Goal: Information Seeking & Learning: Check status

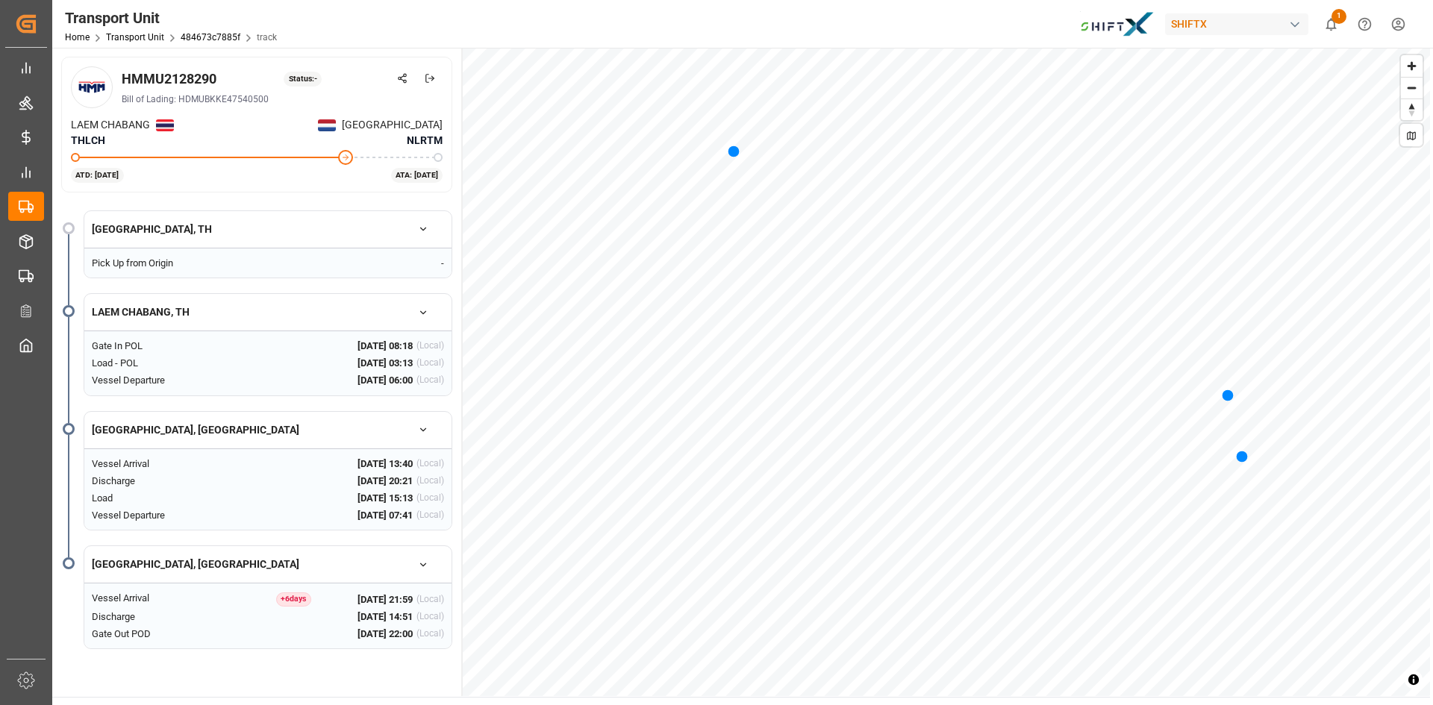
click at [336, 128] on img at bounding box center [327, 125] width 18 height 12
click at [311, 73] on div "Status: -" at bounding box center [303, 79] width 38 height 15
click at [457, 323] on div "HMMU2128290 Status: - Bill of Lading: HDMUBKKE47540500 LAEM CHABANG THLCH ROTTE…" at bounding box center [741, 372] width 1378 height 649
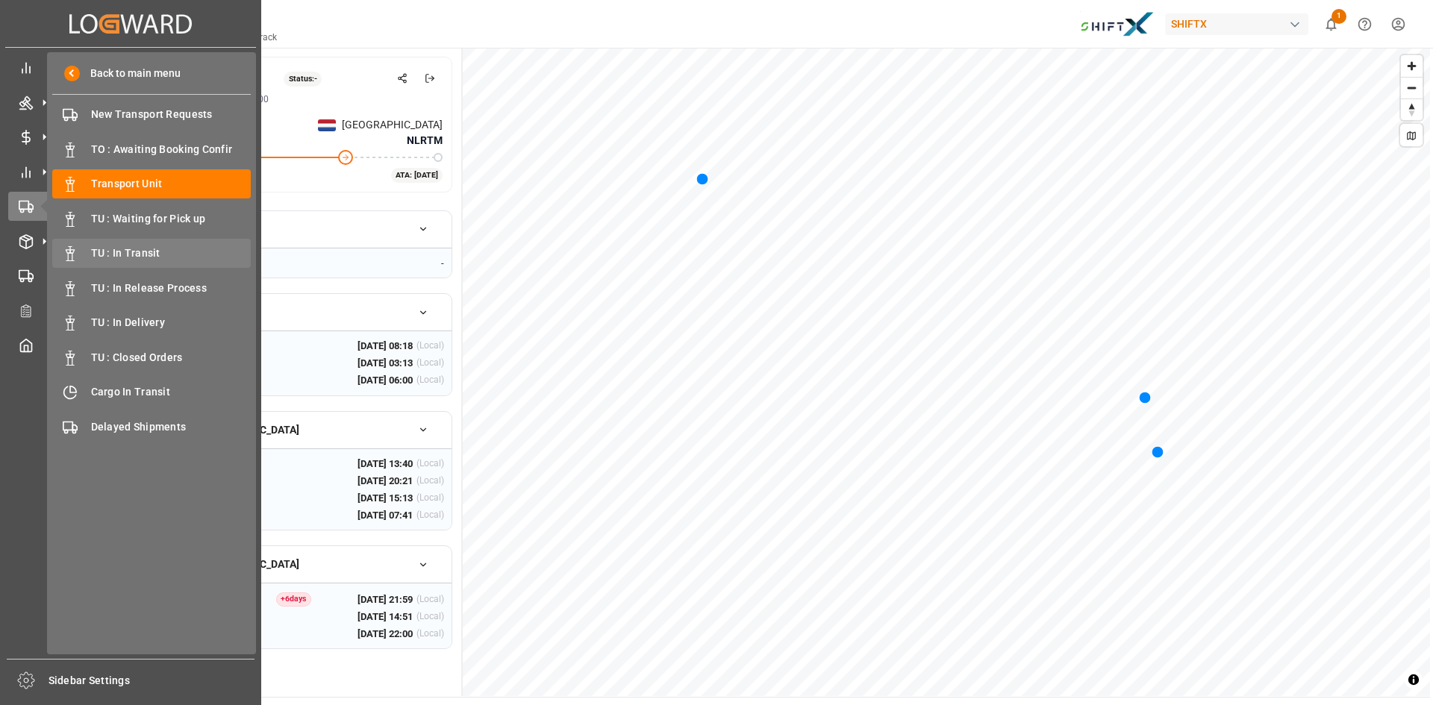
click at [119, 252] on span "TU : In Transit" at bounding box center [171, 254] width 160 height 16
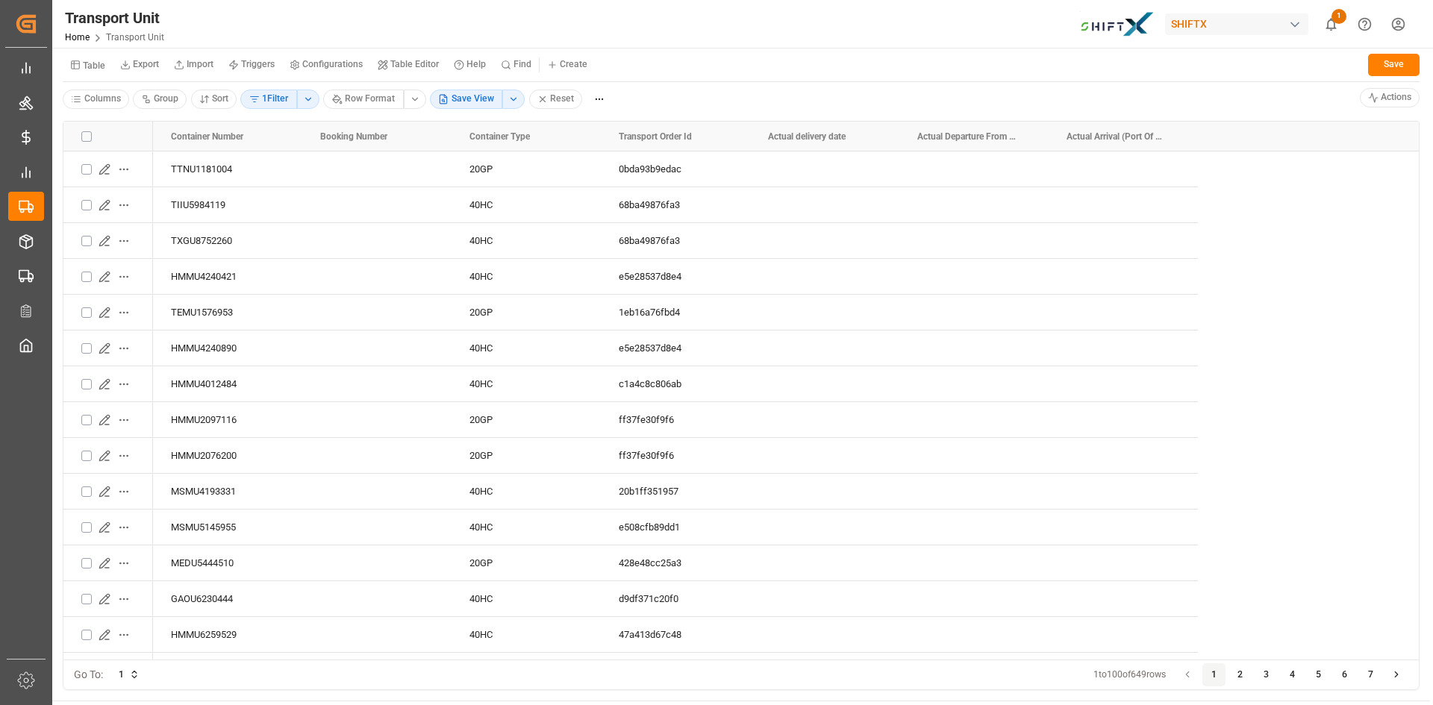
click at [516, 99] on html "Created by potrace 1.15, written by Peter Selinger 2001-2017 Created by potrace…" at bounding box center [716, 352] width 1433 height 705
click at [32, 176] on html "Created by potrace 1.15, written by Peter Selinger 2001-2017 Created by potrace…" at bounding box center [716, 352] width 1433 height 705
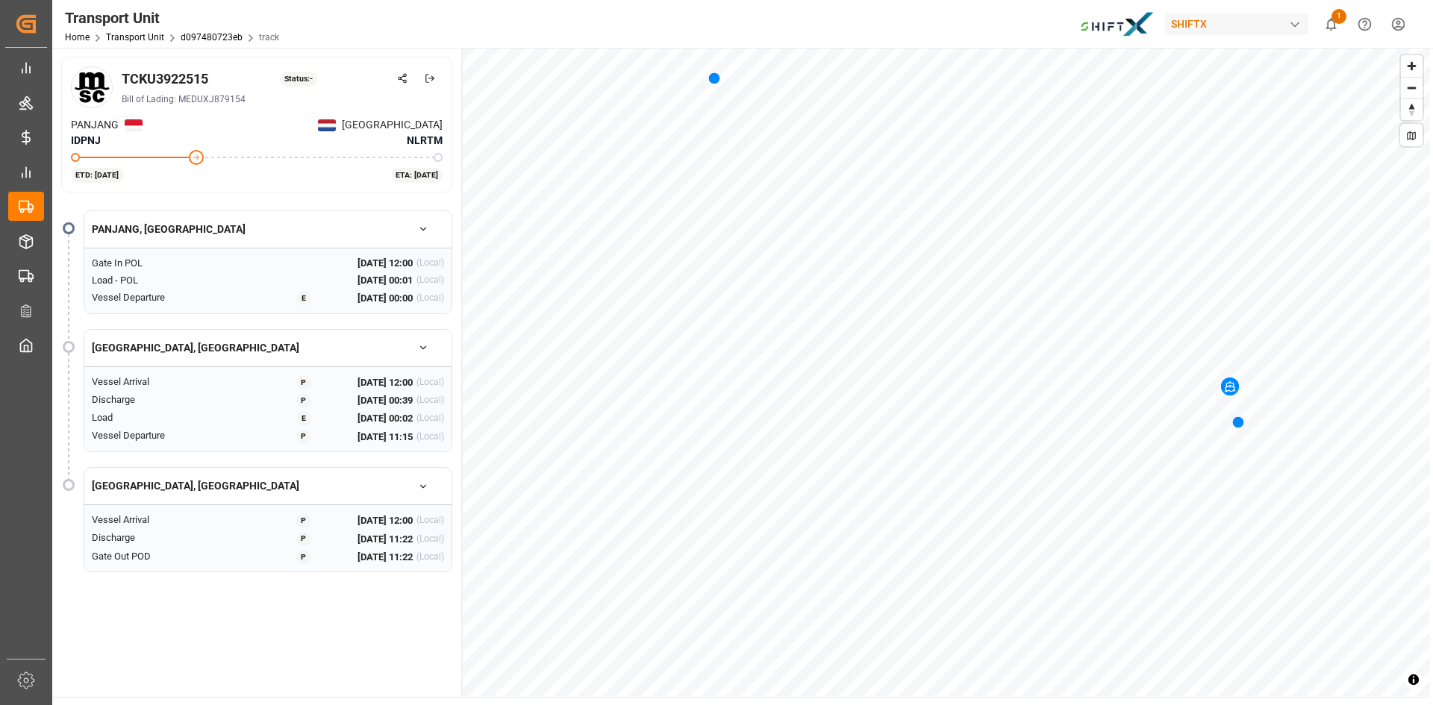
click at [422, 482] on icon "button" at bounding box center [423, 486] width 10 height 10
click at [422, 493] on button "button" at bounding box center [423, 486] width 42 height 26
click at [422, 349] on icon "button" at bounding box center [423, 348] width 10 height 10
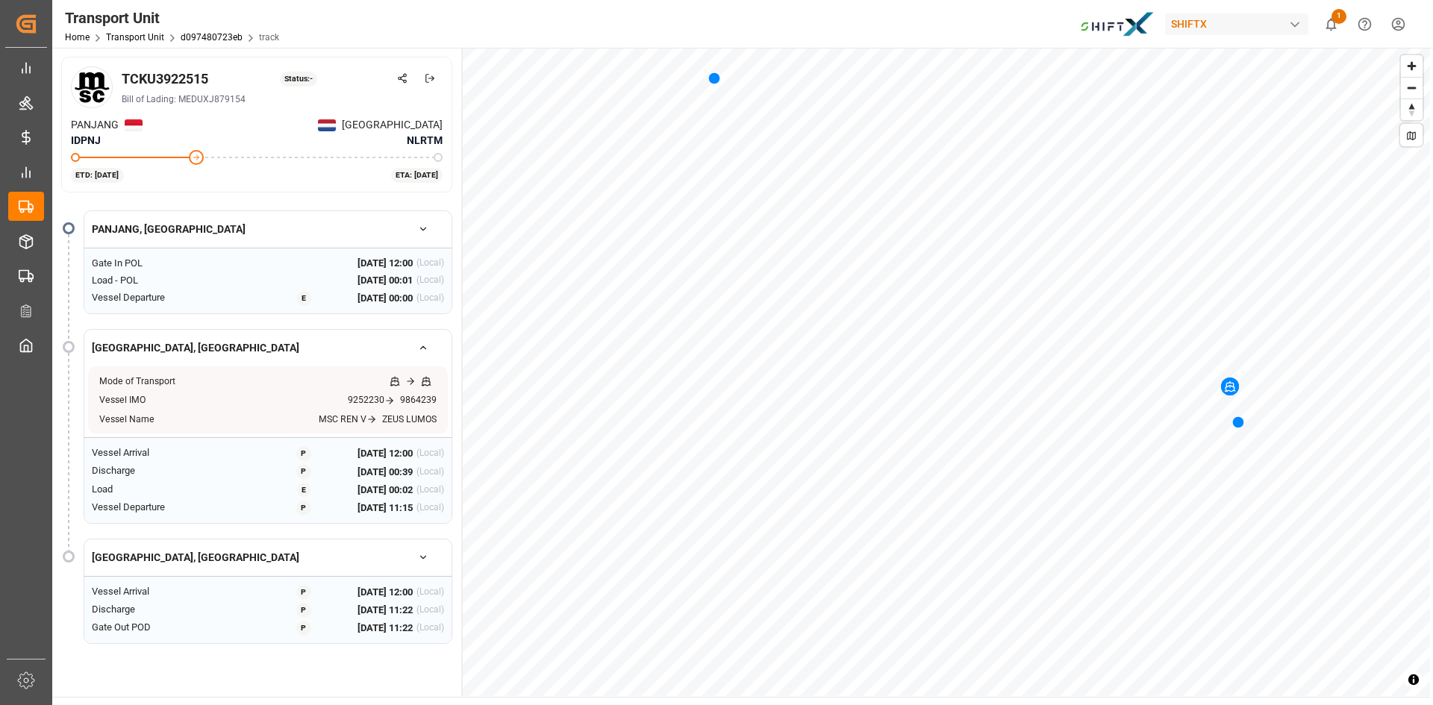
click at [420, 350] on icon "button" at bounding box center [423, 348] width 10 height 10
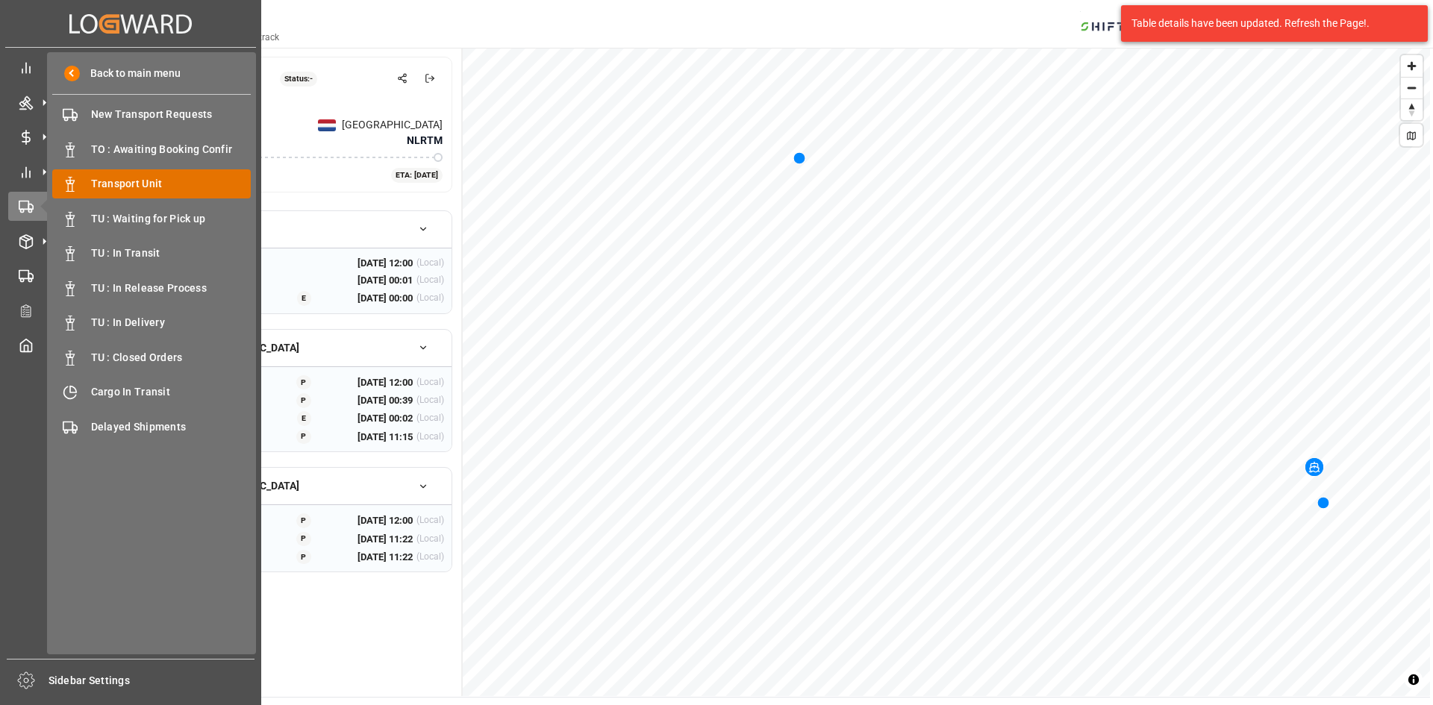
click at [141, 187] on span "Transport Unit" at bounding box center [171, 184] width 160 height 16
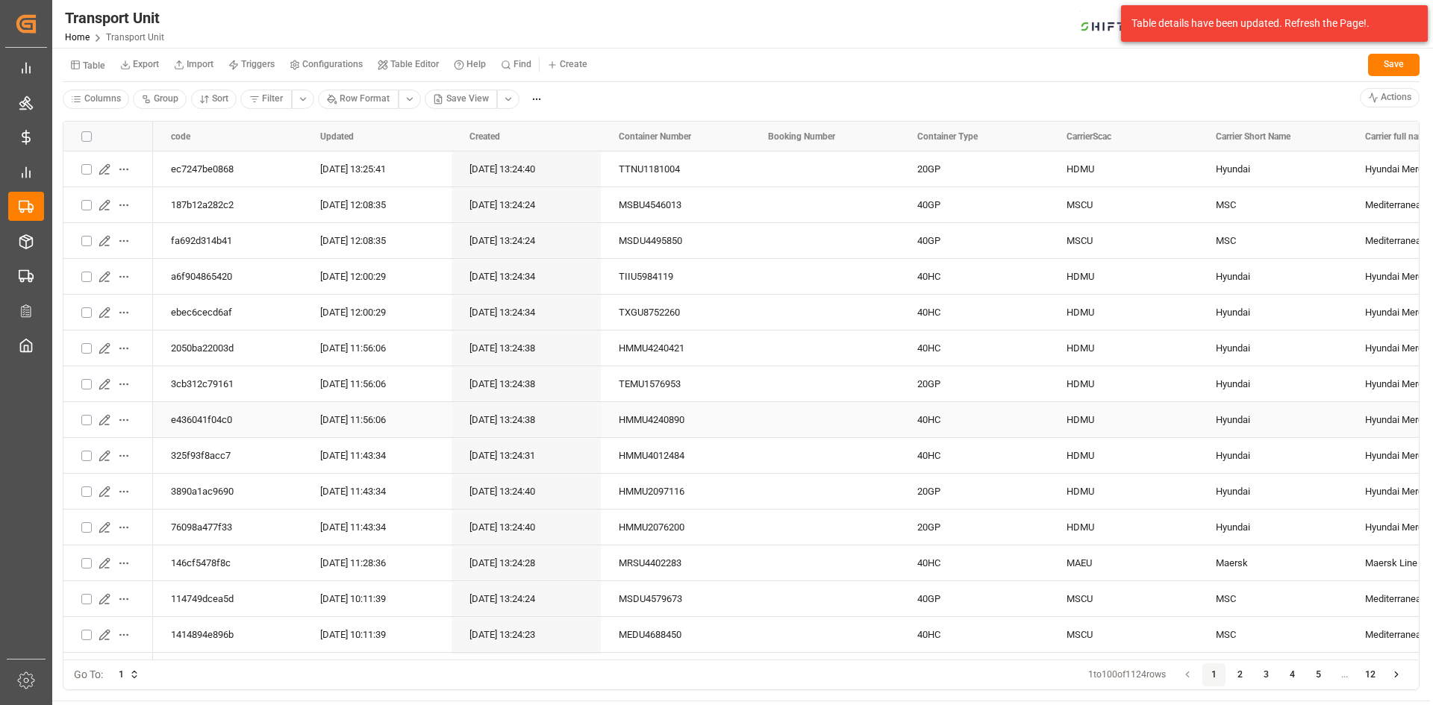
click at [104, 419] on icon "Press SPACE to select this row." at bounding box center [105, 420] width 12 height 12
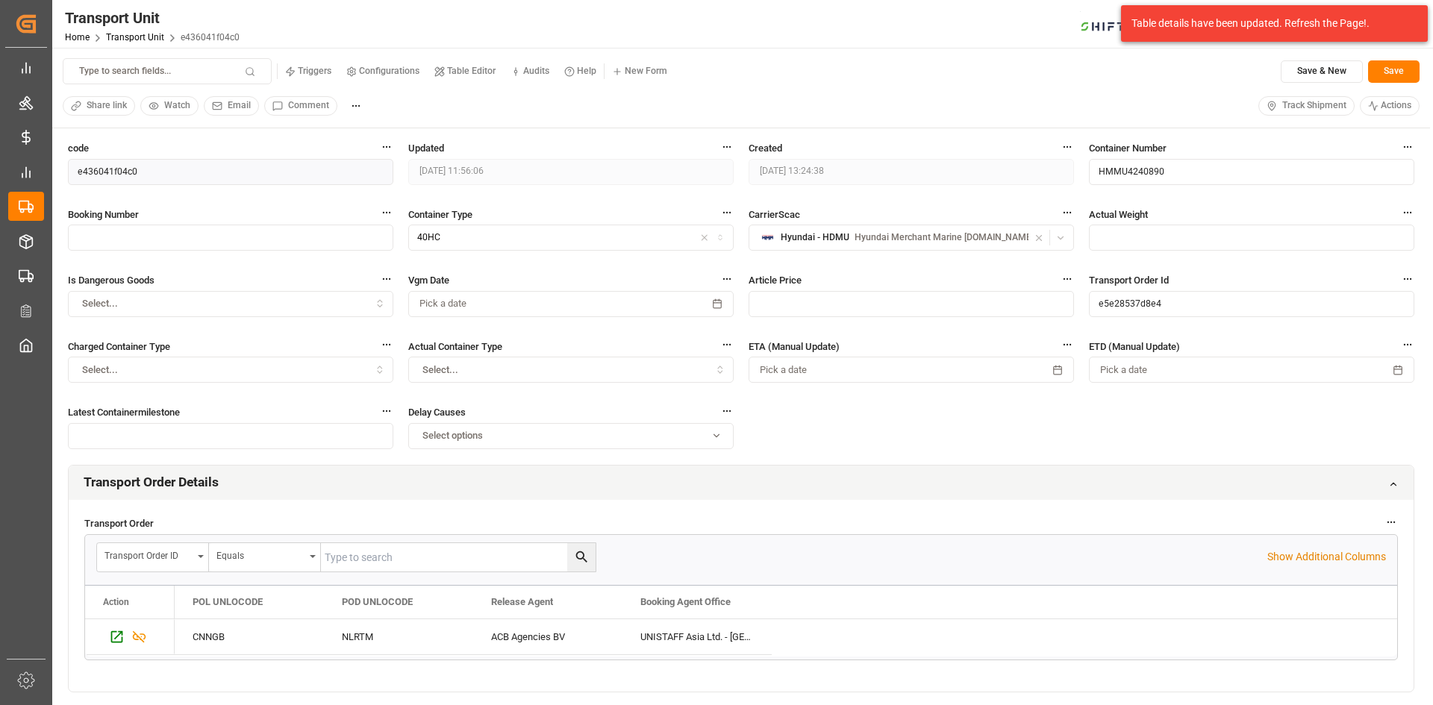
click at [1297, 104] on span "Track Shipment" at bounding box center [1314, 105] width 64 height 13
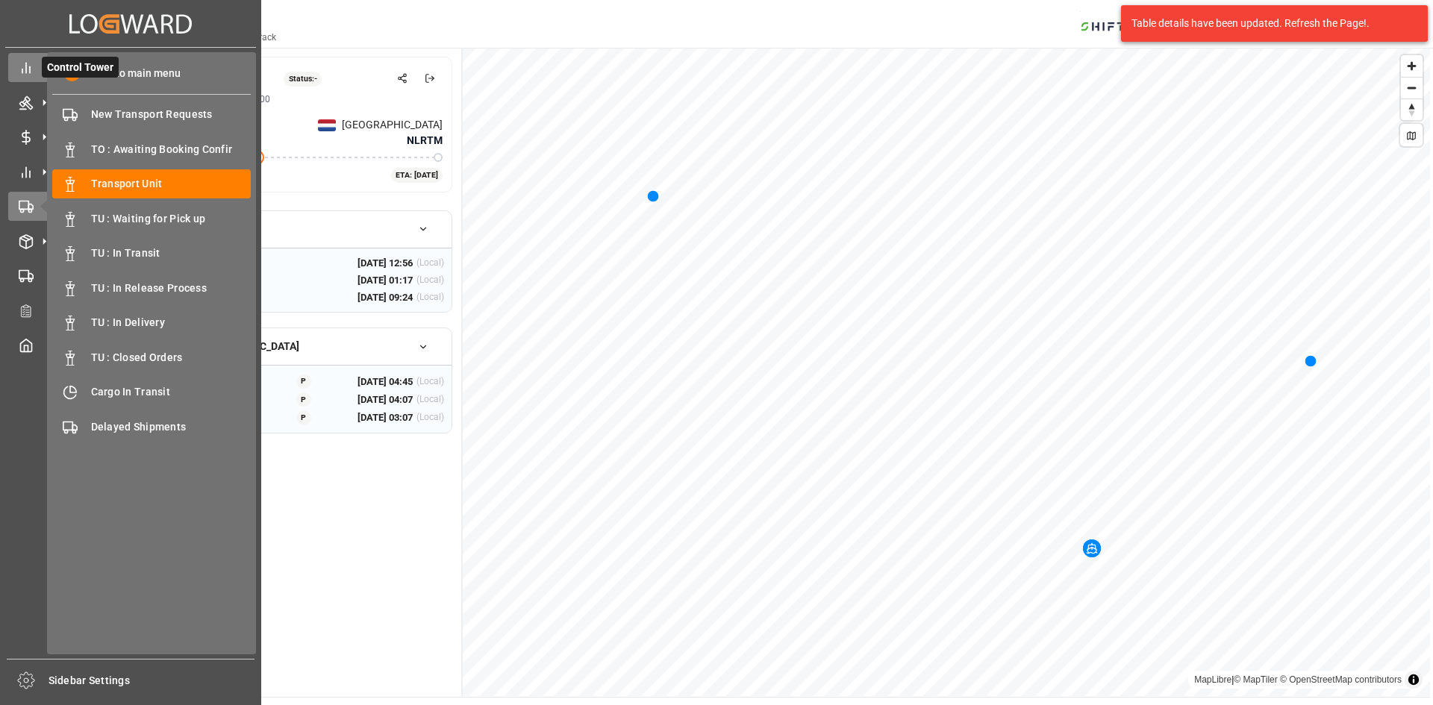
click at [27, 68] on icon at bounding box center [26, 67] width 15 height 15
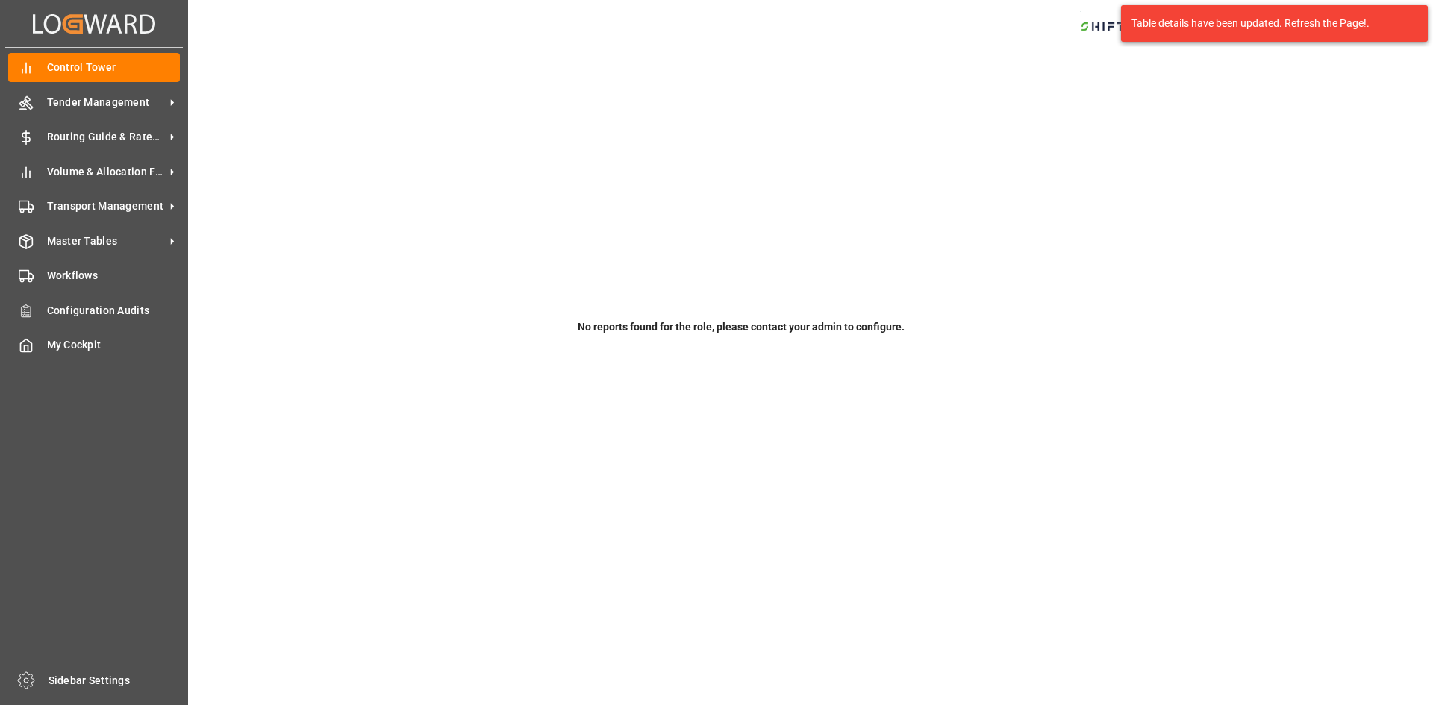
click at [31, 25] on div "Created by potrace 1.15, written by Peter Selinger 2001-2017 Created by potrace…" at bounding box center [94, 23] width 178 height 47
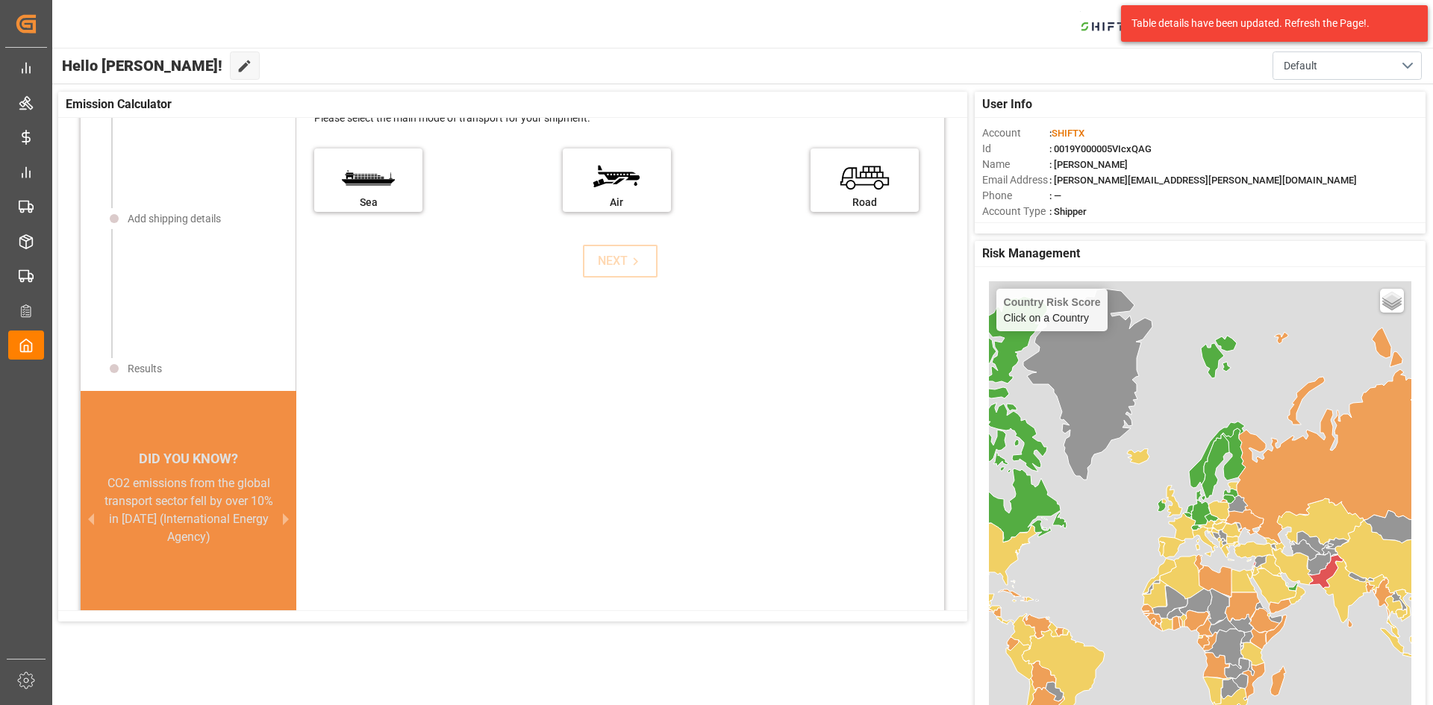
scroll to position [143, 0]
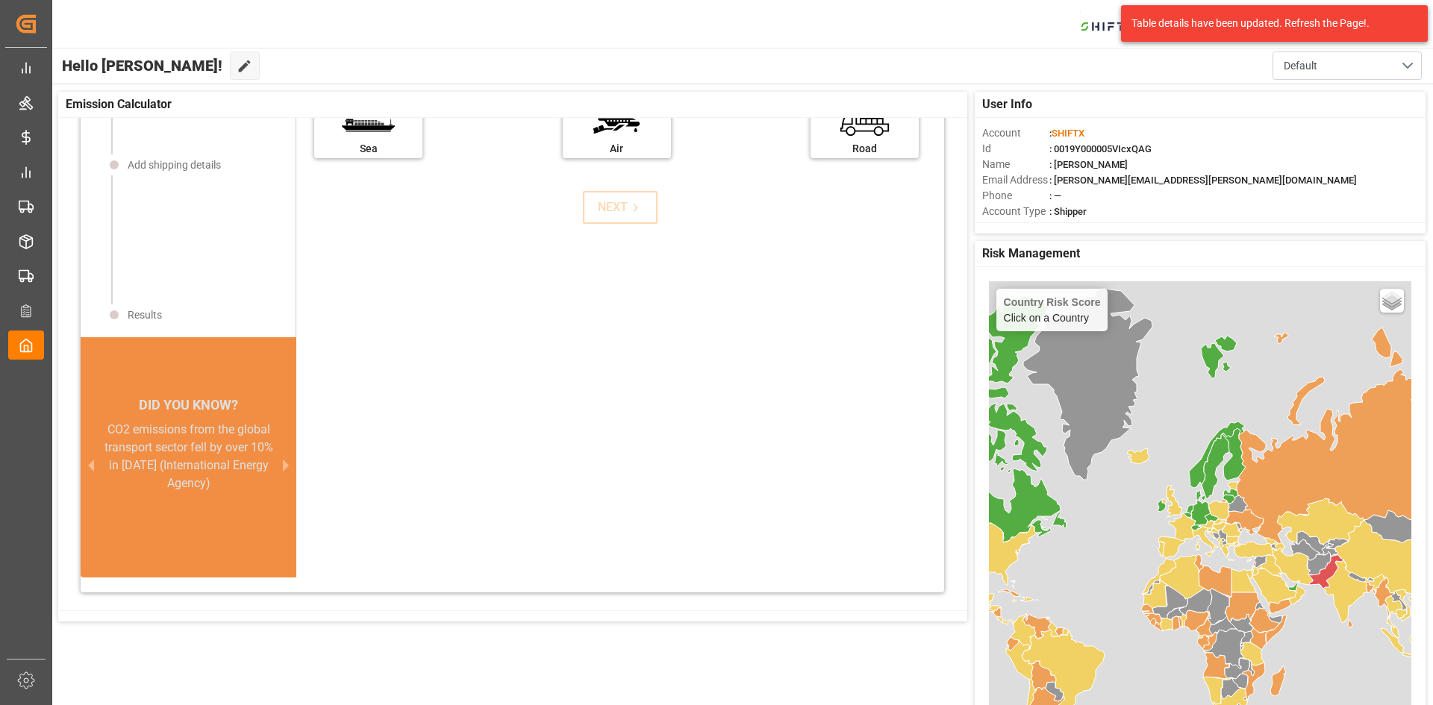
click at [257, 447] on div "CO2 emissions from the global transport sector fell by over 10% in 2020 (Intern…" at bounding box center [189, 457] width 180 height 72
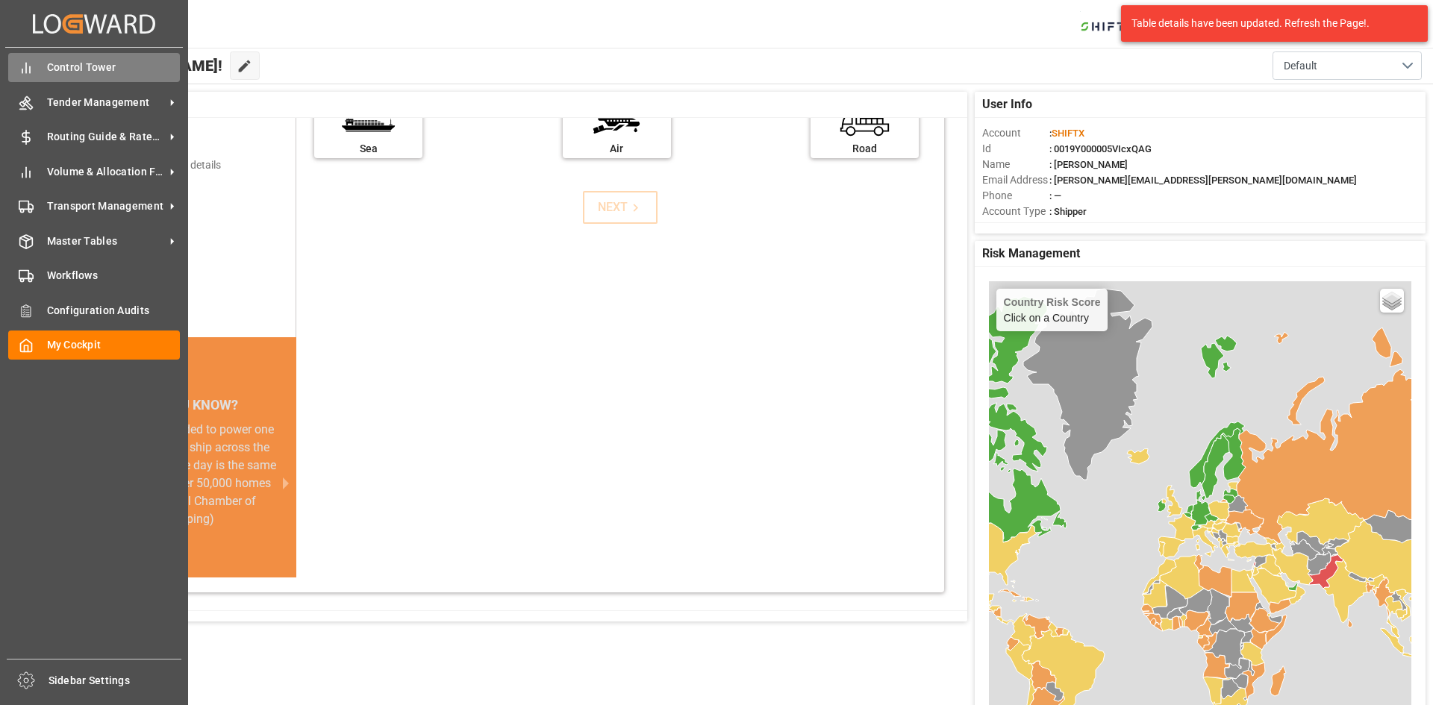
click at [25, 61] on icon at bounding box center [26, 67] width 15 height 15
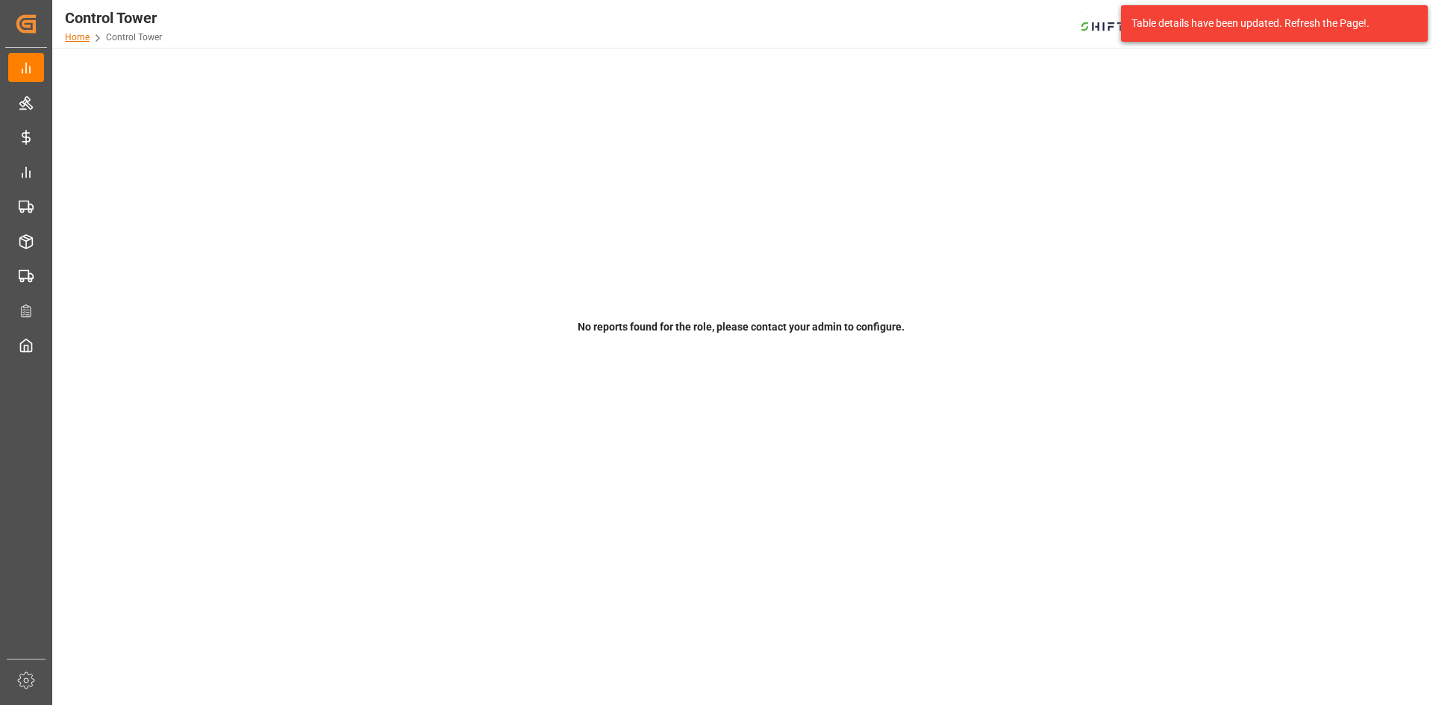
click at [67, 40] on link "Home" at bounding box center [77, 37] width 25 height 10
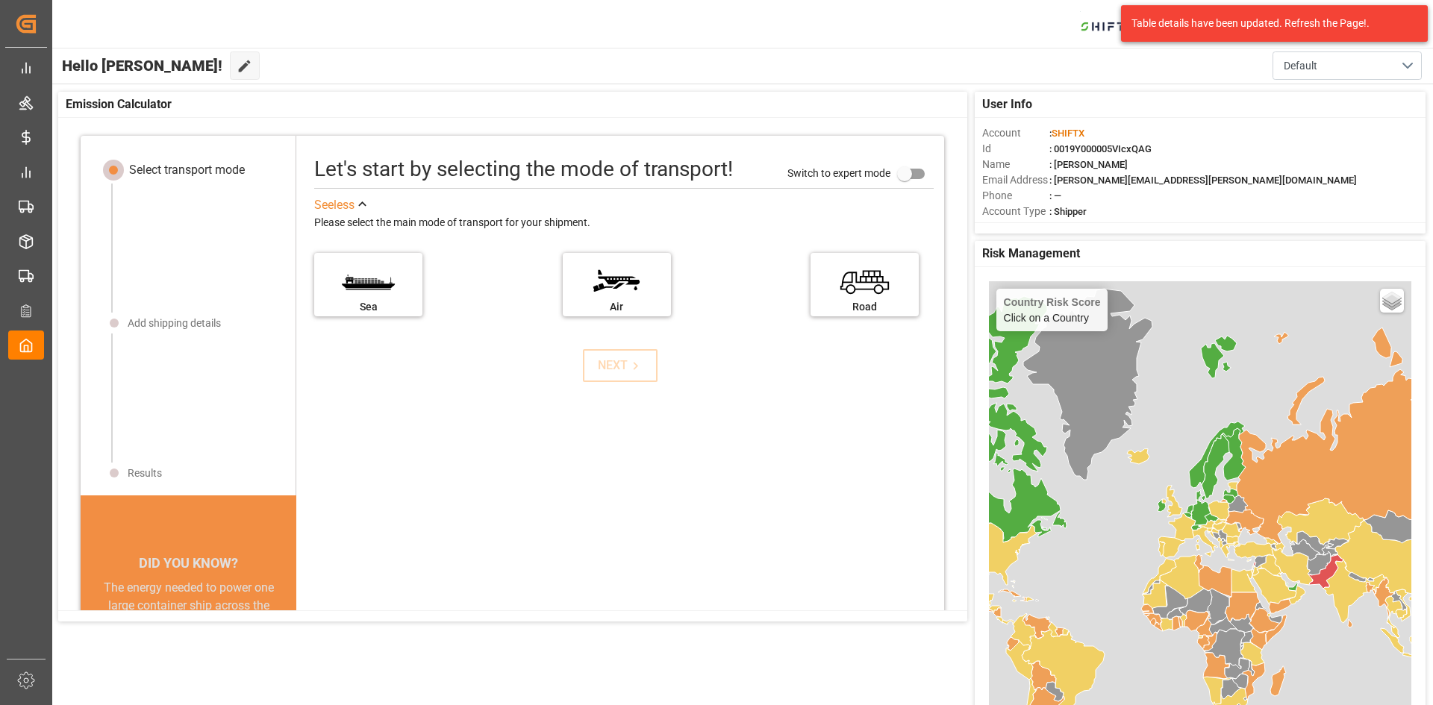
click at [1387, 26] on div "Table details have been updated. Refresh the Page!." at bounding box center [1268, 24] width 275 height 16
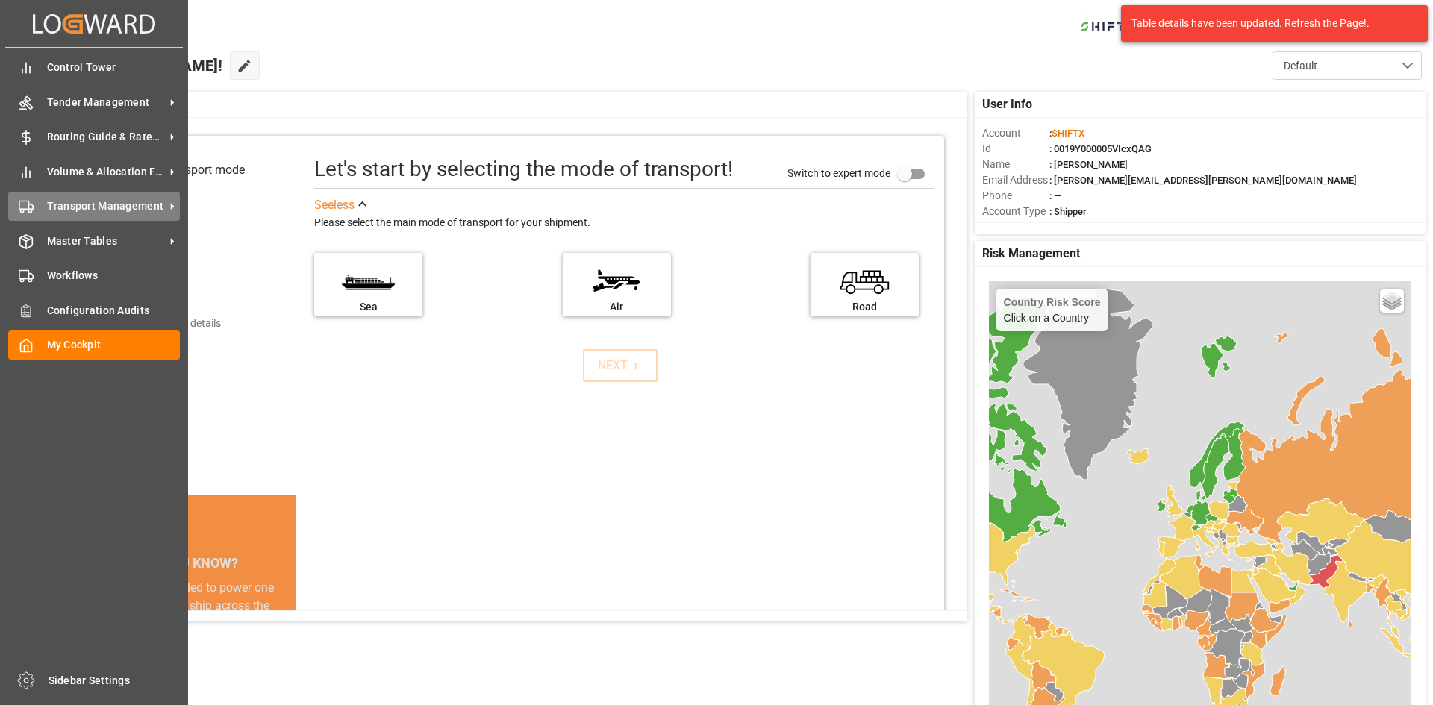
click at [56, 206] on span "Transport Management" at bounding box center [106, 207] width 118 height 16
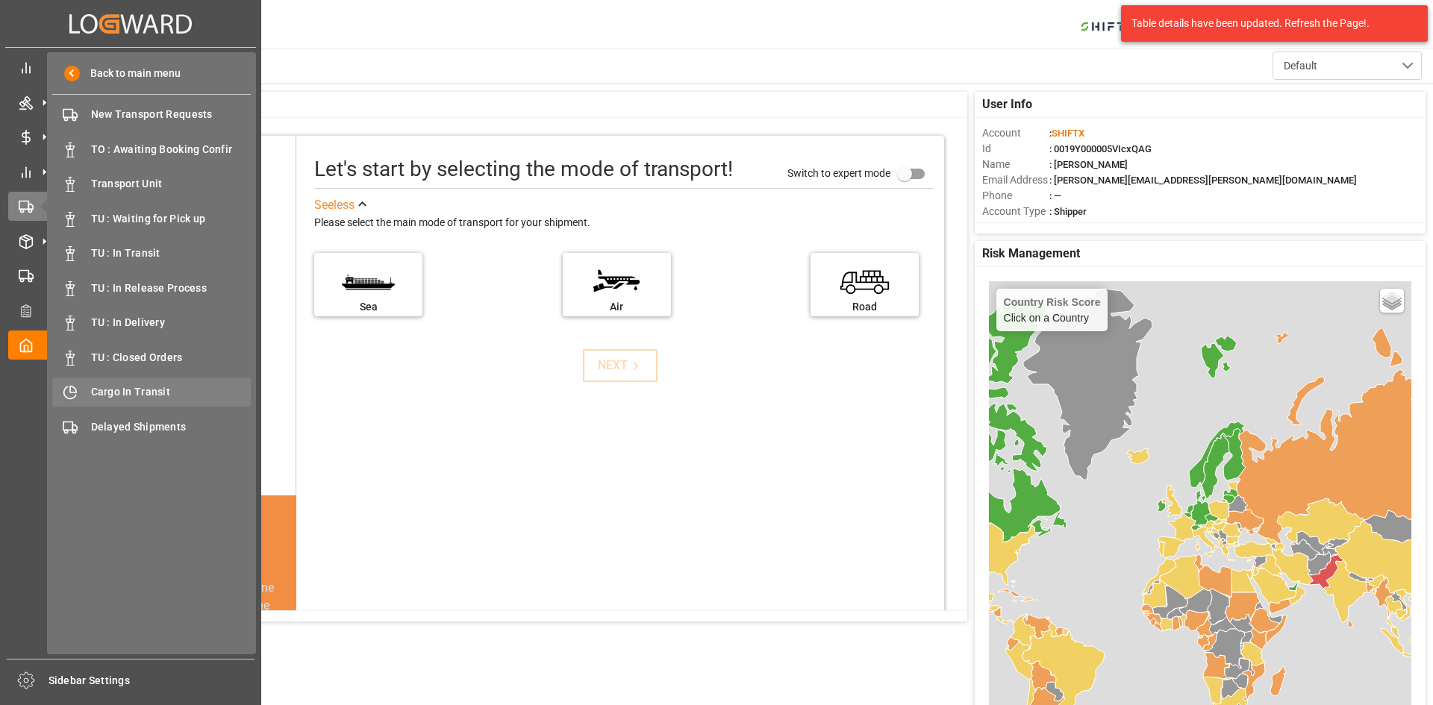
click at [119, 391] on span "Cargo In Transit" at bounding box center [171, 392] width 160 height 16
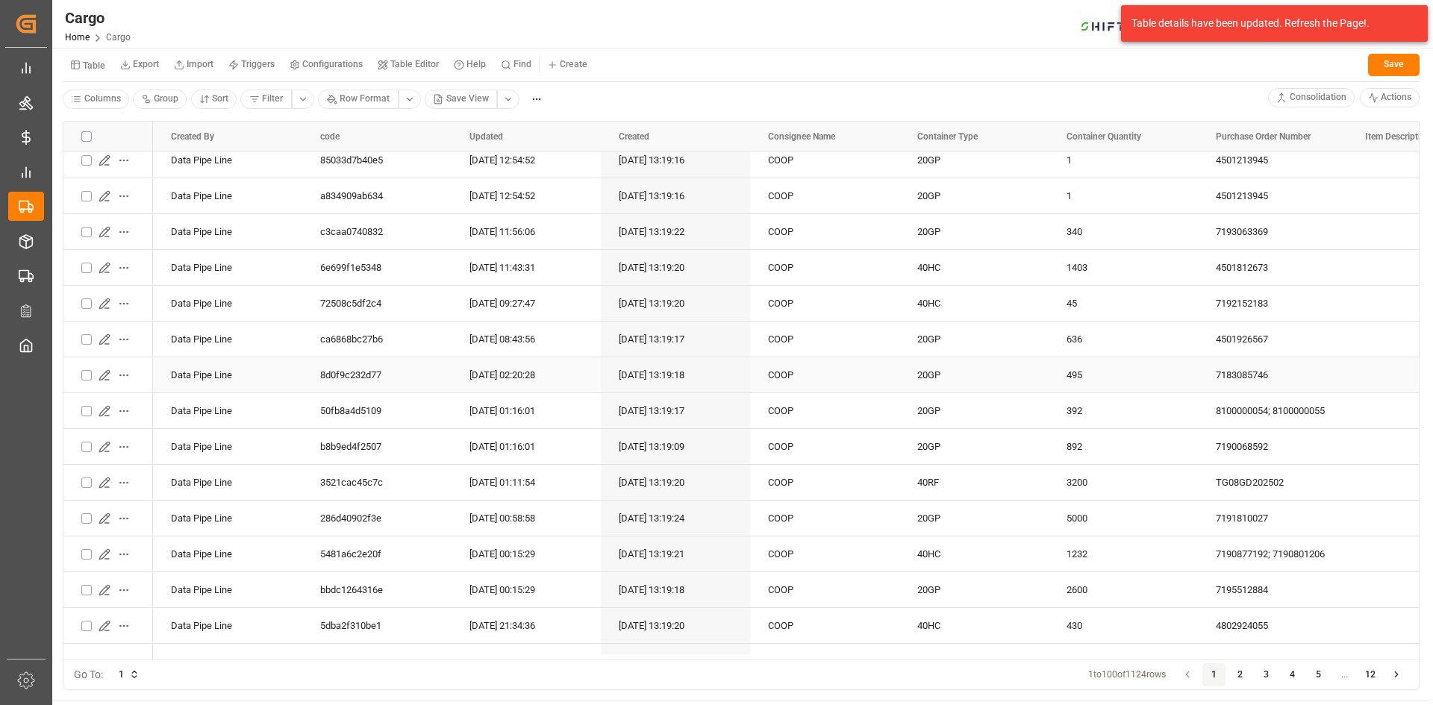
scroll to position [149, 0]
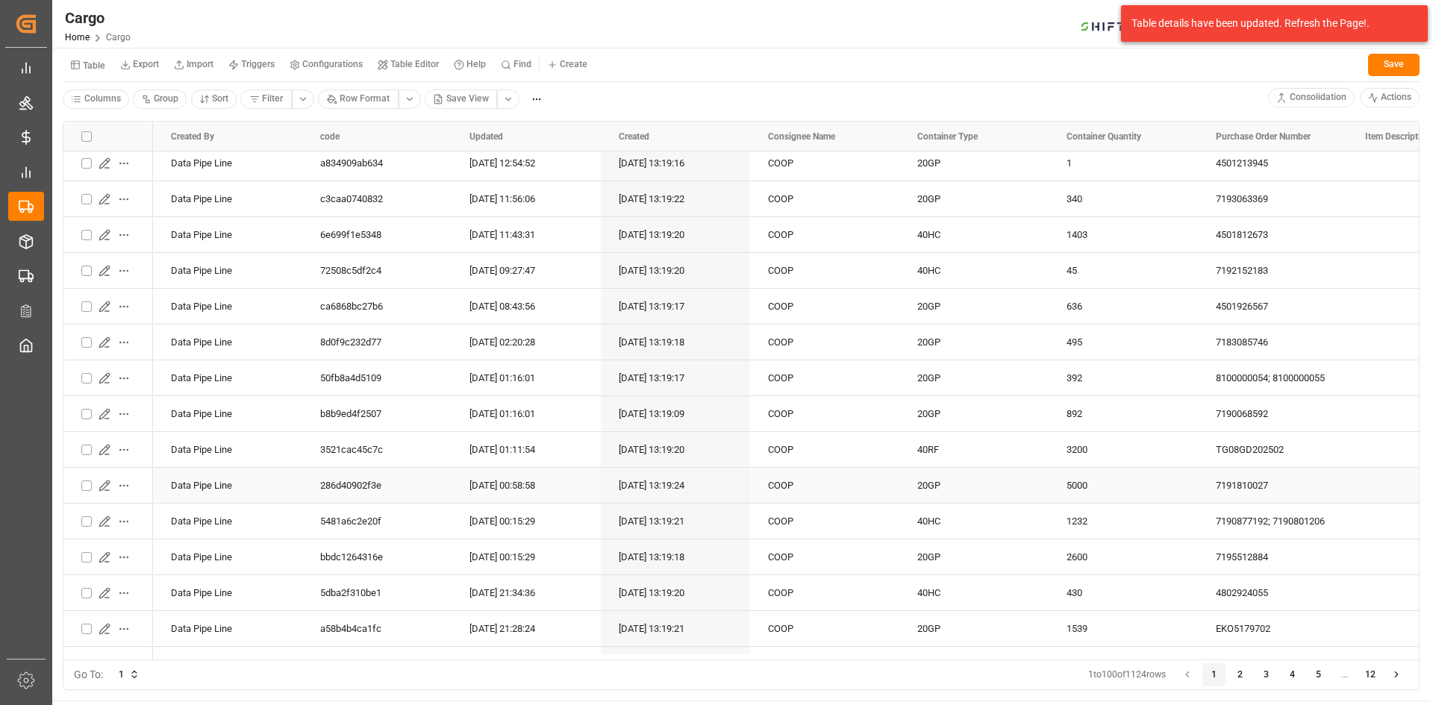
click at [106, 490] on icon "Press SPACE to select this row." at bounding box center [106, 490] width 4 height 0
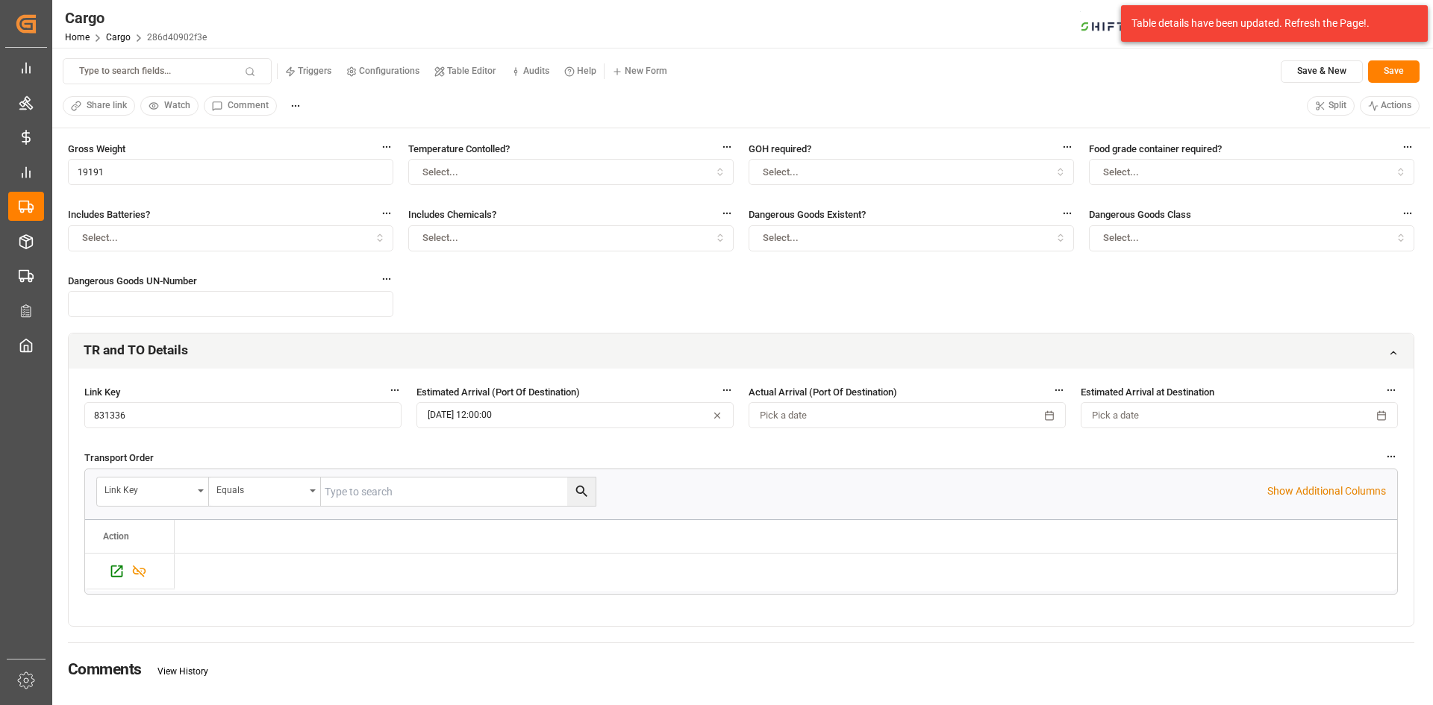
scroll to position [448, 0]
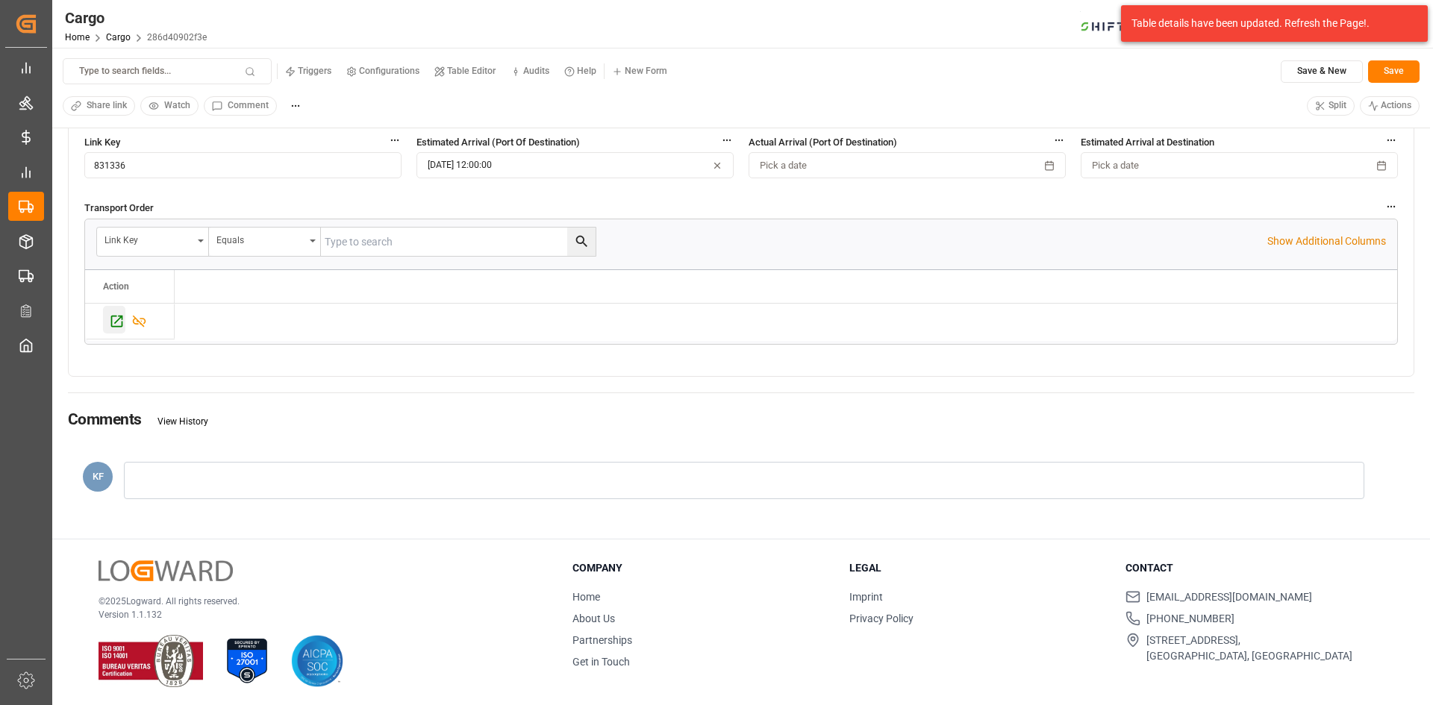
click at [121, 327] on icon "Press SPACE to select this row." at bounding box center [117, 321] width 16 height 16
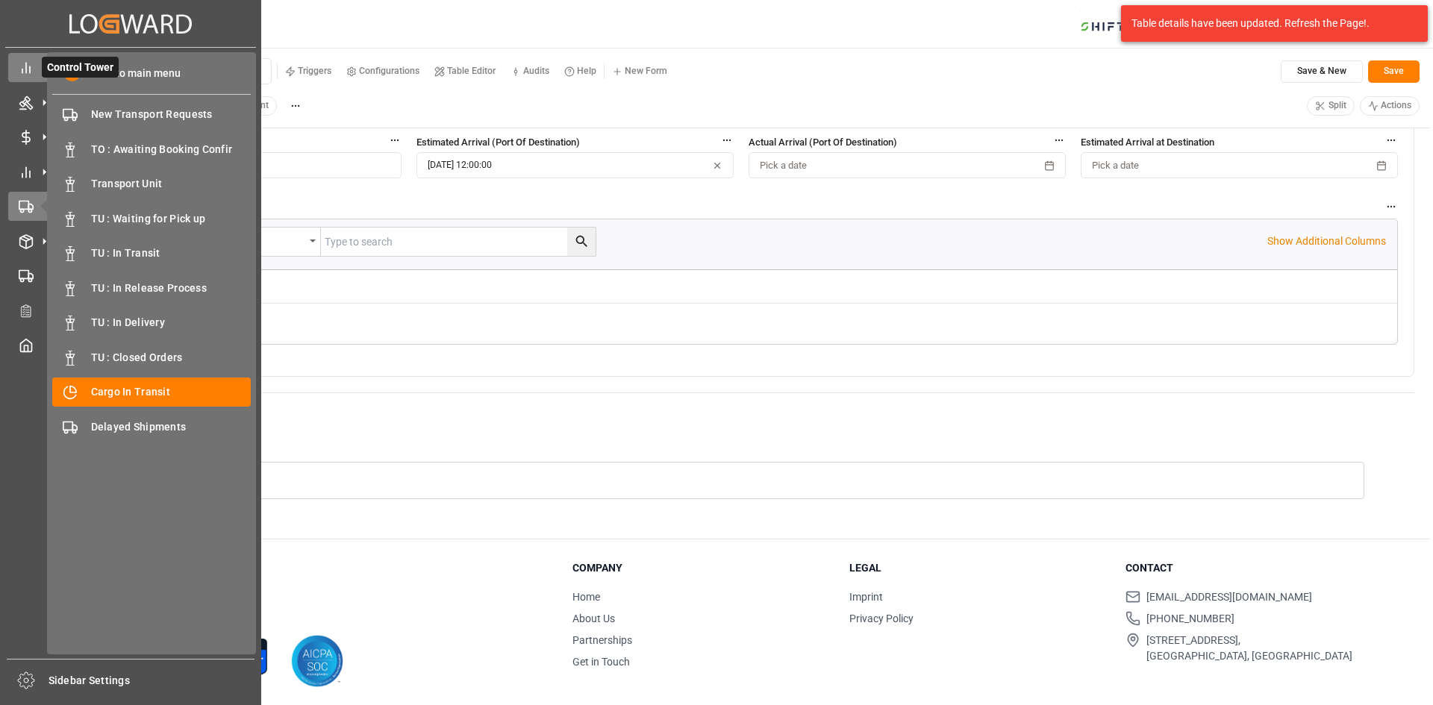
click at [25, 63] on icon at bounding box center [26, 67] width 15 height 15
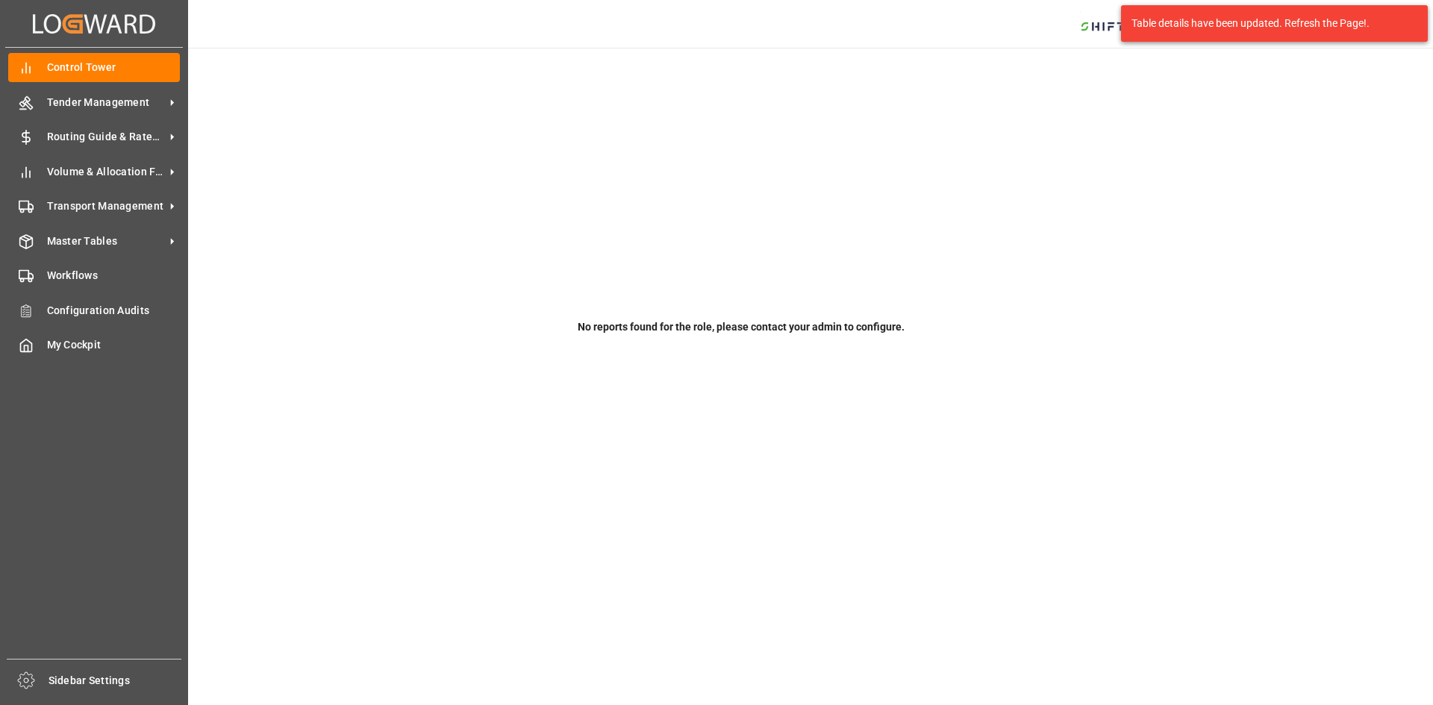
click at [69, 20] on icon "Created by potrace 1.15, written by [PERSON_NAME] [DATE]-[DATE]" at bounding box center [94, 24] width 122 height 24
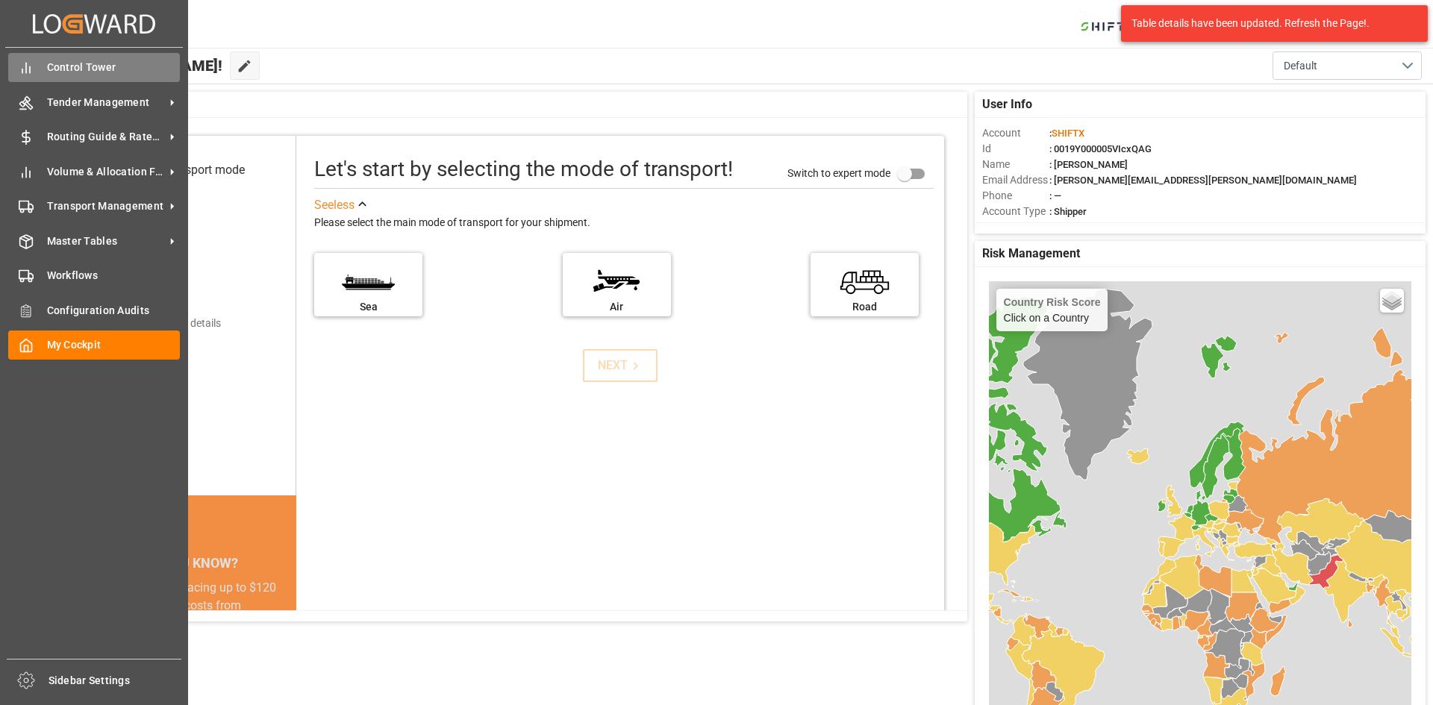
click at [40, 62] on div "Control Tower Control Tower" at bounding box center [94, 67] width 172 height 29
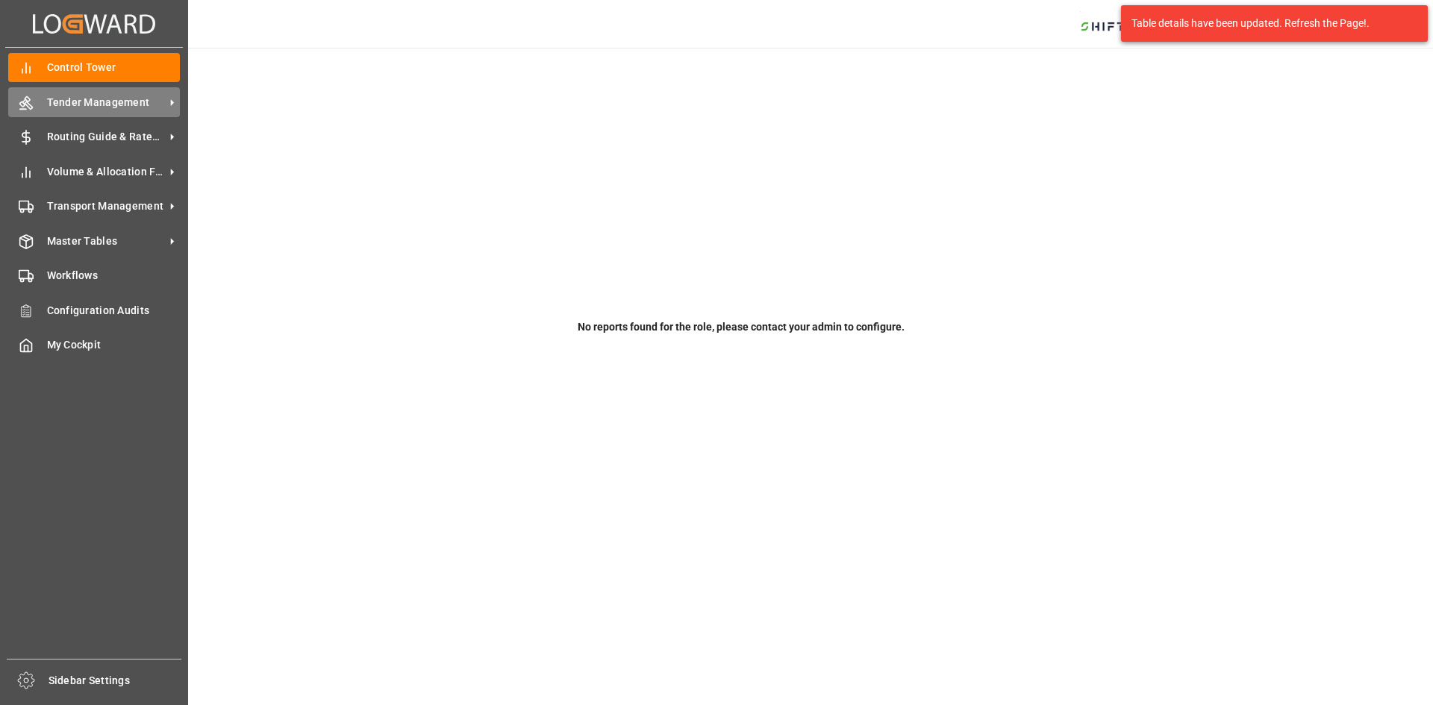
click at [82, 92] on div "Tender Management Tender Management" at bounding box center [94, 101] width 172 height 29
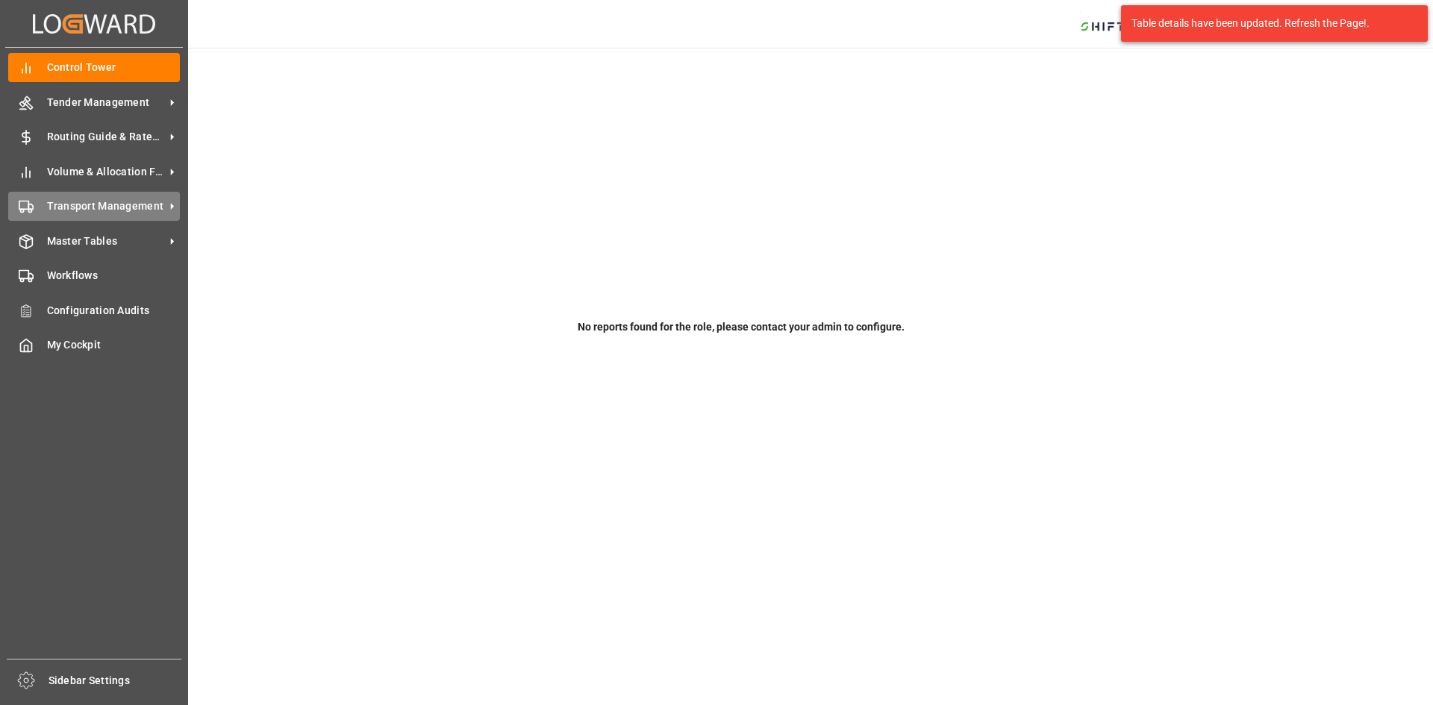
click at [87, 200] on span "Transport Management" at bounding box center [106, 207] width 118 height 16
click at [56, 172] on span "Volume & Allocation Forecast" at bounding box center [106, 172] width 118 height 16
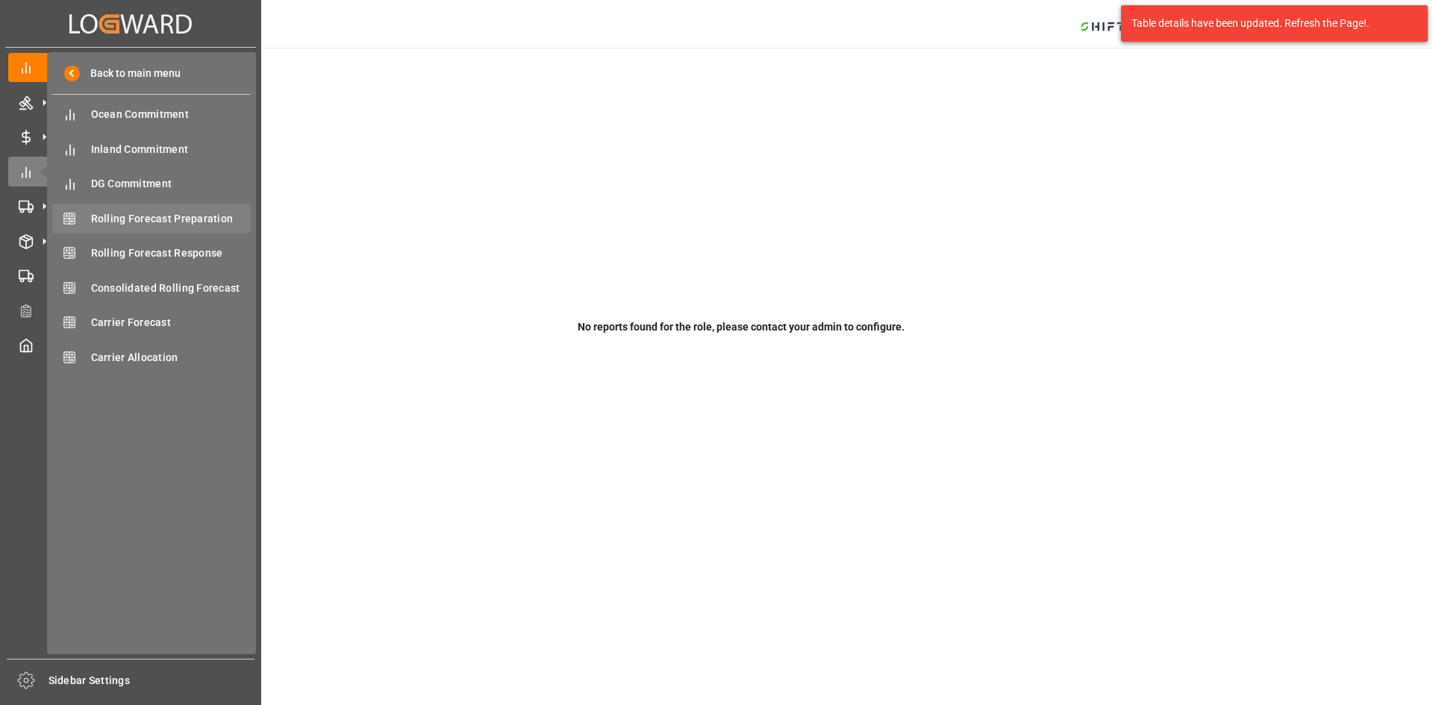
click at [157, 213] on span "Rolling Forecast Preparation" at bounding box center [171, 219] width 160 height 16
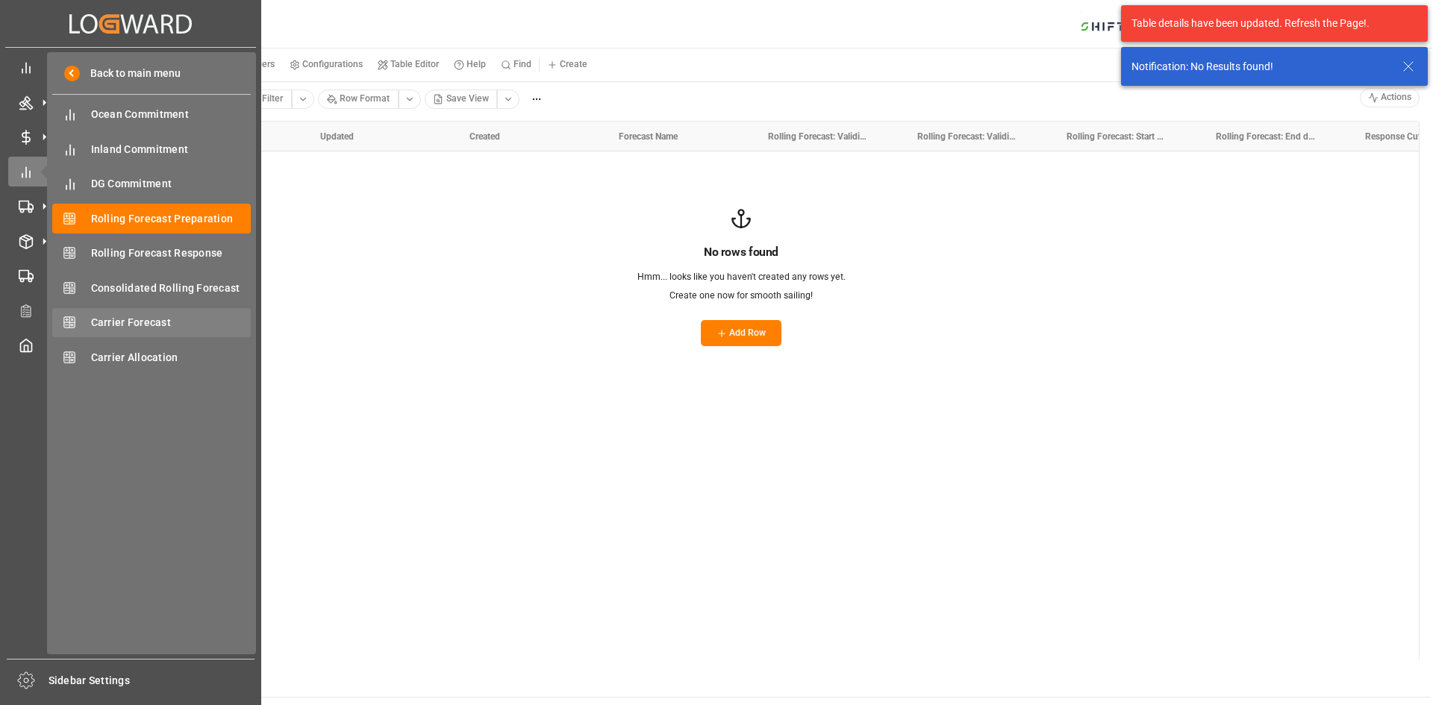
click at [147, 310] on div "Carrier Forecast Carrier Forecast" at bounding box center [151, 322] width 199 height 29
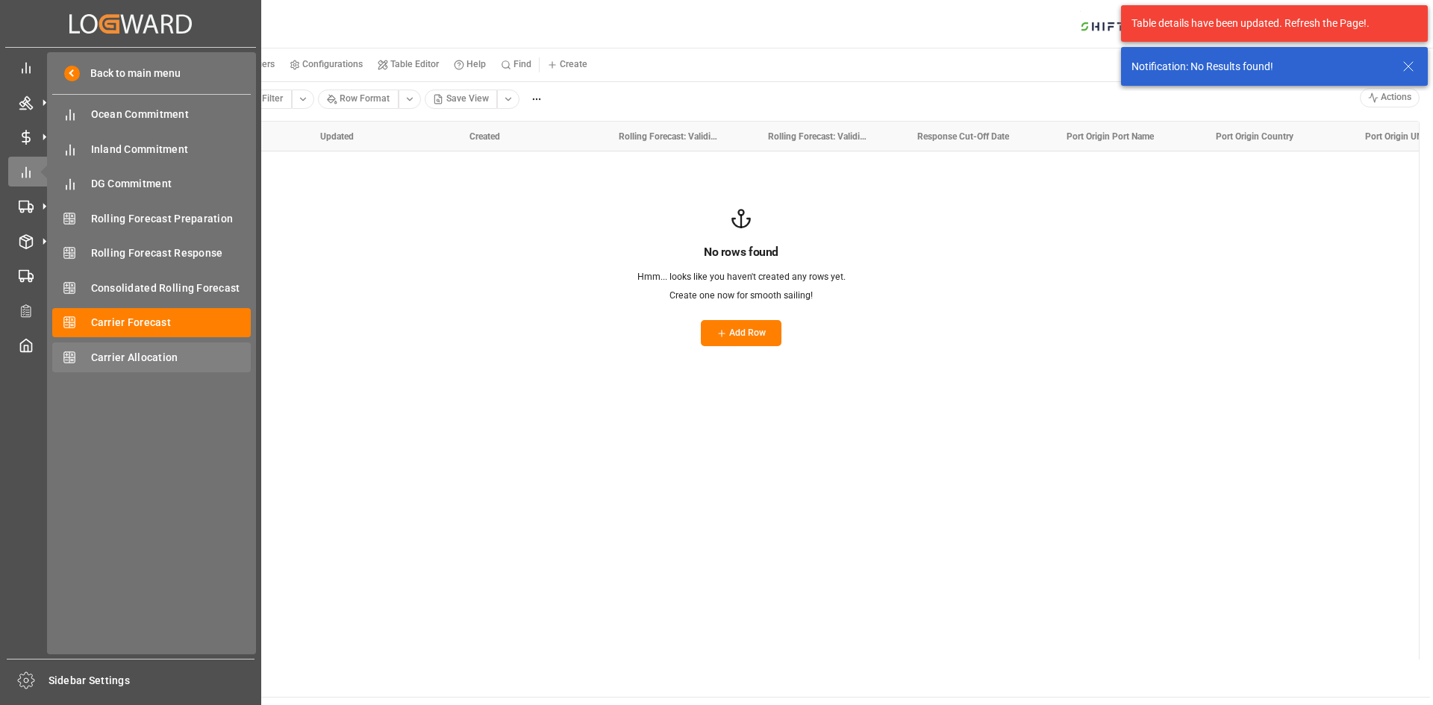
click at [126, 350] on span "Carrier Allocation" at bounding box center [171, 358] width 160 height 16
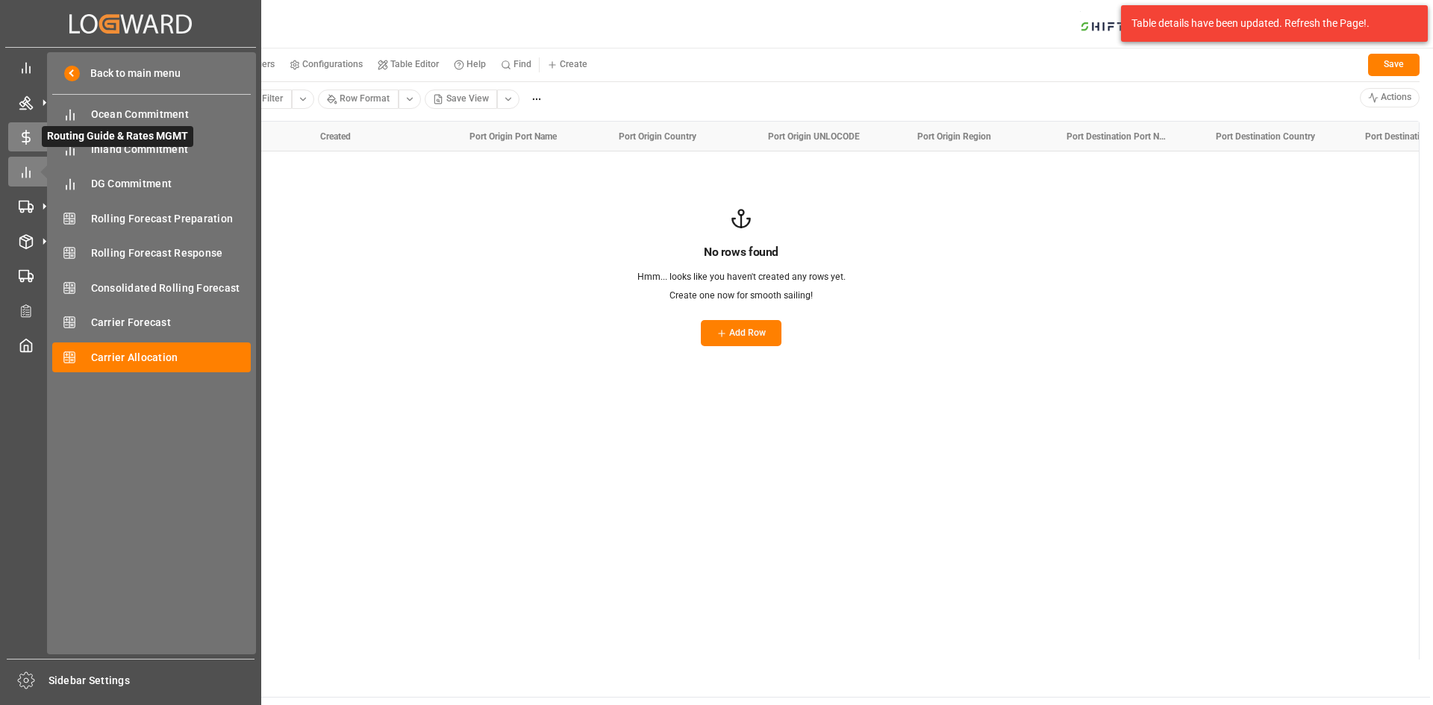
click at [26, 143] on line at bounding box center [26, 137] width 0 height 13
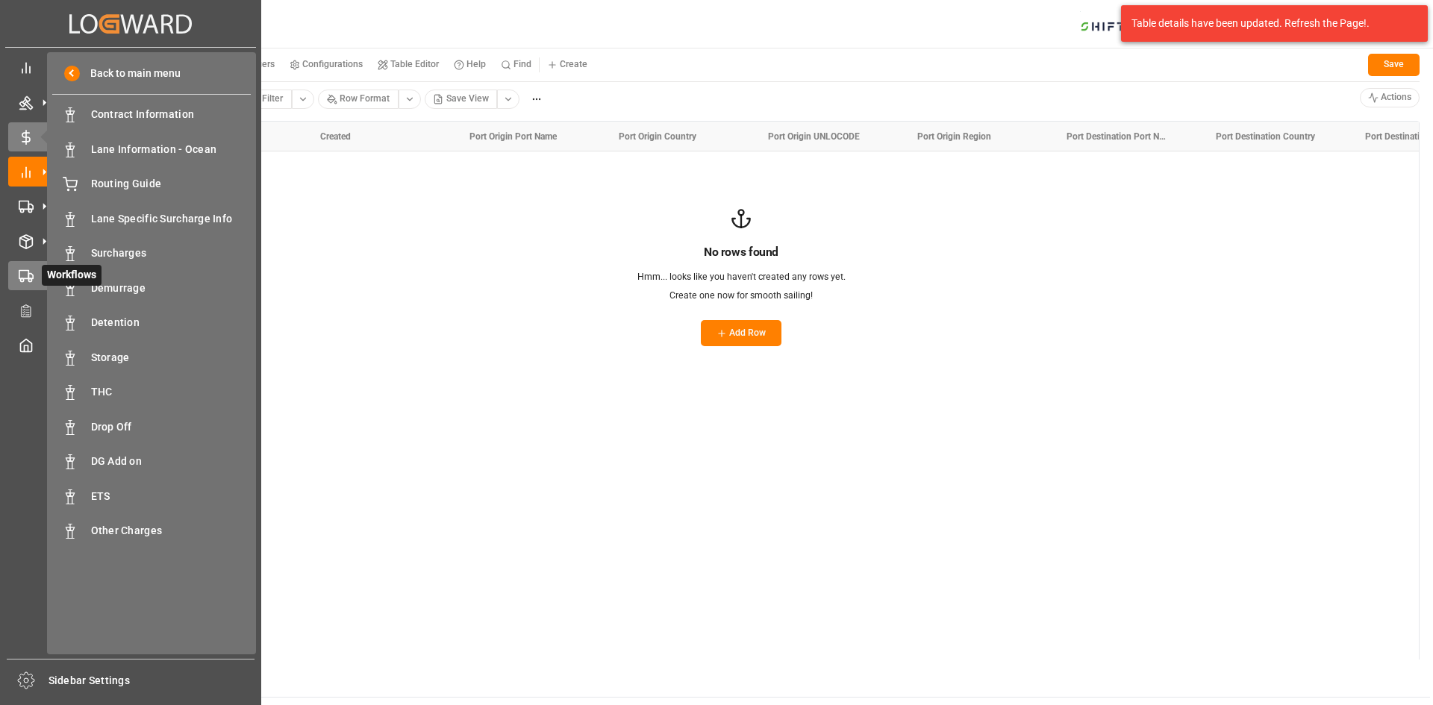
click at [30, 272] on icon at bounding box center [26, 276] width 15 height 15
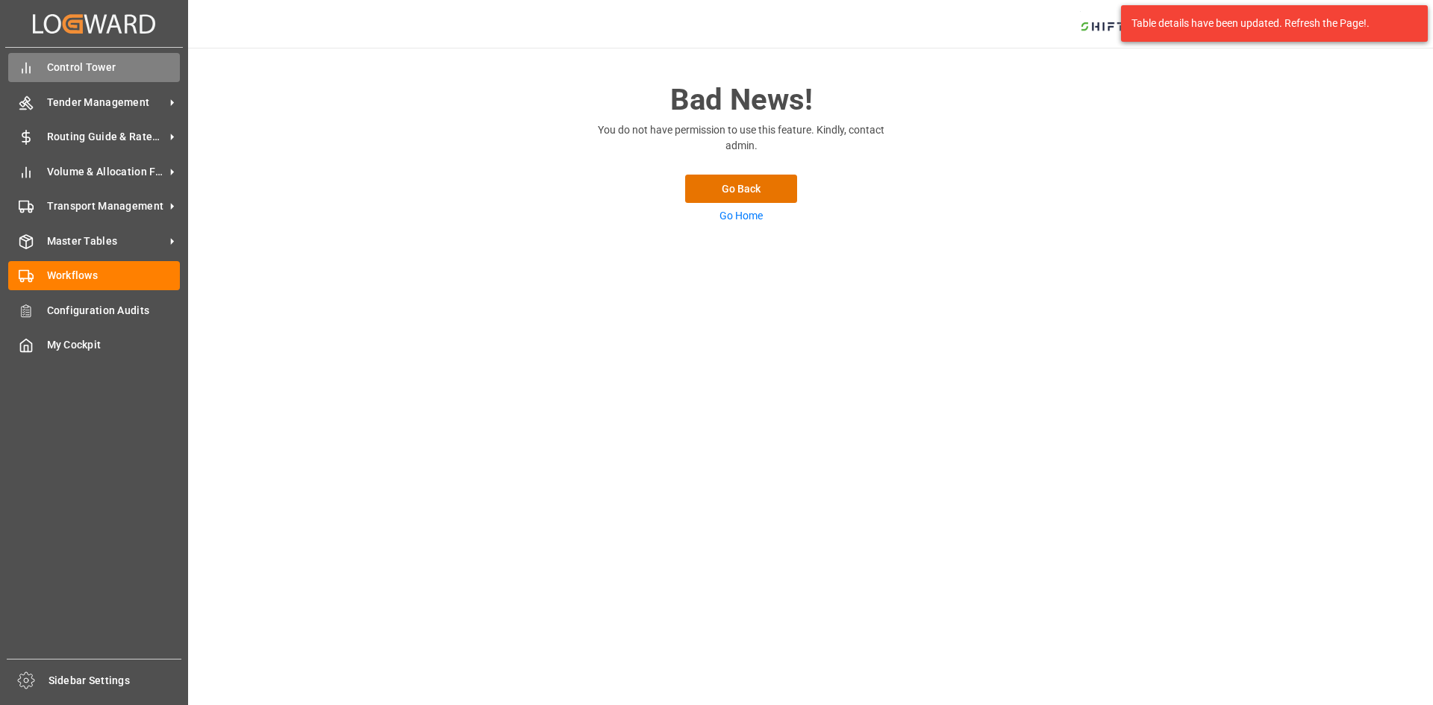
click at [66, 80] on div "Control Tower Control Tower" at bounding box center [94, 67] width 172 height 29
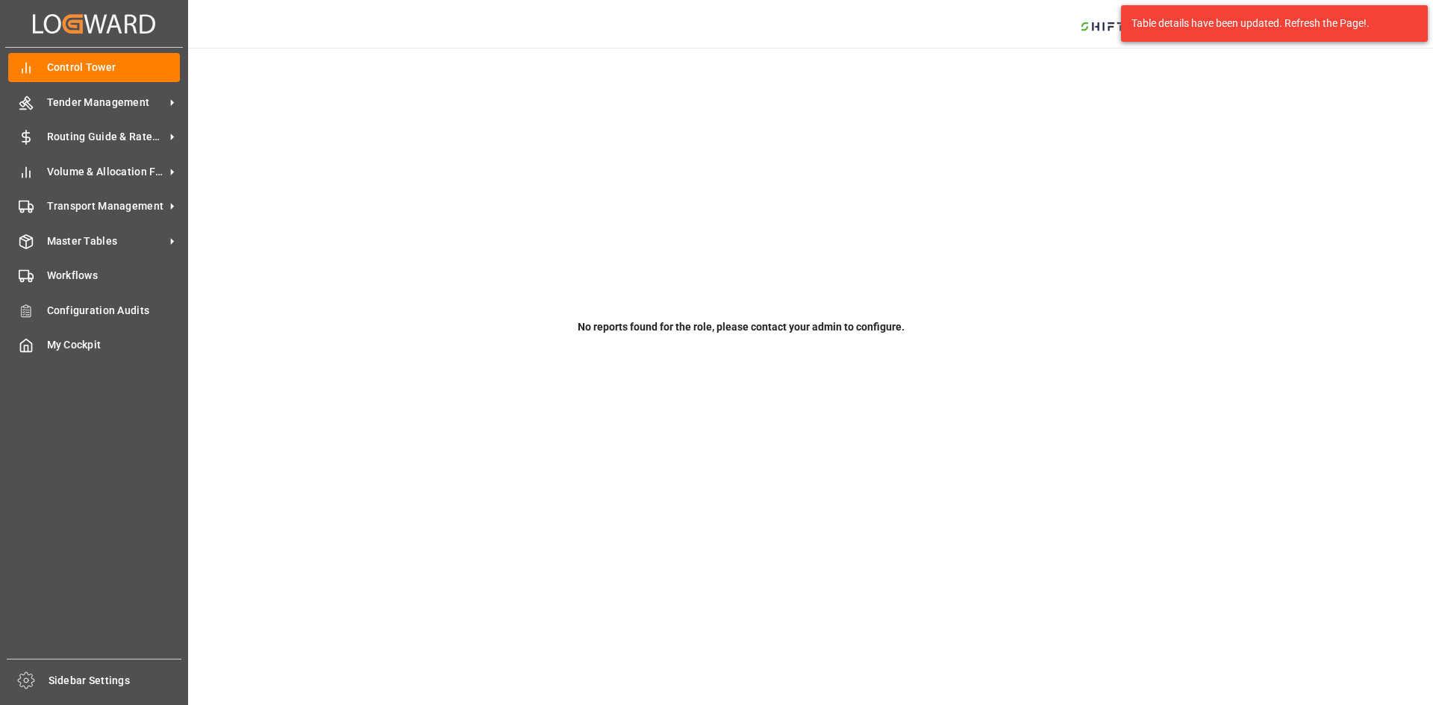
click at [81, 19] on icon "Created by potrace 1.15, written by [PERSON_NAME] [DATE]-[DATE]" at bounding box center [94, 24] width 122 height 24
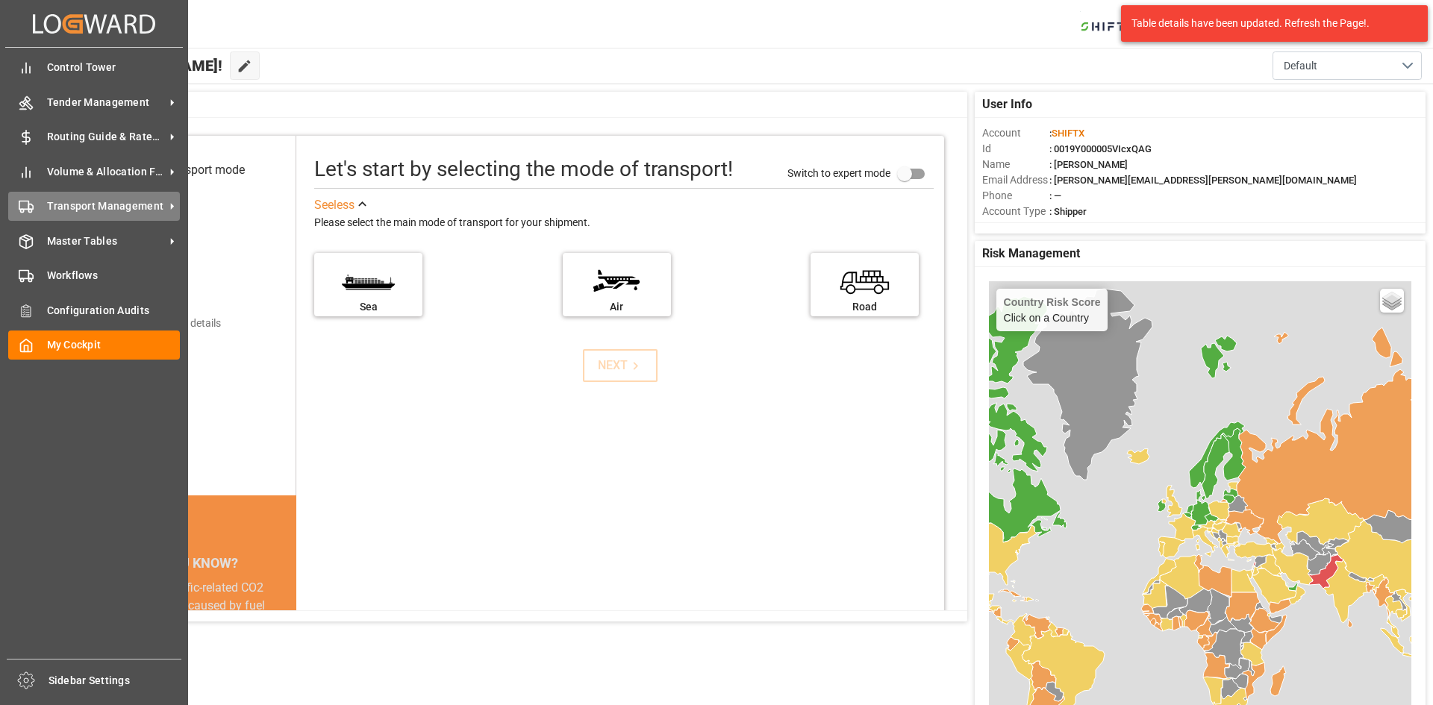
click at [156, 204] on span "Transport Management" at bounding box center [106, 207] width 118 height 16
click at [82, 247] on span "Master Tables" at bounding box center [106, 242] width 118 height 16
click at [99, 207] on span "Transport Management" at bounding box center [106, 207] width 118 height 16
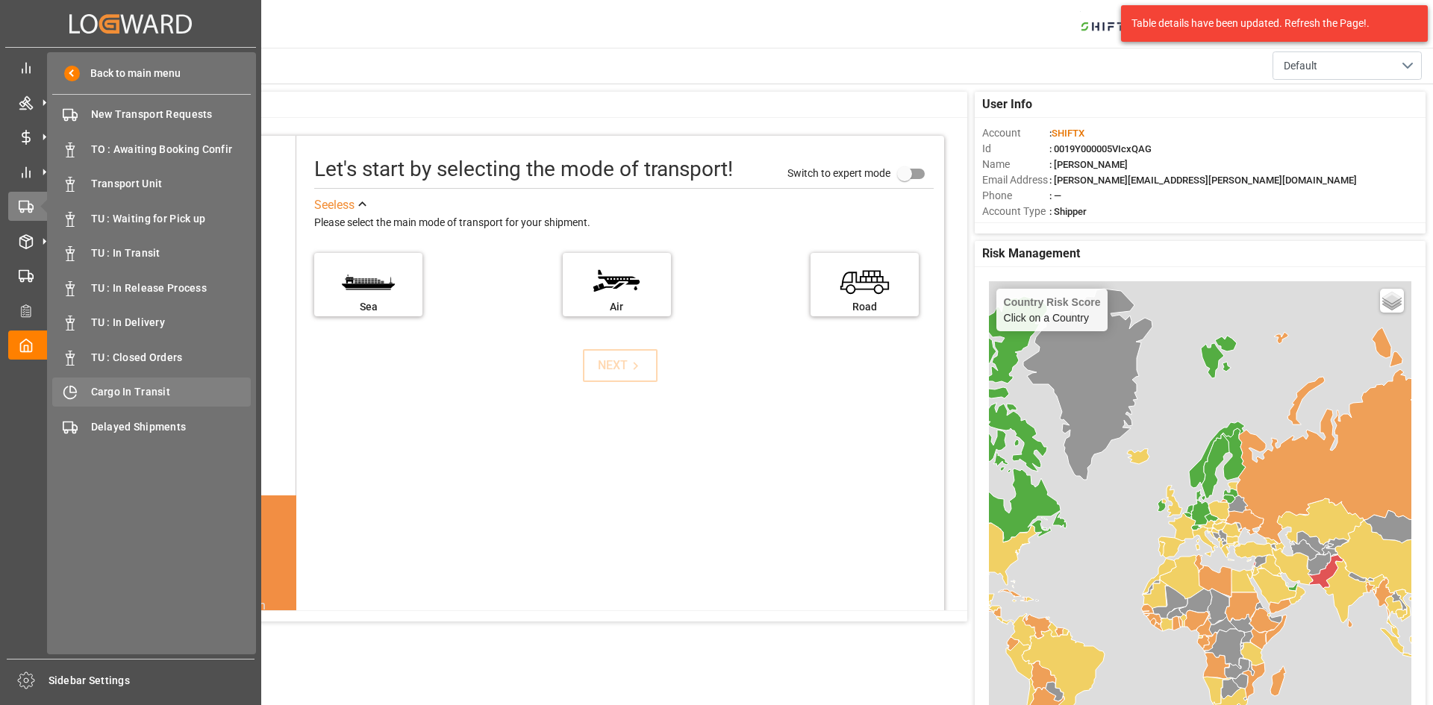
click at [118, 387] on span "Cargo In Transit" at bounding box center [171, 392] width 160 height 16
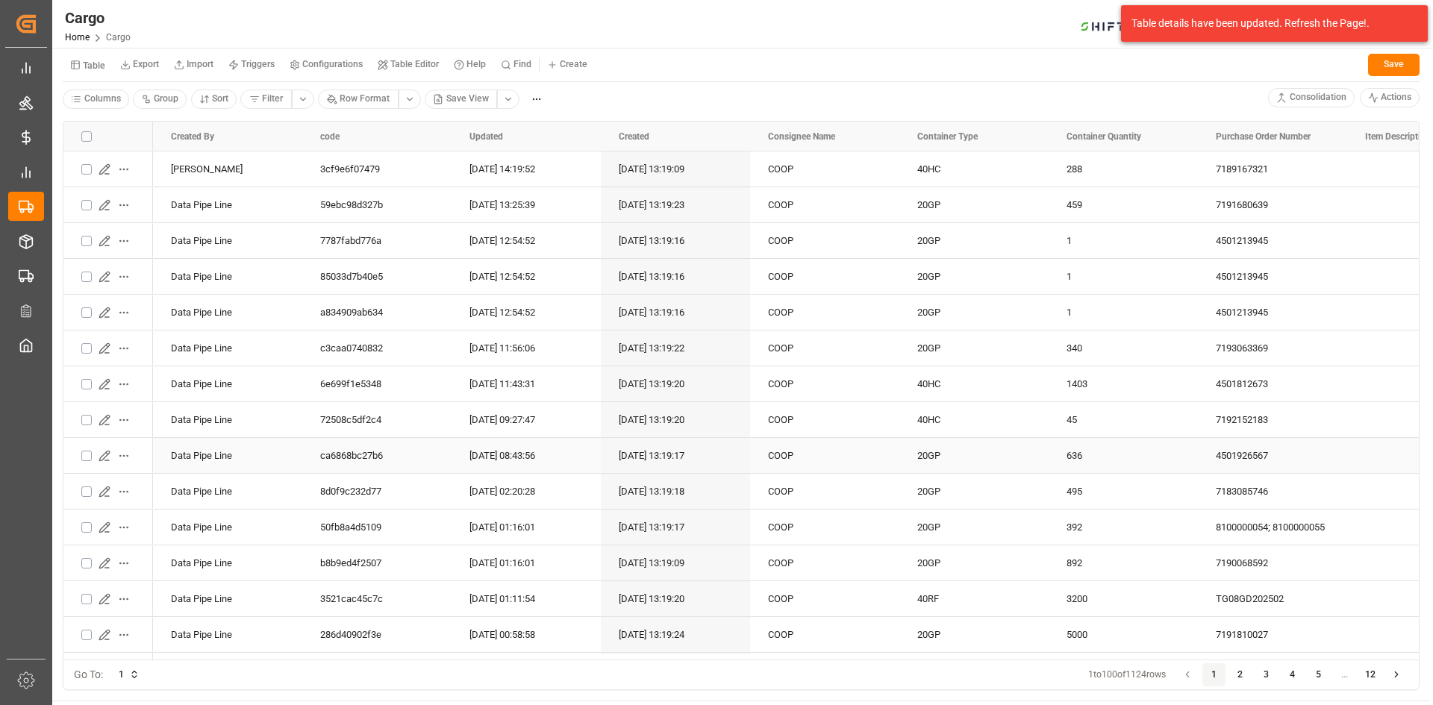
click at [105, 456] on icon "Press SPACE to select this row." at bounding box center [104, 456] width 10 height 10
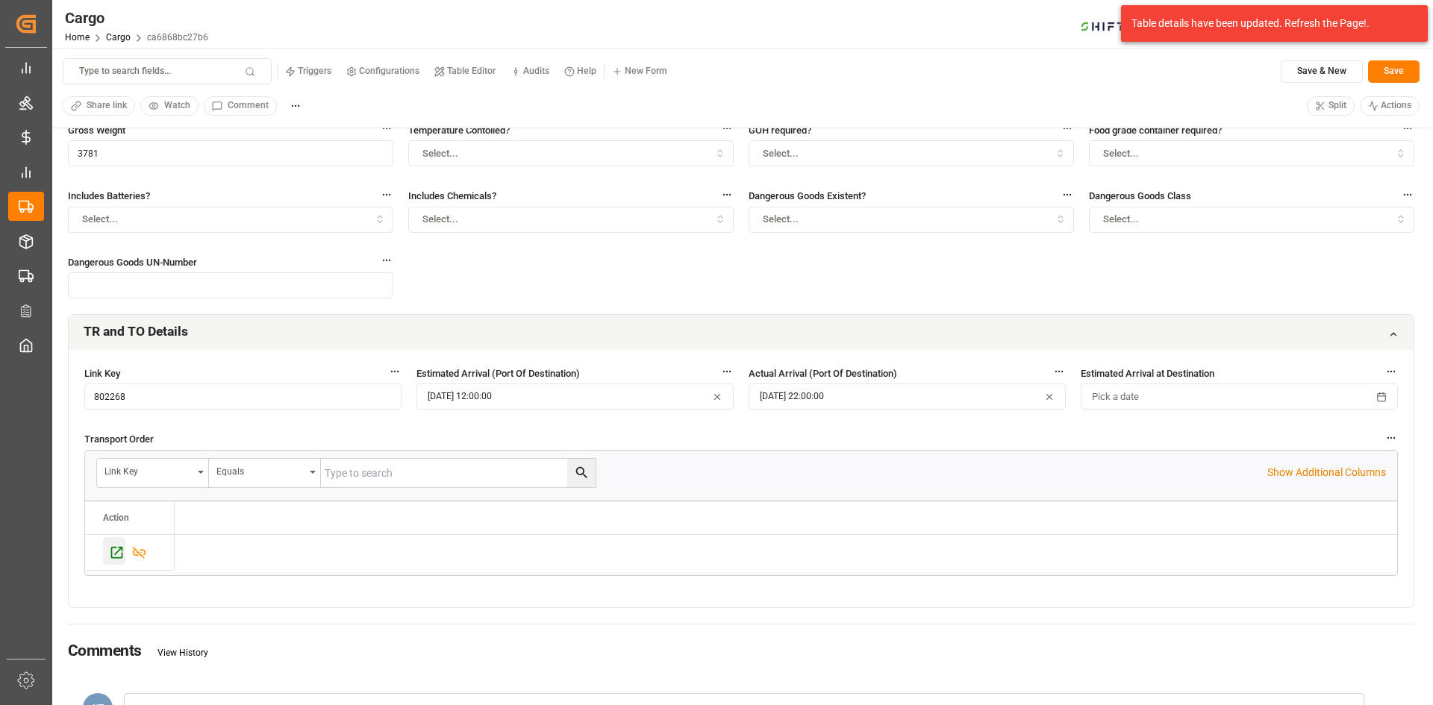
scroll to position [302, 0]
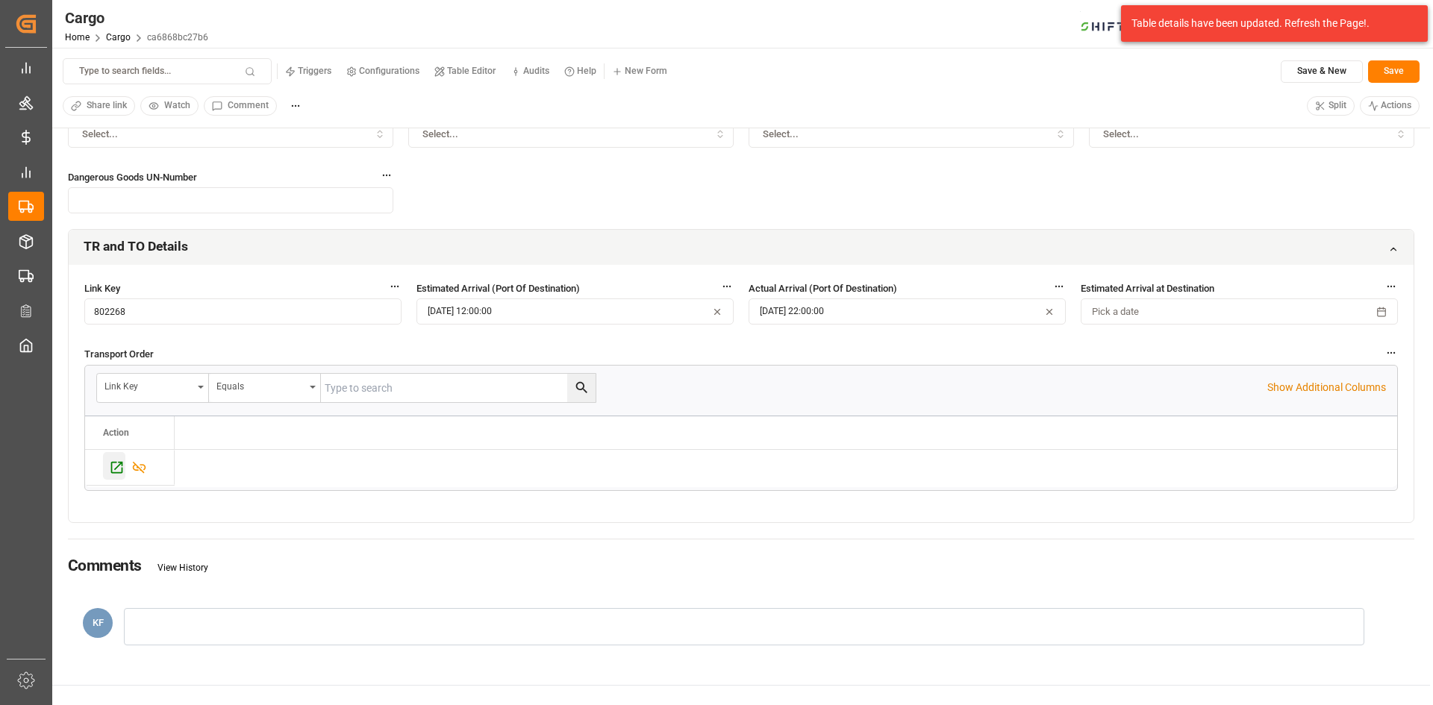
click at [122, 460] on icon "Press SPACE to select this row." at bounding box center [117, 468] width 16 height 16
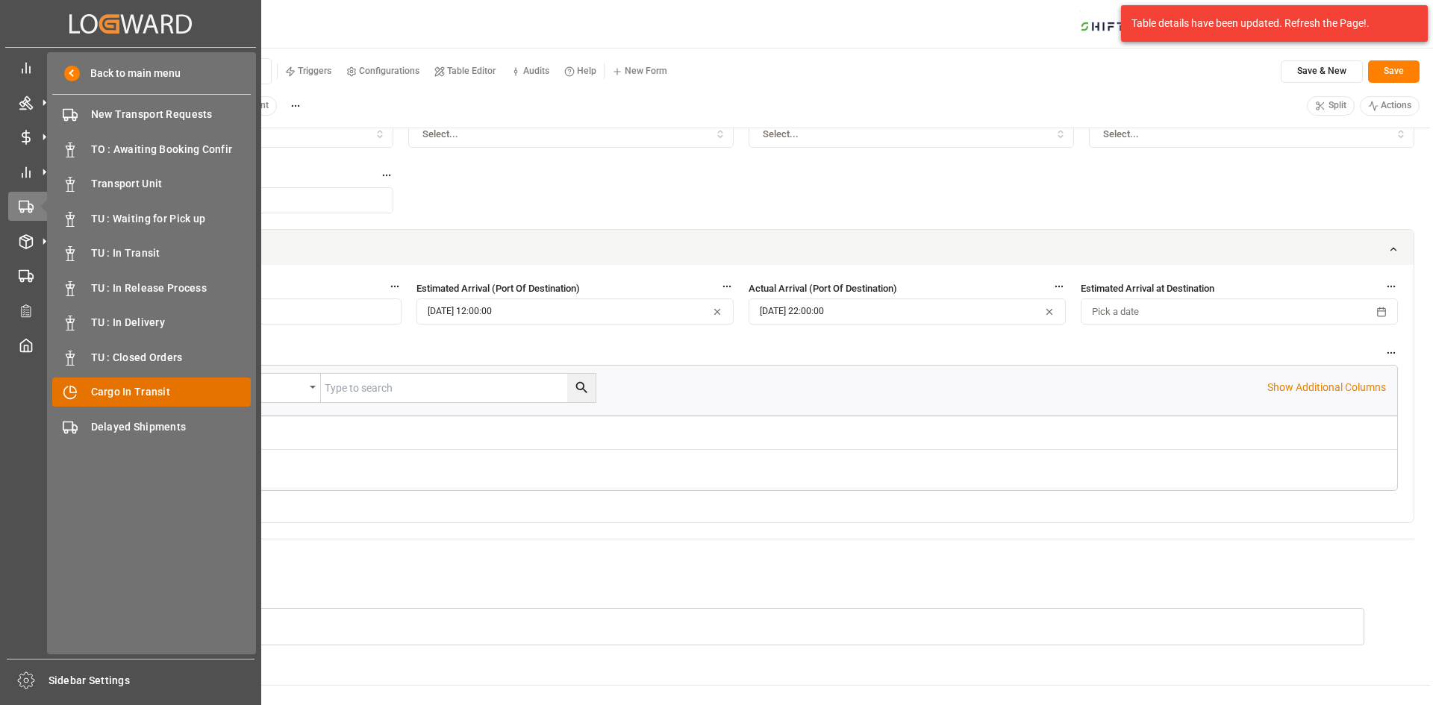
click at [115, 393] on span "Cargo In Transit" at bounding box center [171, 392] width 160 height 16
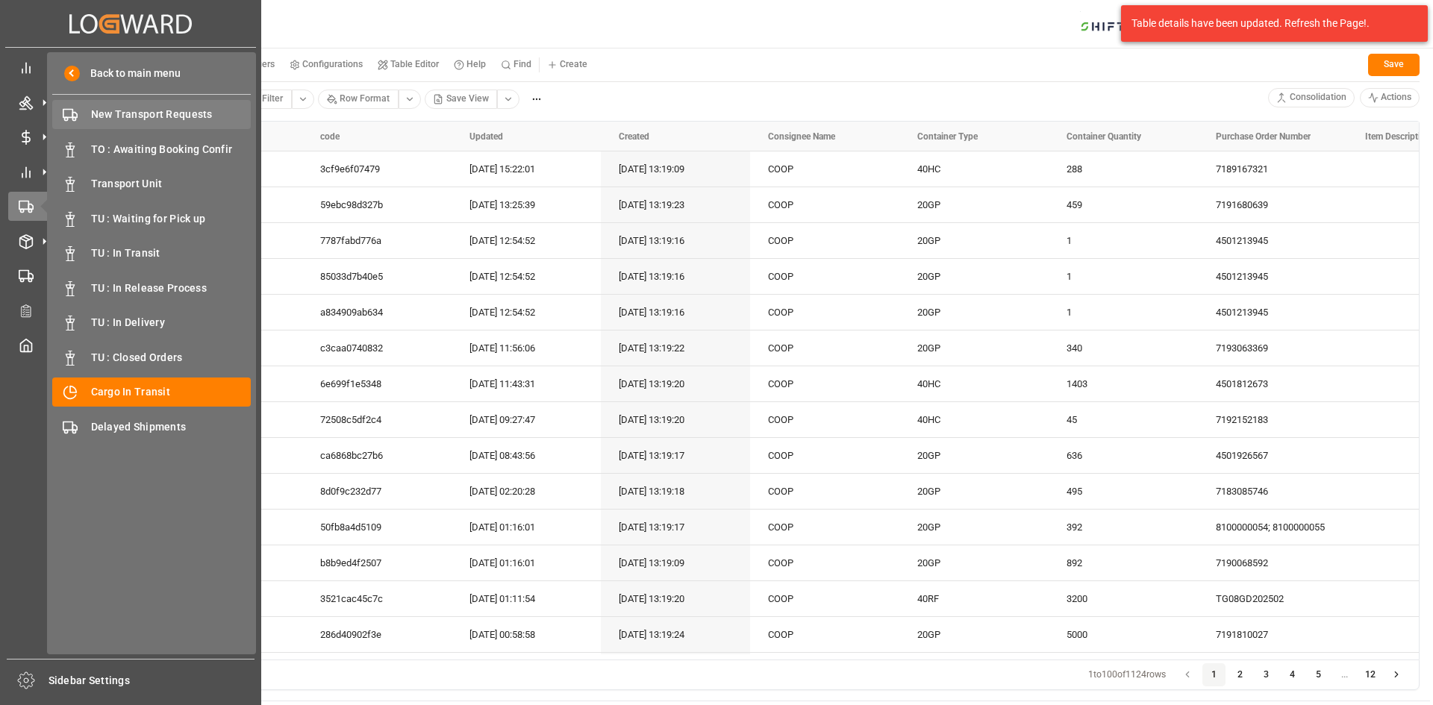
click at [129, 100] on div "New Transport Requests New Transport Requests" at bounding box center [151, 114] width 199 height 29
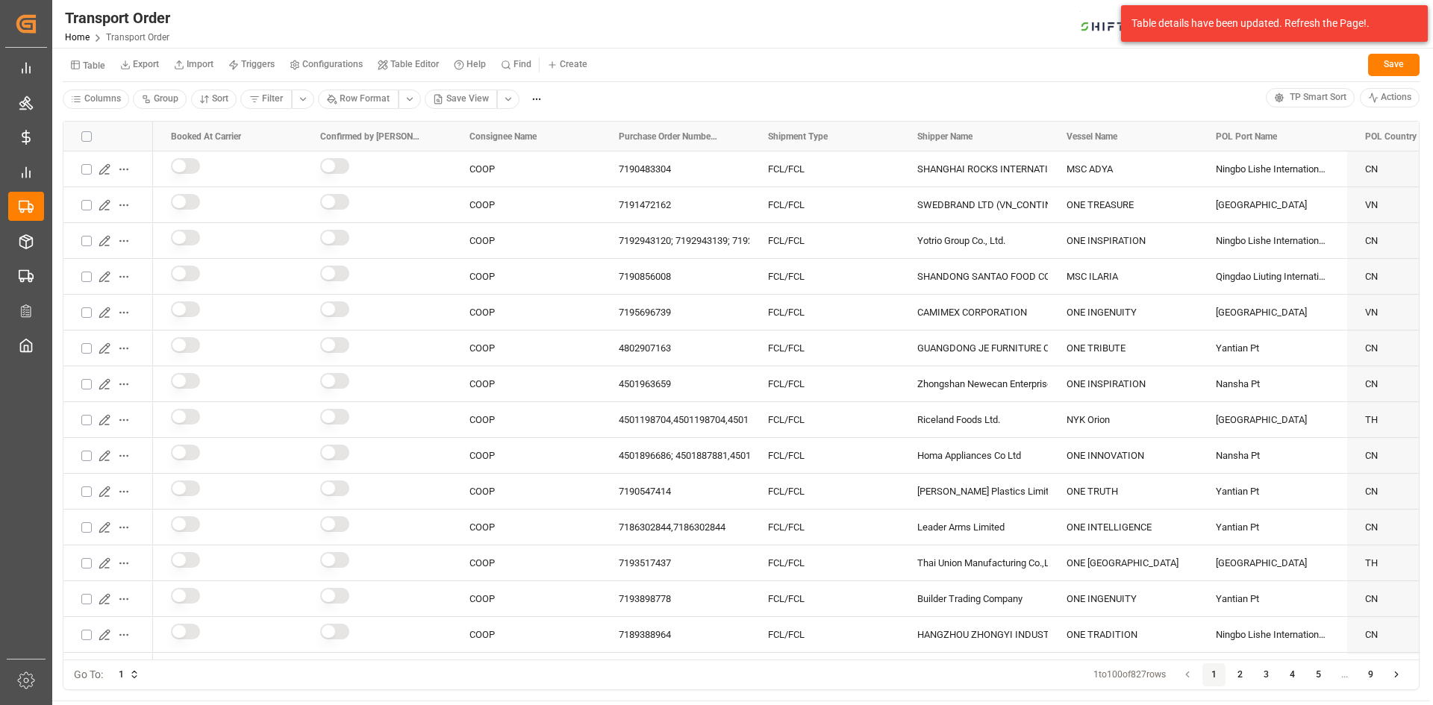
click at [508, 99] on html "Created by potrace 1.15, written by Peter Selinger 2001-2017 Created by potrace…" at bounding box center [716, 352] width 1433 height 705
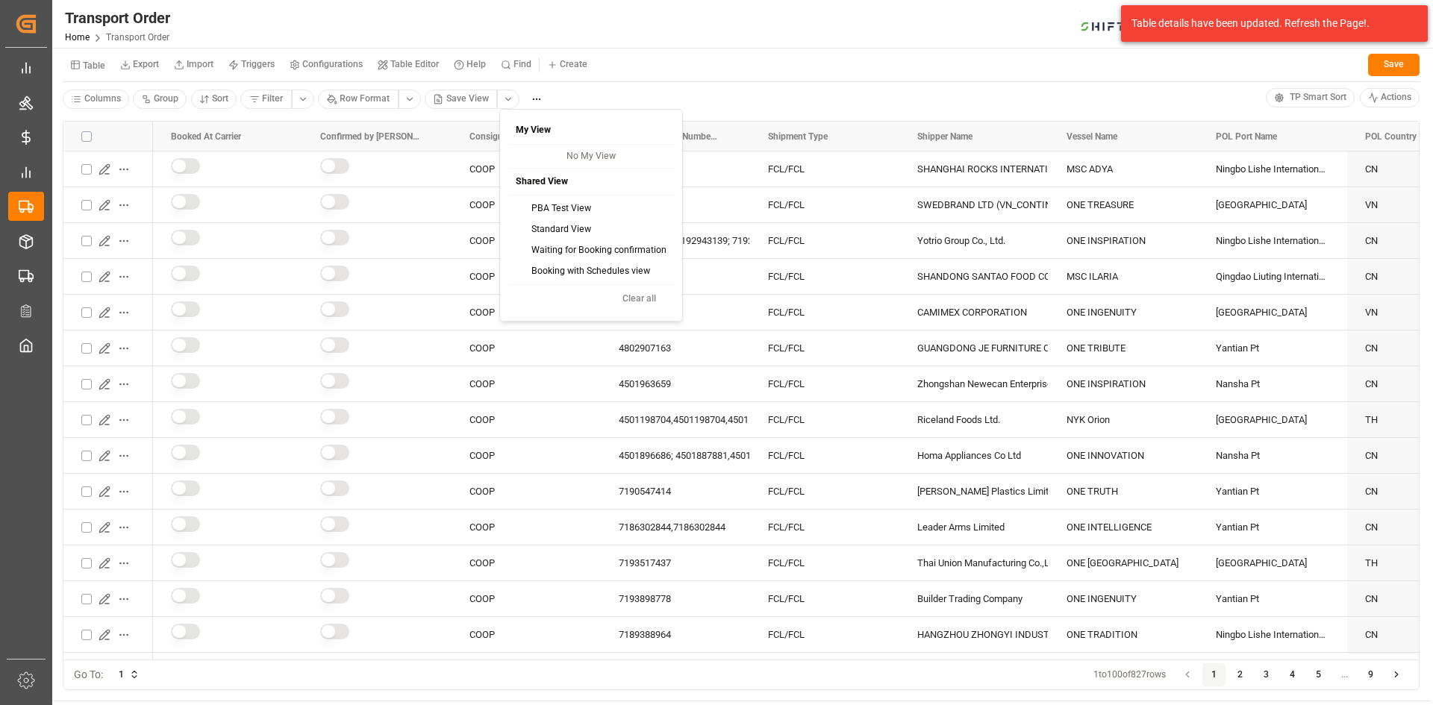
click at [558, 208] on div "PBA Test View" at bounding box center [590, 209] width 161 height 21
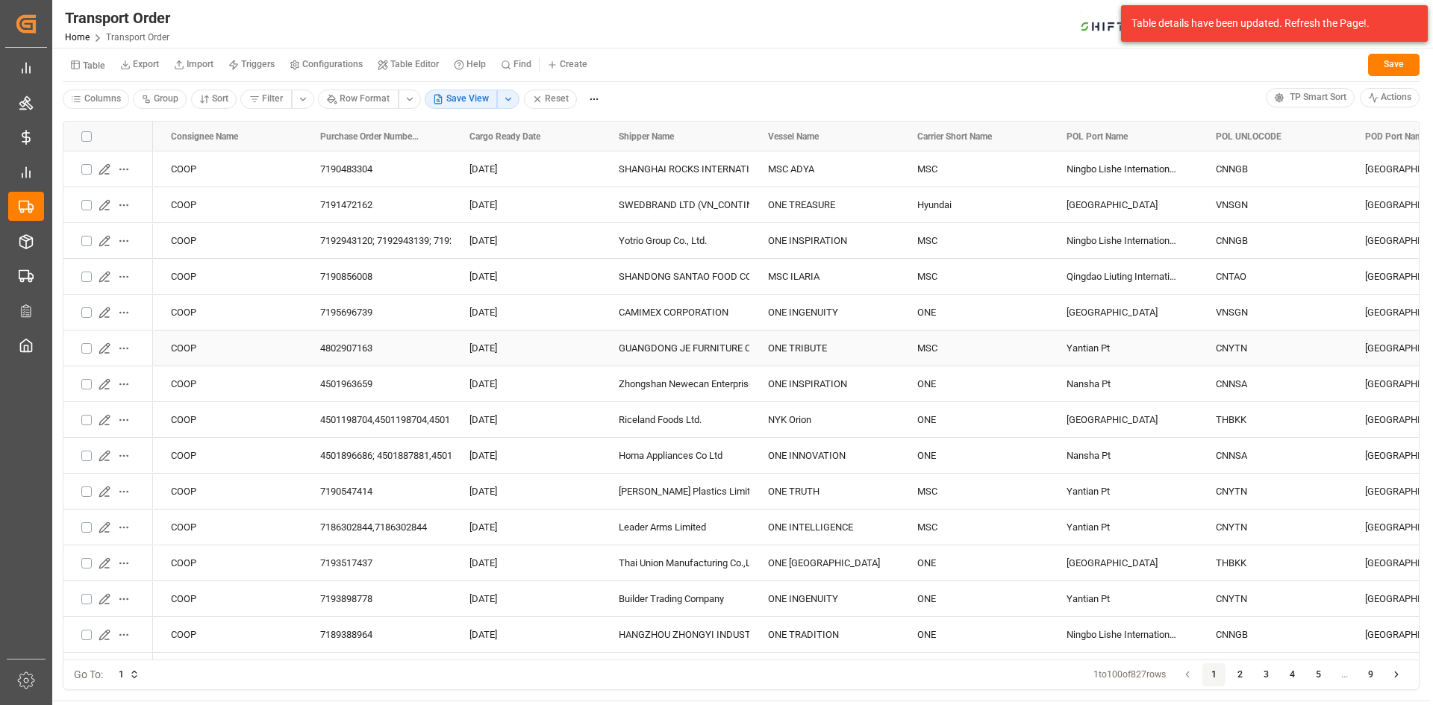
click at [104, 346] on icon "Press SPACE to select this row." at bounding box center [105, 349] width 12 height 12
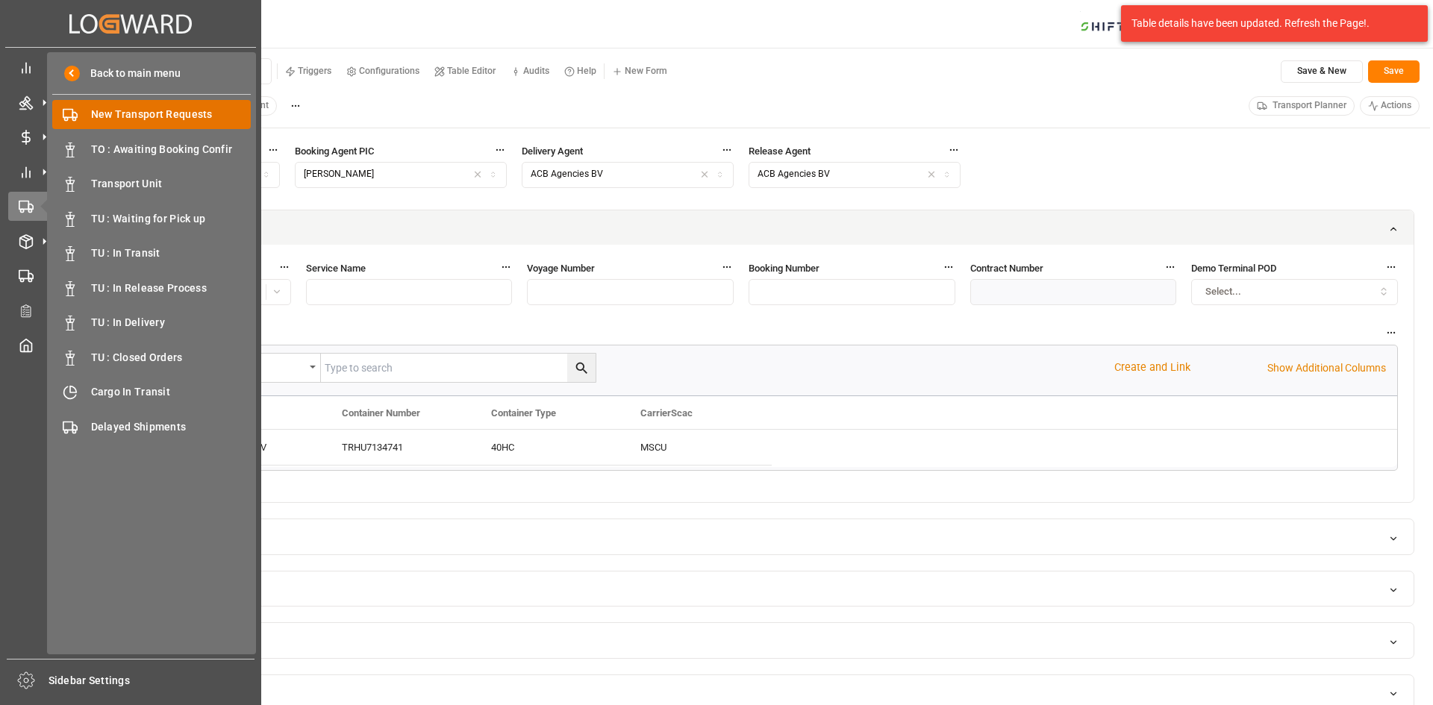
click at [169, 107] on span "New Transport Requests" at bounding box center [171, 115] width 160 height 16
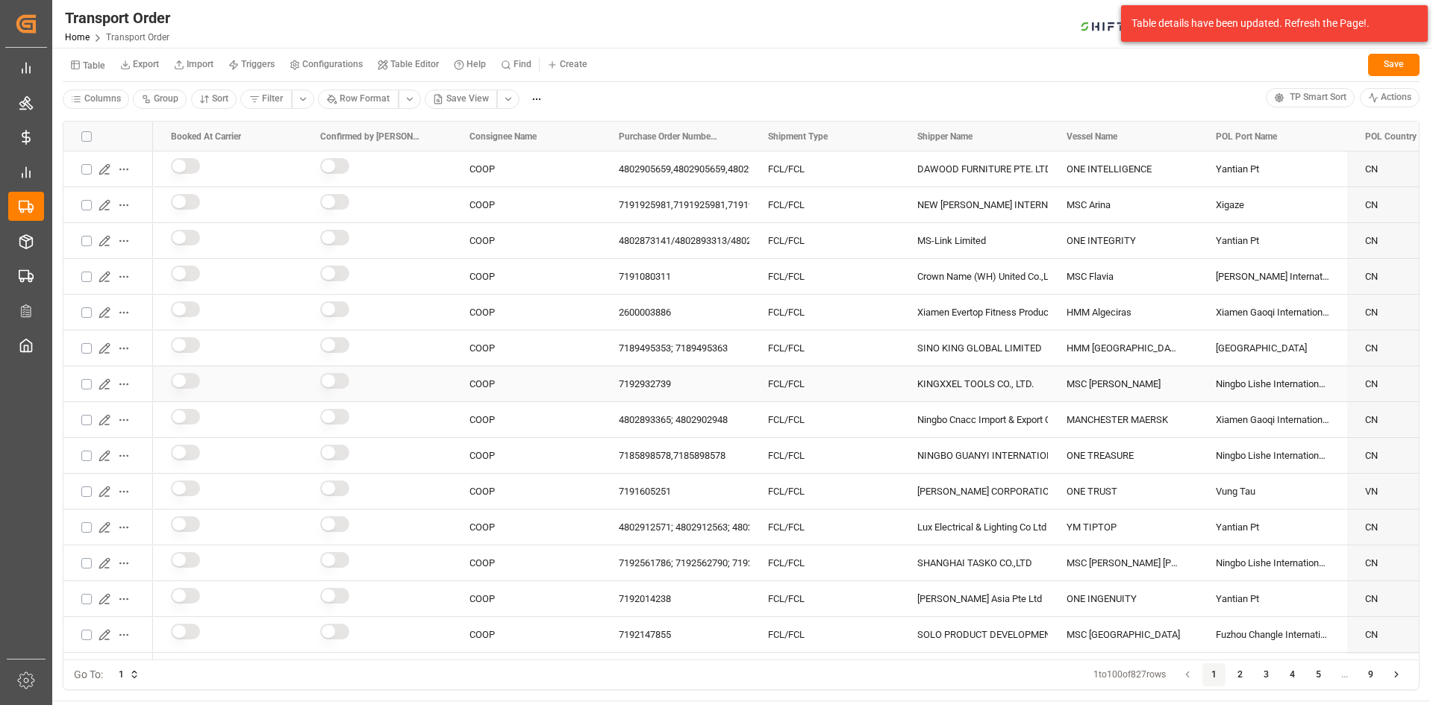
click at [102, 381] on icon "Press SPACE to select this row." at bounding box center [105, 384] width 12 height 12
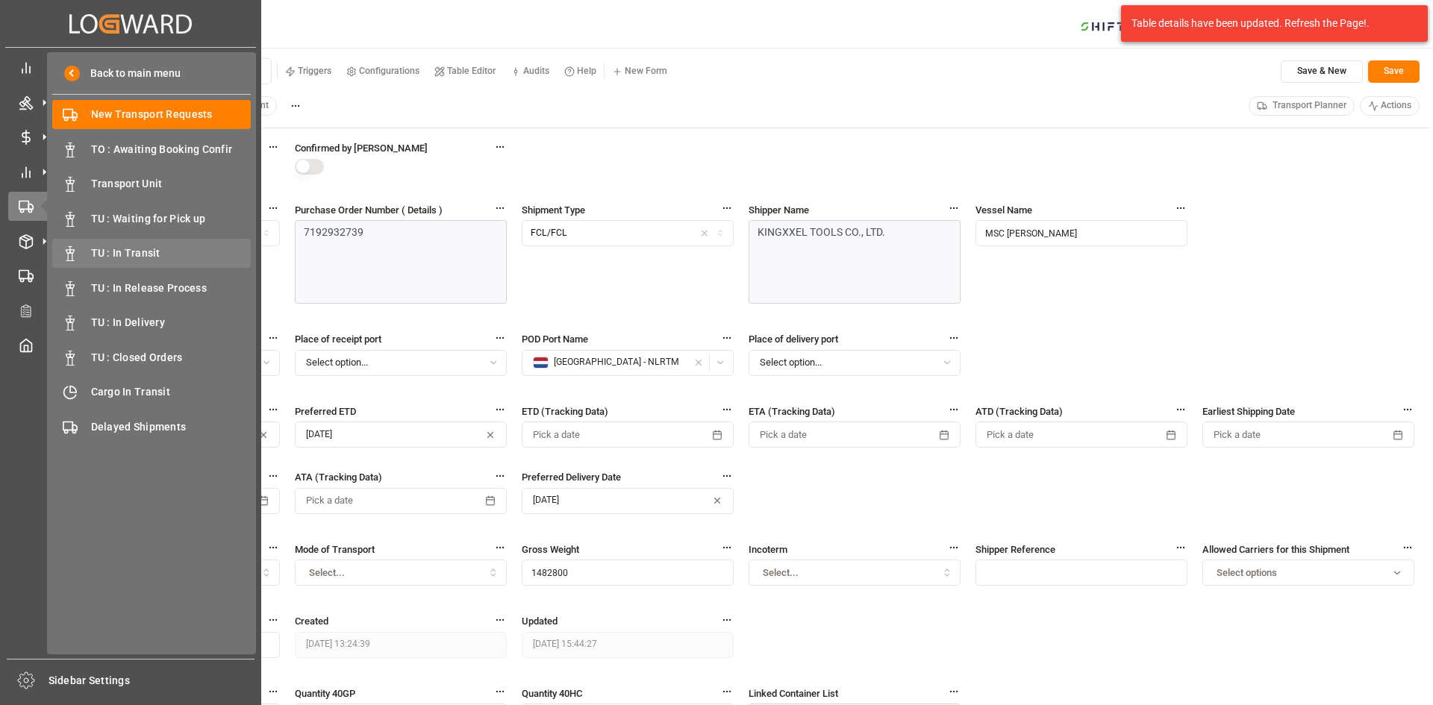
click at [127, 257] on span "TU : In Transit" at bounding box center [171, 254] width 160 height 16
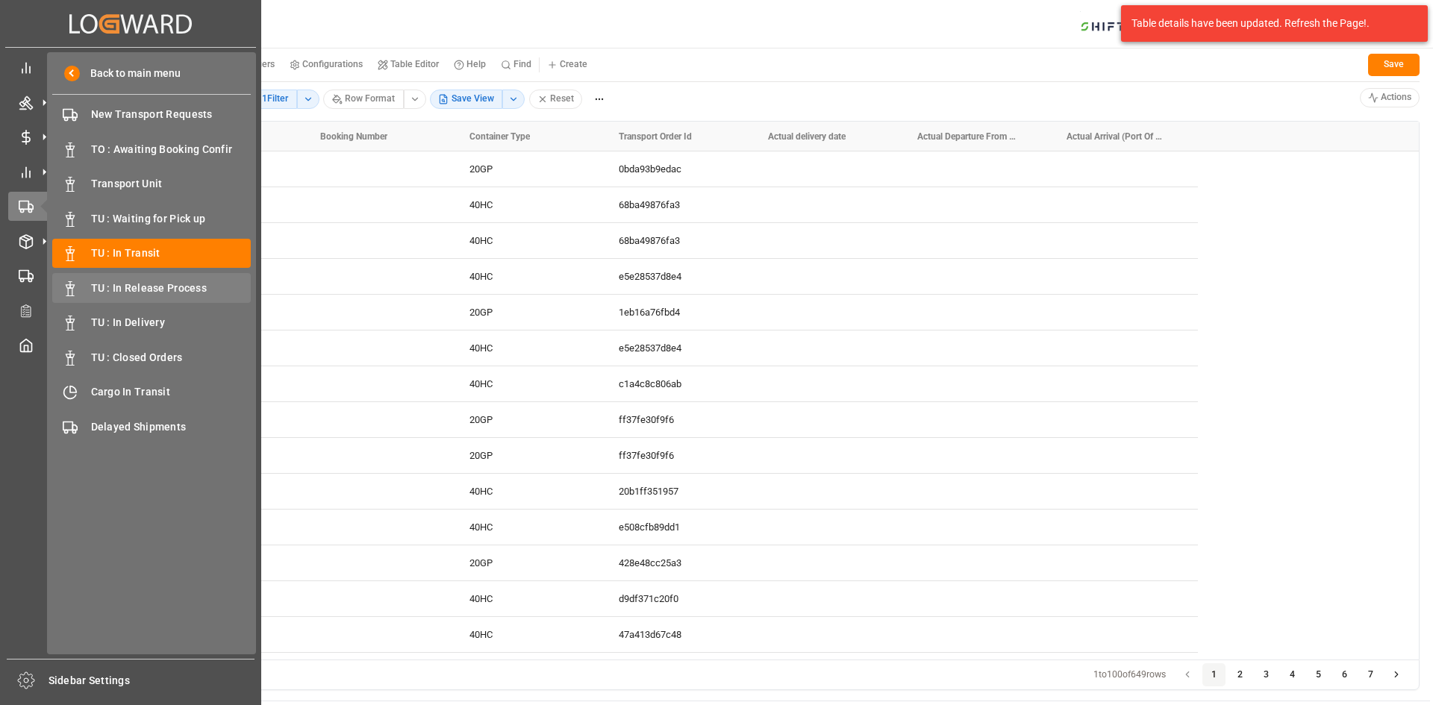
click at [147, 286] on span "TU : In Release Process" at bounding box center [171, 289] width 160 height 16
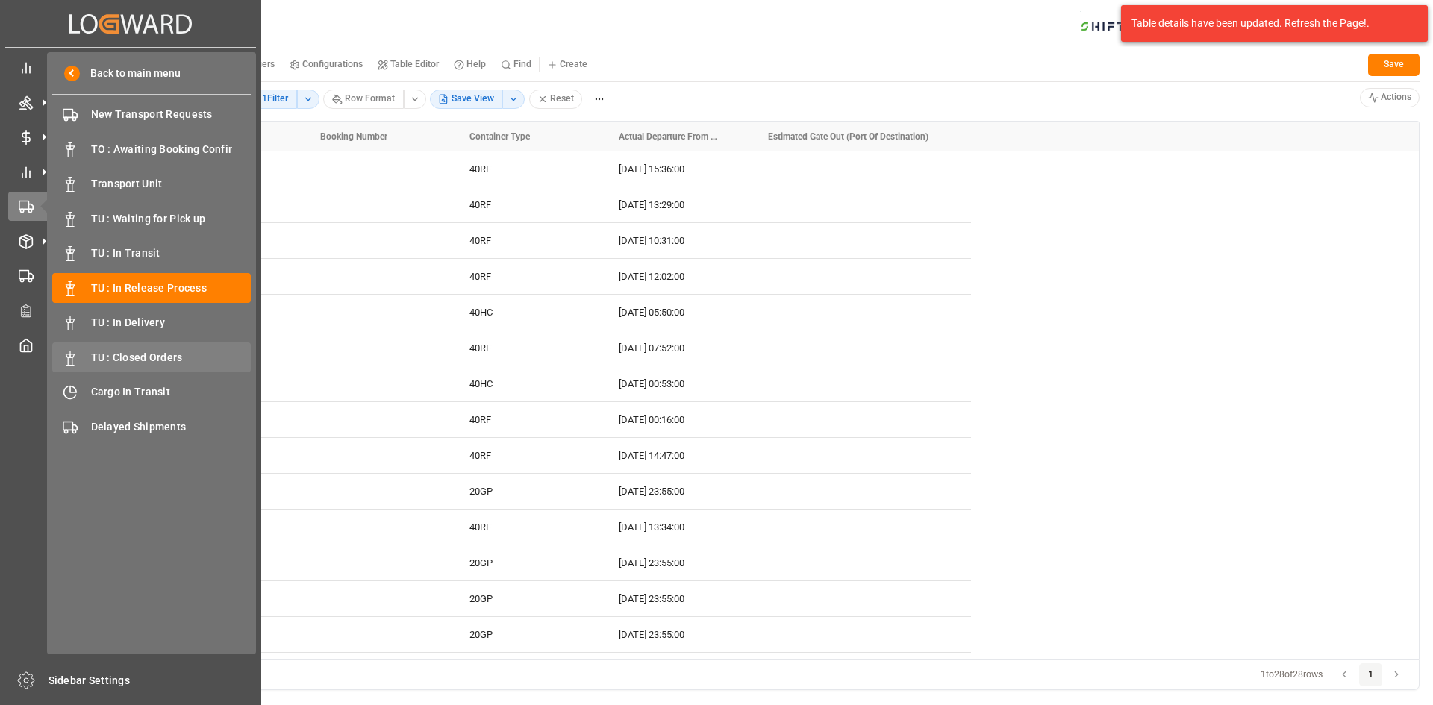
click at [123, 350] on span "TU : Closed Orders" at bounding box center [171, 358] width 160 height 16
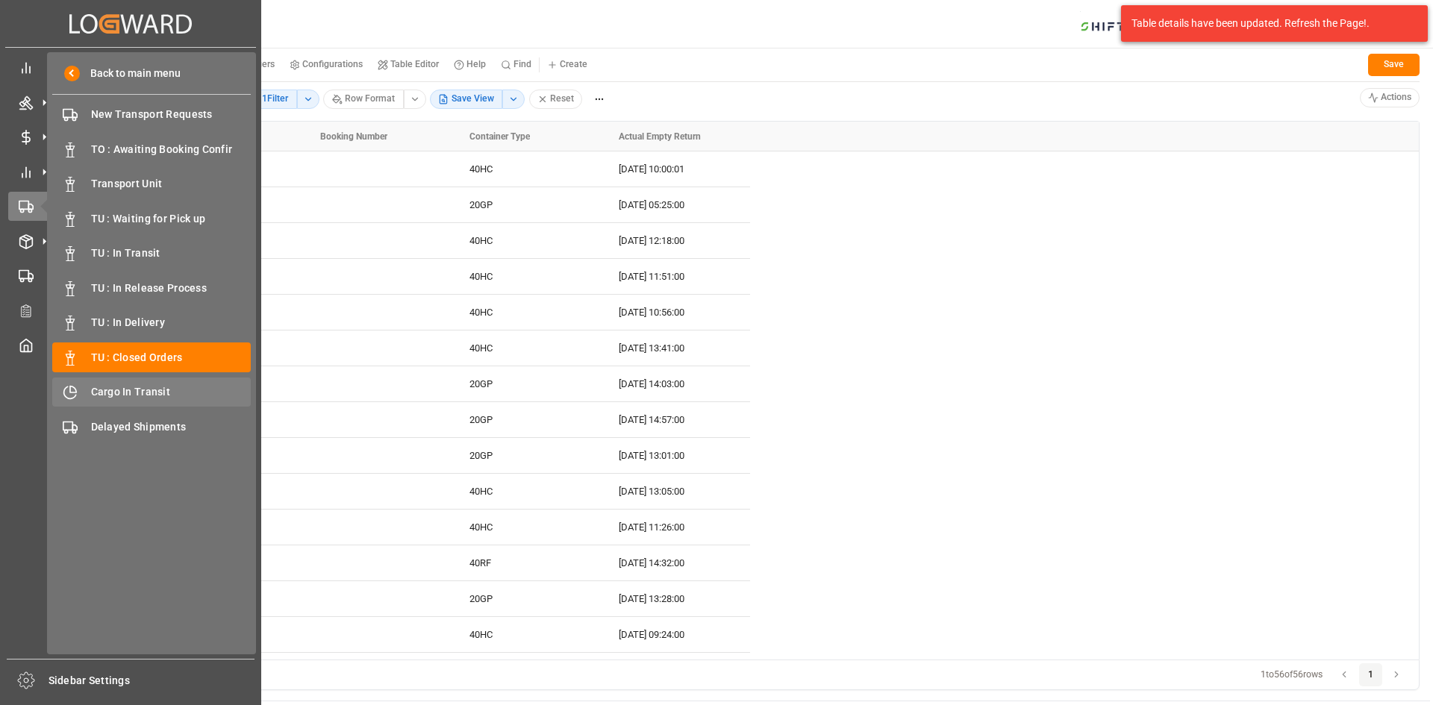
click at [135, 384] on span "Cargo In Transit" at bounding box center [171, 392] width 160 height 16
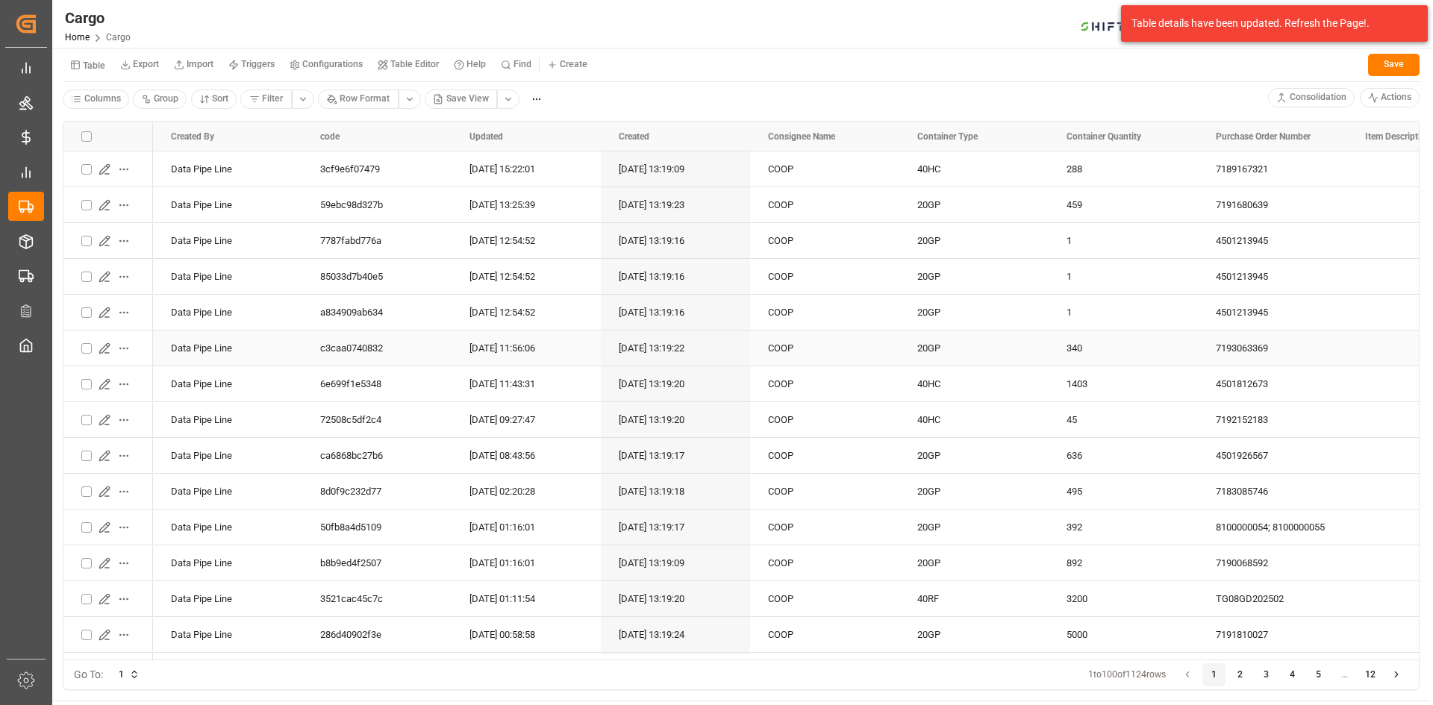
click at [108, 349] on icon "Press SPACE to select this row." at bounding box center [105, 349] width 12 height 12
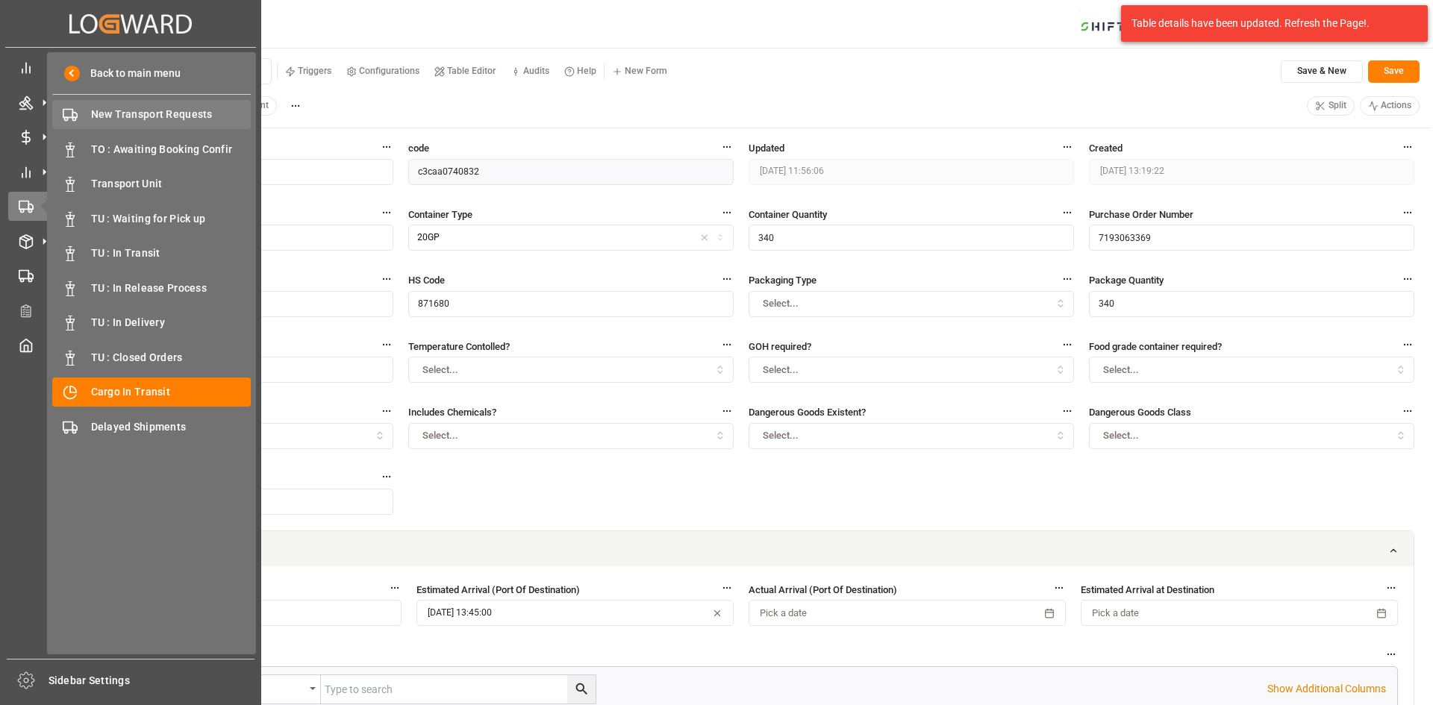
click at [189, 108] on span "New Transport Requests" at bounding box center [171, 115] width 160 height 16
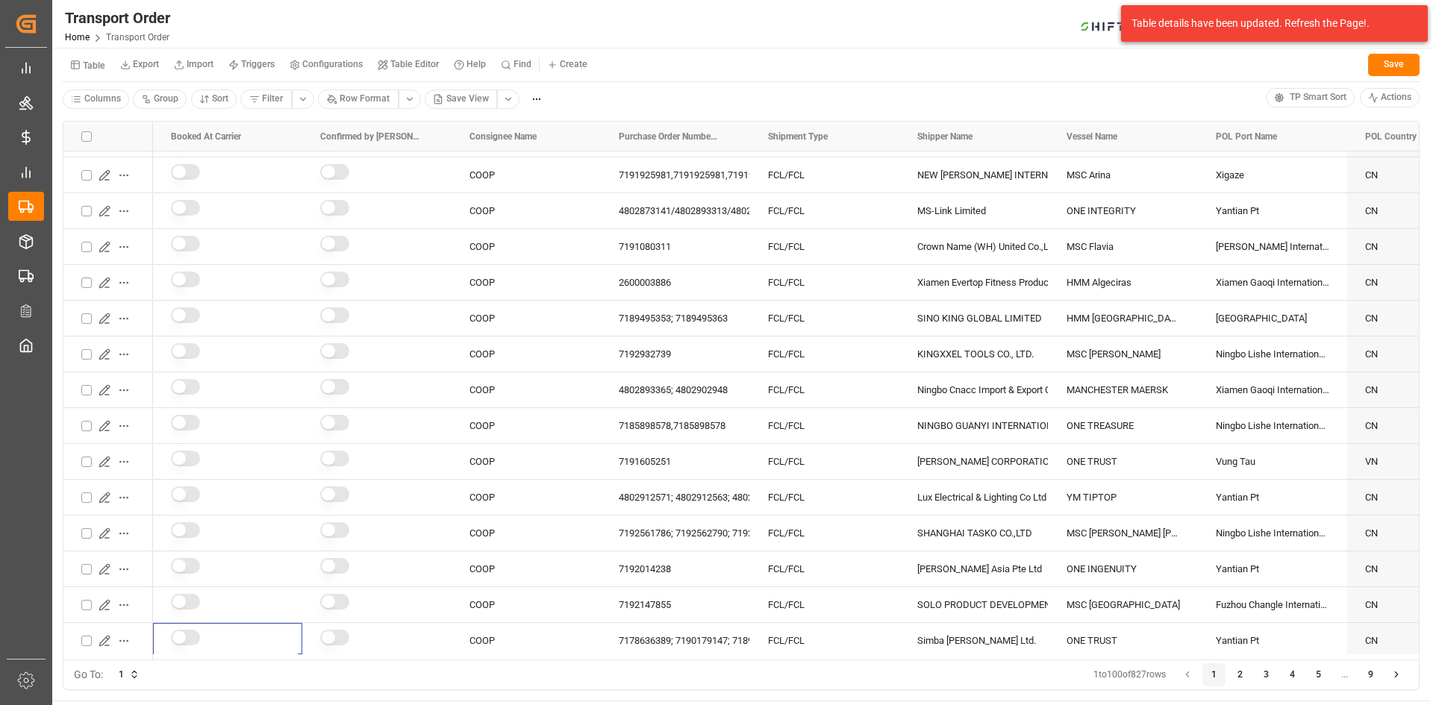
drag, startPoint x: 267, startPoint y: 654, endPoint x: 331, endPoint y: 656, distance: 64.2
click at [331, 656] on div "Booked At Carrier Confirmed by Carrier Consignee Name" at bounding box center [740, 391] width 1355 height 538
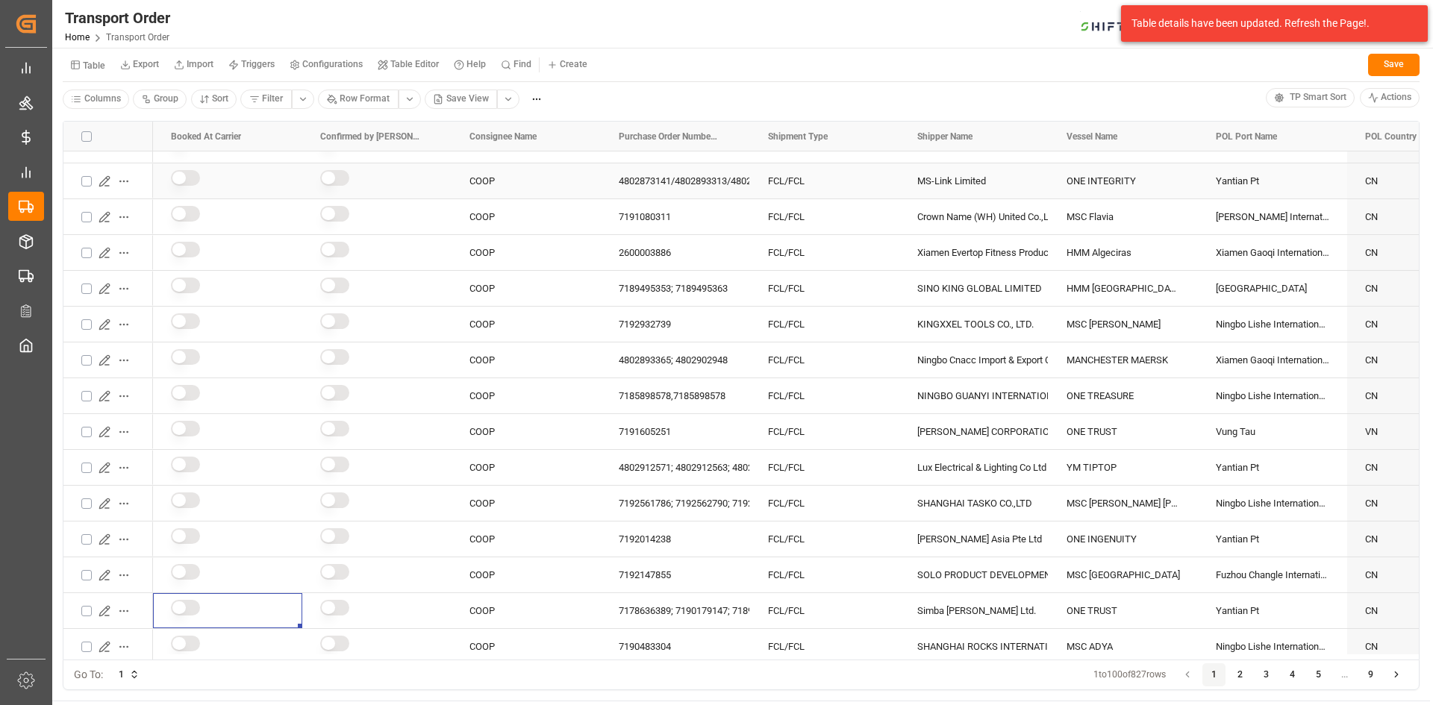
click at [233, 189] on div "Press SPACE to select this row." at bounding box center [227, 181] width 113 height 34
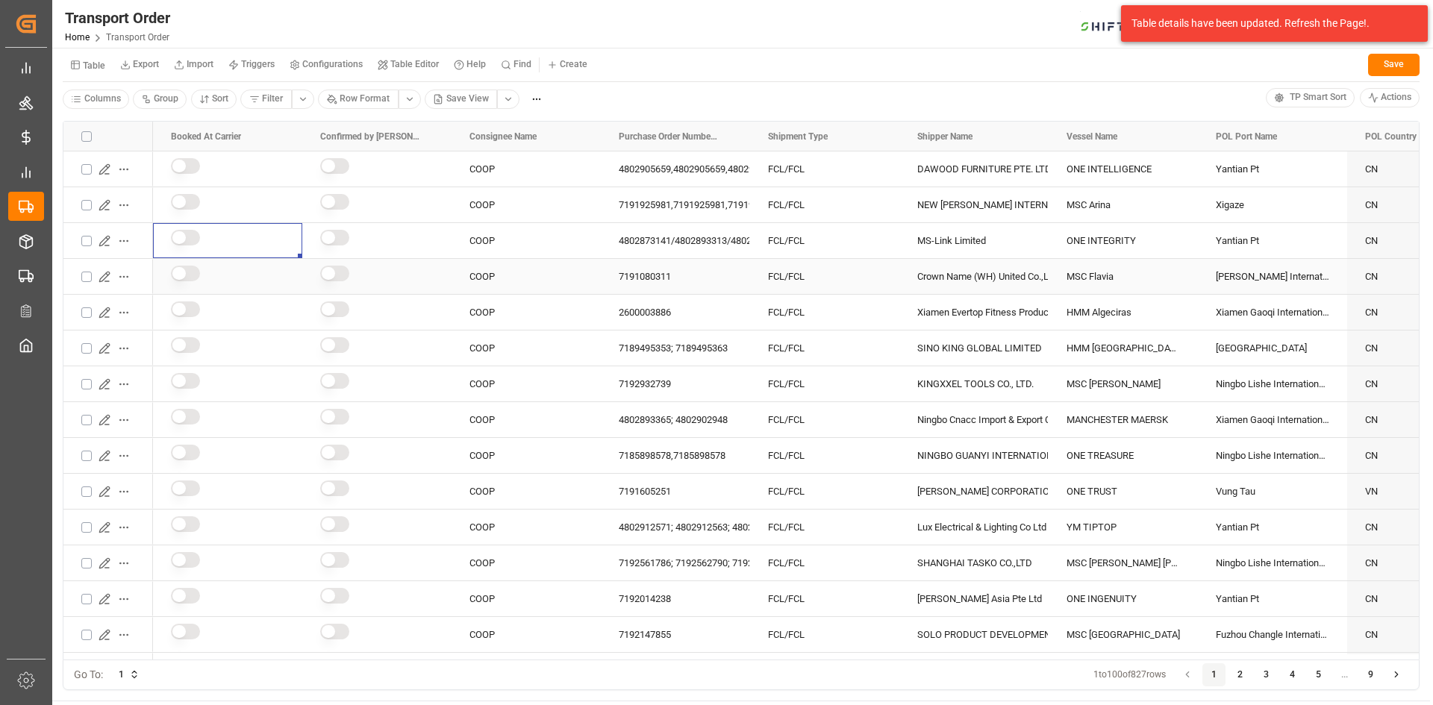
click at [102, 277] on icon "Press SPACE to select this row." at bounding box center [104, 277] width 10 height 10
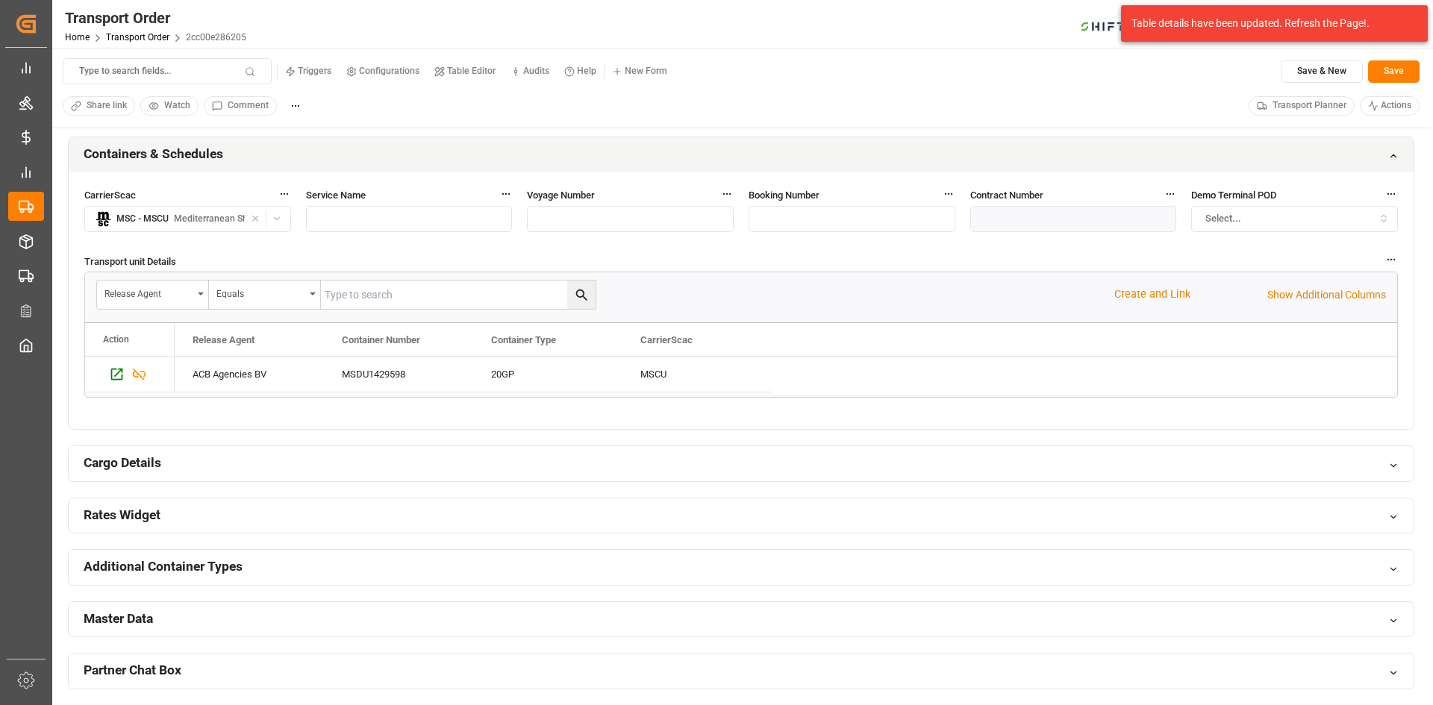
scroll to position [746, 0]
click at [235, 475] on div "Cargo Details" at bounding box center [741, 462] width 1345 height 35
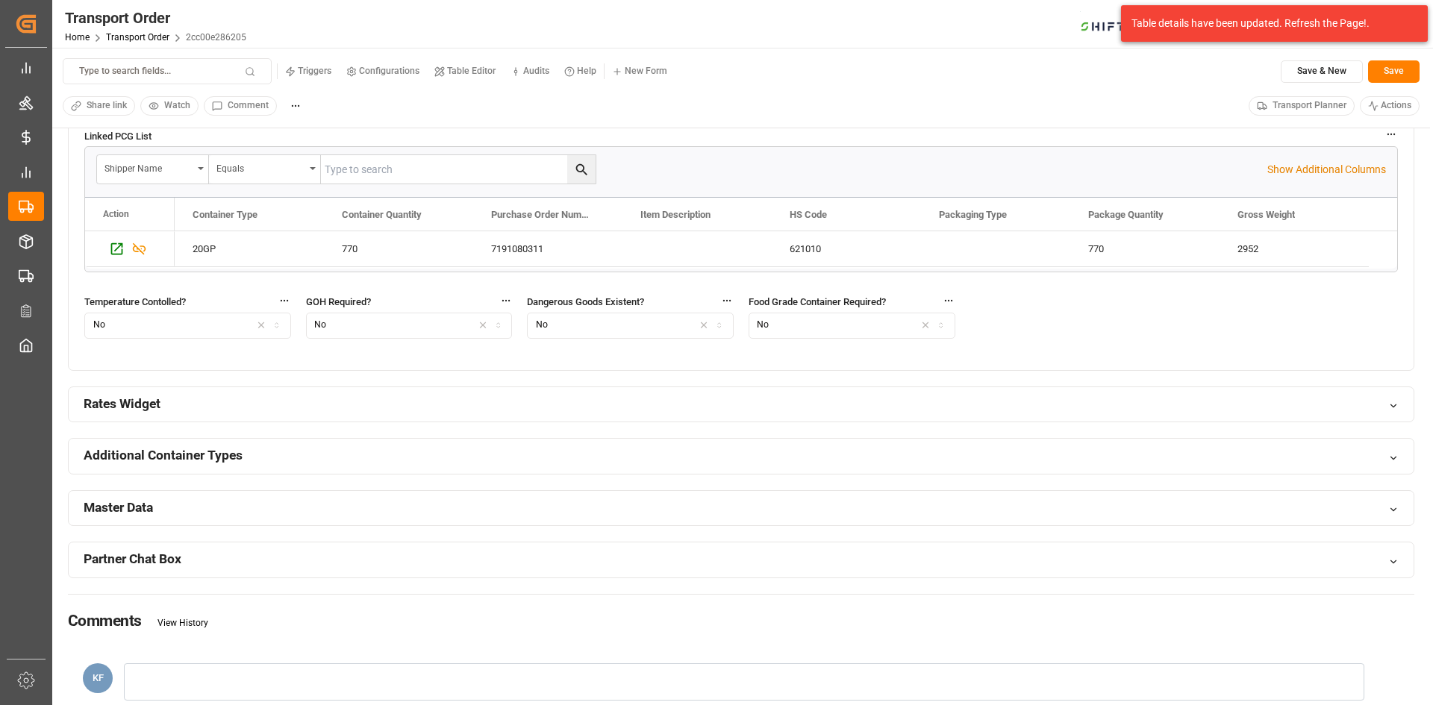
scroll to position [1119, 0]
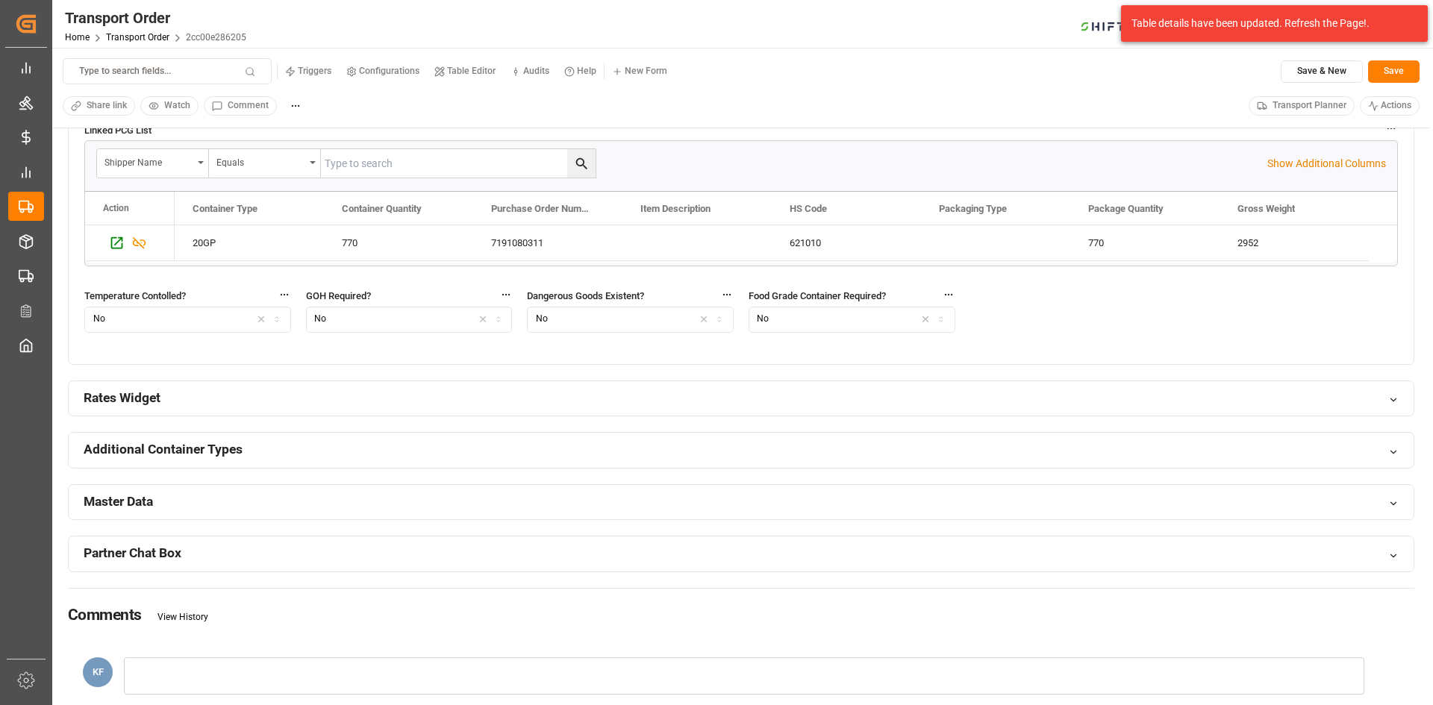
click at [248, 414] on div "Rates Widget" at bounding box center [741, 398] width 1345 height 35
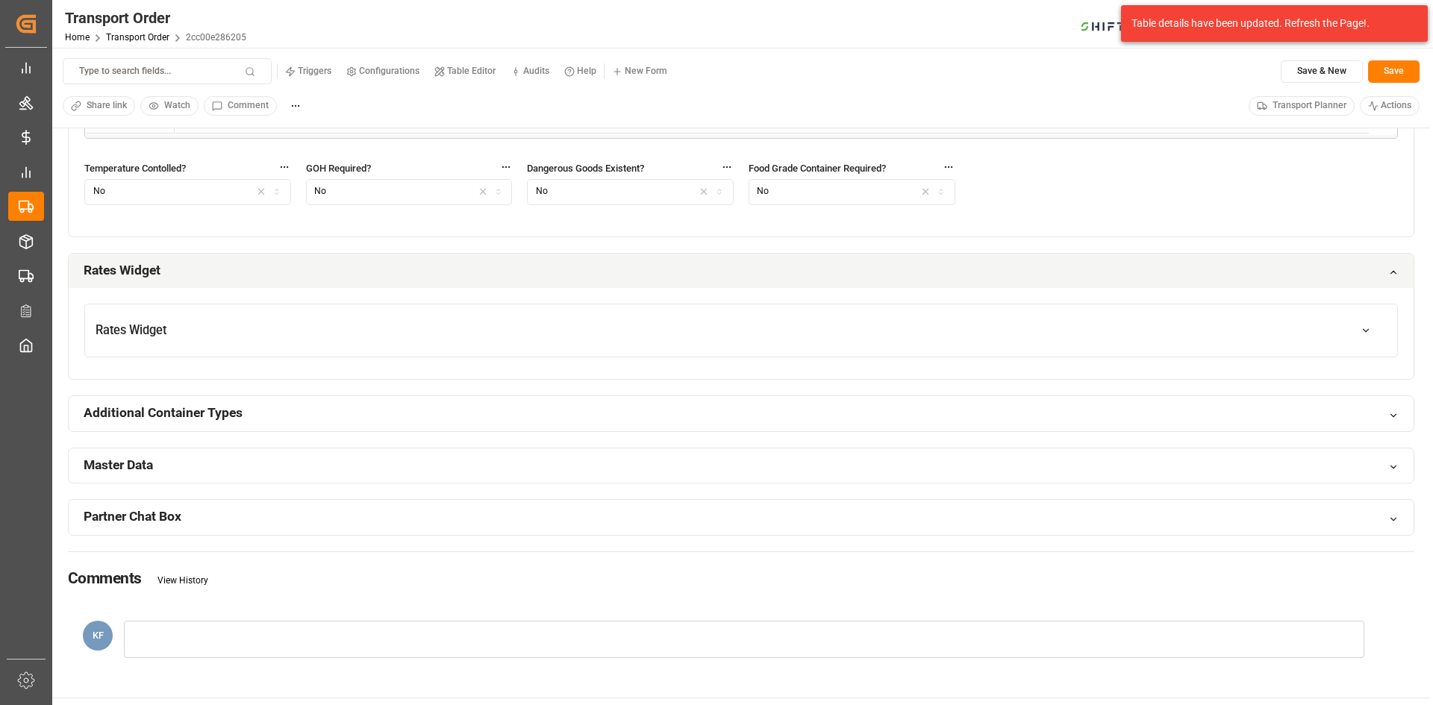
scroll to position [1269, 0]
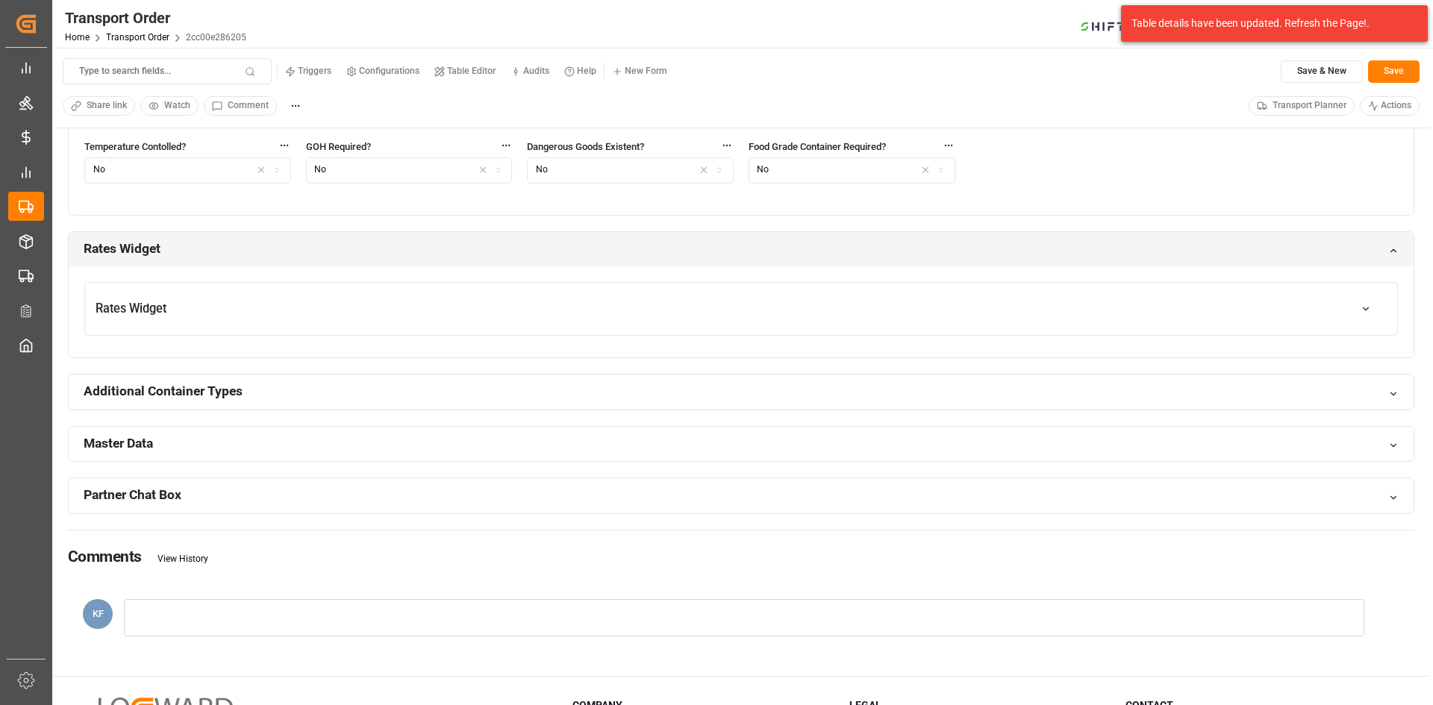
click at [266, 320] on button "Rates Widget" at bounding box center [741, 309] width 1312 height 42
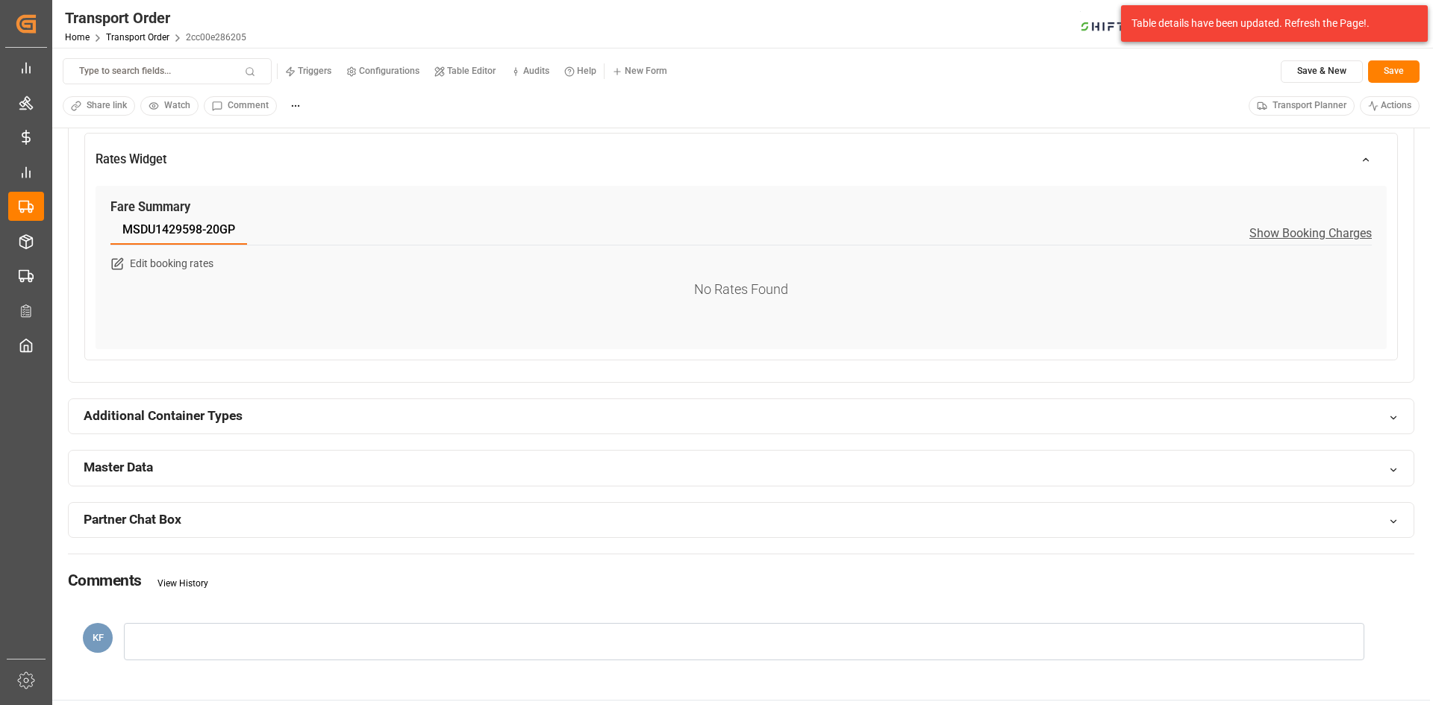
click at [286, 410] on div "Additional Container Types" at bounding box center [741, 416] width 1345 height 35
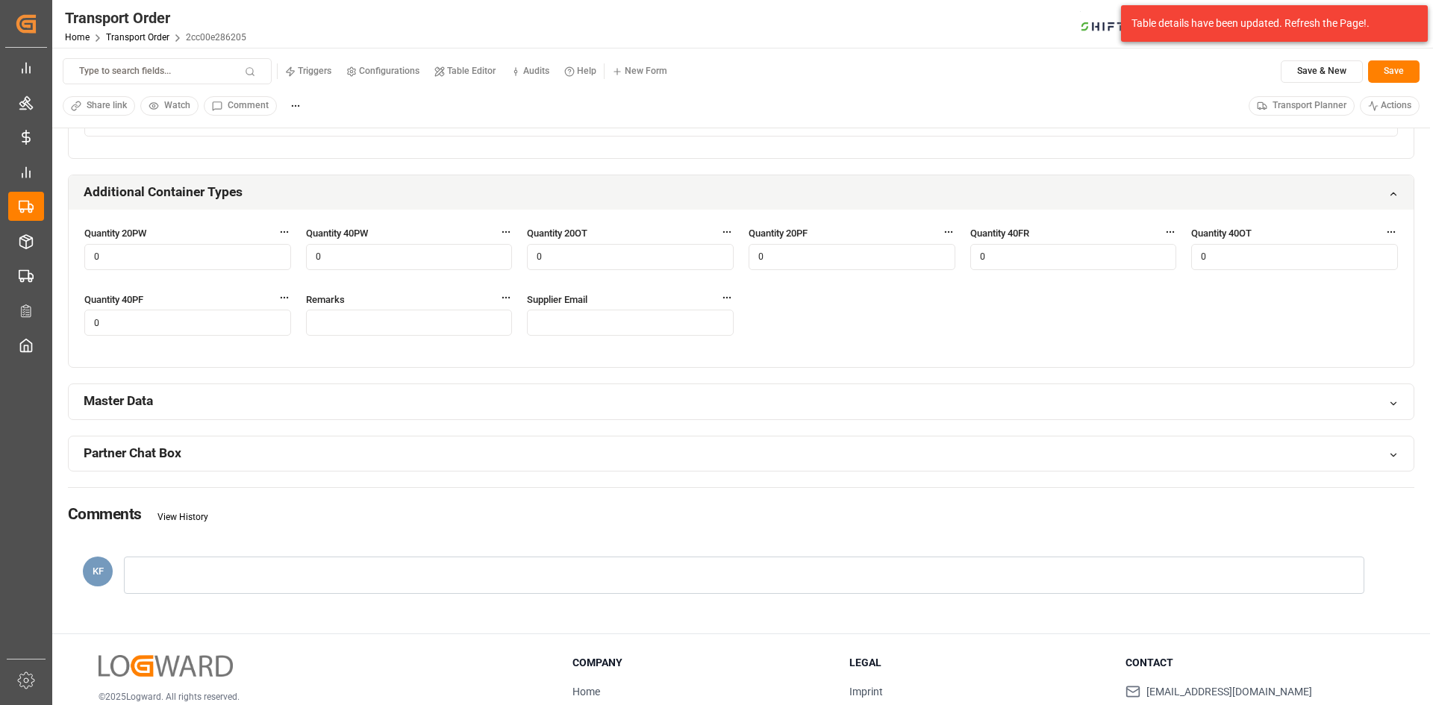
click at [287, 399] on div "Master Data" at bounding box center [741, 401] width 1345 height 35
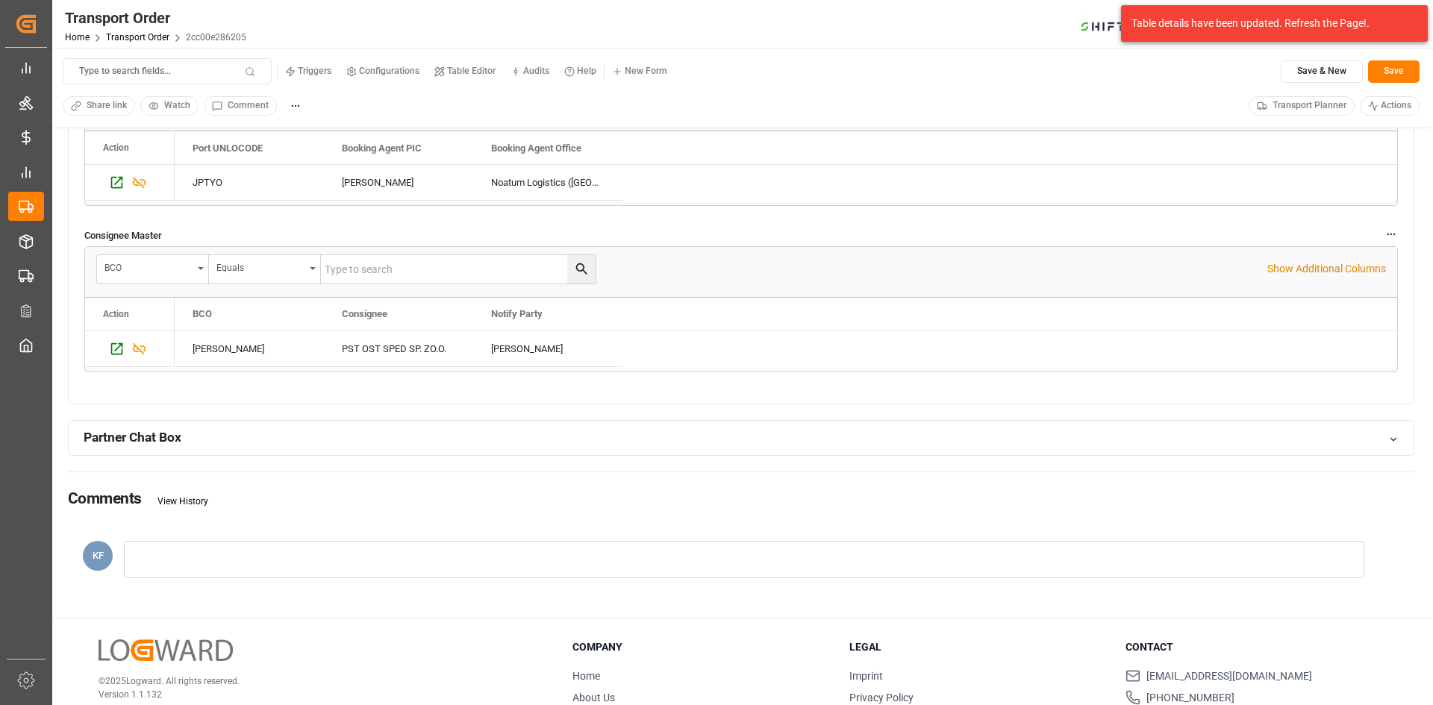
click at [250, 431] on div "Partner Chat Box" at bounding box center [741, 438] width 1345 height 35
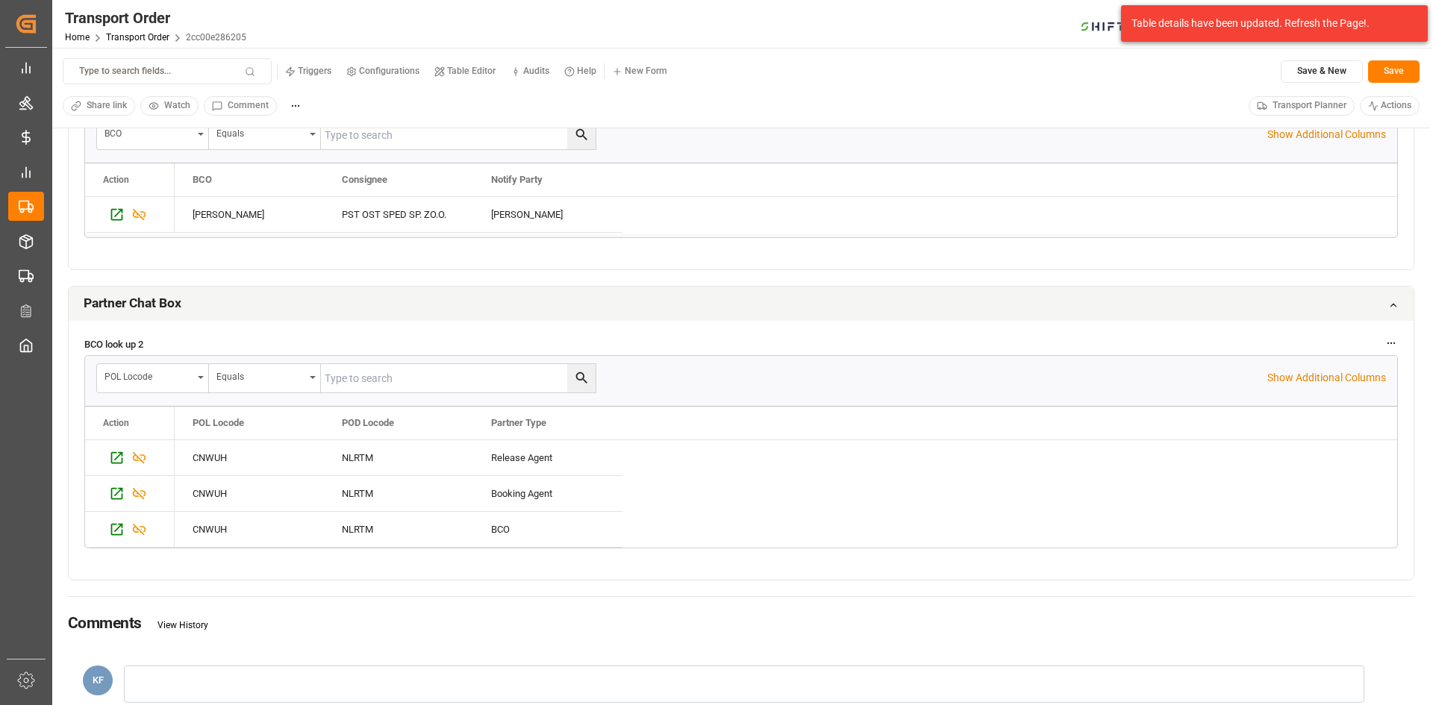
scroll to position [2239, 0]
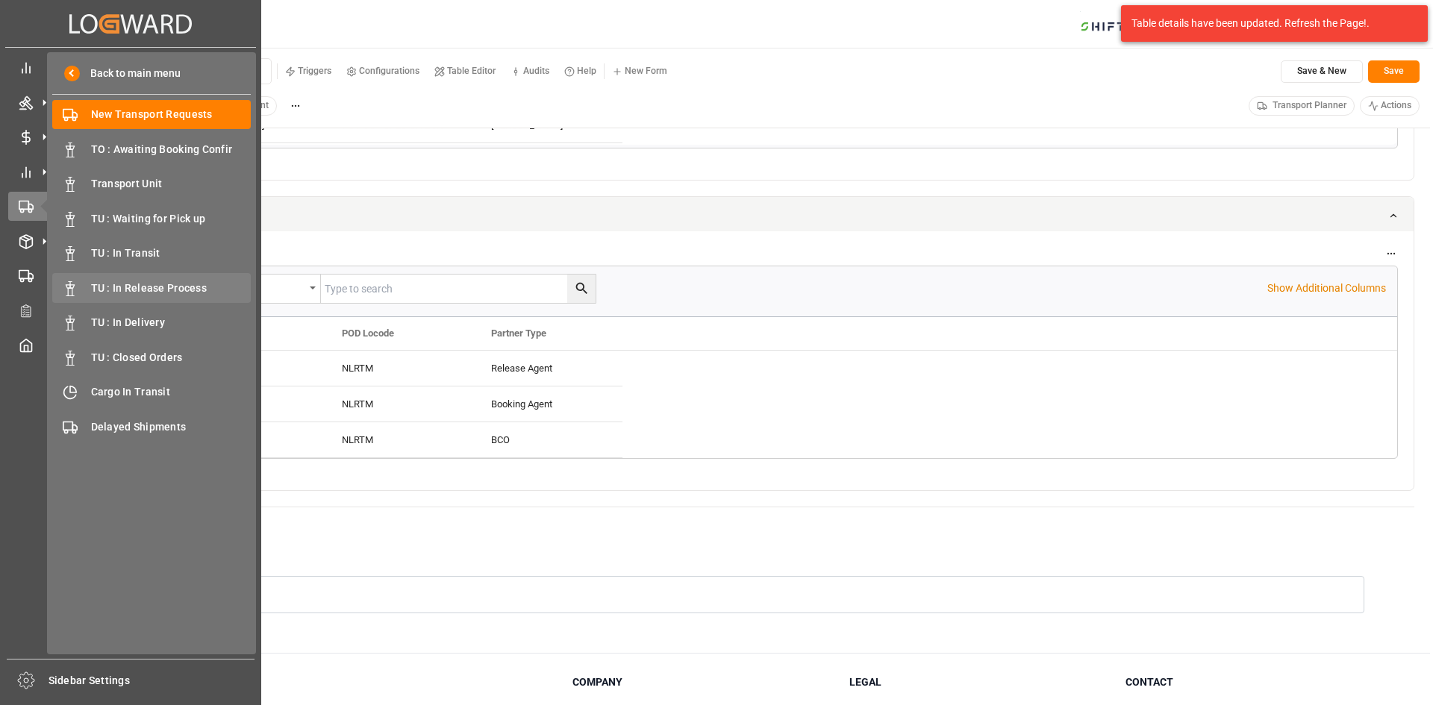
click at [146, 275] on div "TU : In Release Process TU : In Release Process" at bounding box center [151, 287] width 199 height 29
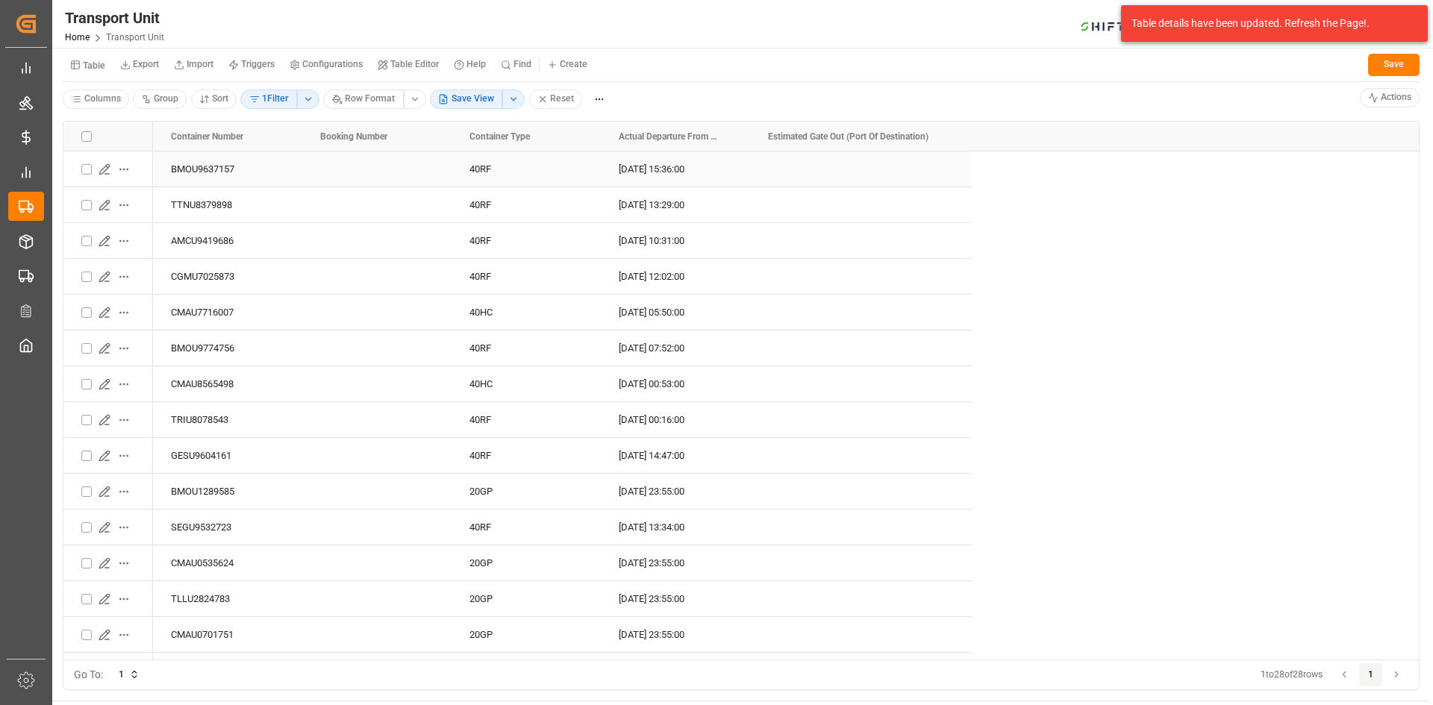
click at [101, 175] on icon "Press SPACE to select this row." at bounding box center [105, 169] width 12 height 12
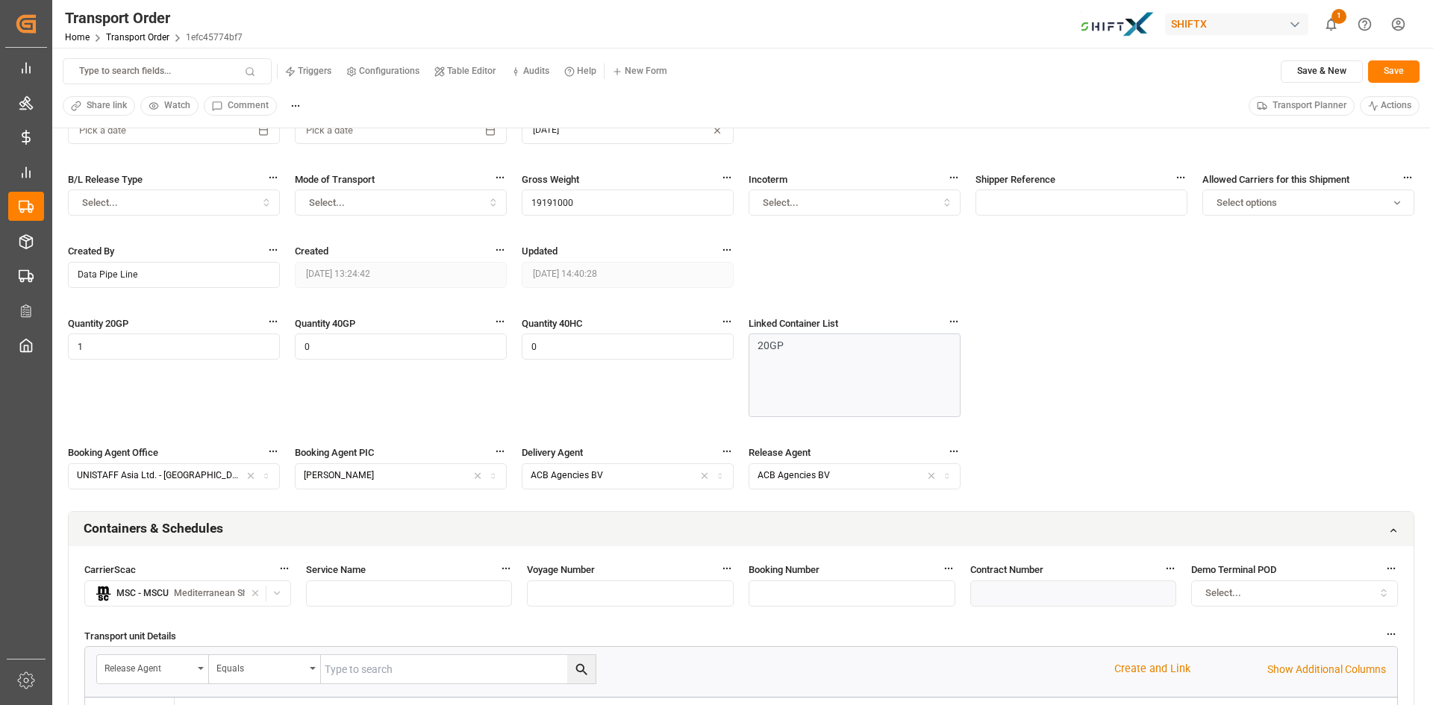
scroll to position [597, 0]
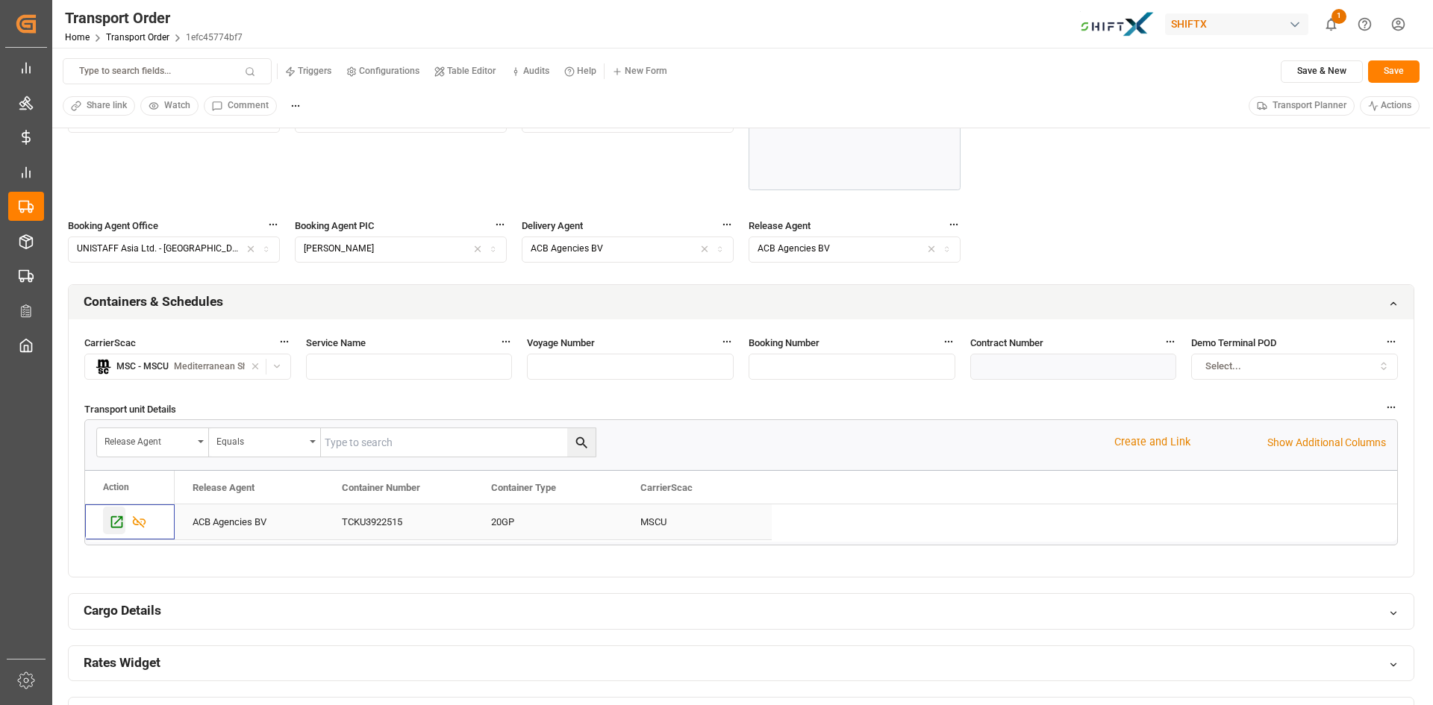
click at [117, 523] on icon "Press SPACE to select this row." at bounding box center [117, 522] width 16 height 16
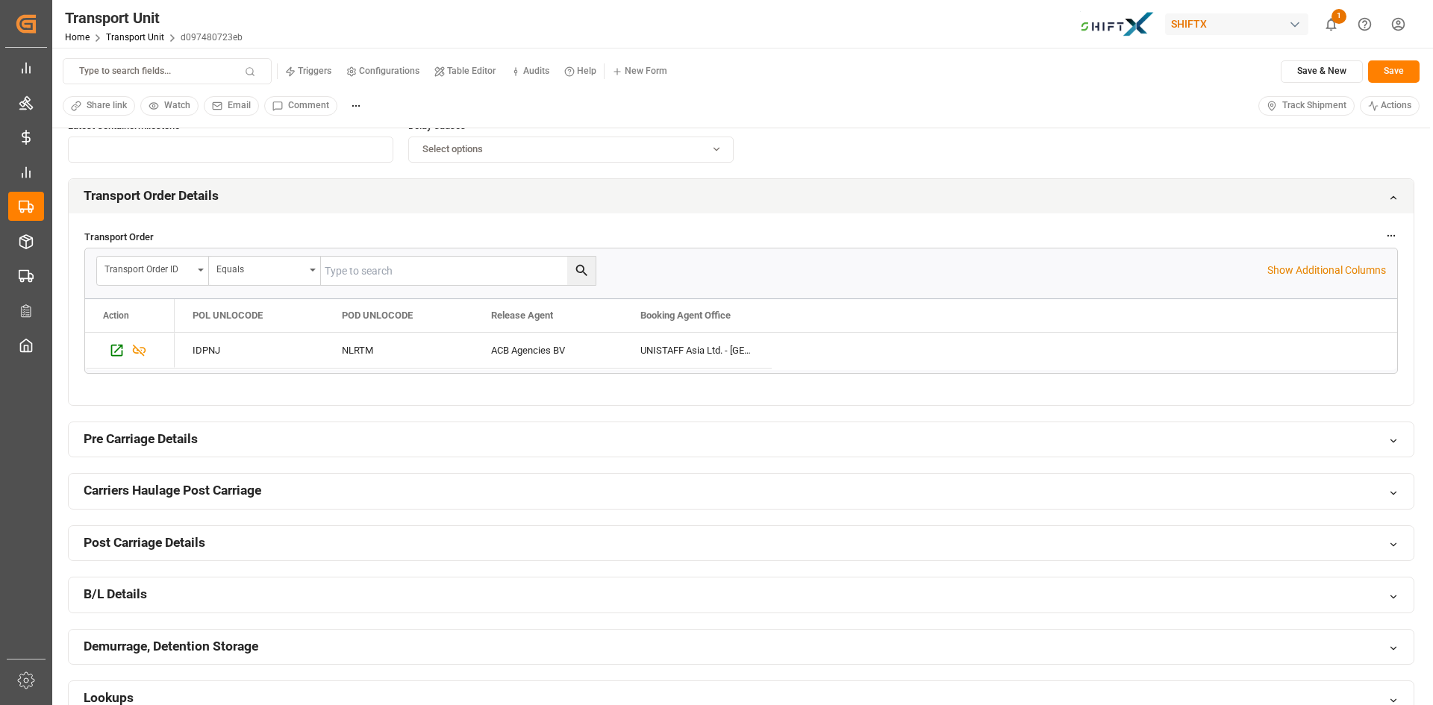
scroll to position [299, 0]
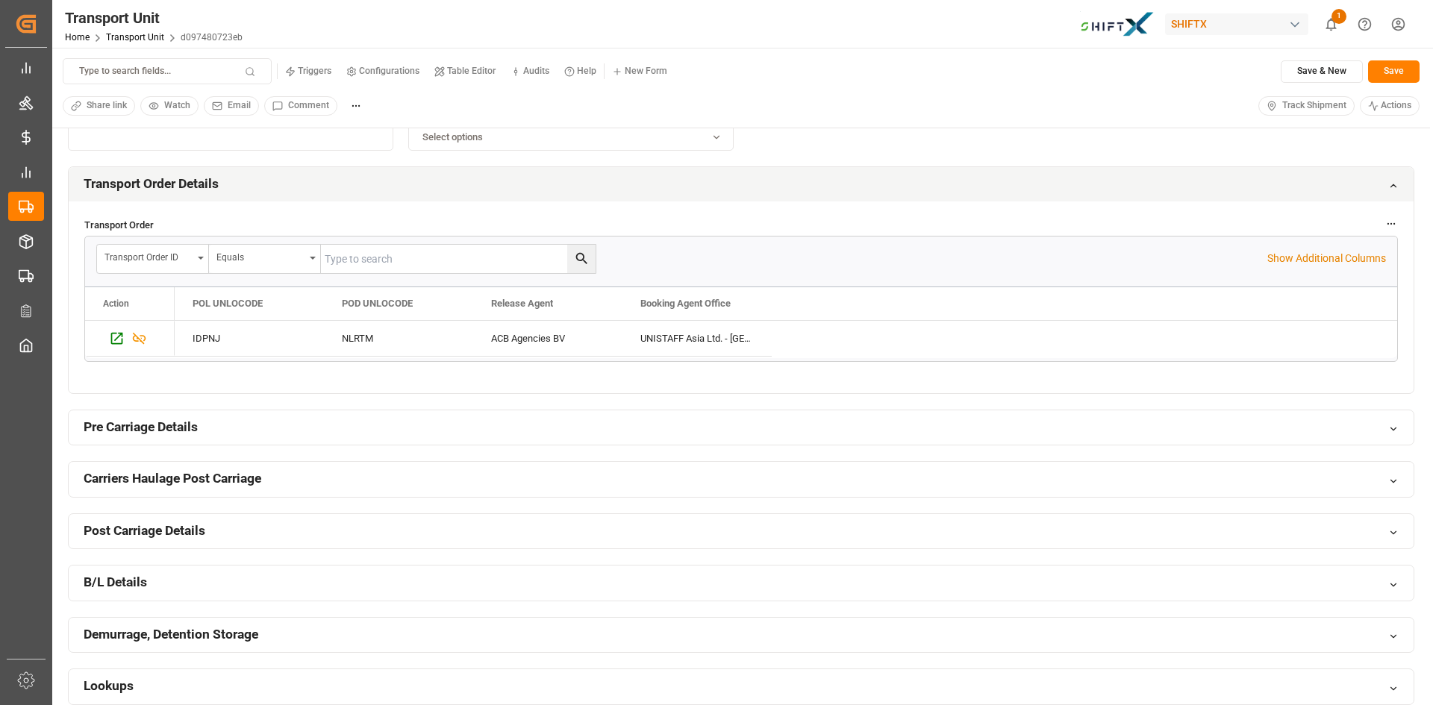
click at [1278, 112] on button "Track Shipment" at bounding box center [1306, 105] width 96 height 19
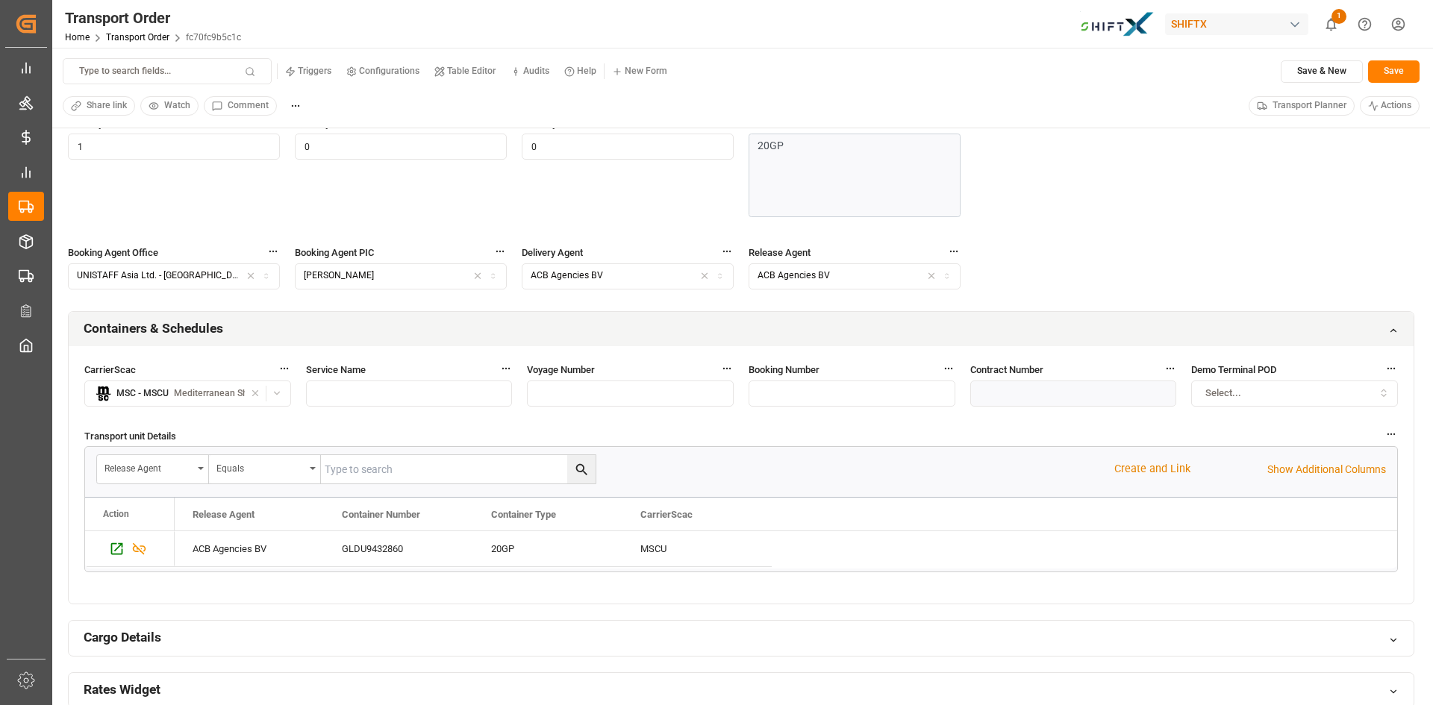
scroll to position [672, 0]
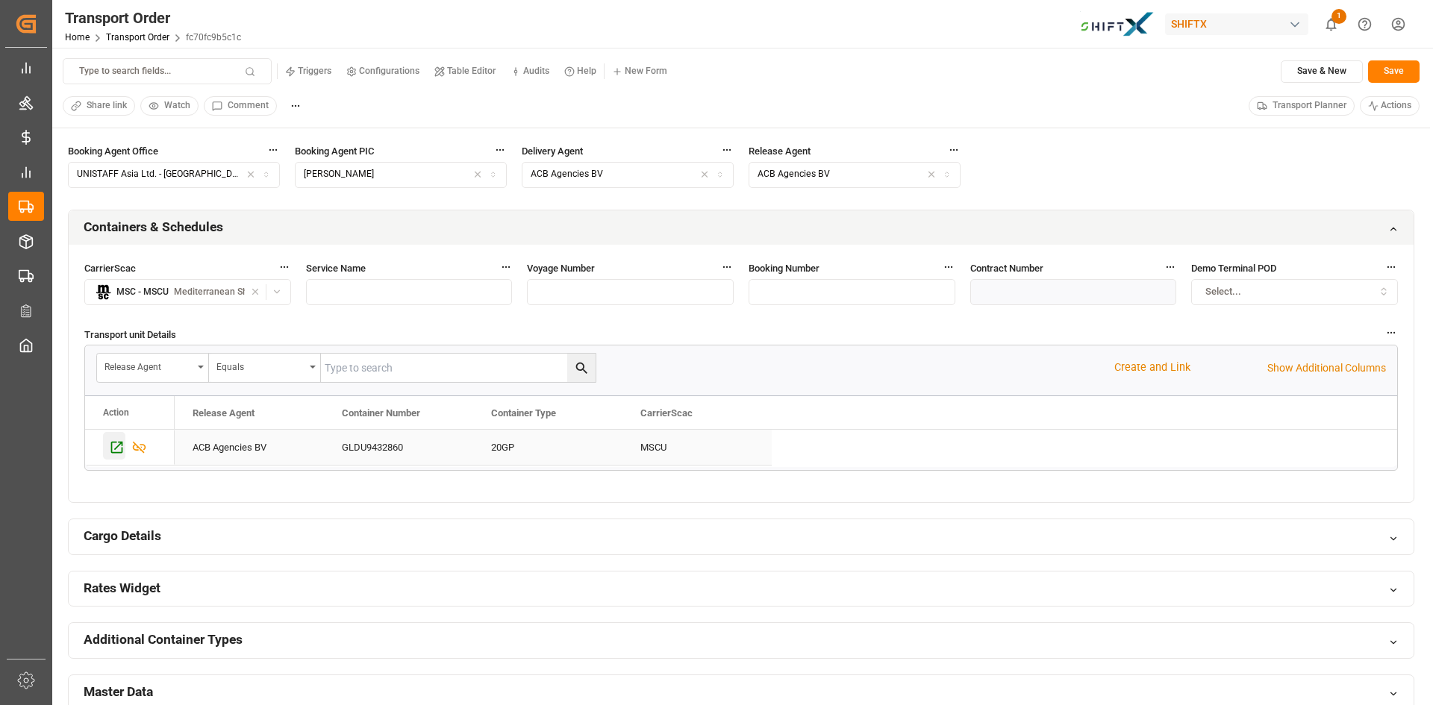
click at [120, 449] on icon "Press SPACE to select this row." at bounding box center [117, 448] width 16 height 16
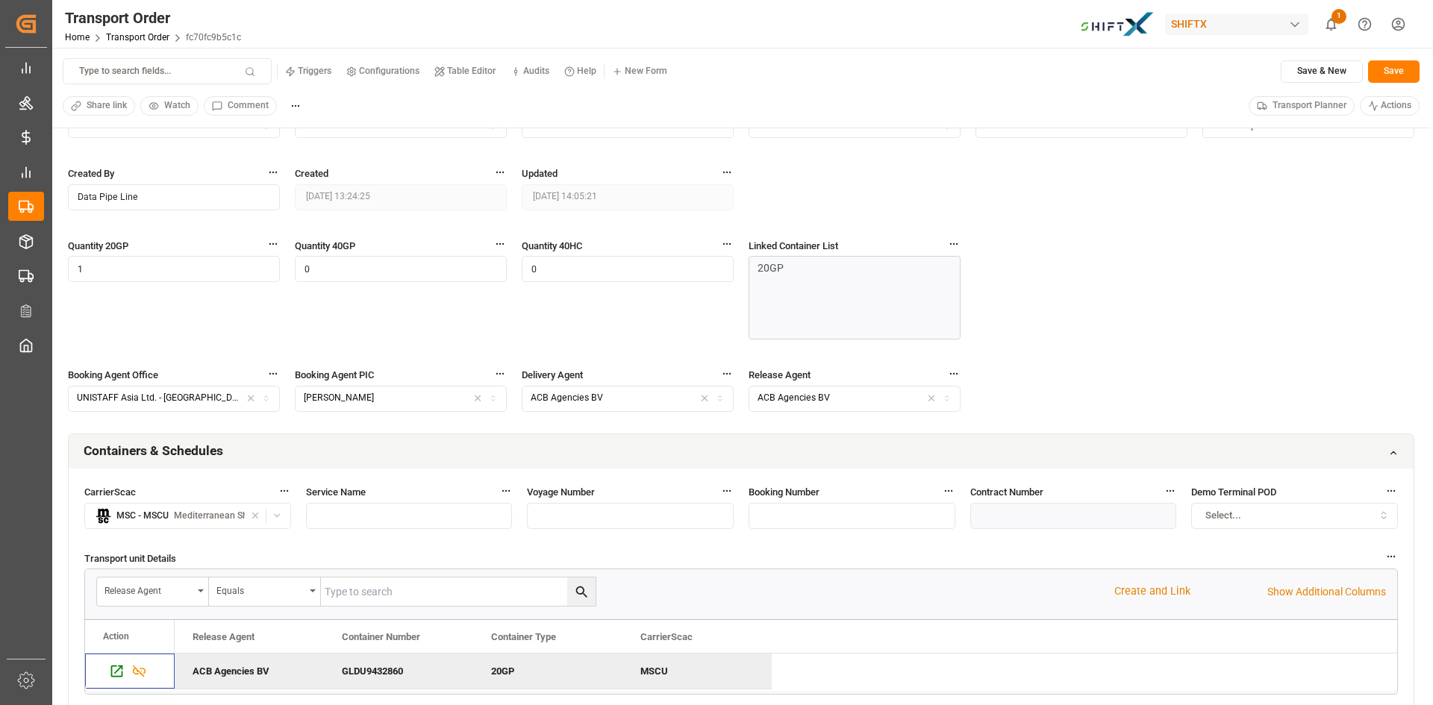
scroll to position [522, 0]
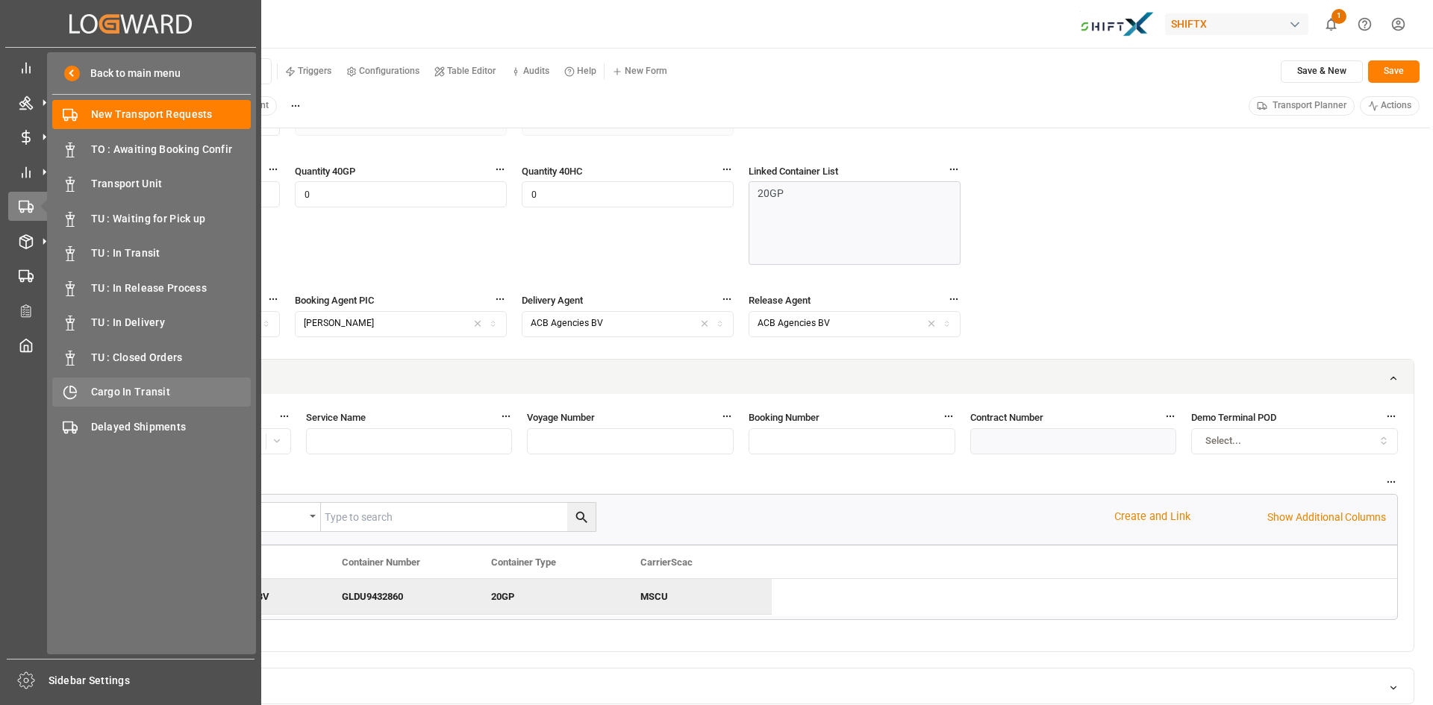
click at [105, 387] on span "Cargo In Transit" at bounding box center [171, 392] width 160 height 16
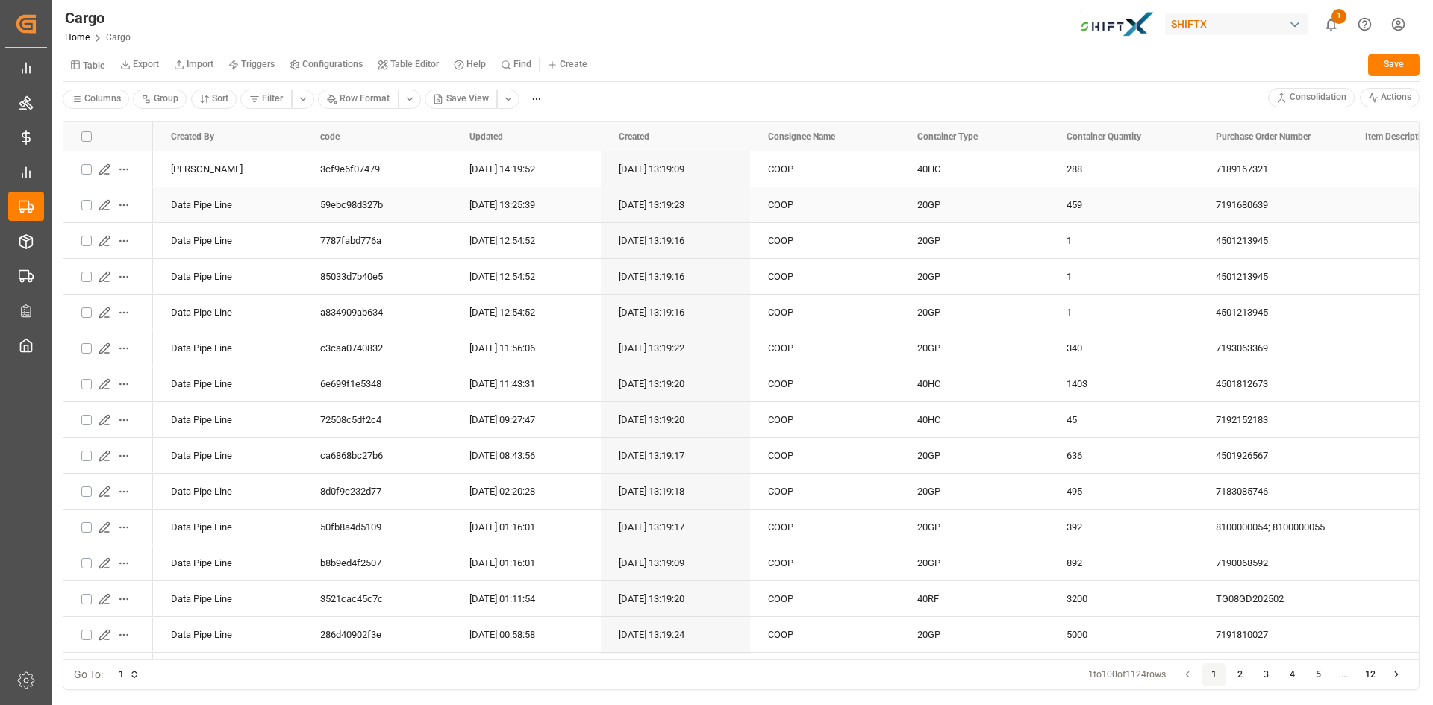
click at [110, 205] on icon "Press SPACE to select this row." at bounding box center [105, 205] width 12 height 12
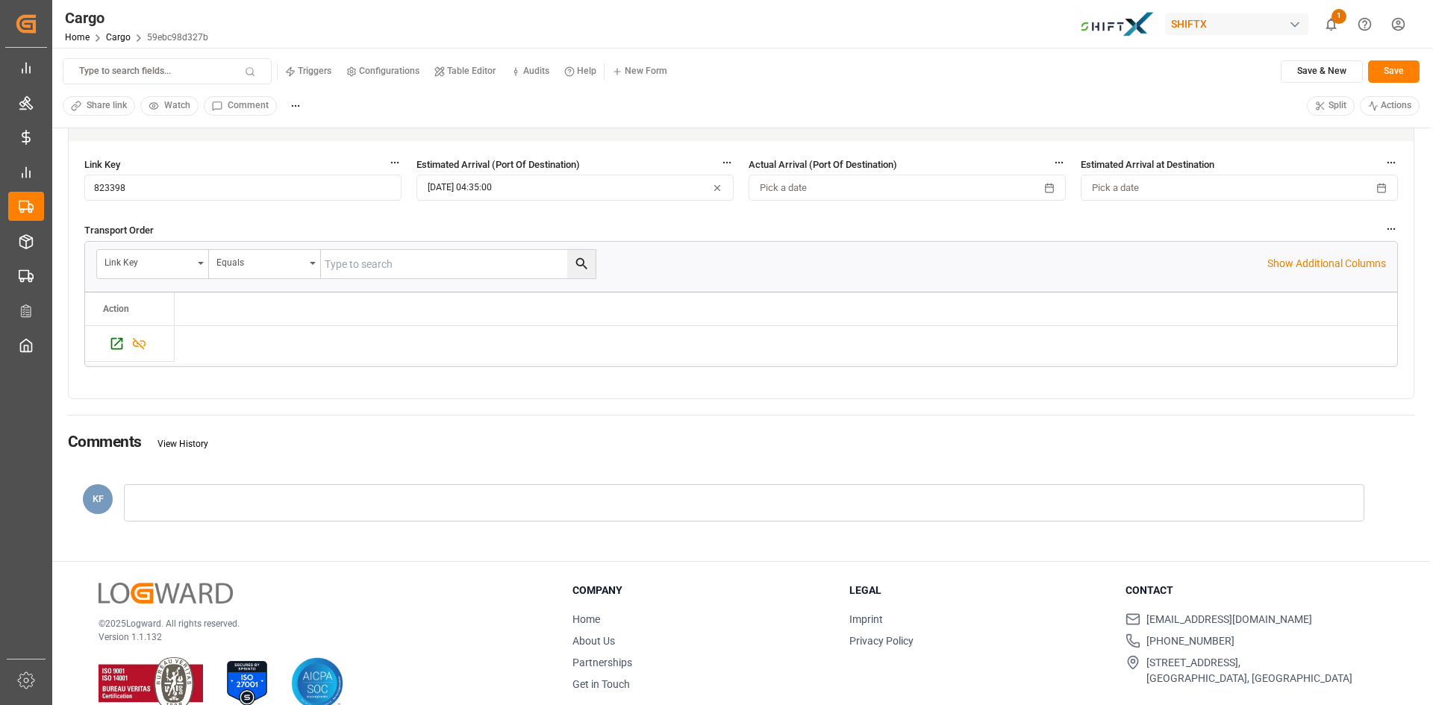
scroll to position [451, 0]
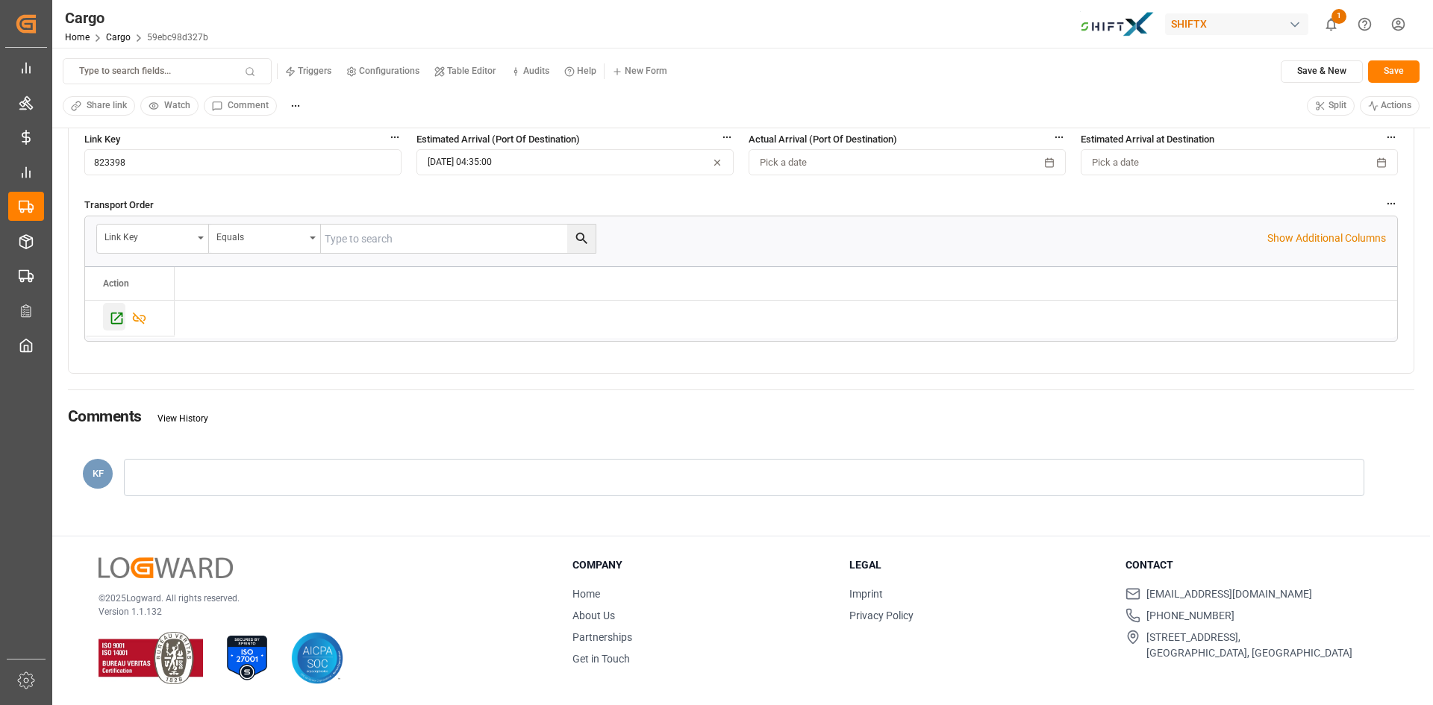
click at [112, 313] on icon "Press SPACE to select this row." at bounding box center [117, 318] width 12 height 12
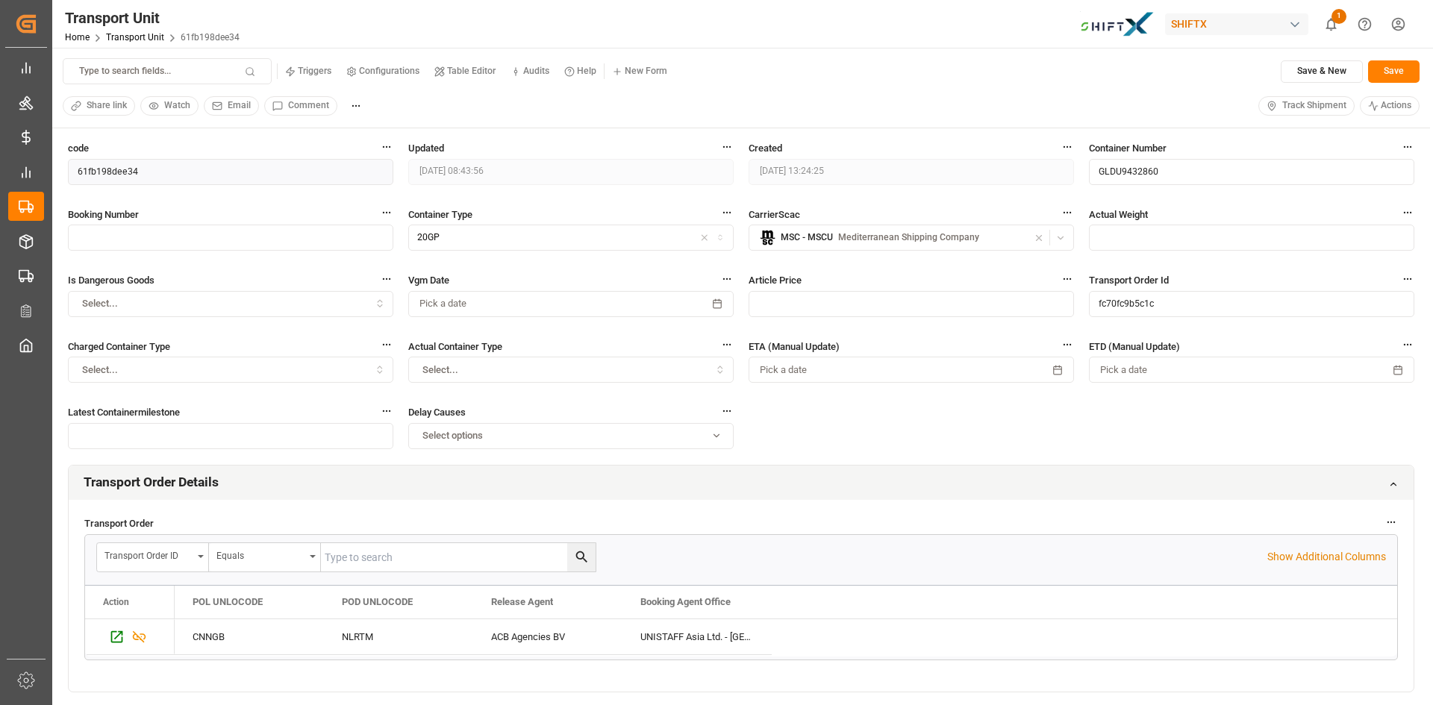
click at [1309, 110] on span "Track Shipment" at bounding box center [1314, 105] width 64 height 13
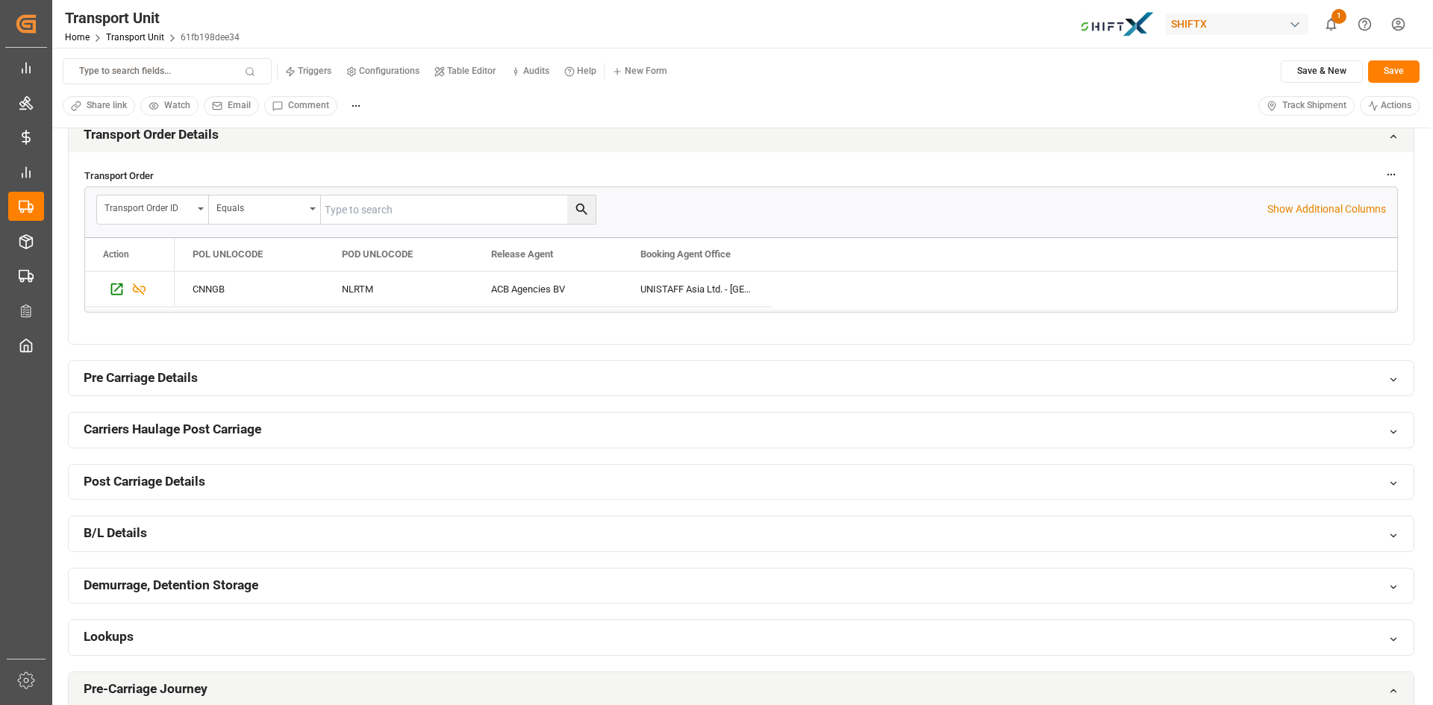
scroll to position [373, 0]
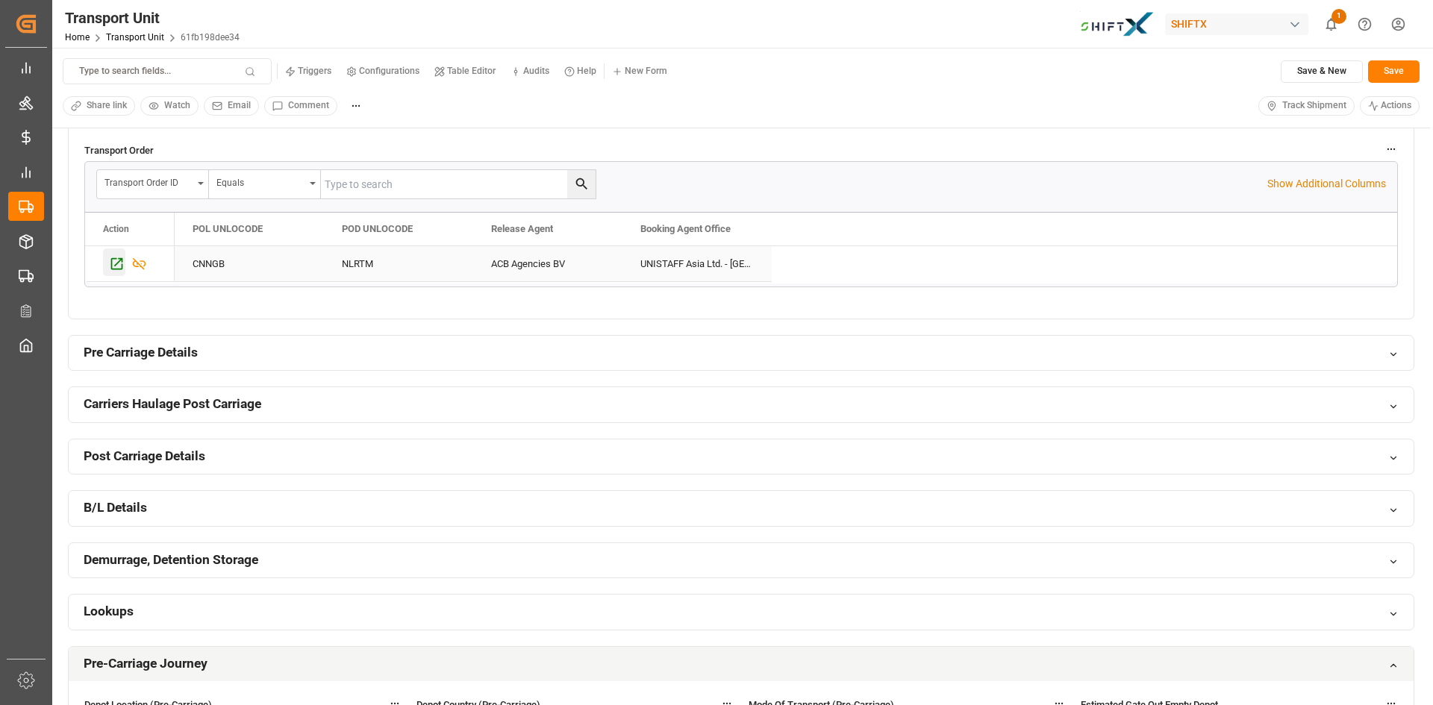
click at [118, 262] on icon "Press SPACE to select this row." at bounding box center [117, 263] width 12 height 12
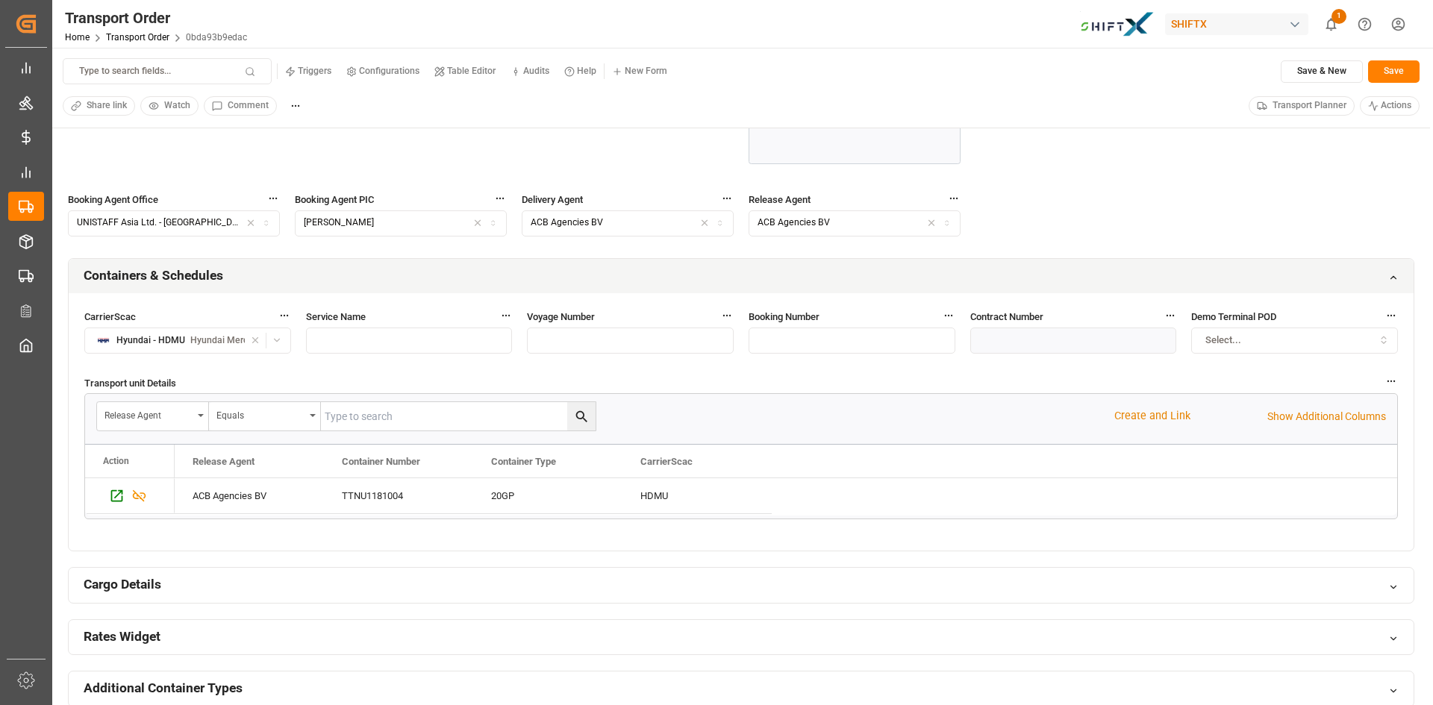
scroll to position [672, 0]
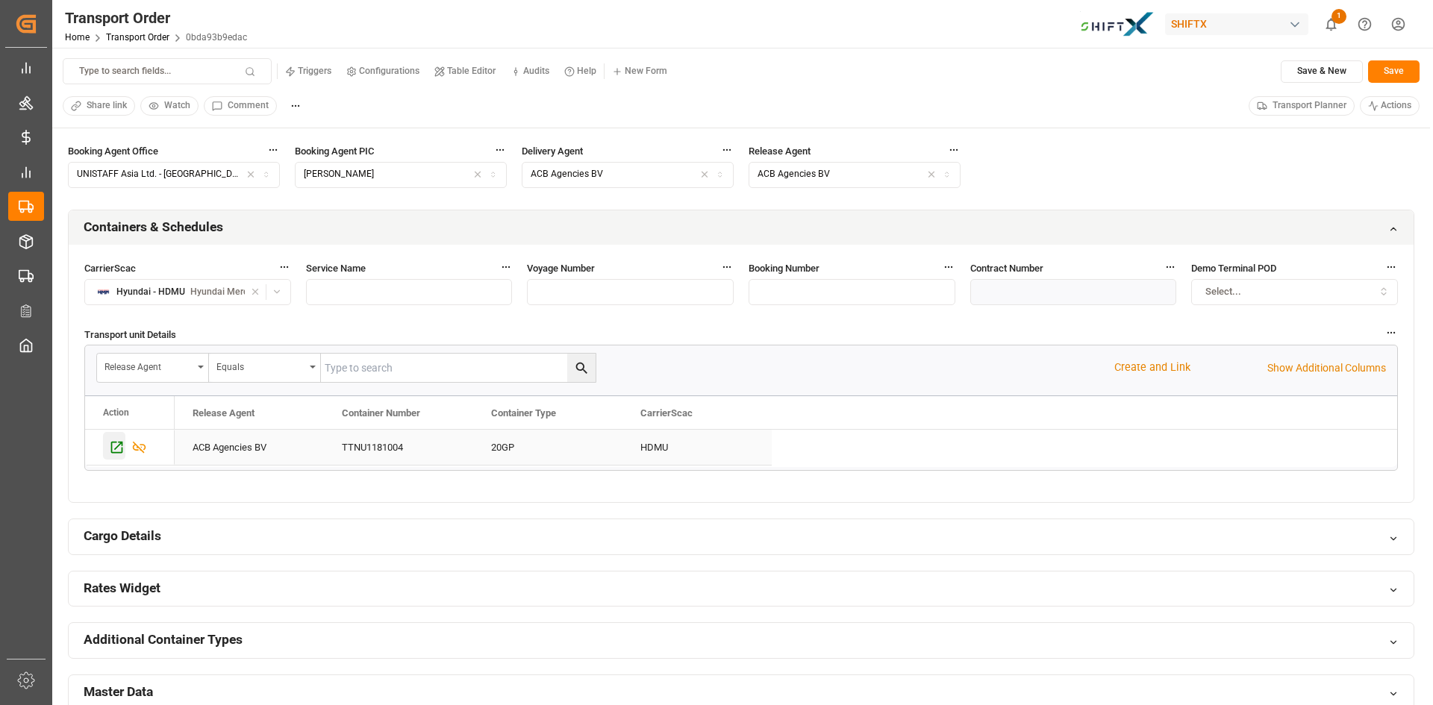
click at [116, 445] on icon "Press SPACE to select this row." at bounding box center [117, 448] width 16 height 16
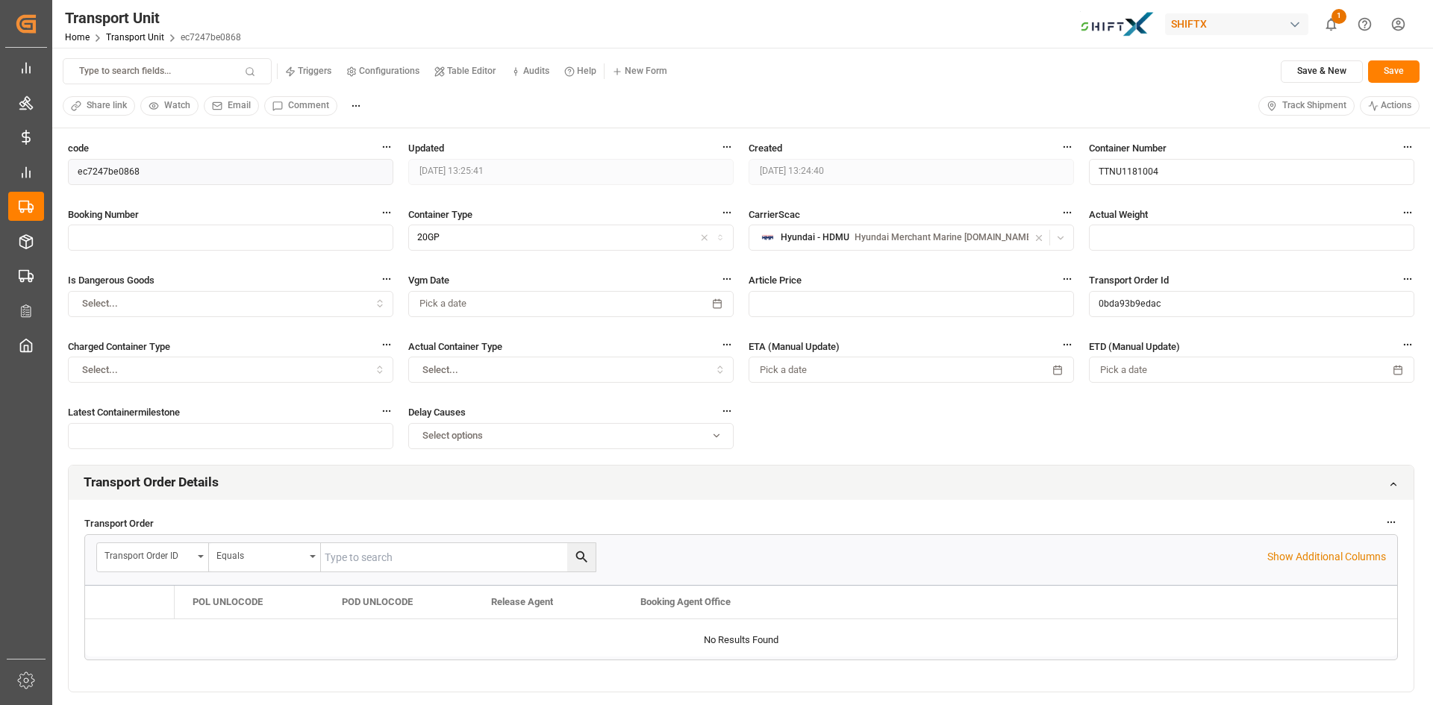
click at [1296, 106] on span "Track Shipment" at bounding box center [1314, 105] width 64 height 13
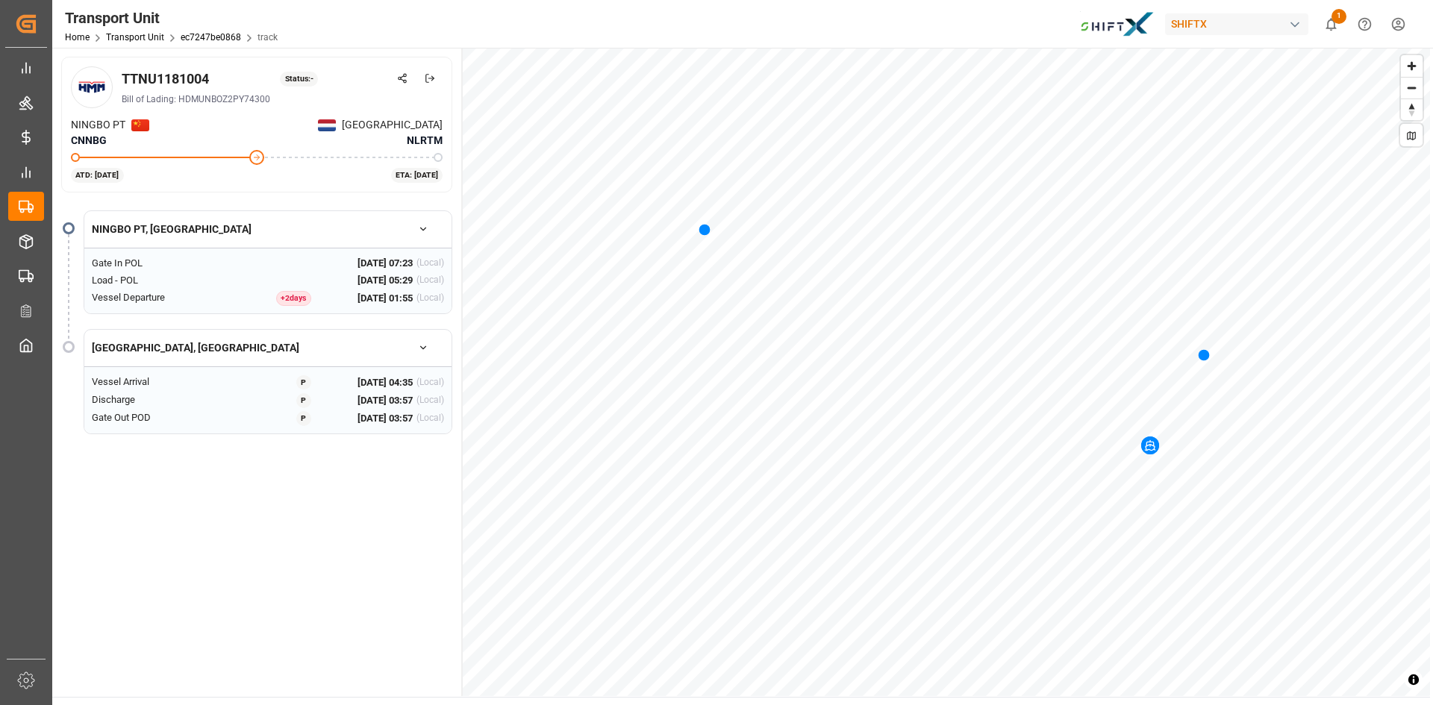
click at [425, 348] on icon "button" at bounding box center [423, 347] width 5 height 3
click at [427, 225] on icon "button" at bounding box center [423, 229] width 10 height 10
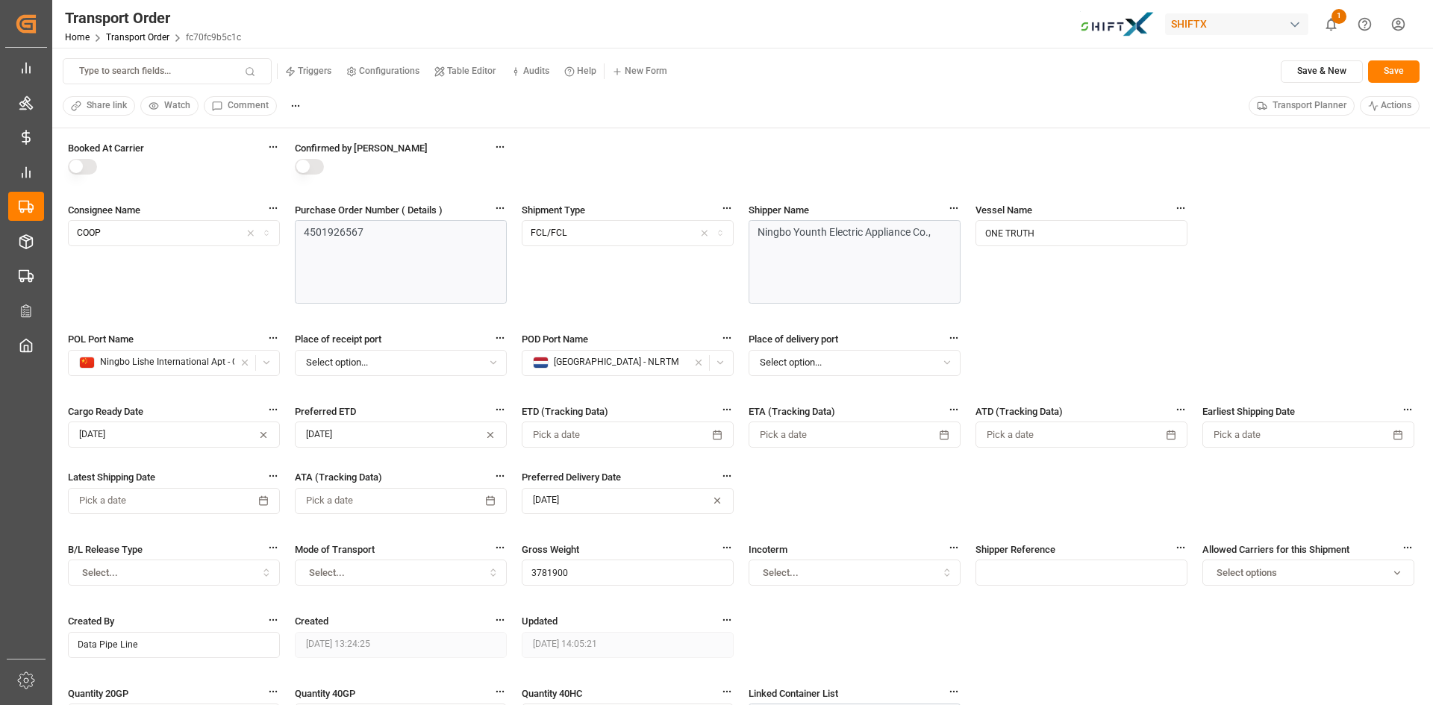
click at [1285, 108] on span "Transport Planner" at bounding box center [1309, 105] width 74 height 13
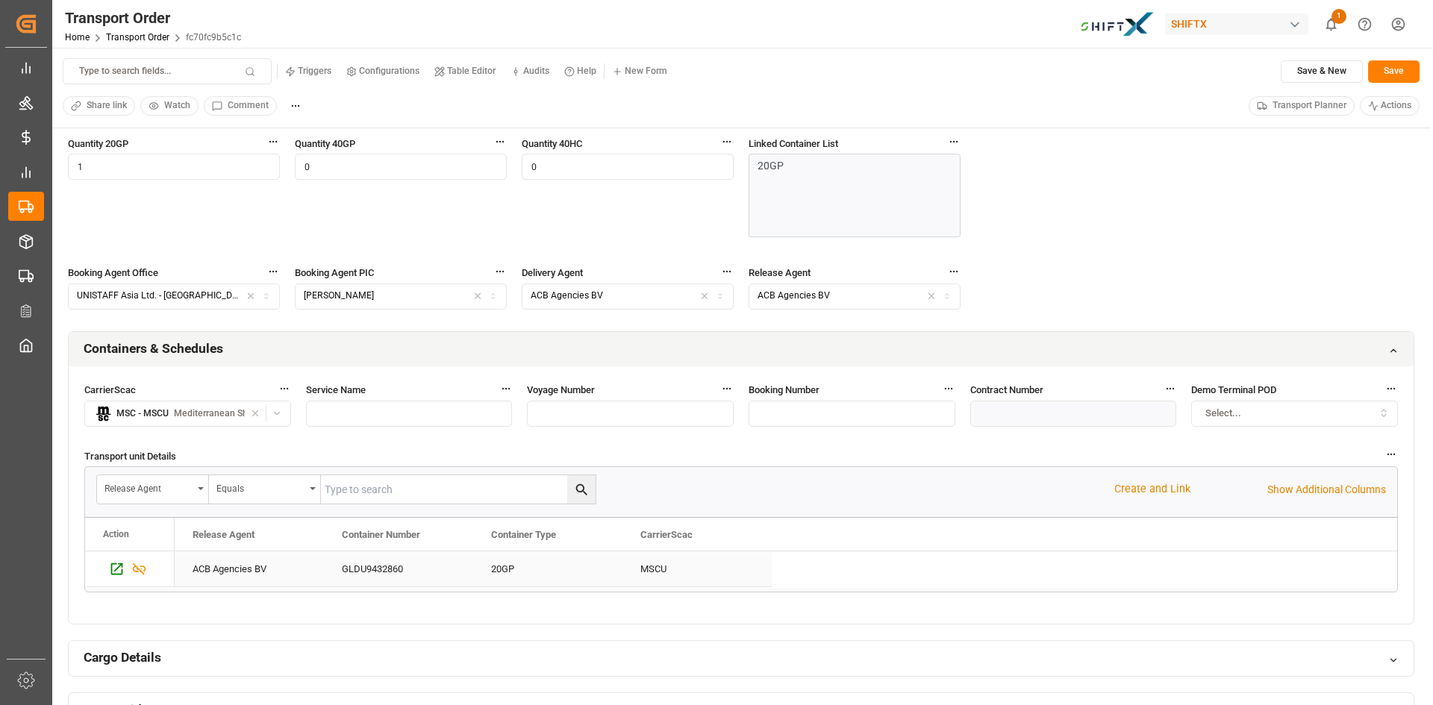
scroll to position [597, 0]
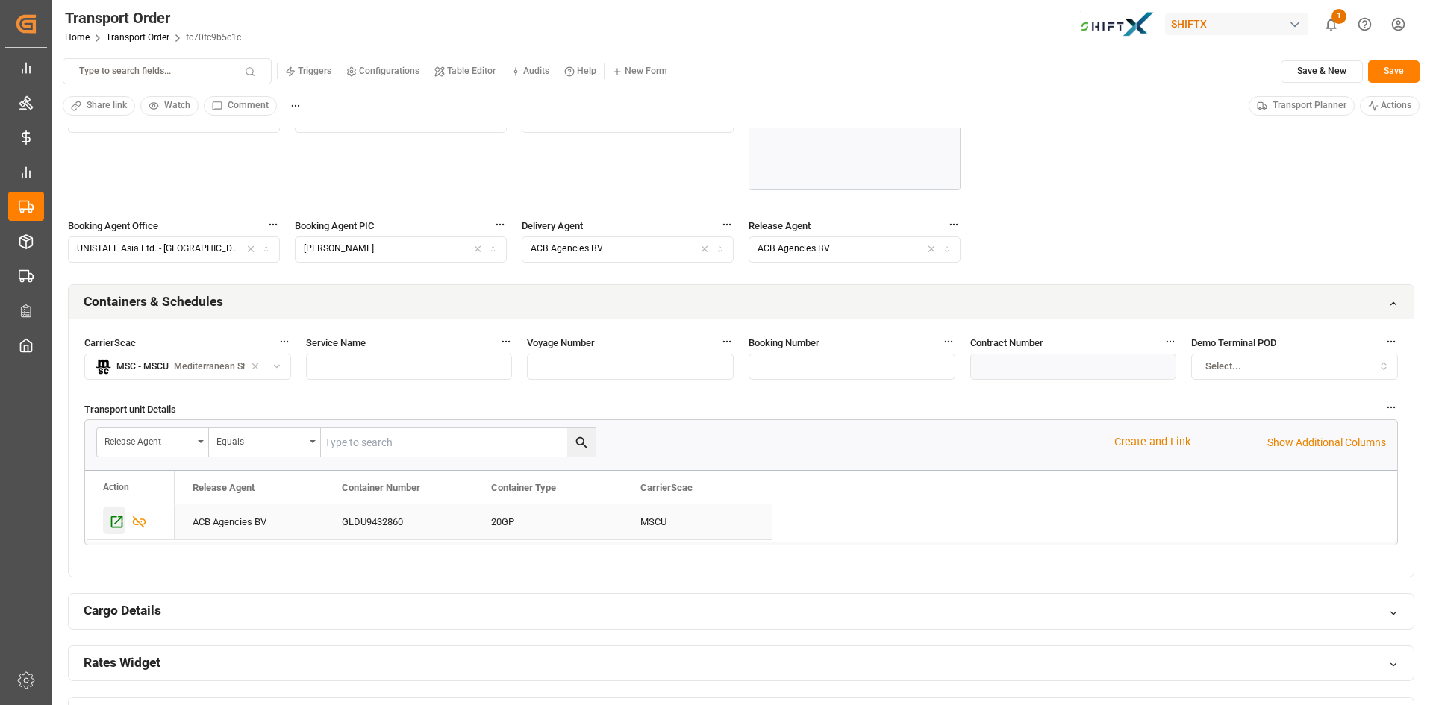
click at [110, 516] on icon "Press SPACE to select this row." at bounding box center [117, 522] width 16 height 16
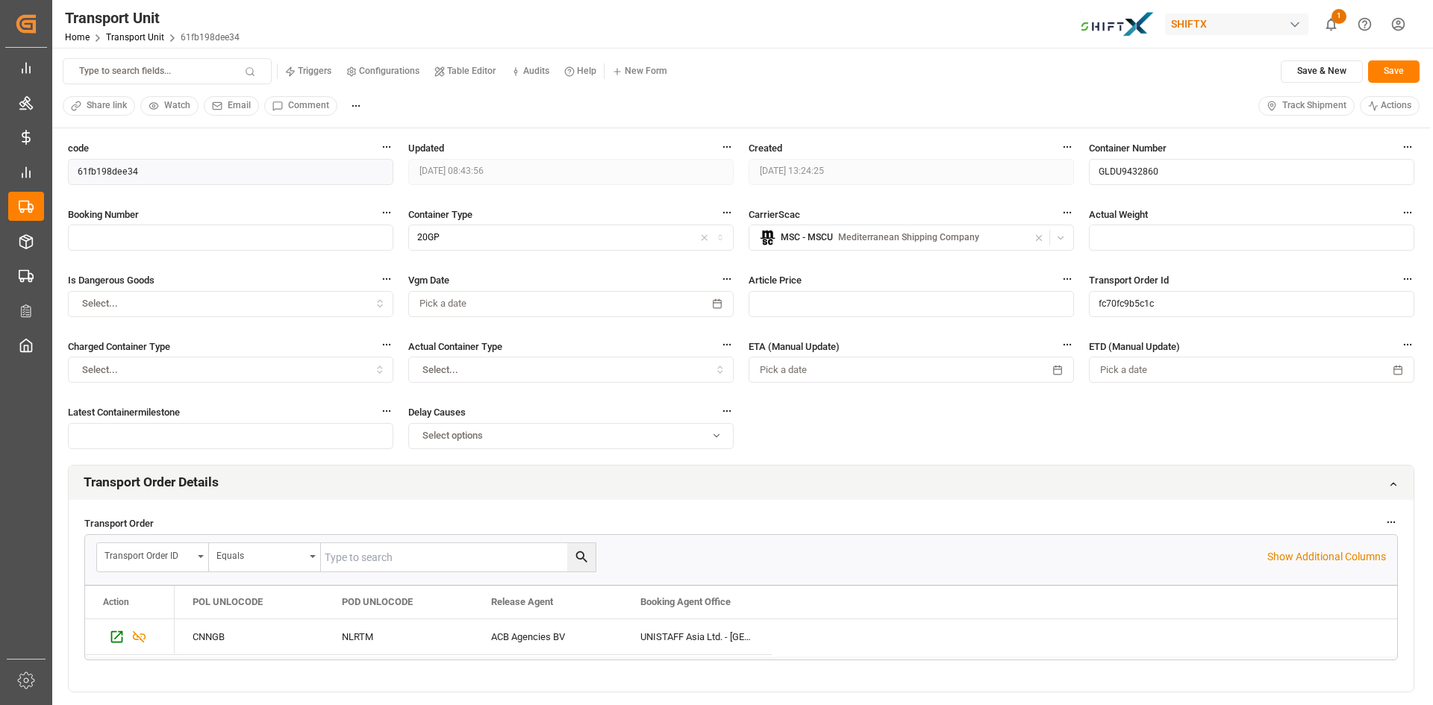
click at [1325, 99] on span "Track Shipment" at bounding box center [1314, 105] width 64 height 13
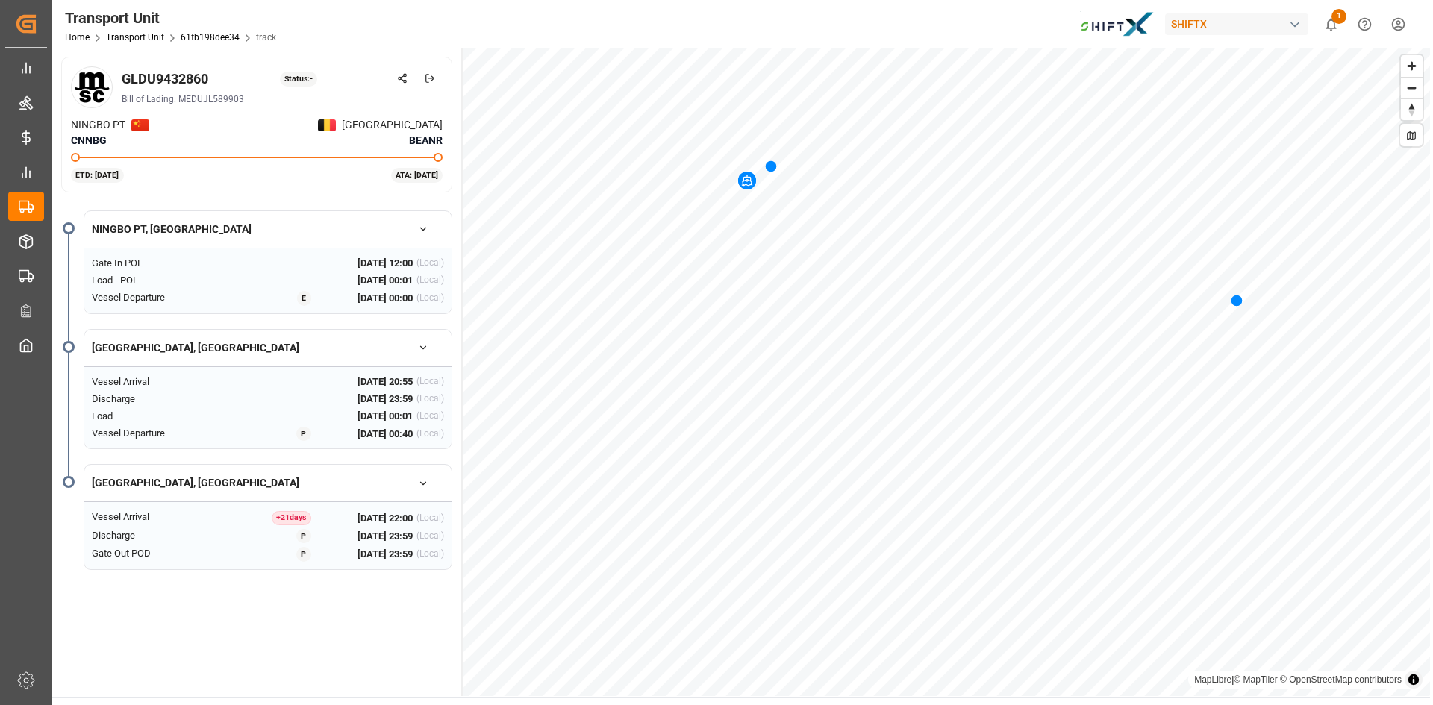
click at [423, 230] on icon "button" at bounding box center [423, 229] width 10 height 10
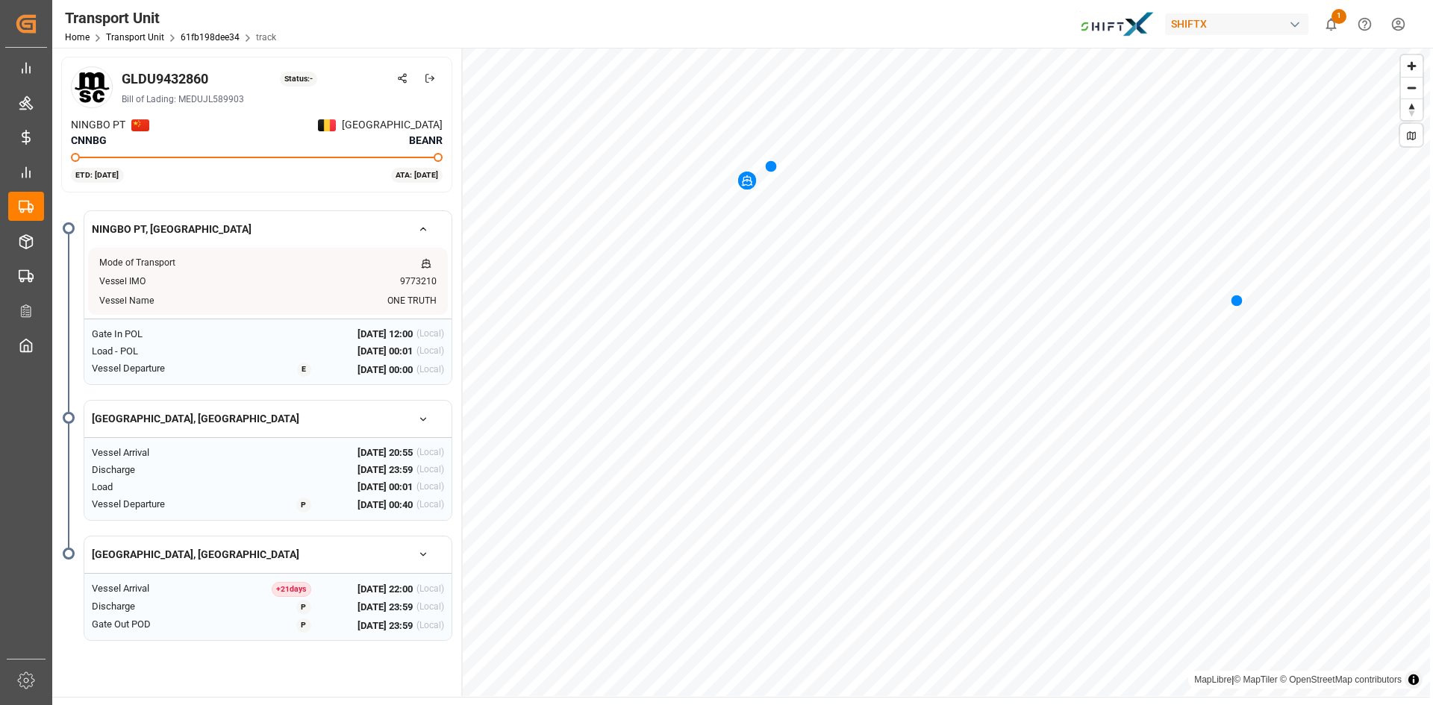
click at [428, 420] on button "button" at bounding box center [423, 419] width 42 height 26
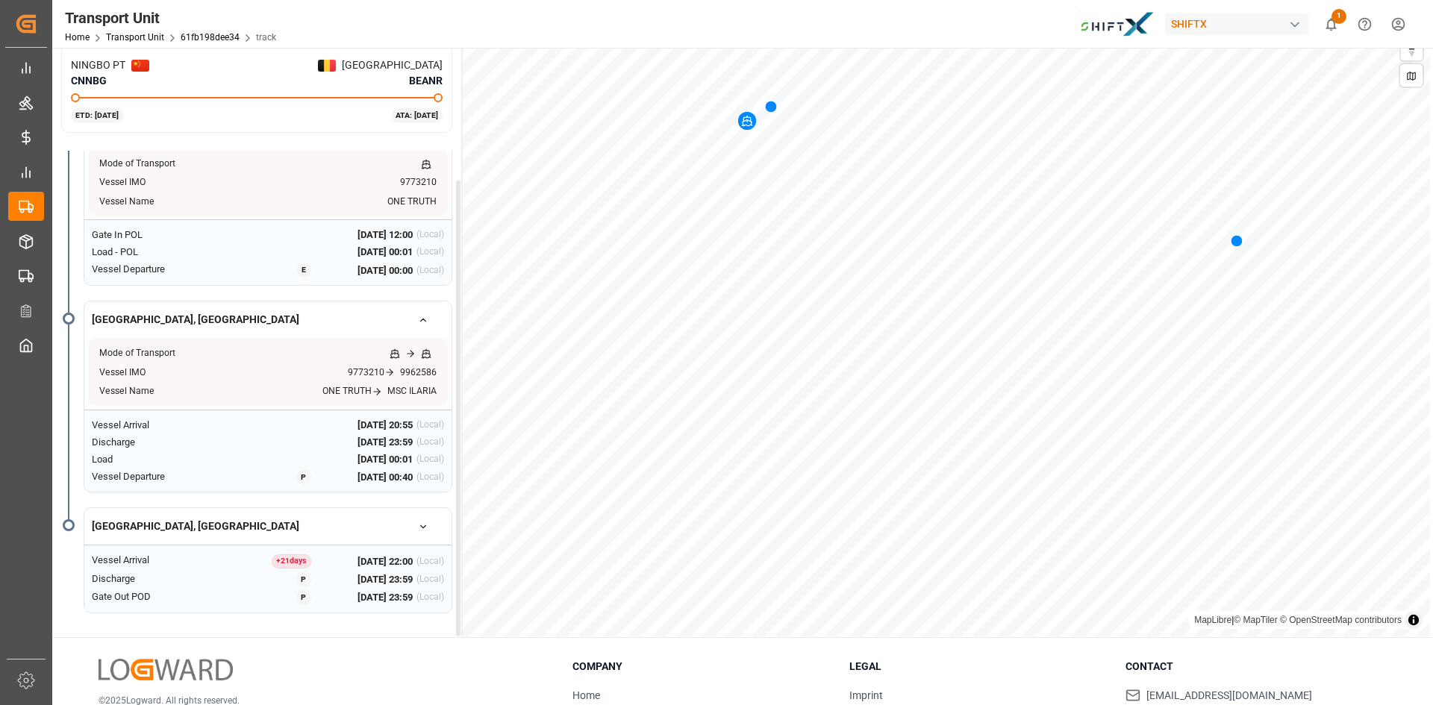
scroll to position [149, 0]
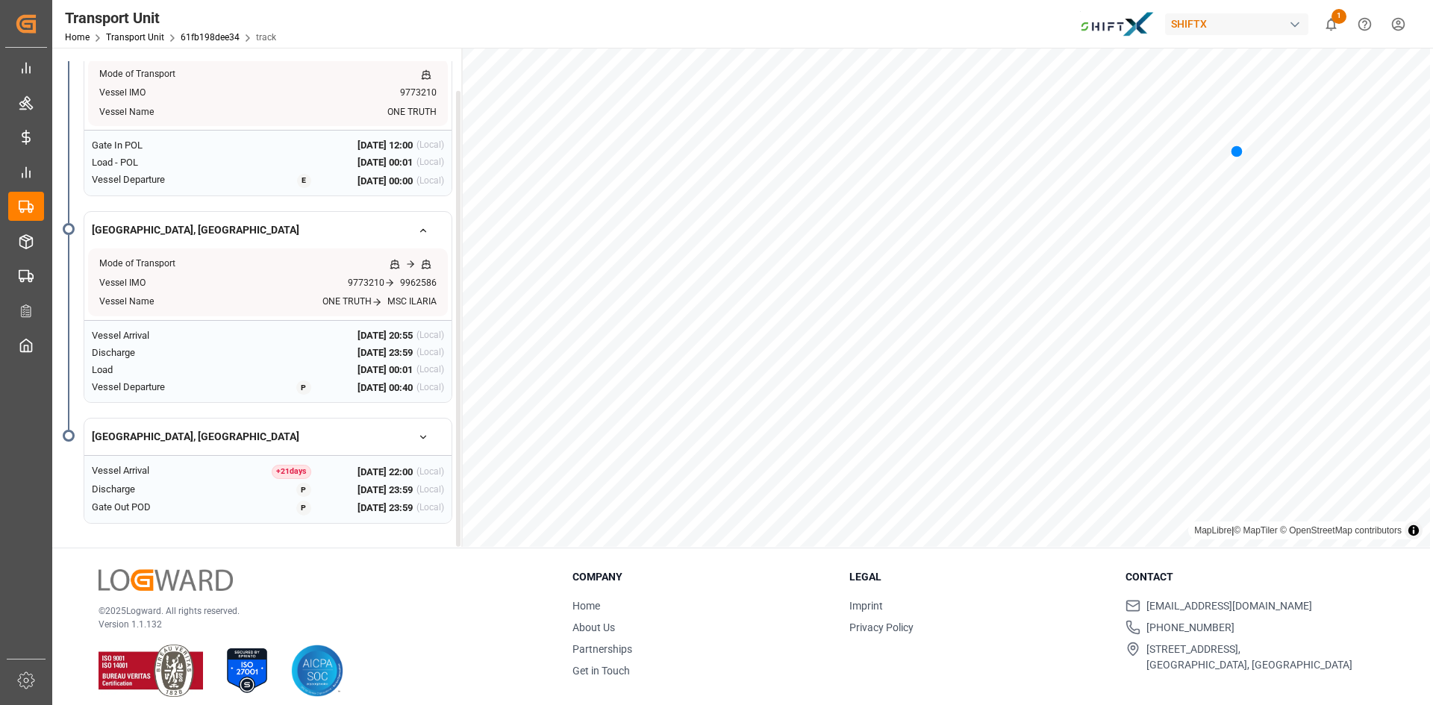
click at [420, 439] on icon "button" at bounding box center [423, 437] width 10 height 10
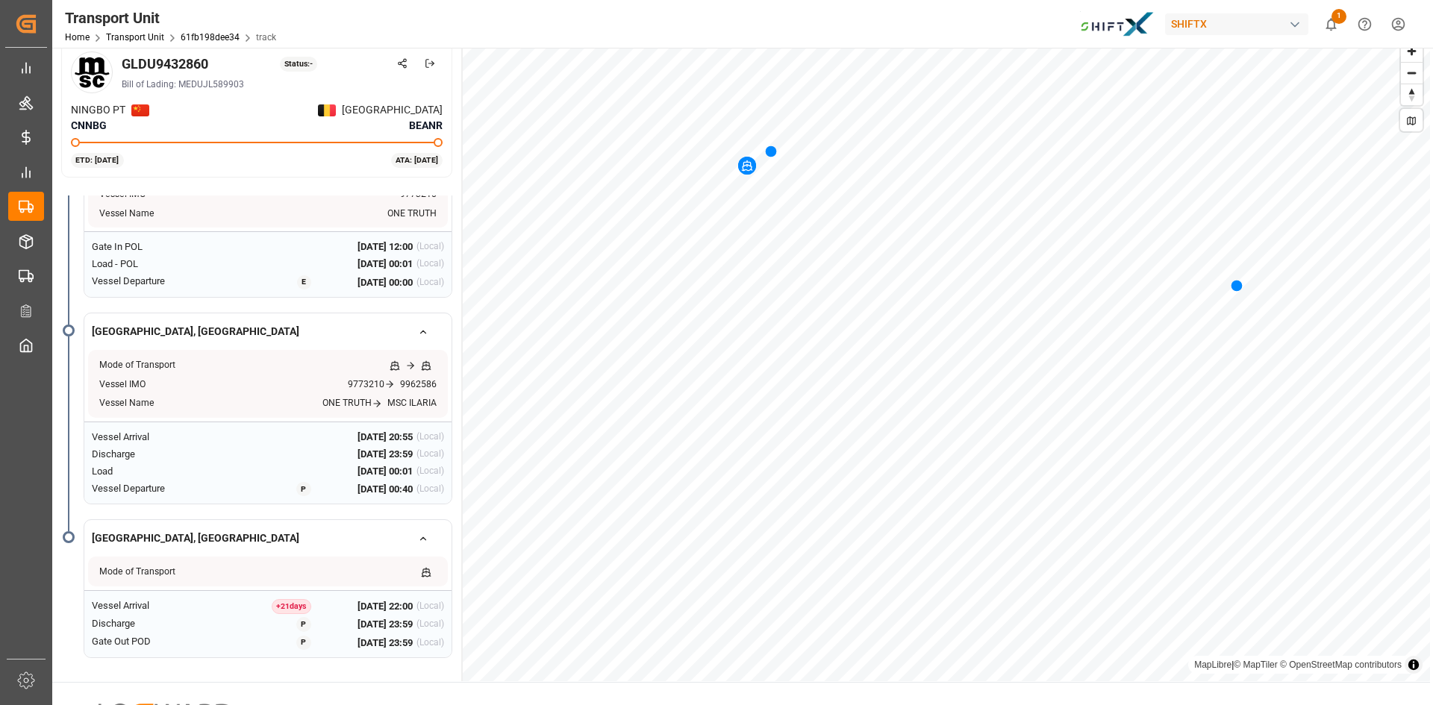
scroll to position [13, 0]
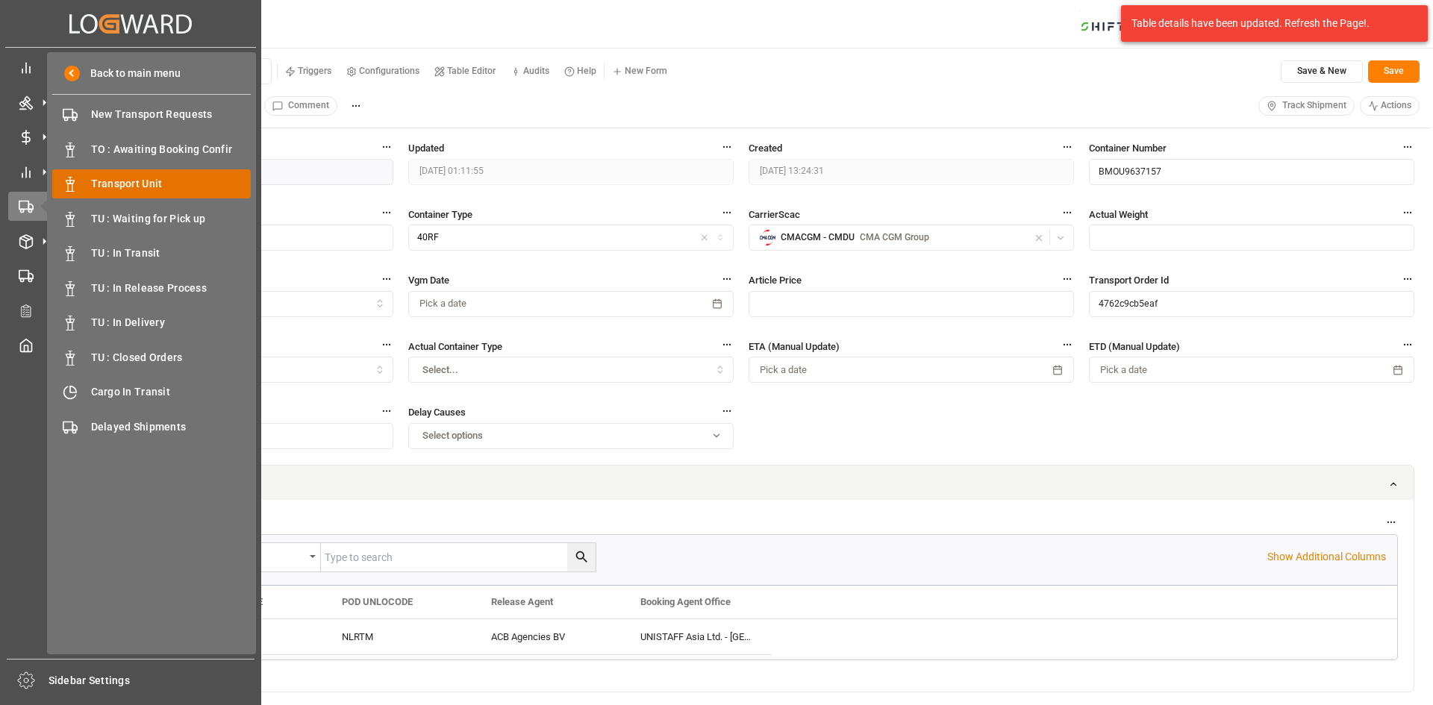
click at [126, 181] on span "Transport Unit" at bounding box center [171, 184] width 160 height 16
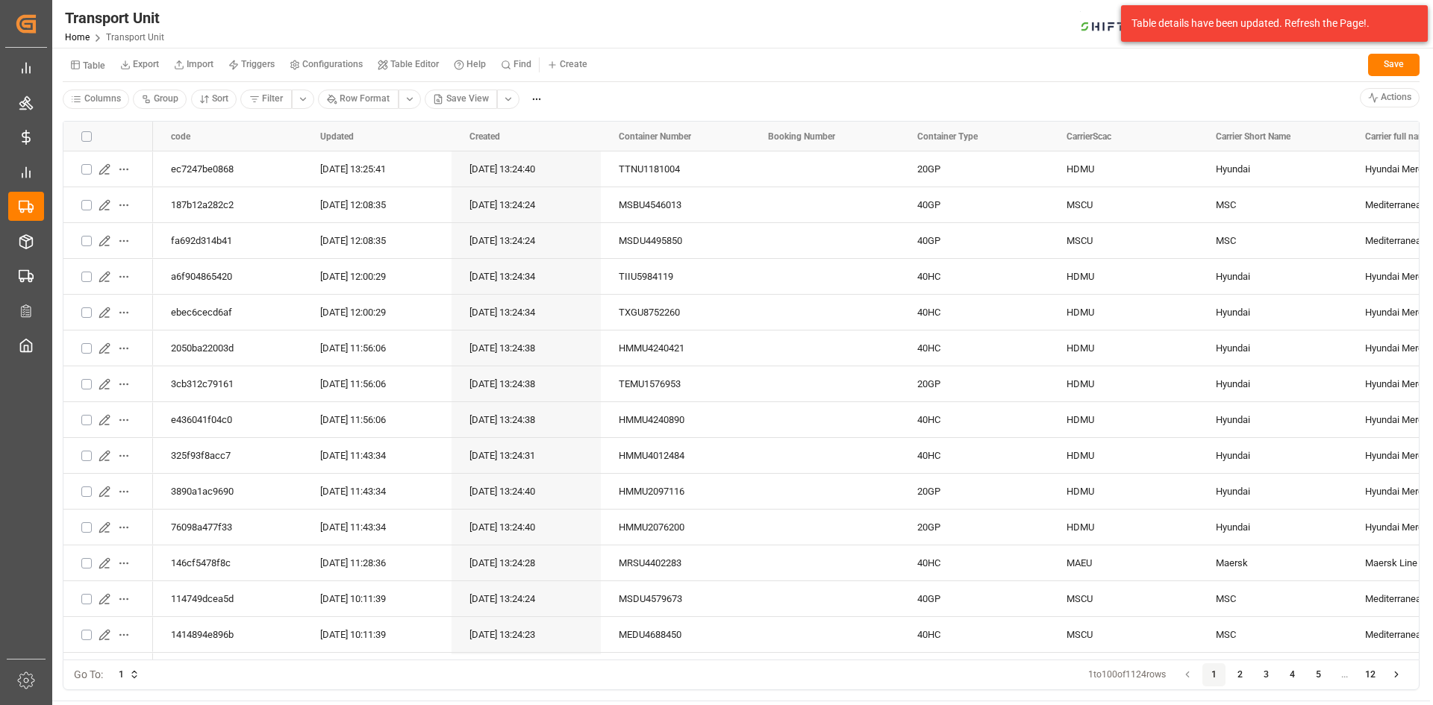
click at [504, 101] on html "Created by potrace 1.15, written by Peter Selinger 2001-2017 Created by potrace…" at bounding box center [716, 352] width 1433 height 705
click at [549, 208] on div "ACB View" at bounding box center [563, 209] width 106 height 21
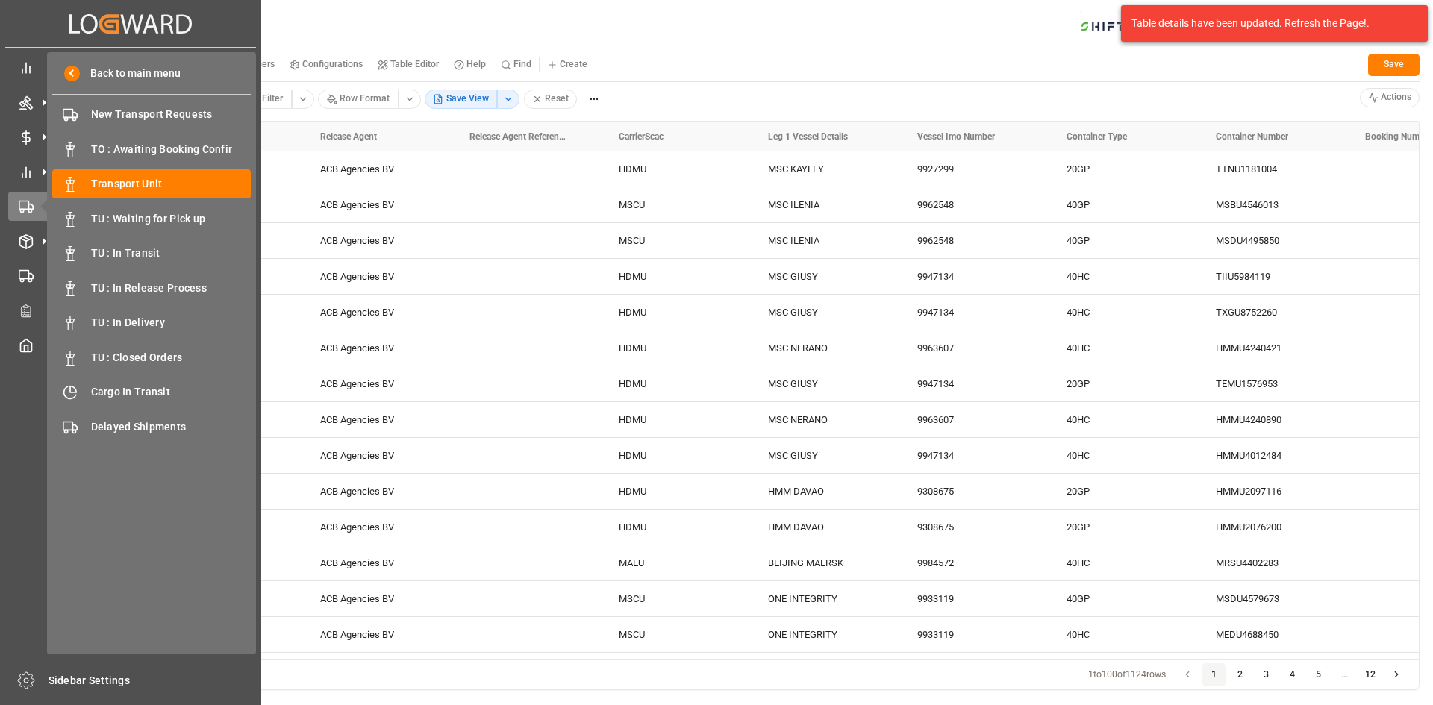
click at [32, 25] on div "Created by potrace 1.15, written by Peter Selinger 2001-2017 Created by potrace…" at bounding box center [130, 23] width 251 height 47
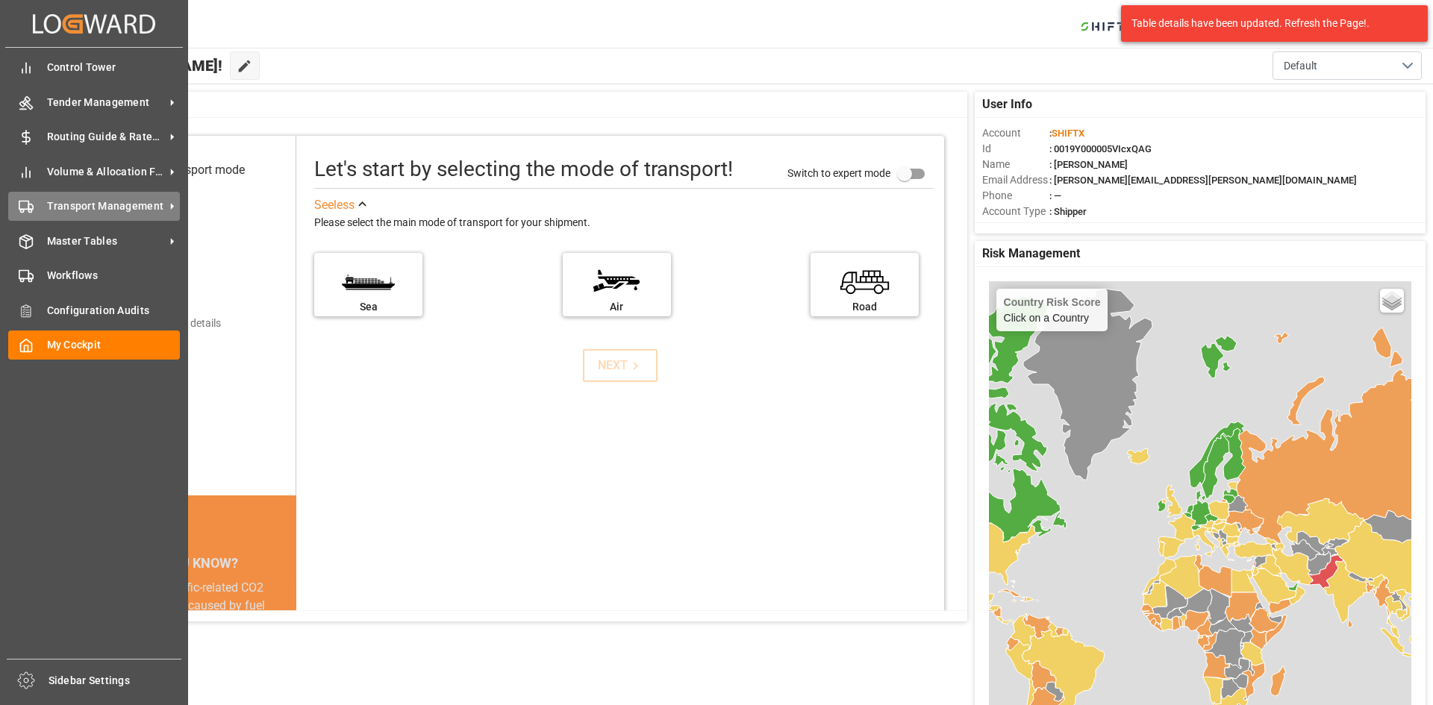
click at [93, 196] on div "Transport Management Transport Management" at bounding box center [94, 206] width 172 height 29
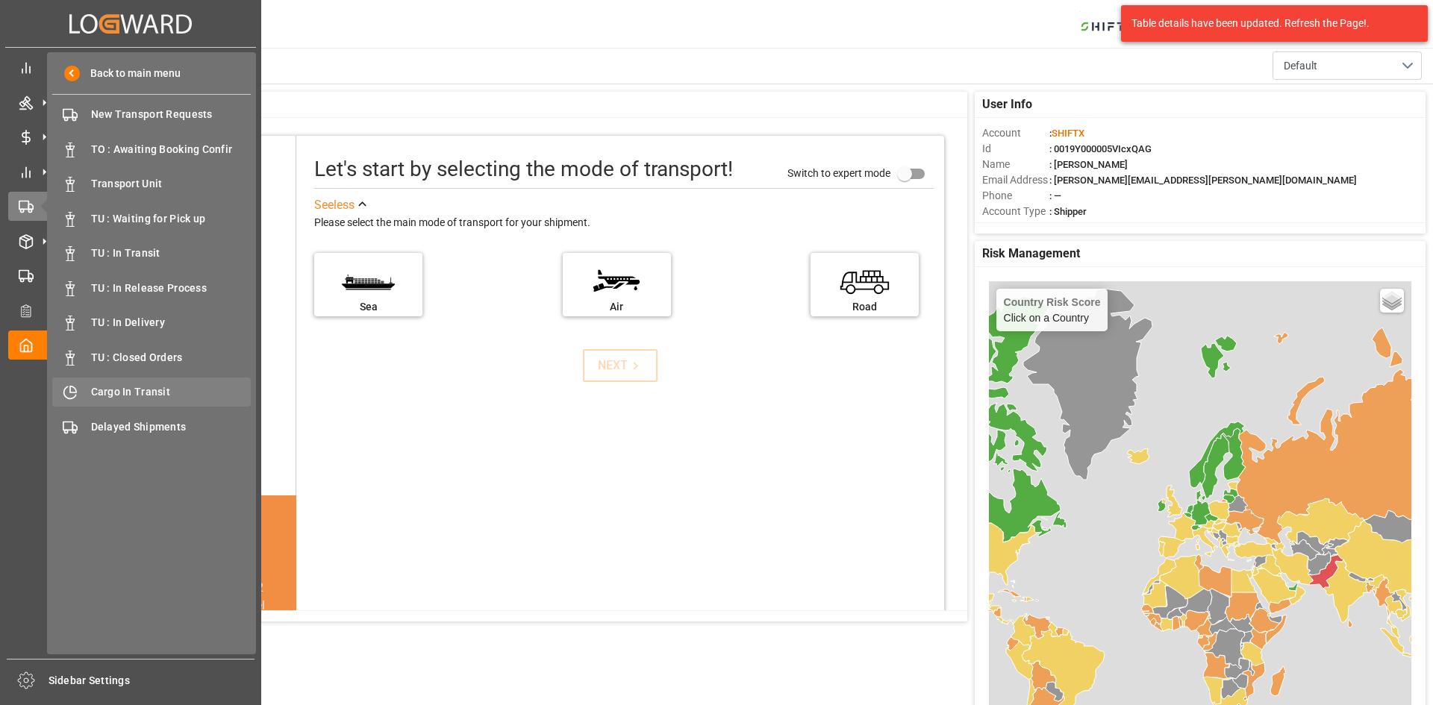
click at [160, 387] on span "Cargo In Transit" at bounding box center [171, 392] width 160 height 16
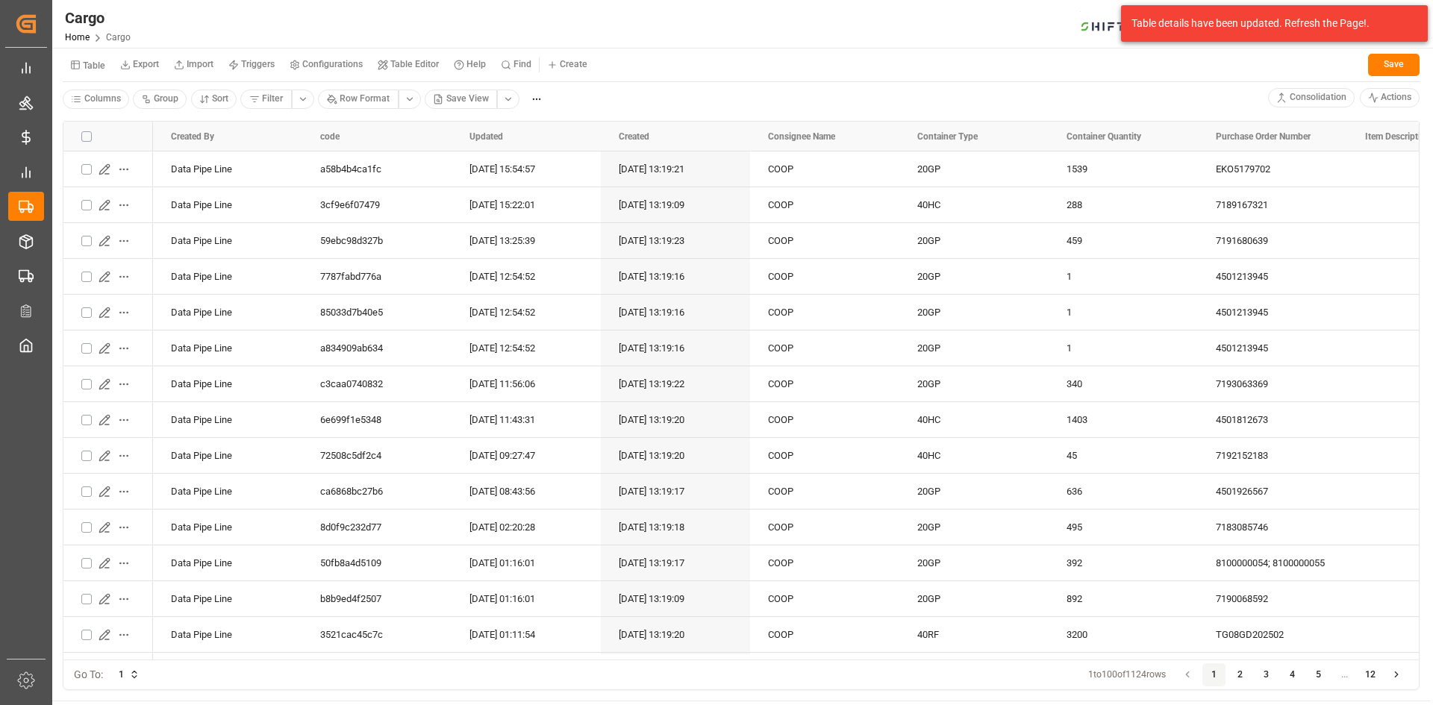
click at [505, 101] on html "Created by potrace 1.15, written by Peter Selinger 2001-2017 Created by potrace…" at bounding box center [716, 352] width 1433 height 705
click at [532, 211] on div "BCO View" at bounding box center [553, 209] width 86 height 21
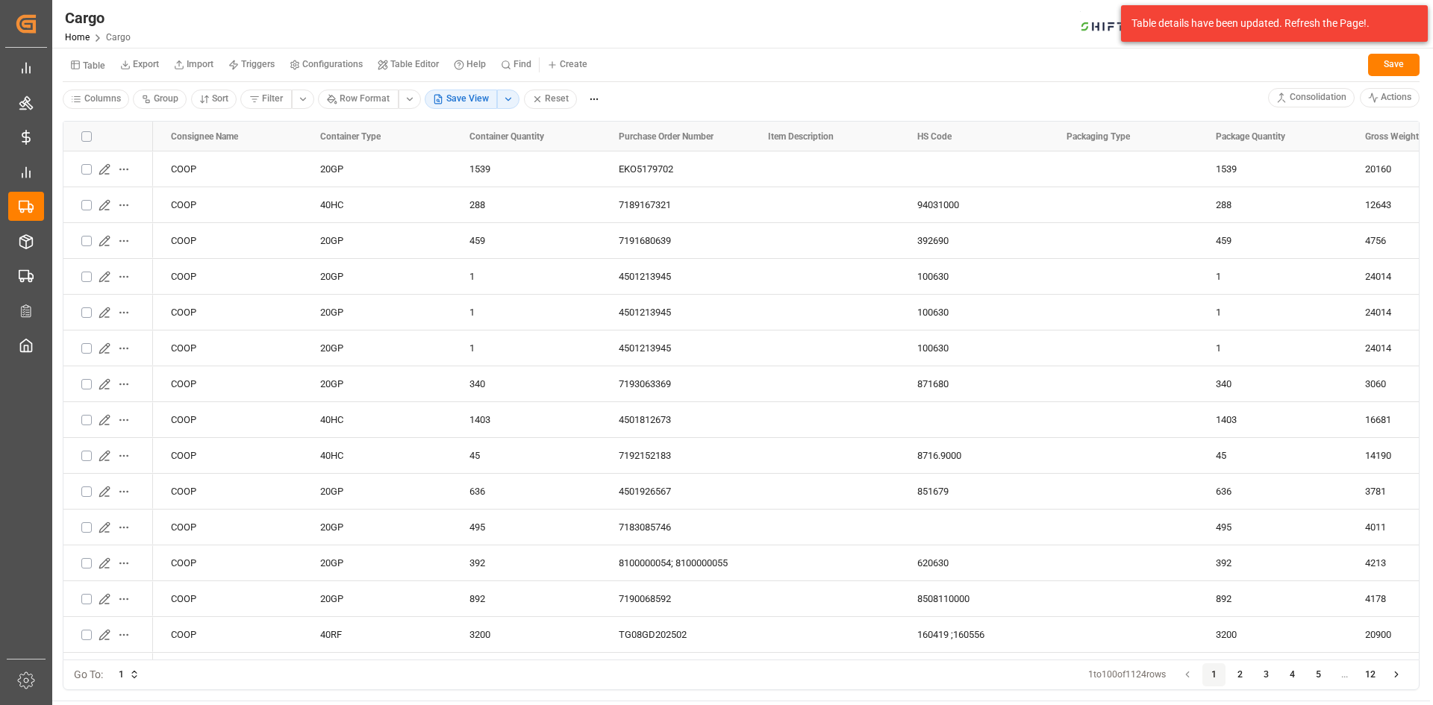
click at [510, 93] on html "Created by potrace 1.15, written by Peter Selinger 2001-2017 Created by potrace…" at bounding box center [716, 352] width 1433 height 705
click at [784, 83] on html "Created by potrace 1.15, written by Peter Selinger 2001-2017 Created by potrace…" at bounding box center [716, 352] width 1433 height 705
click at [106, 275] on icon "Press SPACE to select this row." at bounding box center [105, 277] width 12 height 12
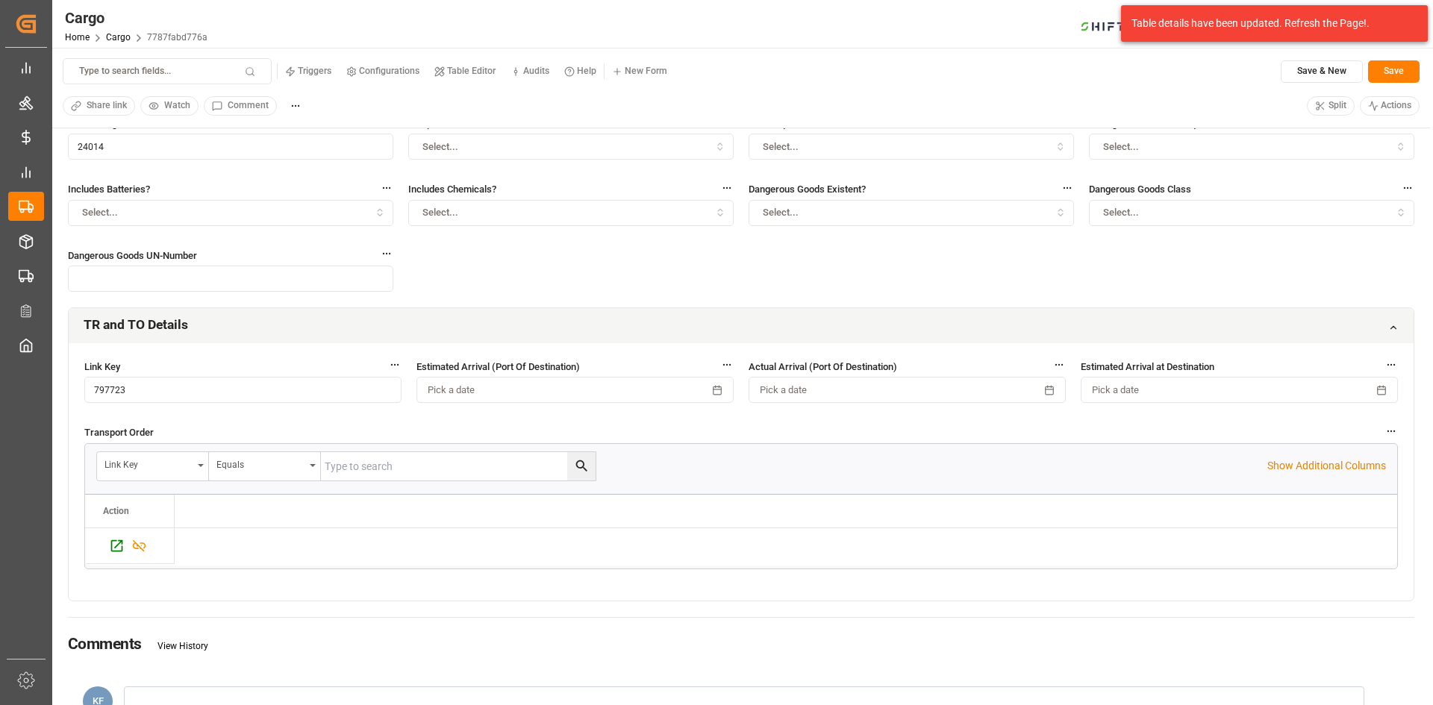
scroll to position [224, 0]
click at [113, 549] on icon "Press SPACE to select this row." at bounding box center [117, 545] width 16 height 16
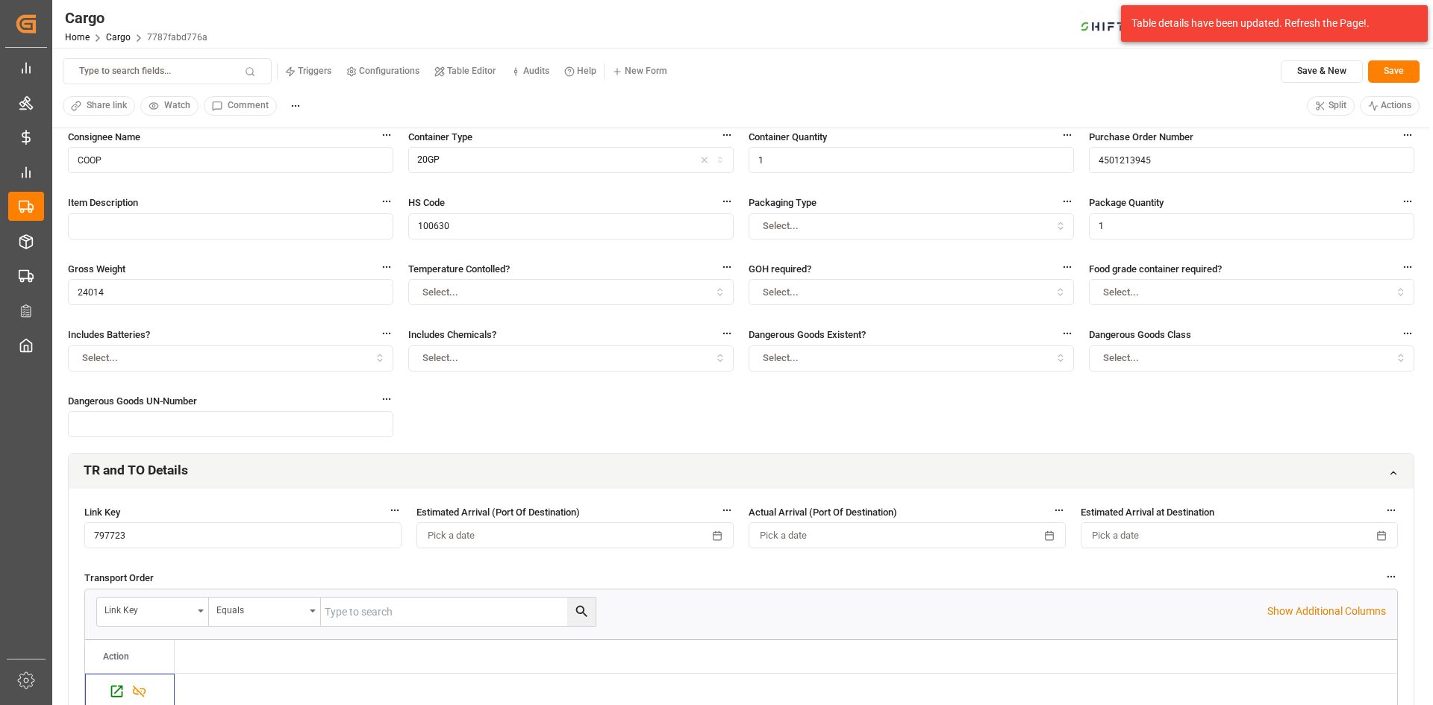
scroll to position [149, 0]
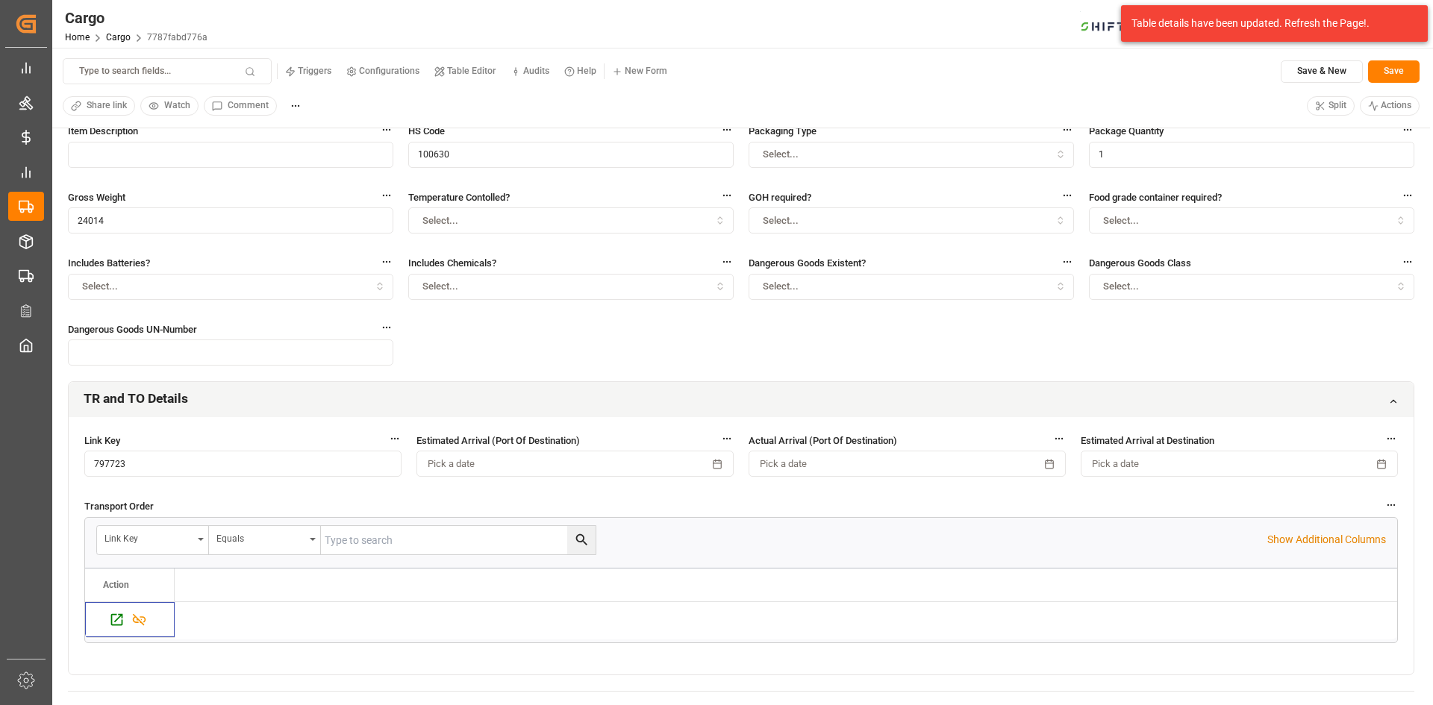
click at [1389, 400] on icon at bounding box center [1393, 401] width 10 height 10
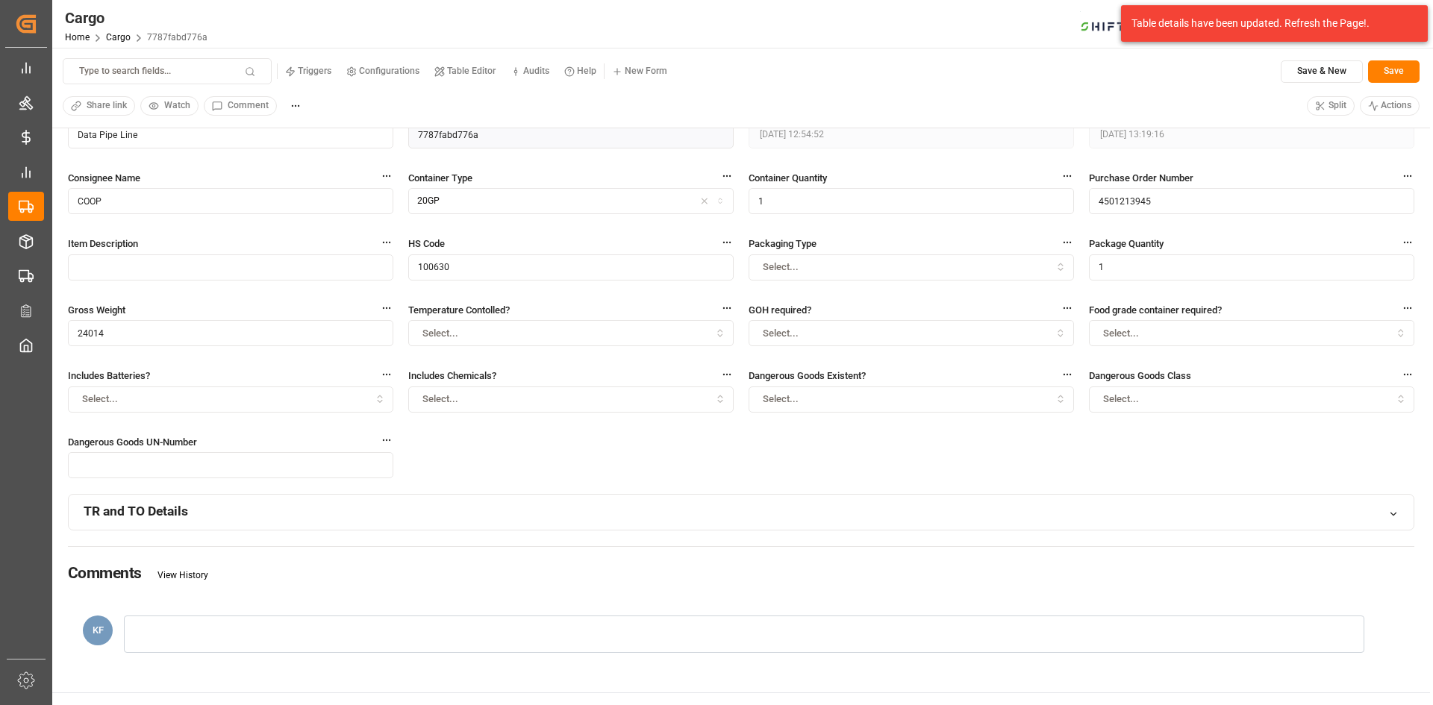
scroll to position [0, 0]
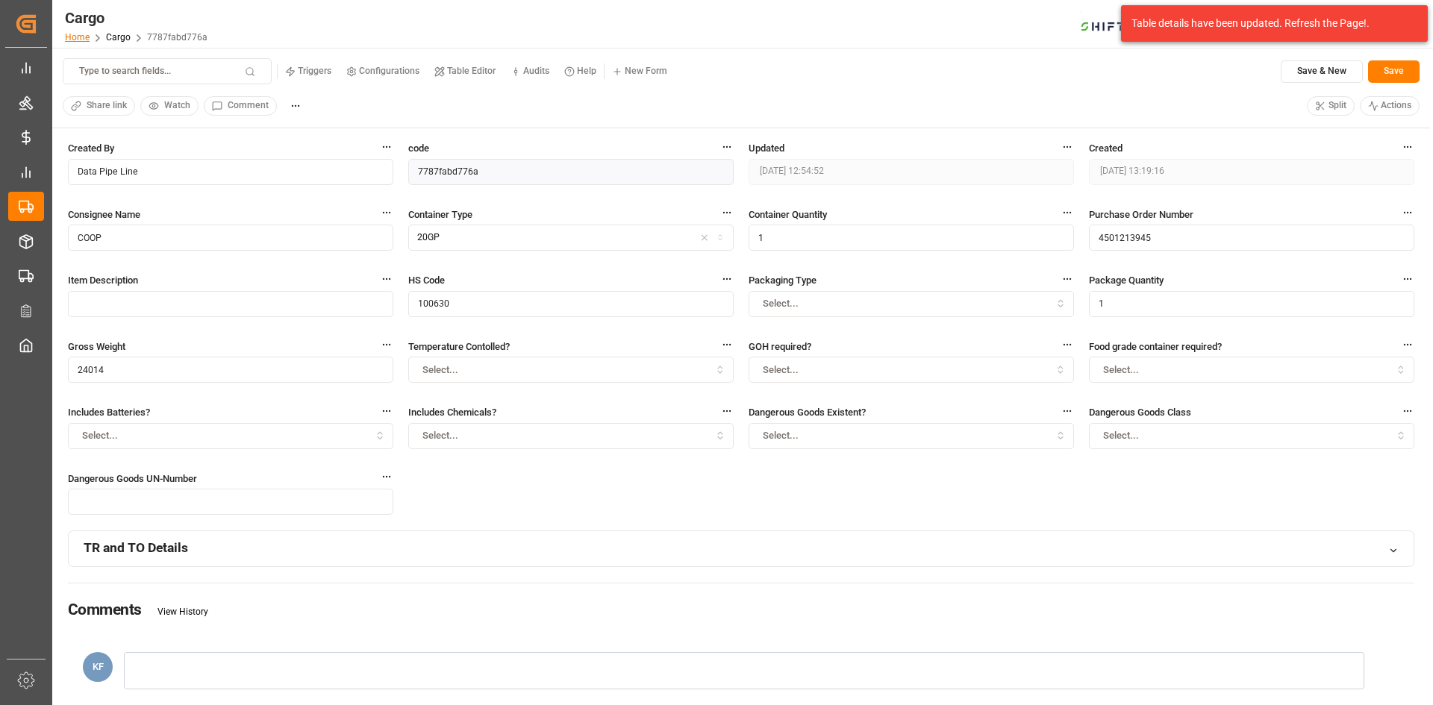
click at [76, 35] on link "Home" at bounding box center [77, 37] width 25 height 10
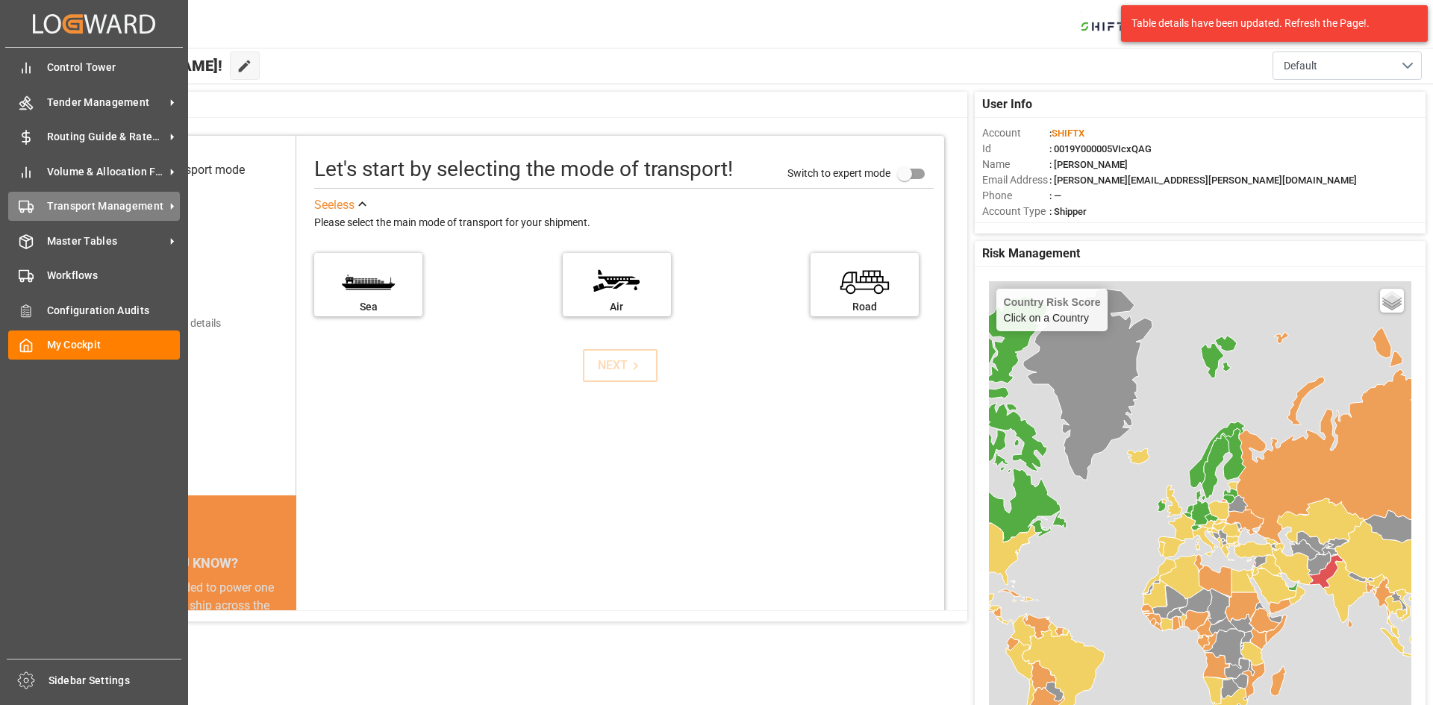
click at [92, 195] on div "Transport Management Transport Management" at bounding box center [94, 206] width 172 height 29
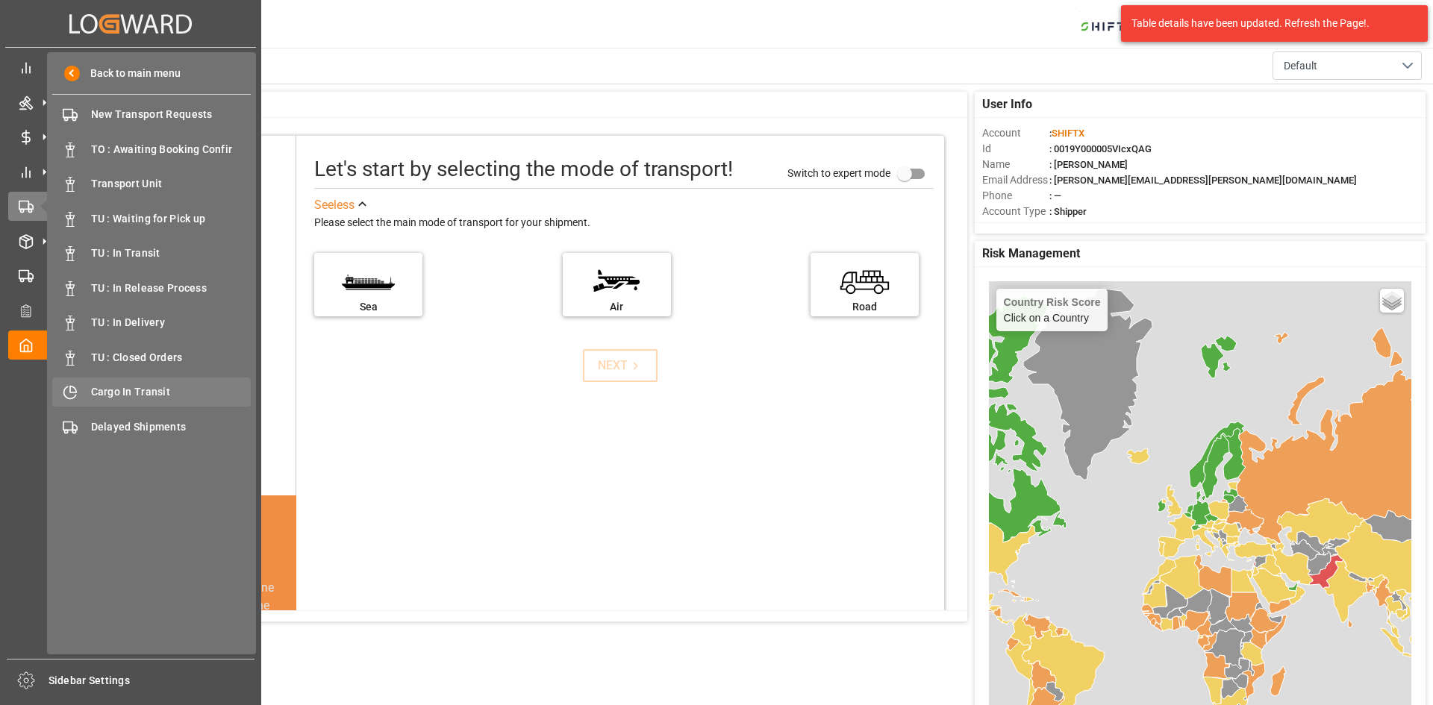
click at [145, 389] on span "Cargo In Transit" at bounding box center [171, 392] width 160 height 16
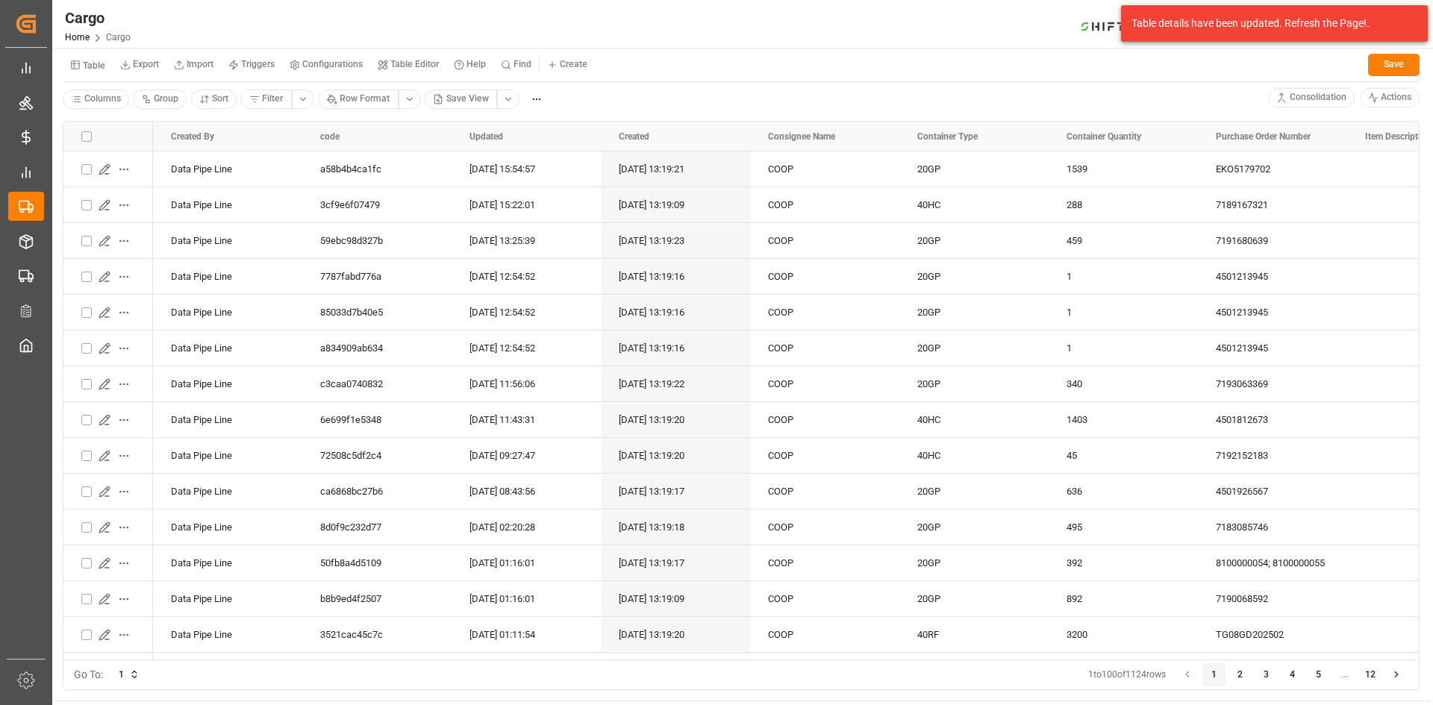
click at [509, 99] on html "Created by potrace 1.15, written by Peter Selinger 2001-2017 Created by potrace…" at bounding box center [716, 352] width 1433 height 705
click at [552, 207] on div "BCO View" at bounding box center [553, 209] width 86 height 21
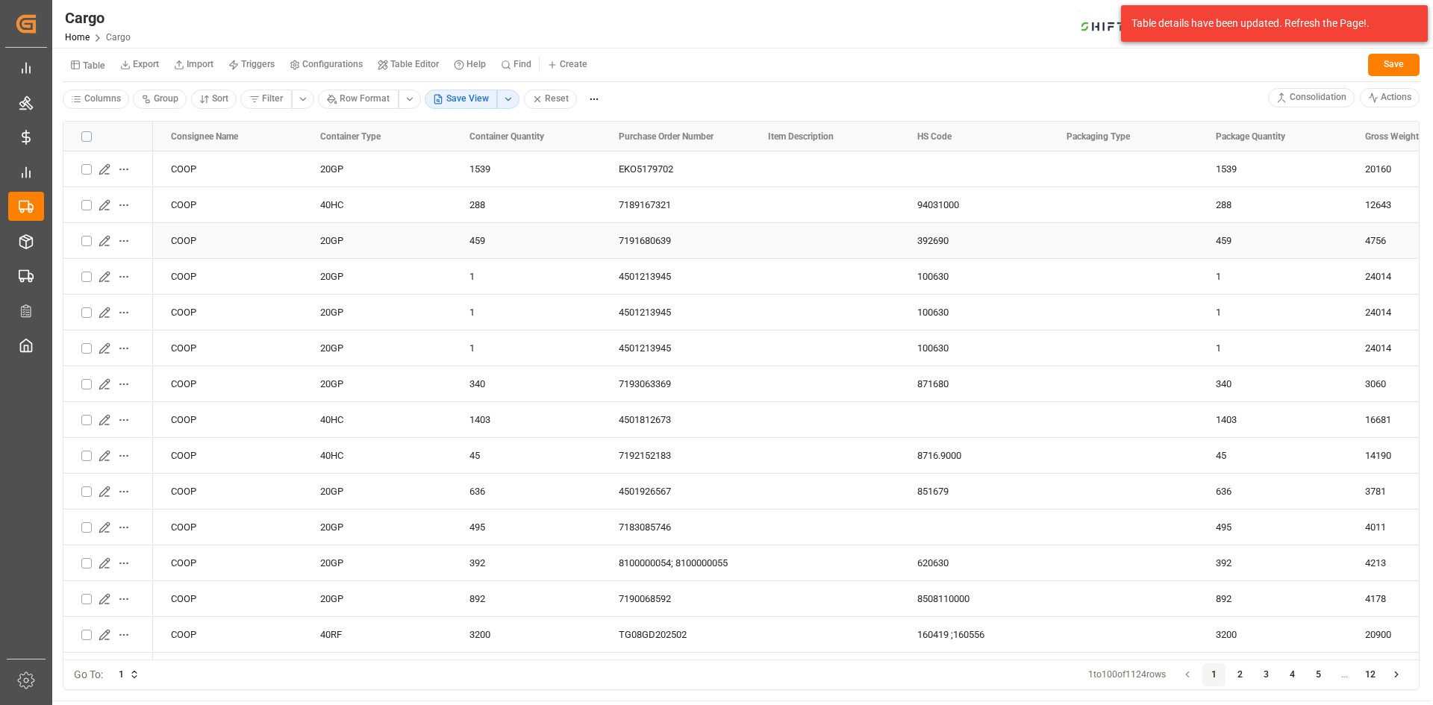
click at [105, 246] on icon "Press SPACE to select this row." at bounding box center [106, 246] width 4 height 0
click at [105, 202] on icon "Press SPACE to select this row." at bounding box center [104, 205] width 10 height 10
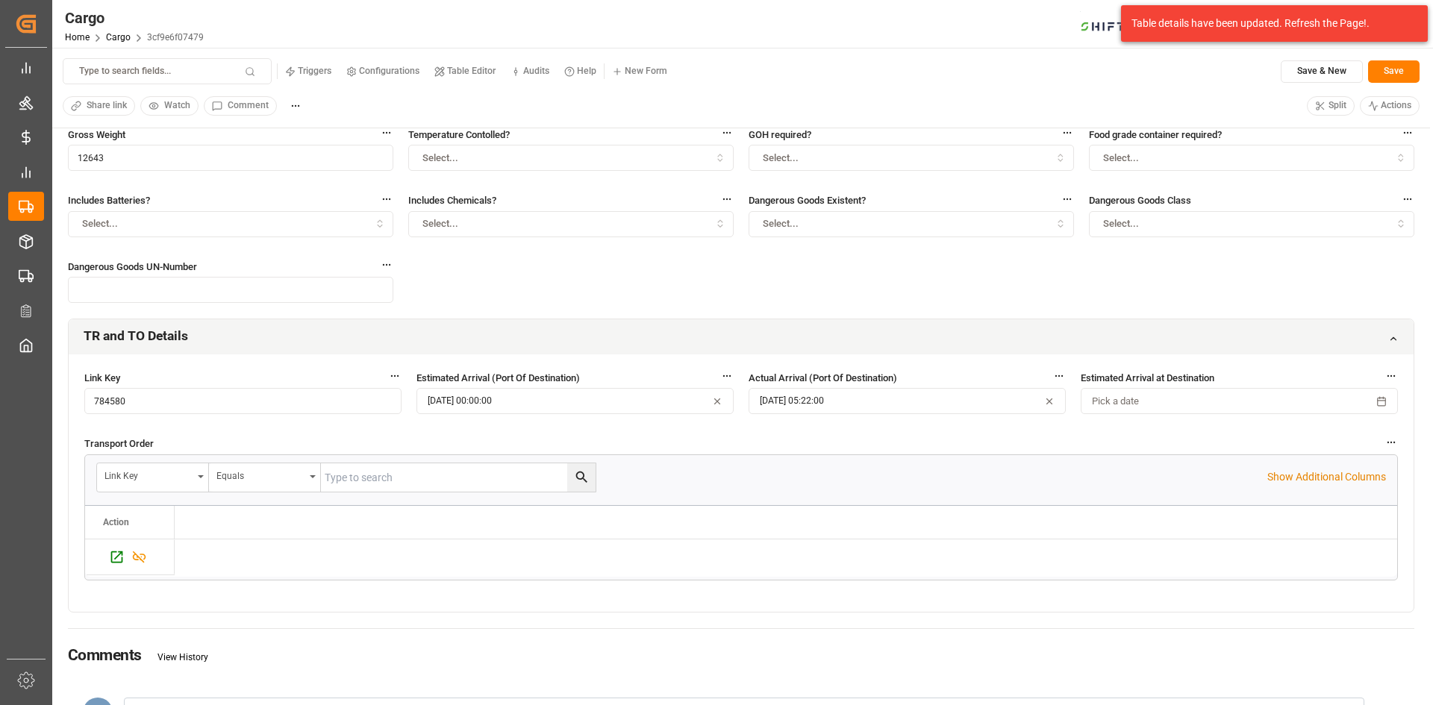
scroll to position [299, 0]
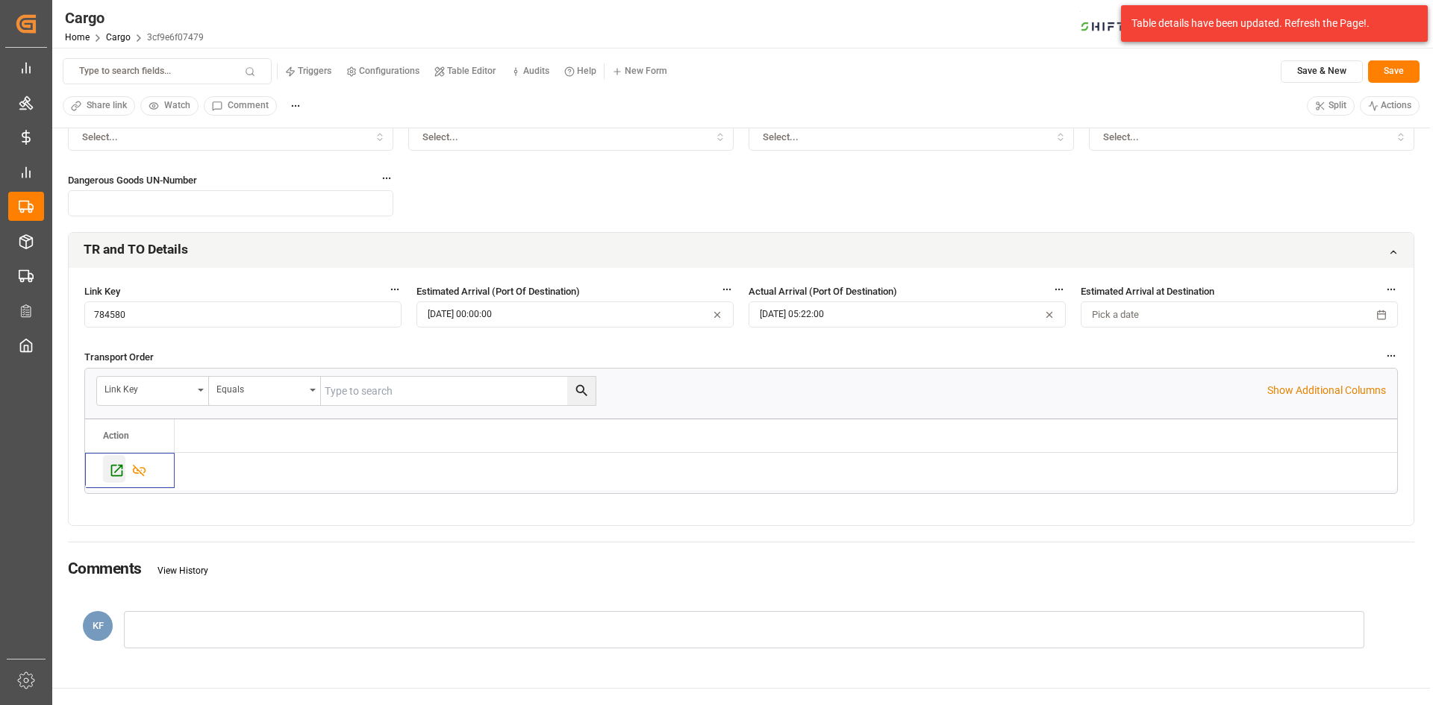
click at [116, 470] on icon "Press SPACE to select this row." at bounding box center [117, 470] width 12 height 12
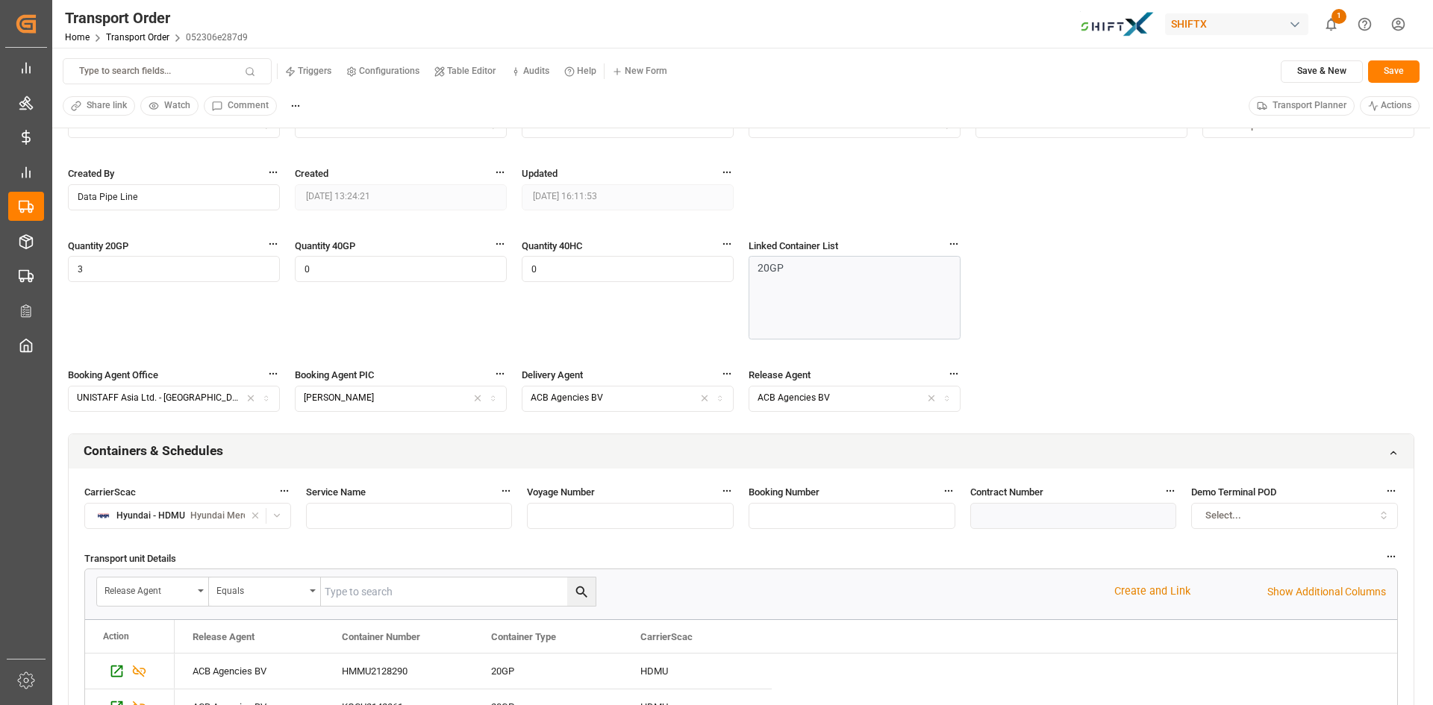
scroll to position [522, 0]
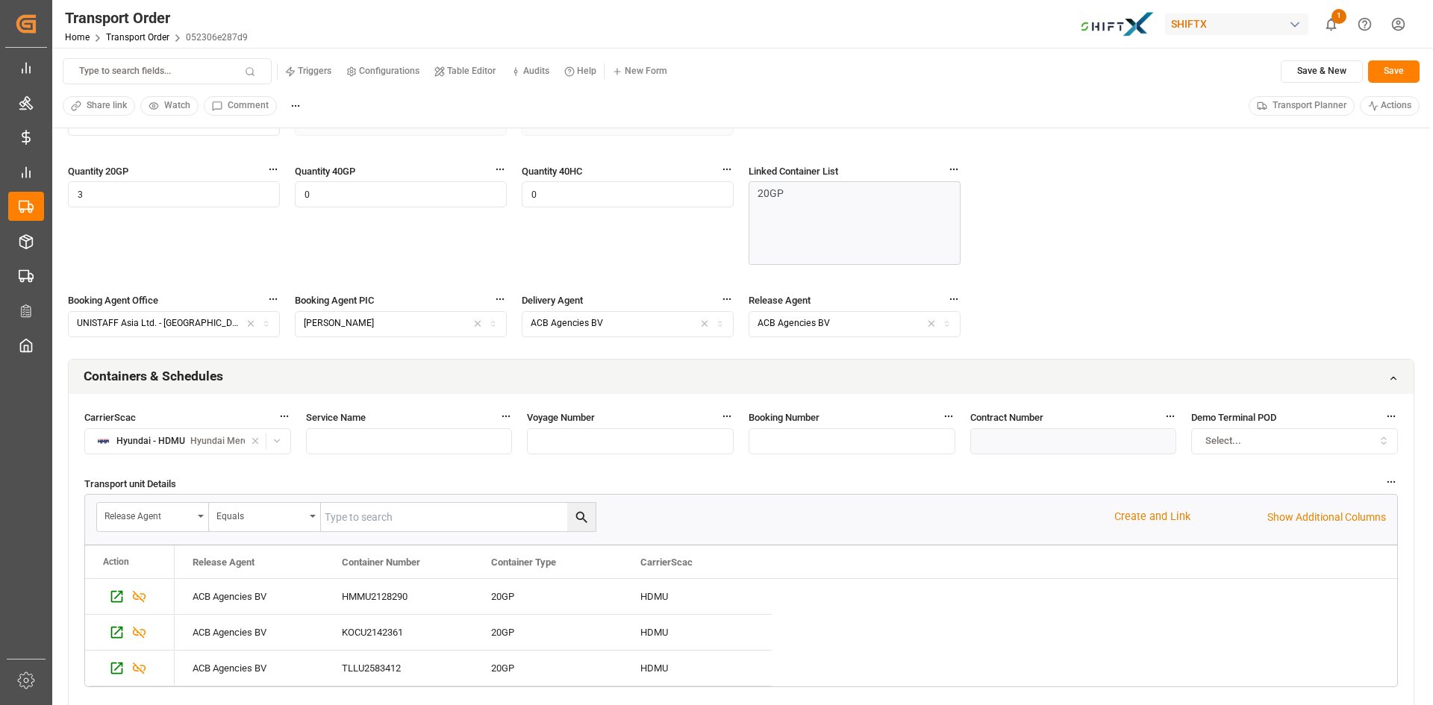
click at [1393, 379] on icon at bounding box center [1393, 378] width 10 height 10
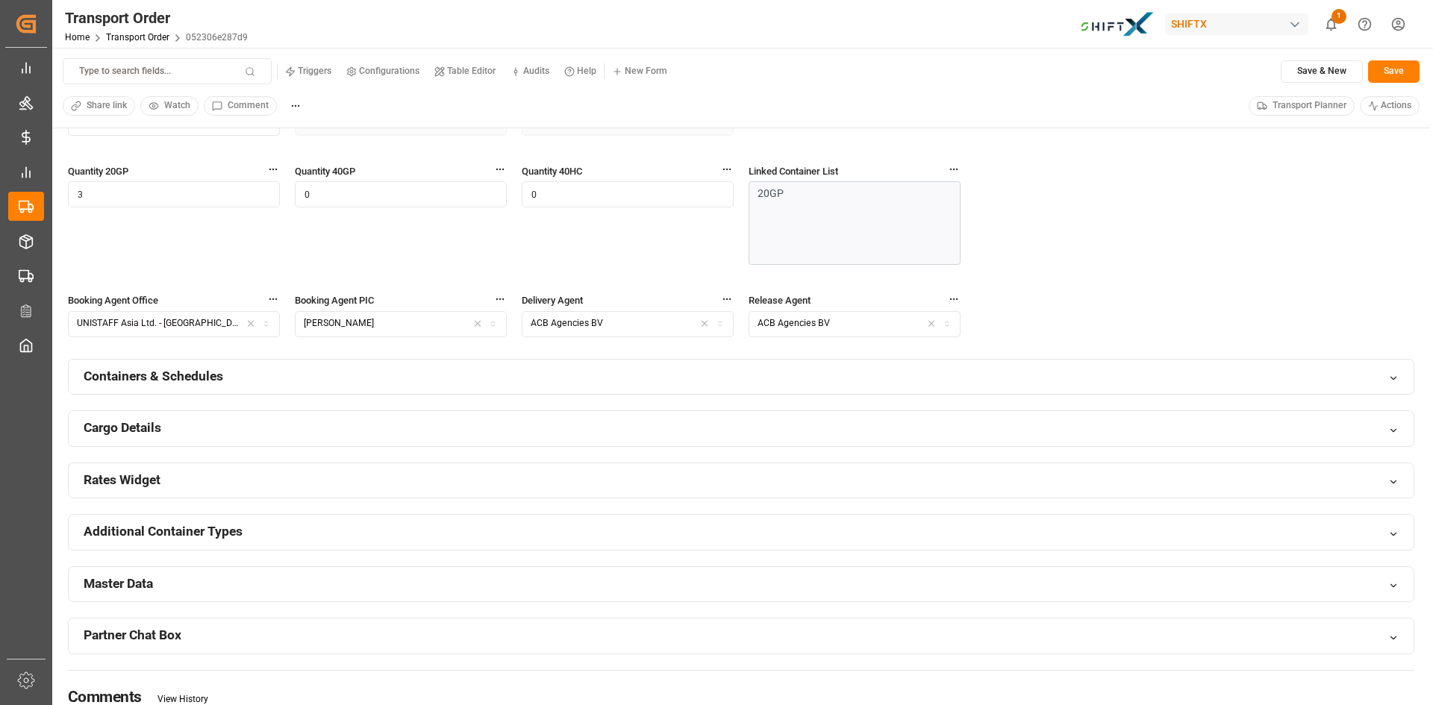
click at [1401, 427] on div "Cargo Details" at bounding box center [741, 428] width 1345 height 35
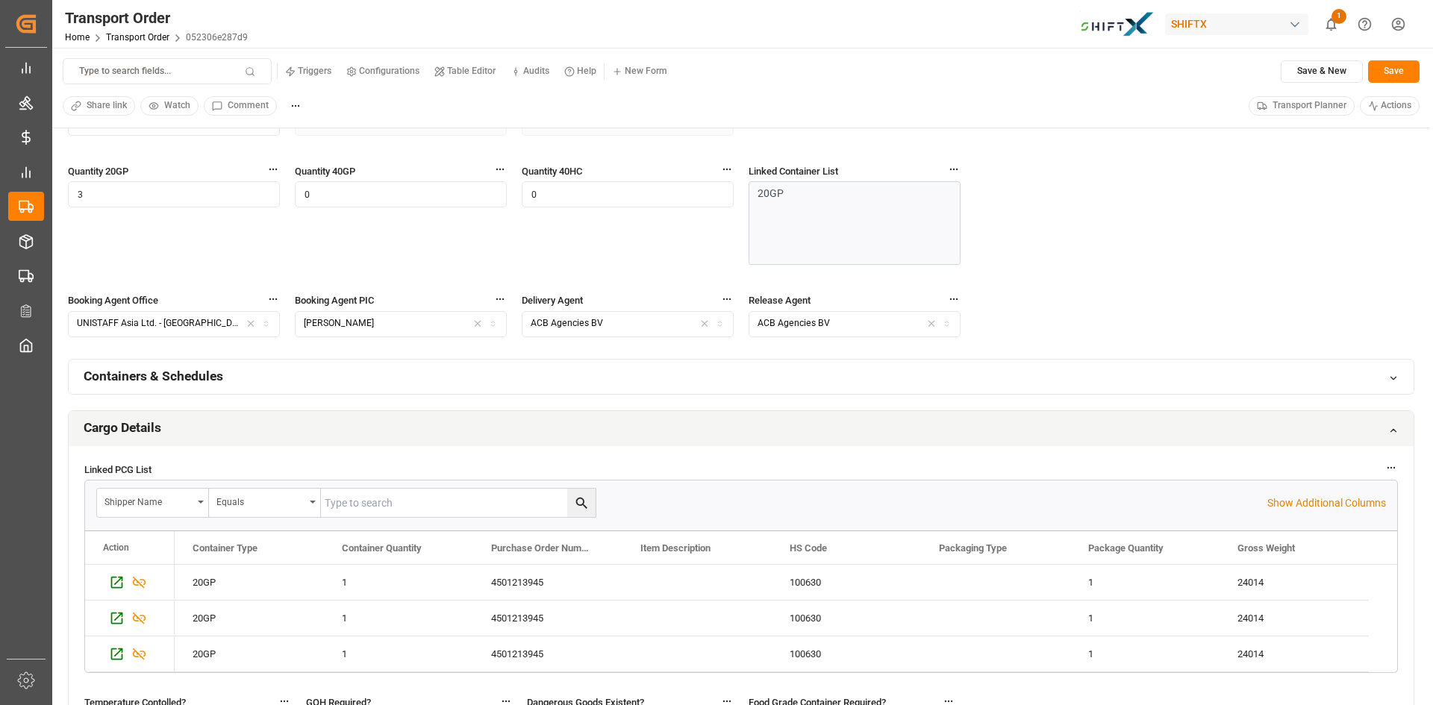
click at [1388, 431] on icon at bounding box center [1393, 430] width 10 height 10
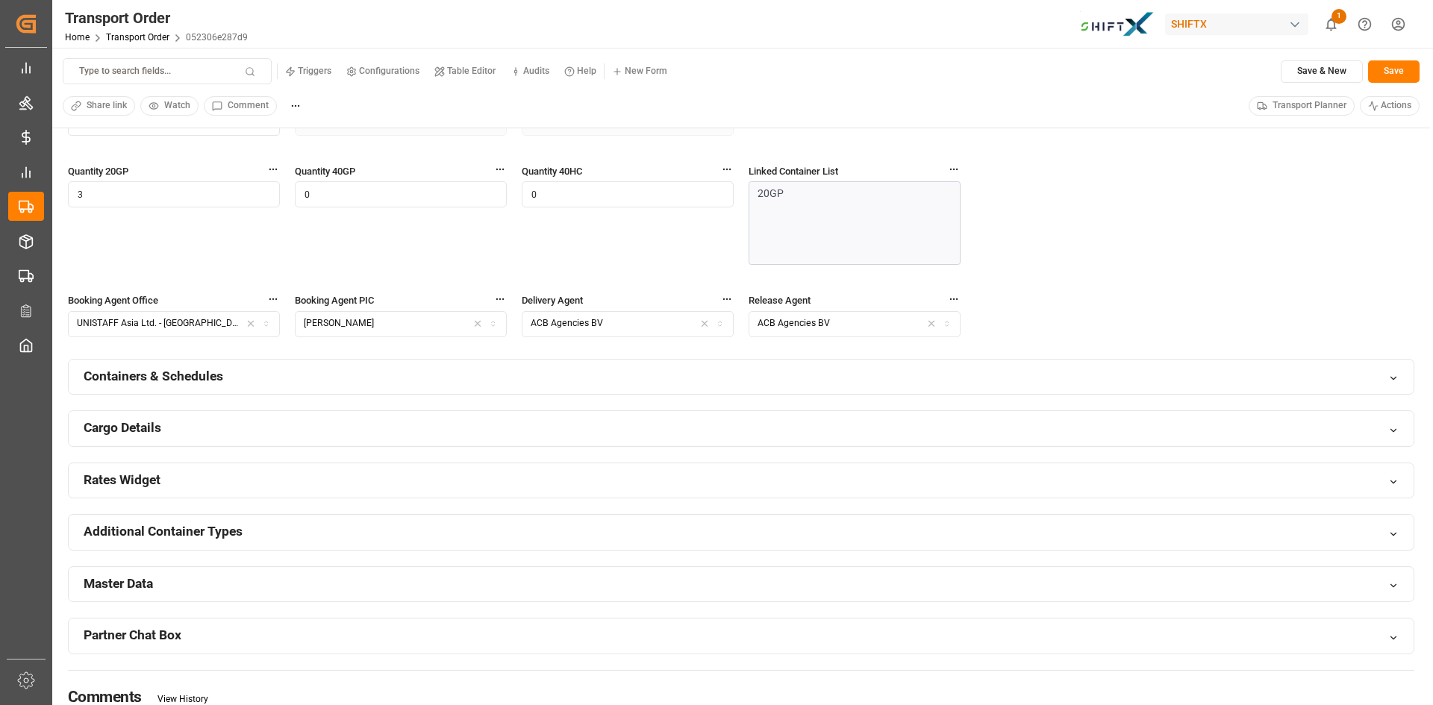
click at [1395, 481] on icon at bounding box center [1393, 482] width 10 height 10
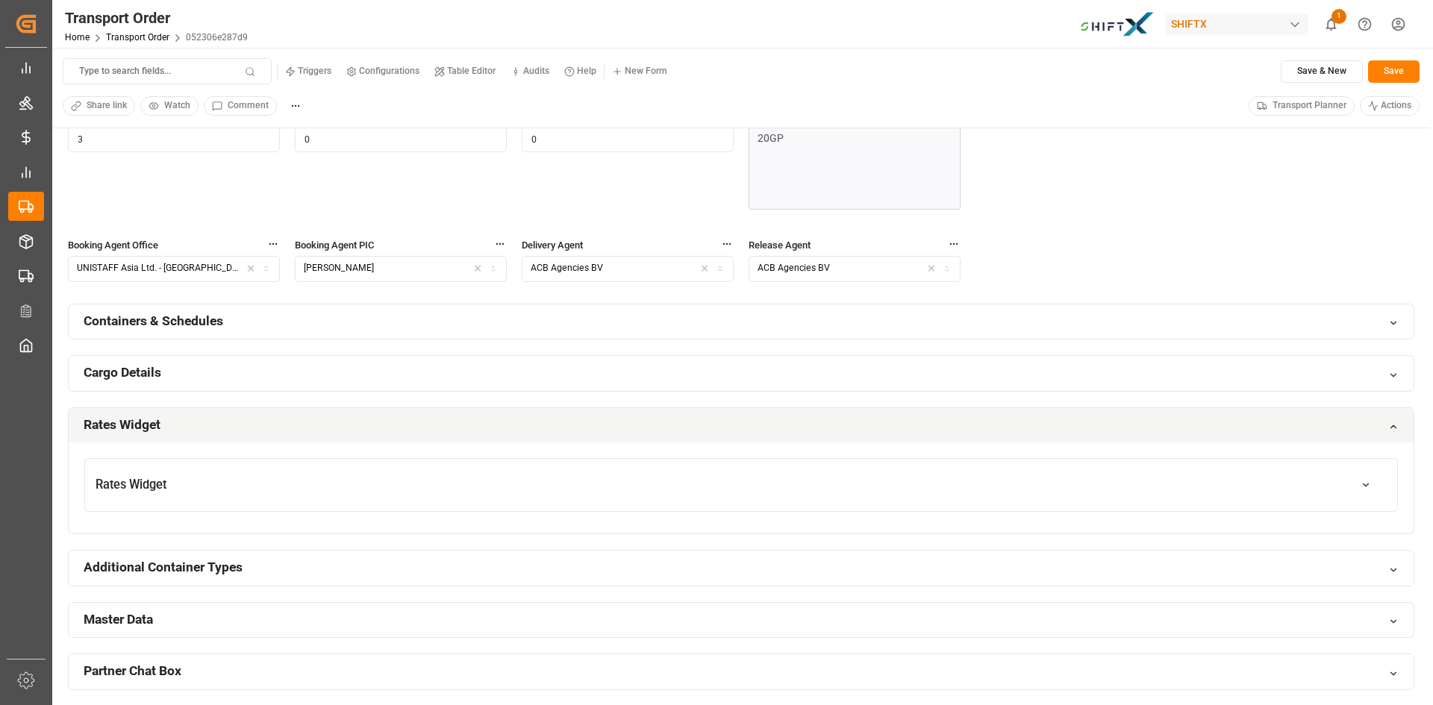
scroll to position [672, 0]
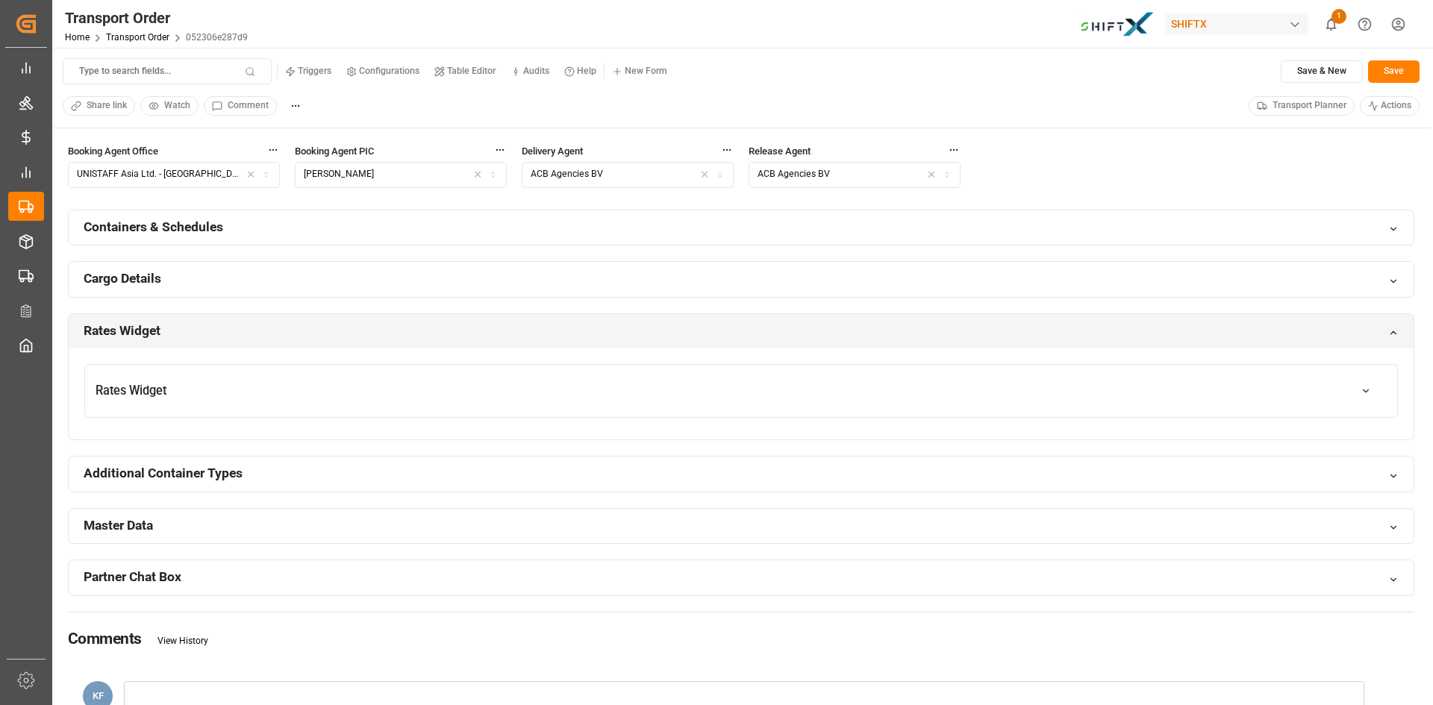
click at [1372, 387] on button "button" at bounding box center [1366, 391] width 42 height 26
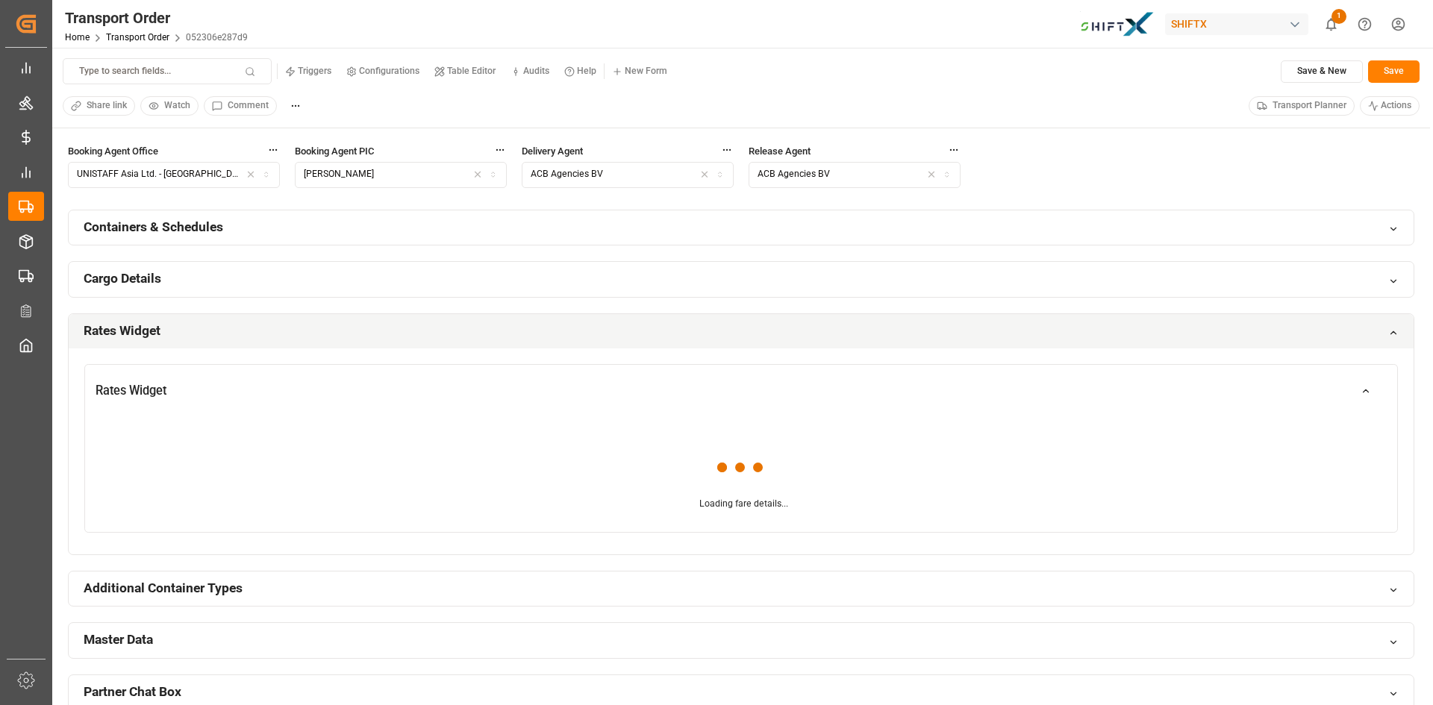
click at [1372, 387] on button "button" at bounding box center [1366, 391] width 42 height 26
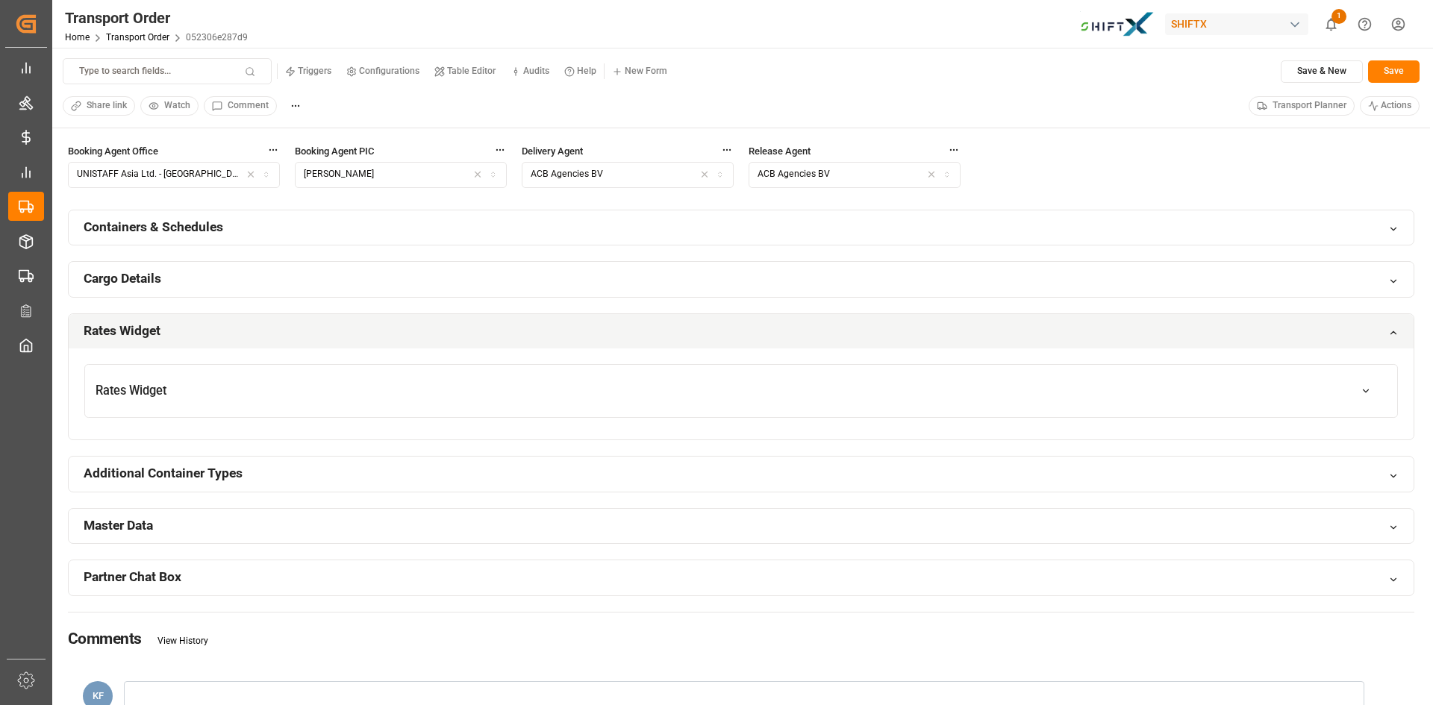
click at [1395, 335] on icon at bounding box center [1393, 333] width 10 height 10
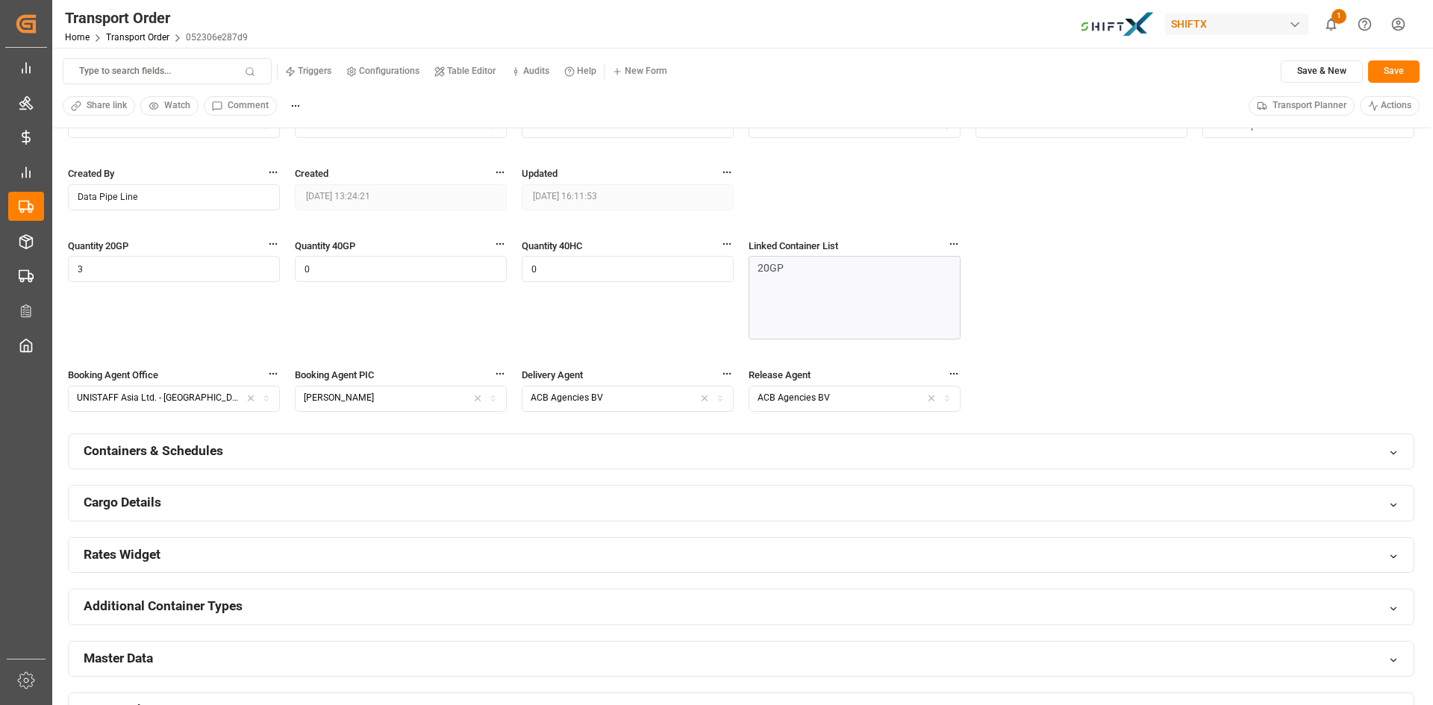
scroll to position [522, 0]
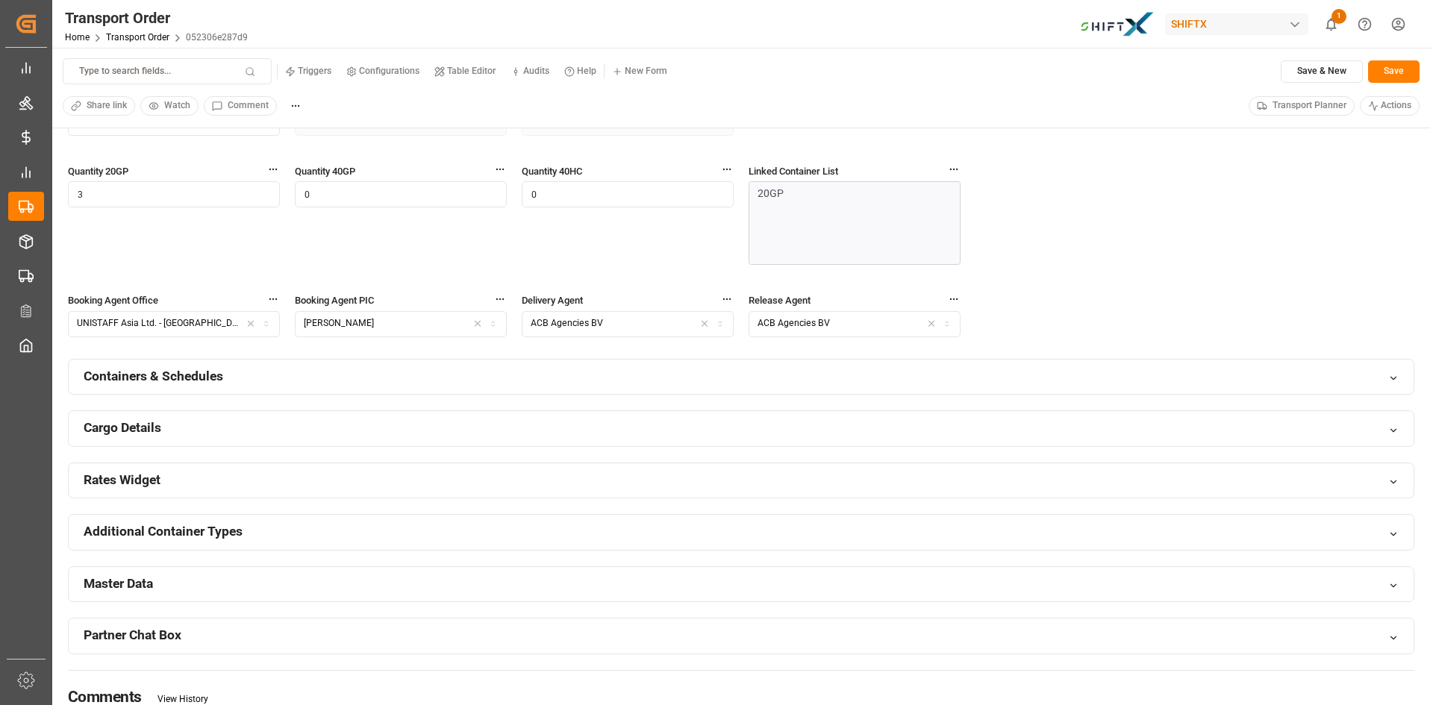
click at [1391, 375] on icon at bounding box center [1393, 378] width 10 height 10
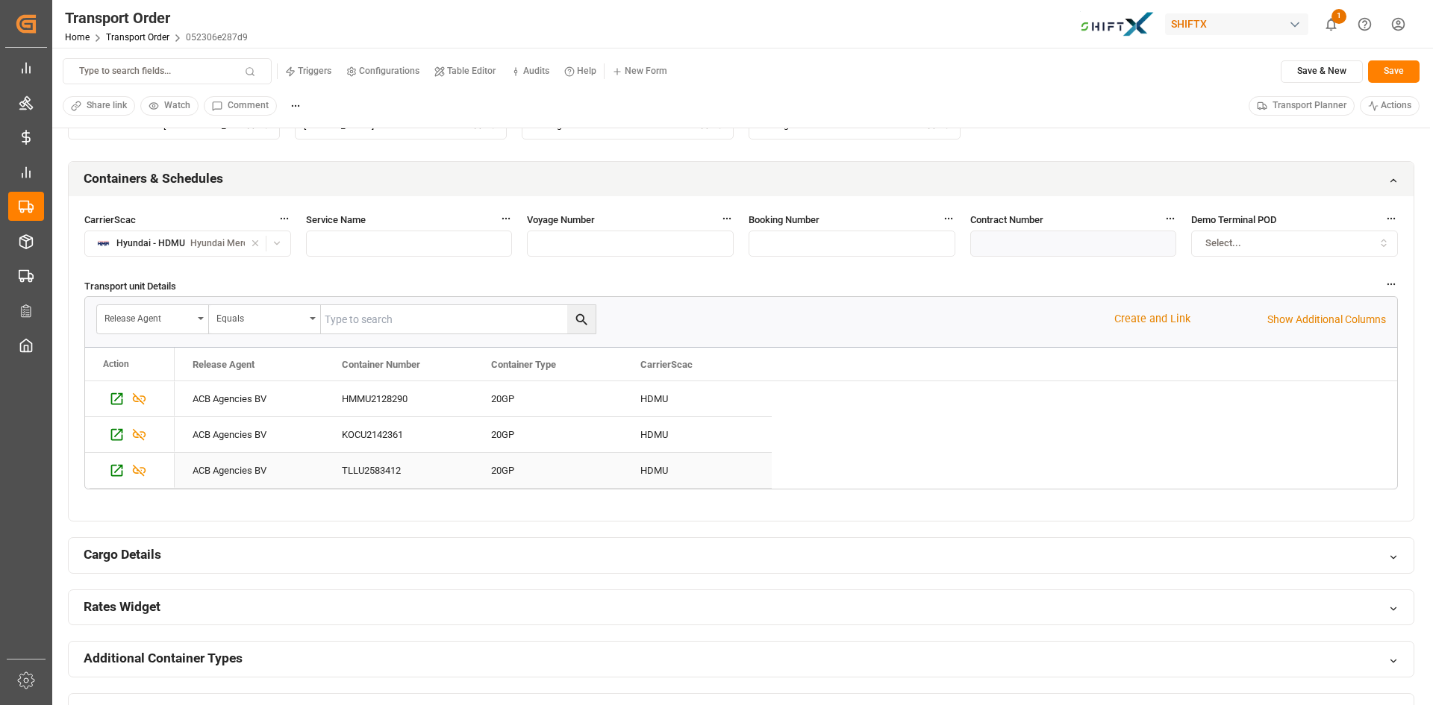
scroll to position [746, 0]
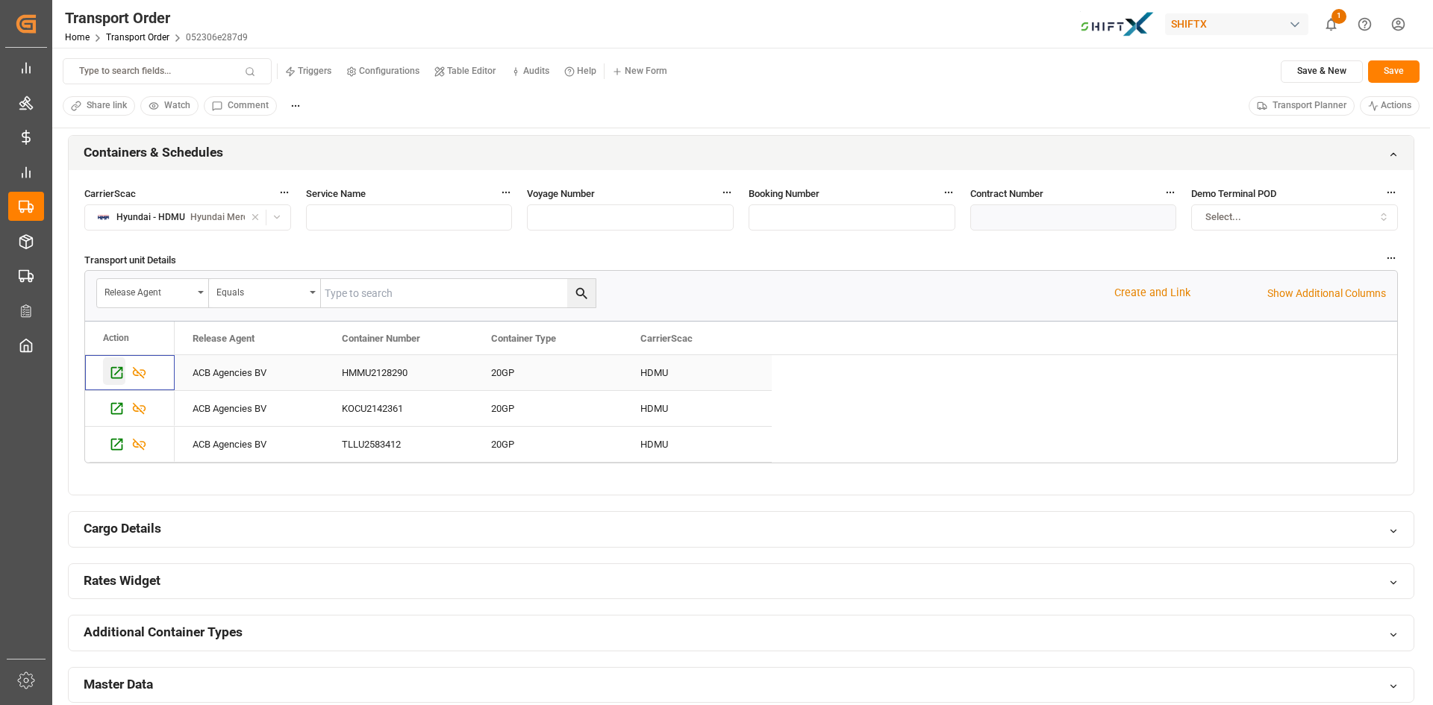
click at [114, 371] on icon "Press SPACE to select this row." at bounding box center [117, 373] width 16 height 16
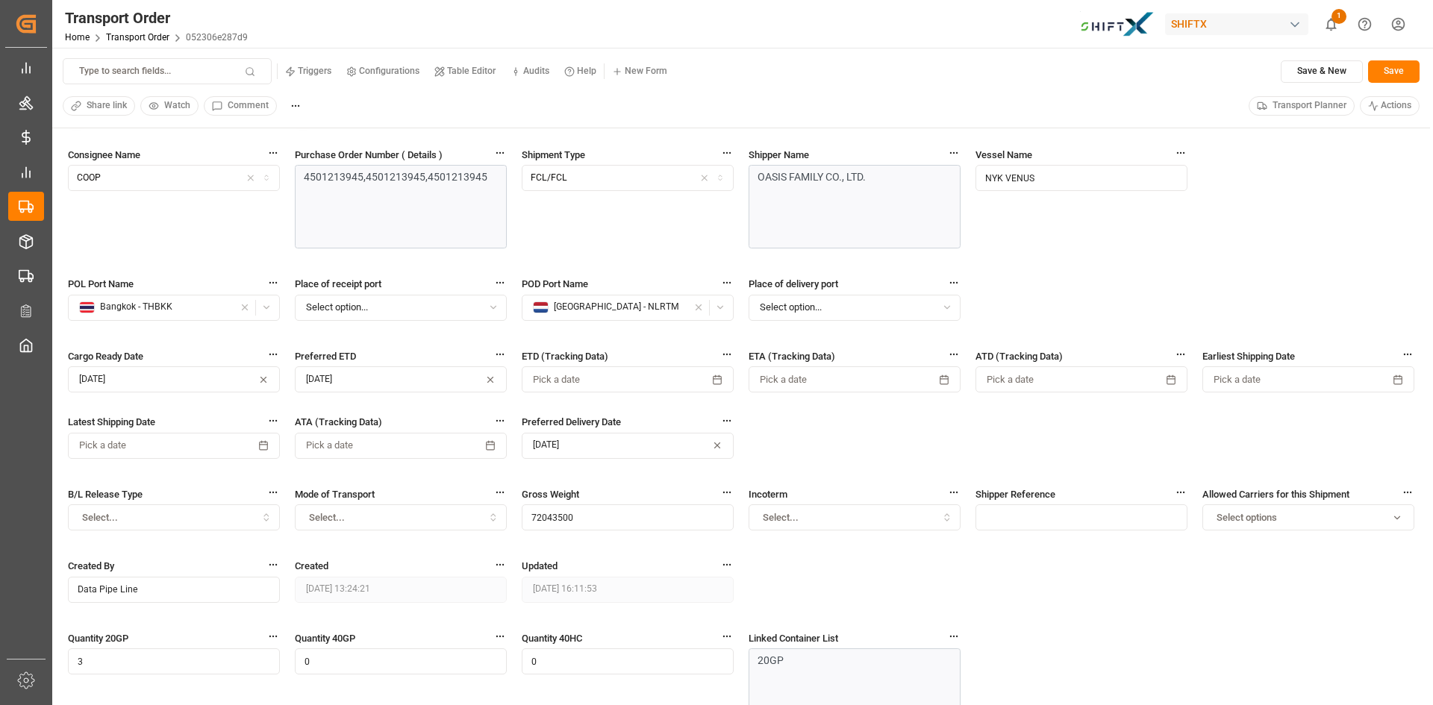
scroll to position [0, 0]
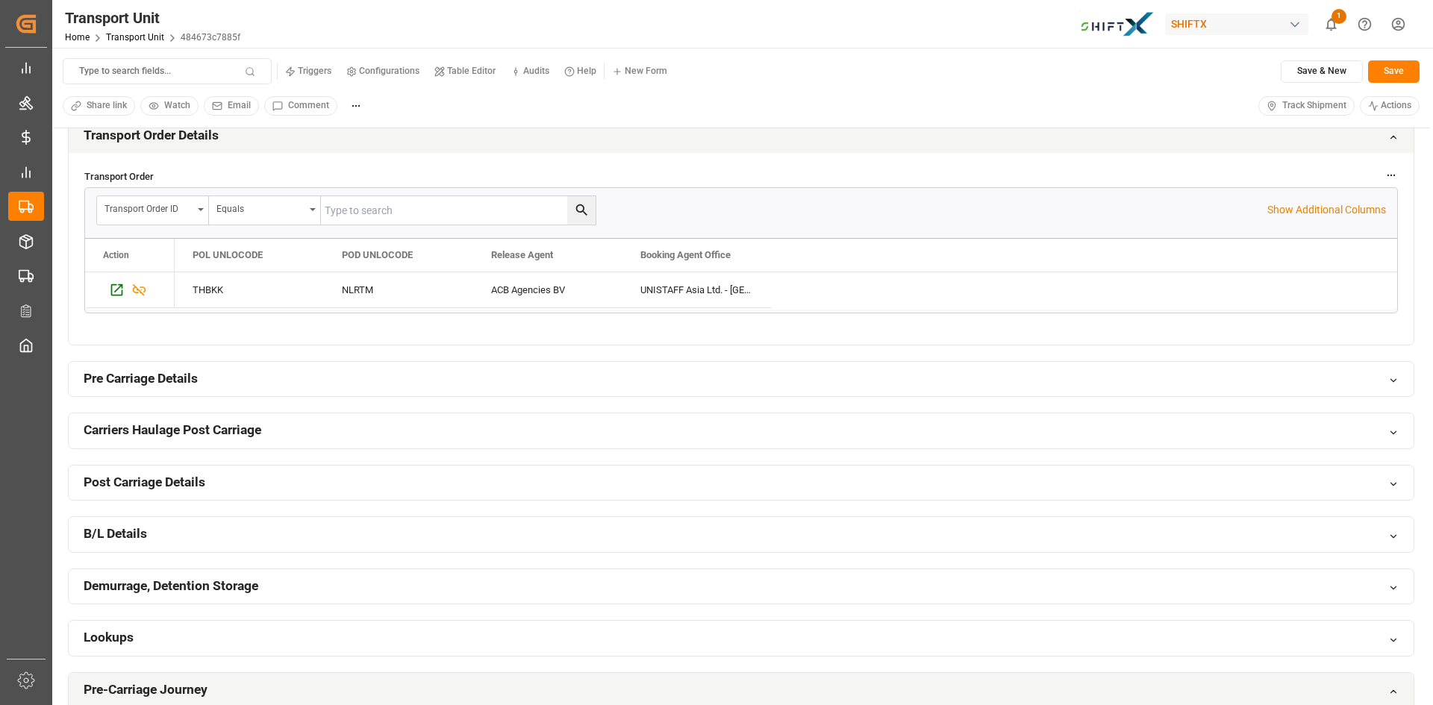
scroll to position [373, 0]
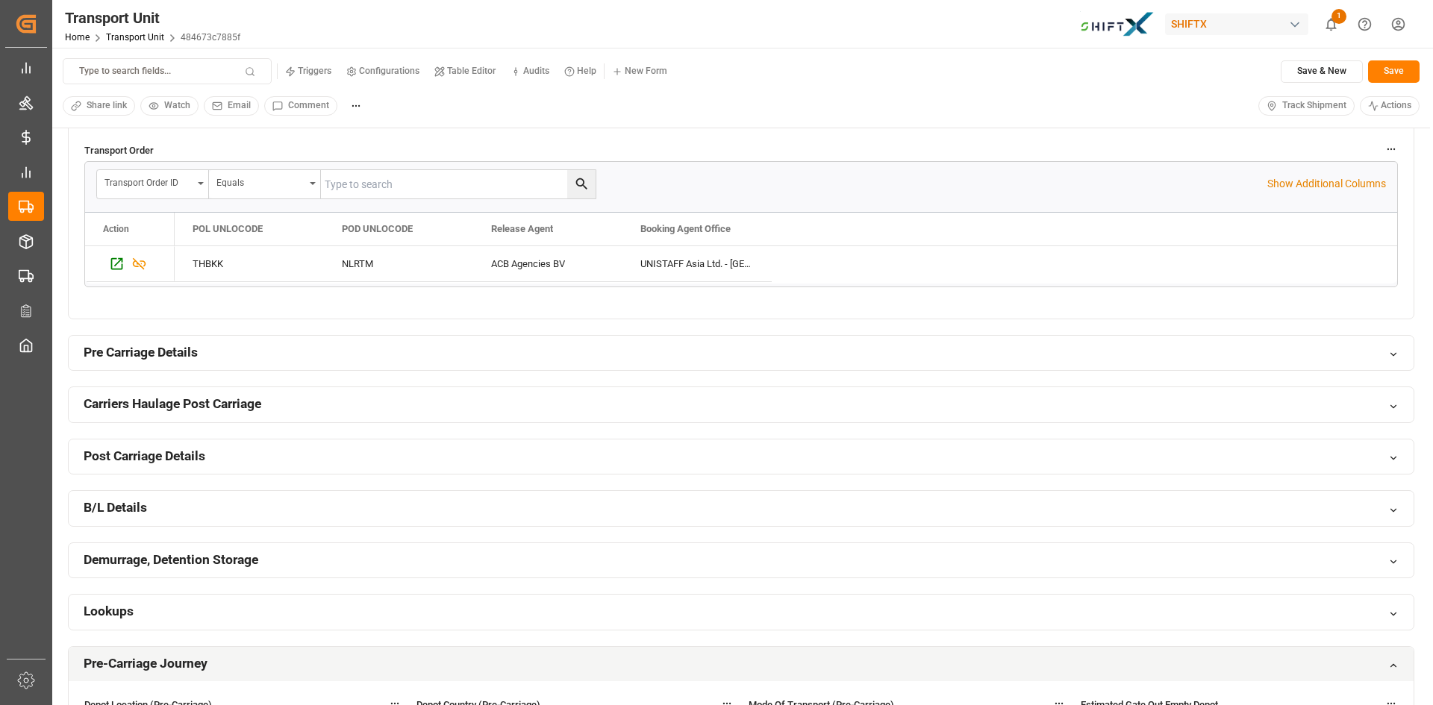
click at [387, 463] on div "Post Carriage Details" at bounding box center [741, 457] width 1345 height 35
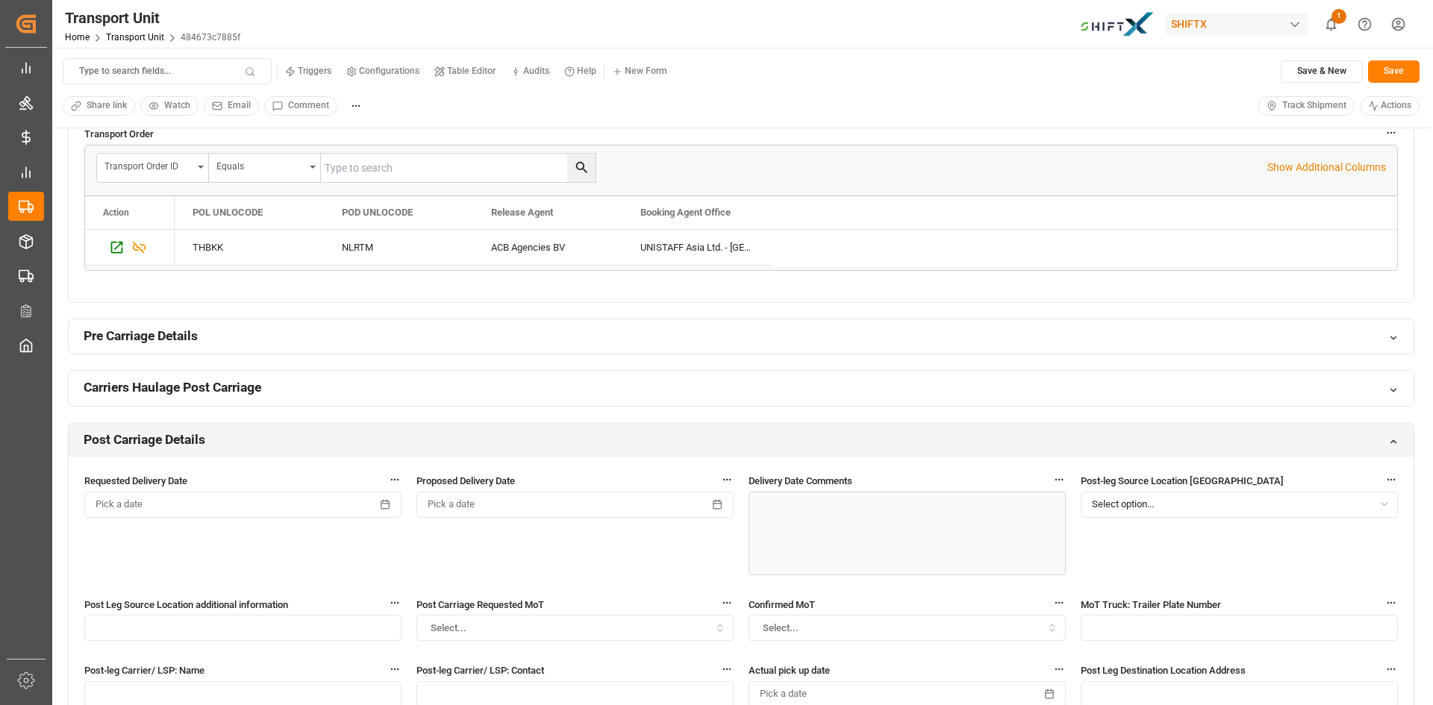
scroll to position [224, 0]
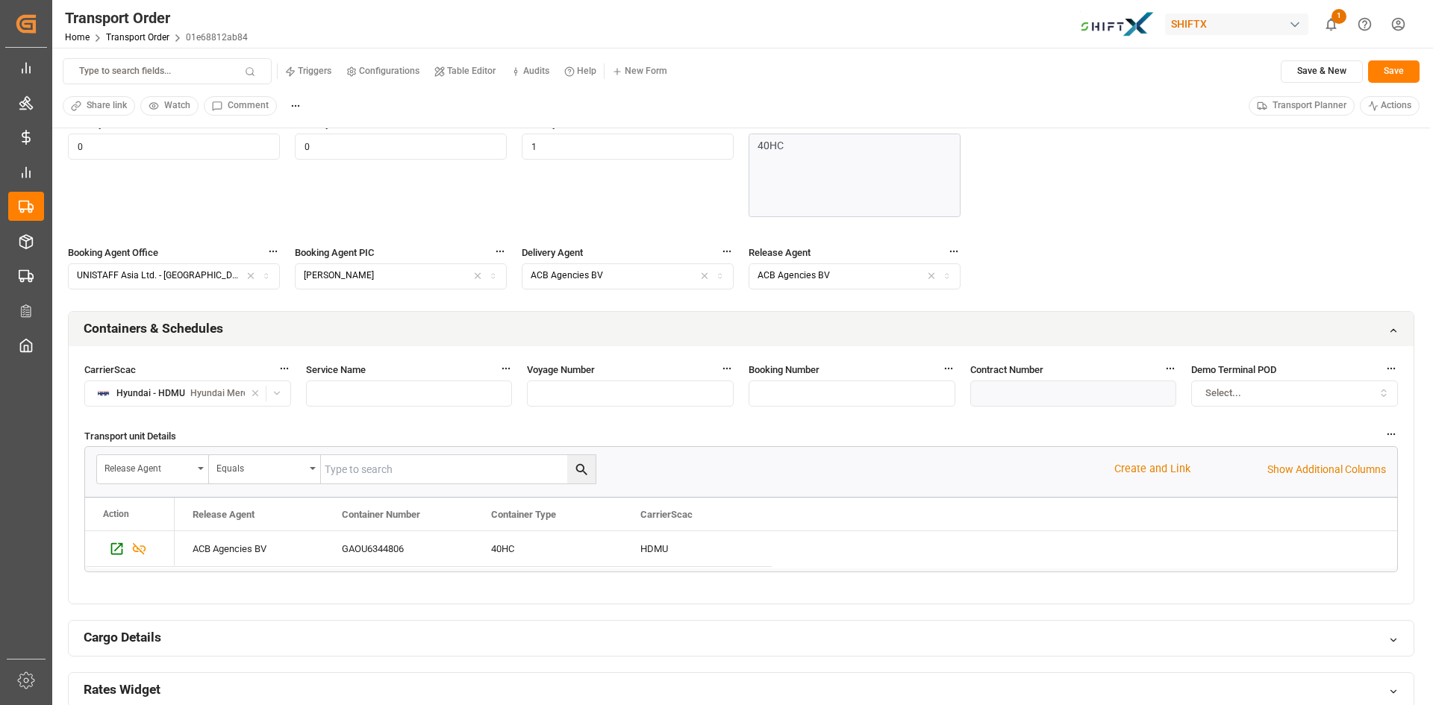
scroll to position [597, 0]
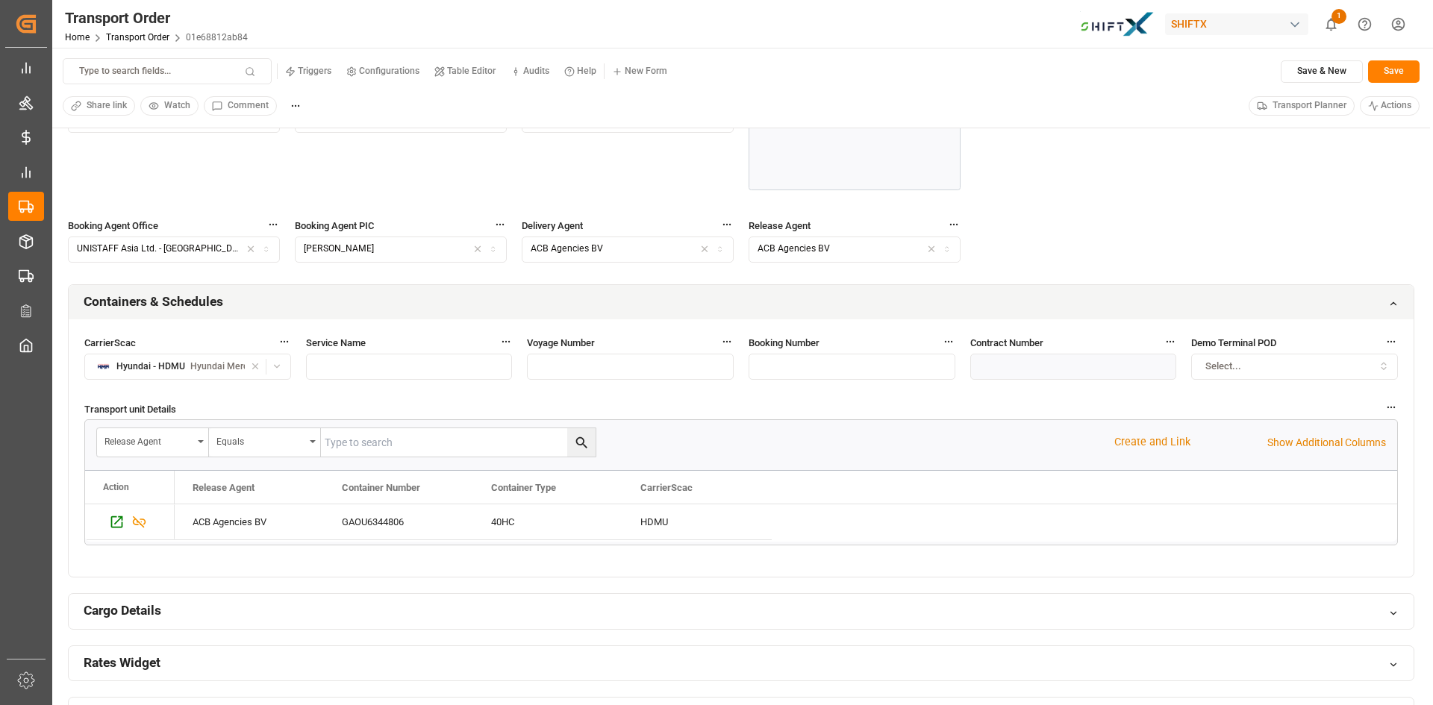
click at [1393, 304] on icon at bounding box center [1393, 304] width 10 height 10
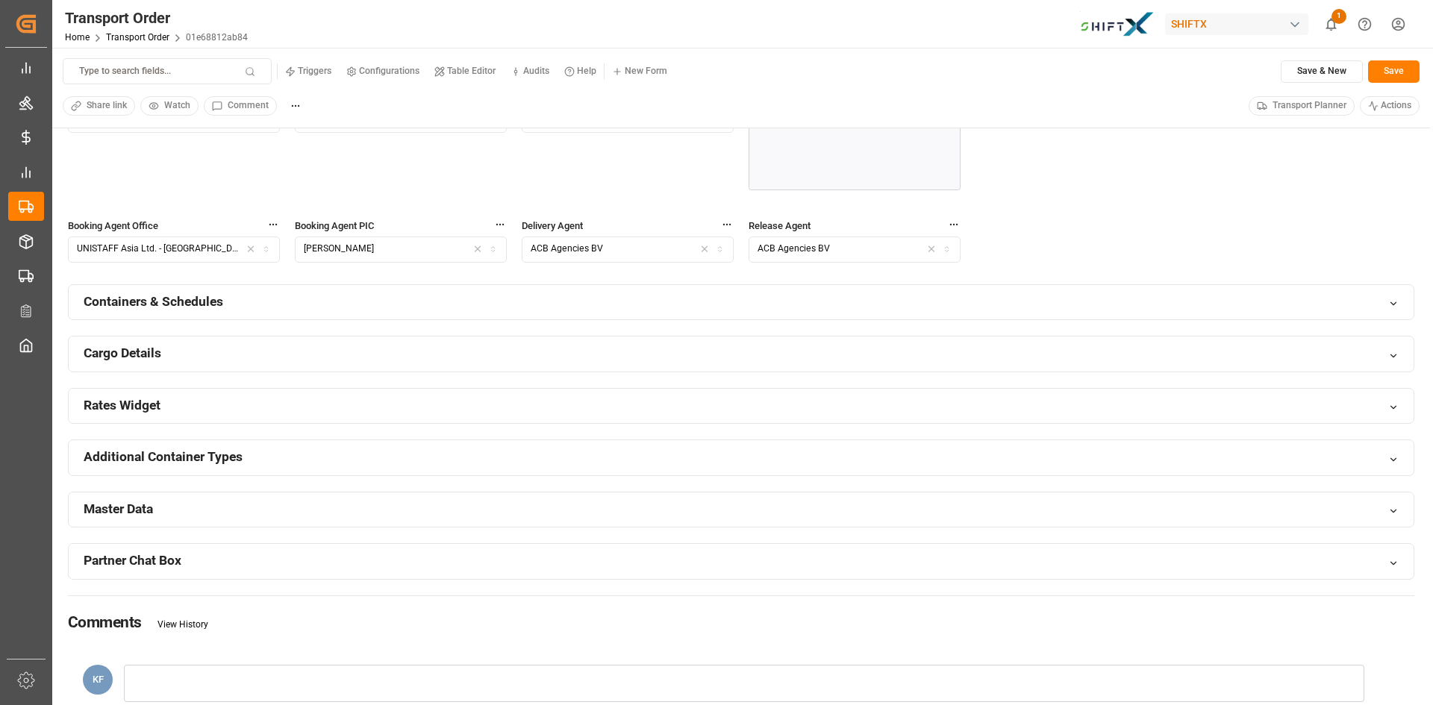
click at [1375, 404] on div "Rates Widget" at bounding box center [741, 406] width 1345 height 35
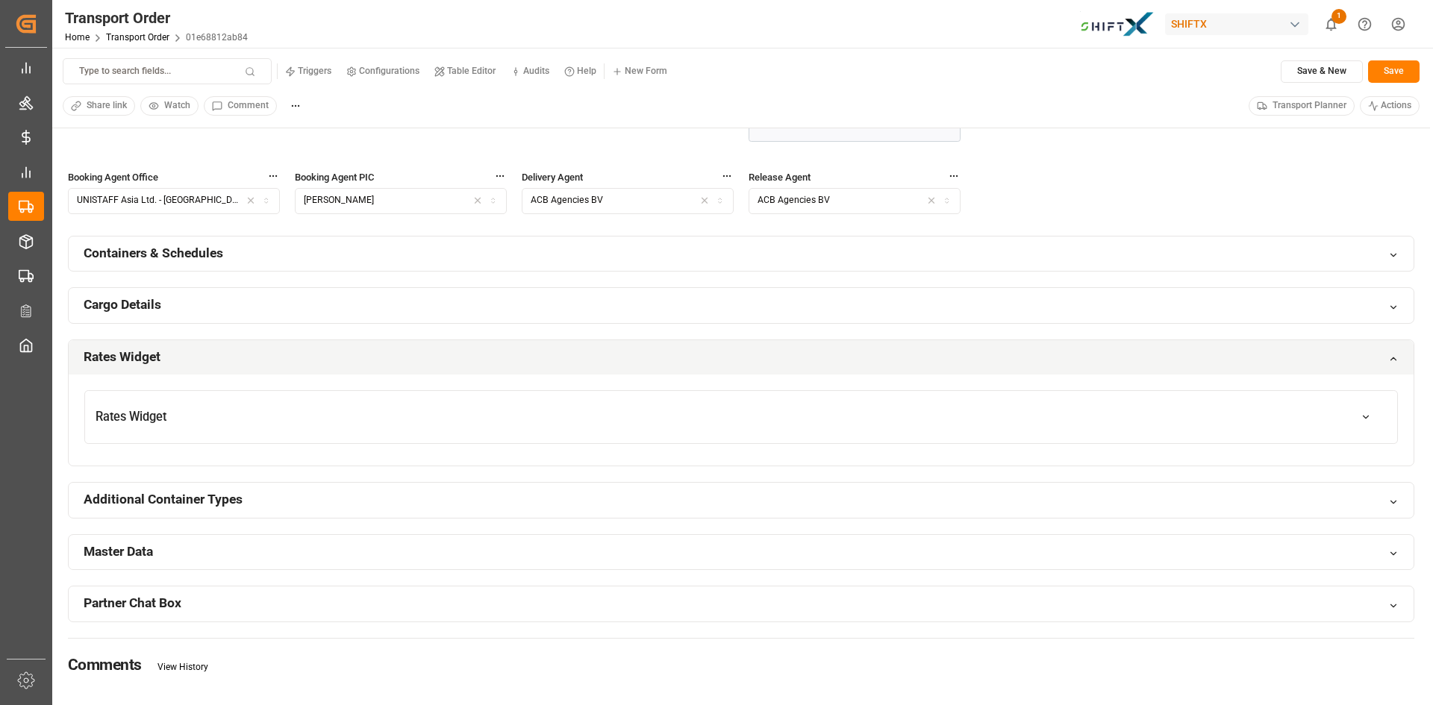
scroll to position [672, 0]
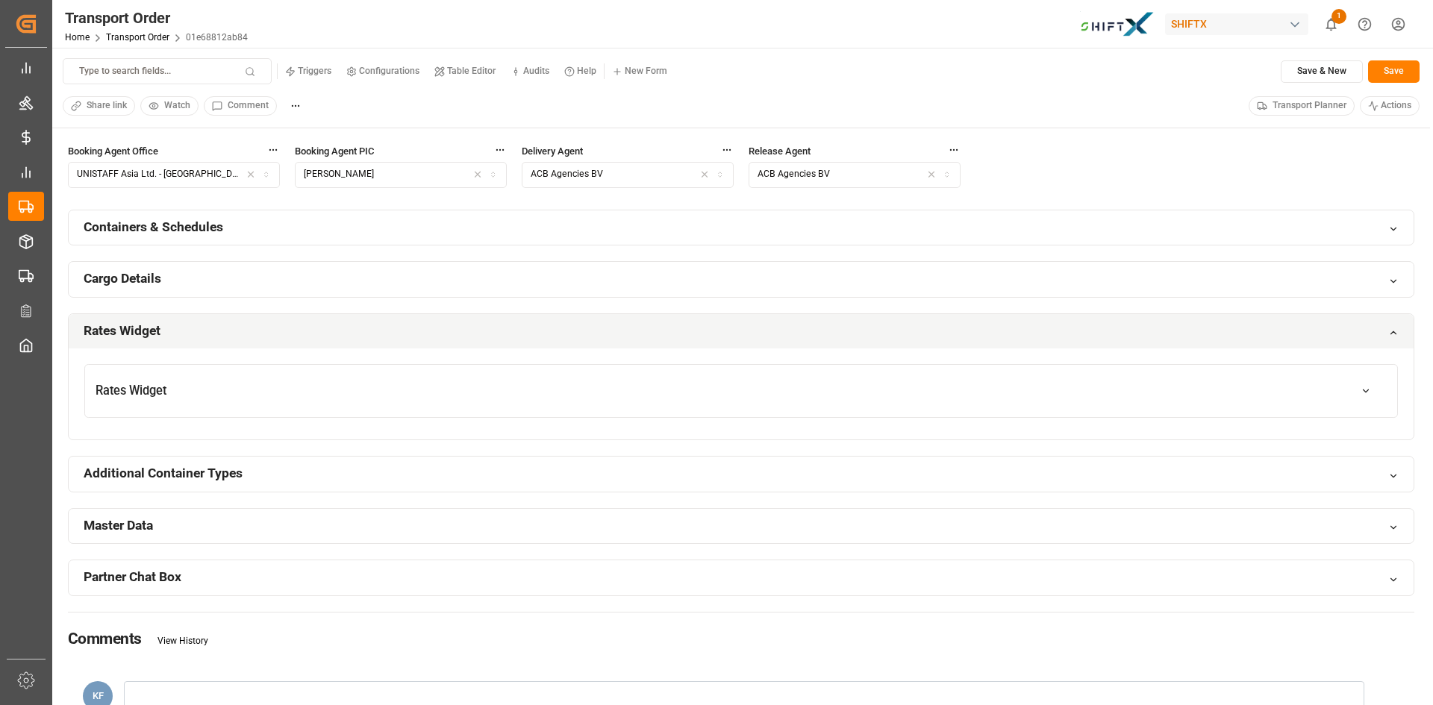
click at [1336, 386] on button "Rates Widget" at bounding box center [741, 391] width 1312 height 42
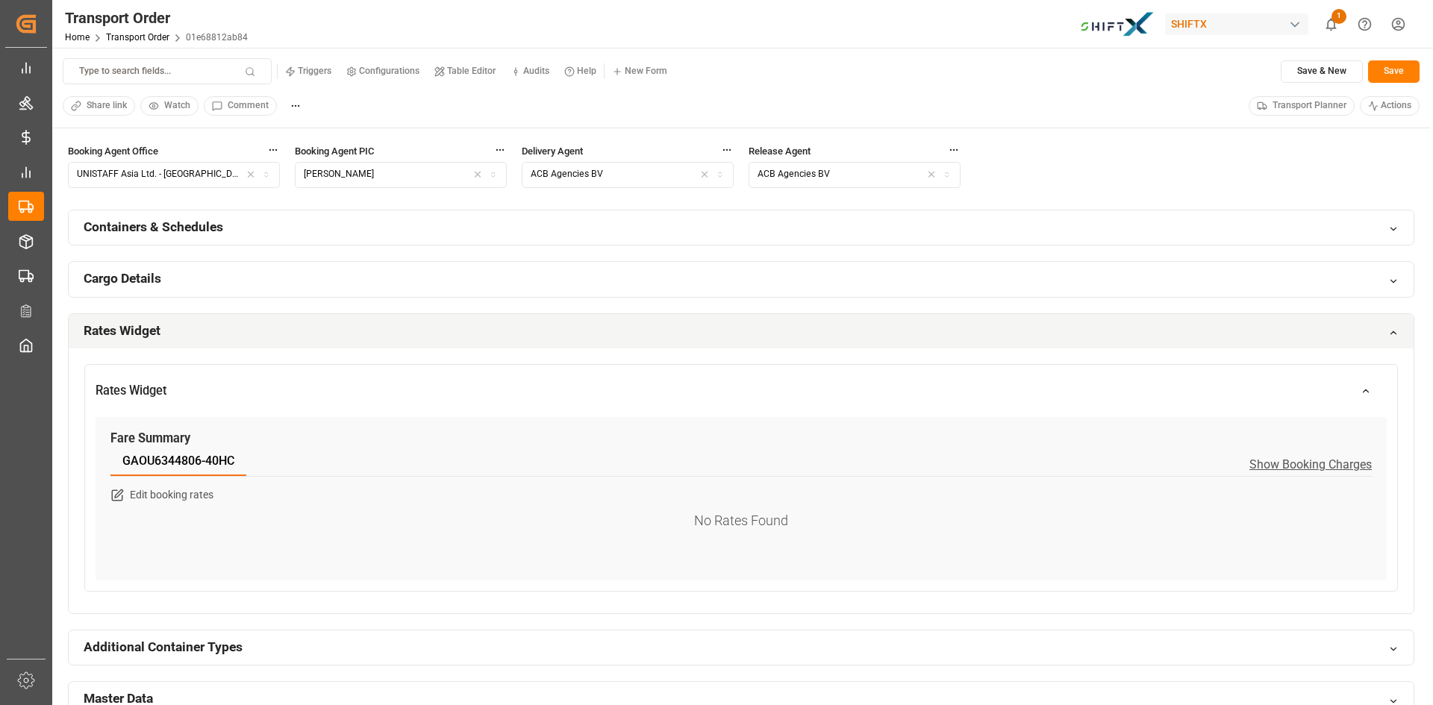
click at [1359, 392] on button "button" at bounding box center [1366, 391] width 42 height 26
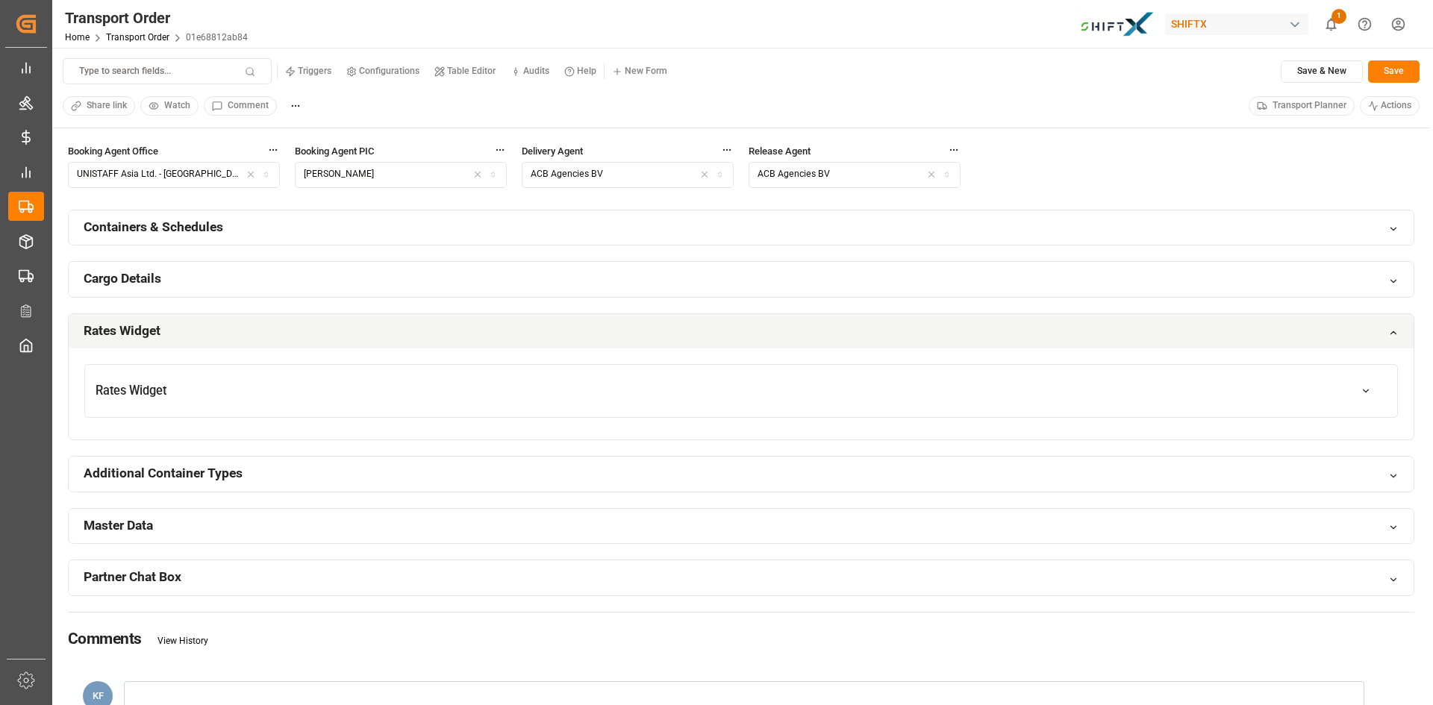
click at [1390, 333] on icon at bounding box center [1393, 333] width 10 height 10
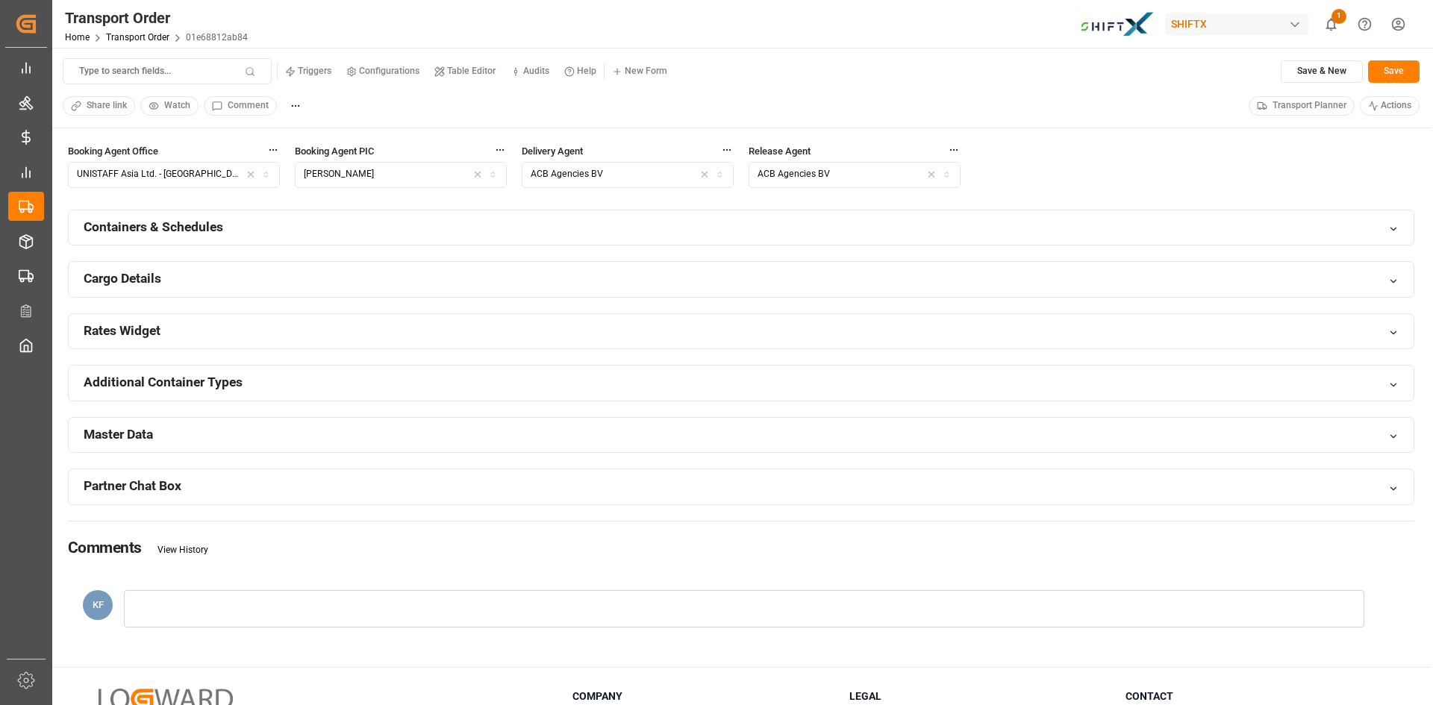
click at [775, 244] on div "Containers & Schedules" at bounding box center [741, 227] width 1345 height 35
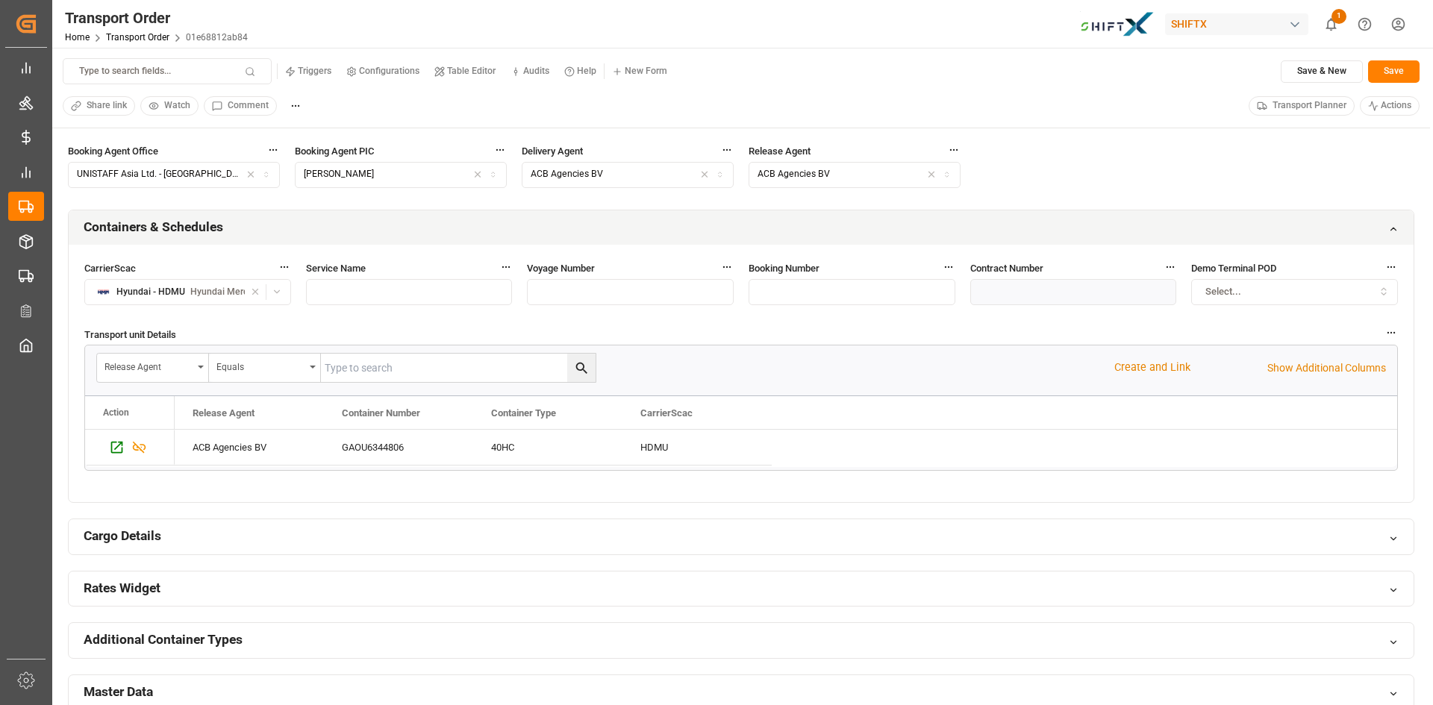
click at [565, 555] on div "Booked At Carrier Confirmed by Carrier Consignee Name COOP Purchase Order Numbe…" at bounding box center [741, 116] width 1346 height 1294
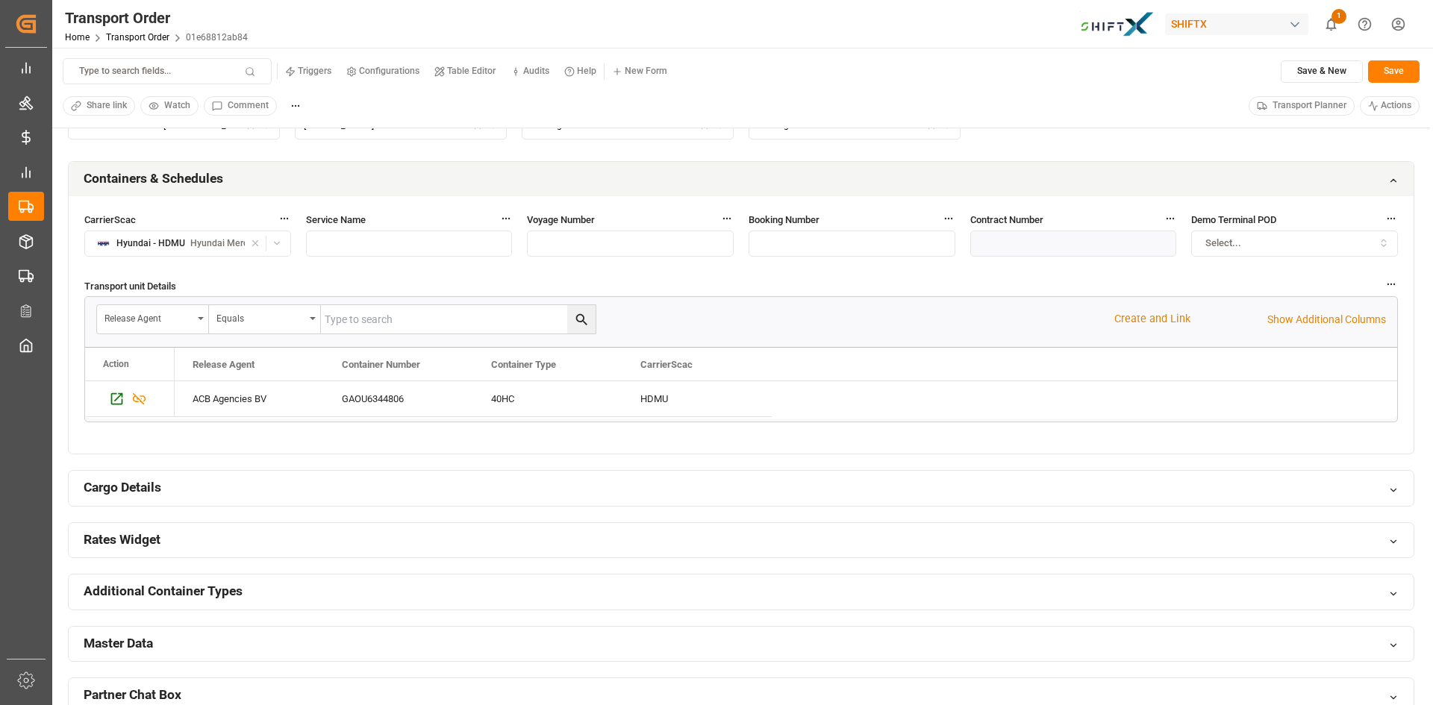
scroll to position [746, 0]
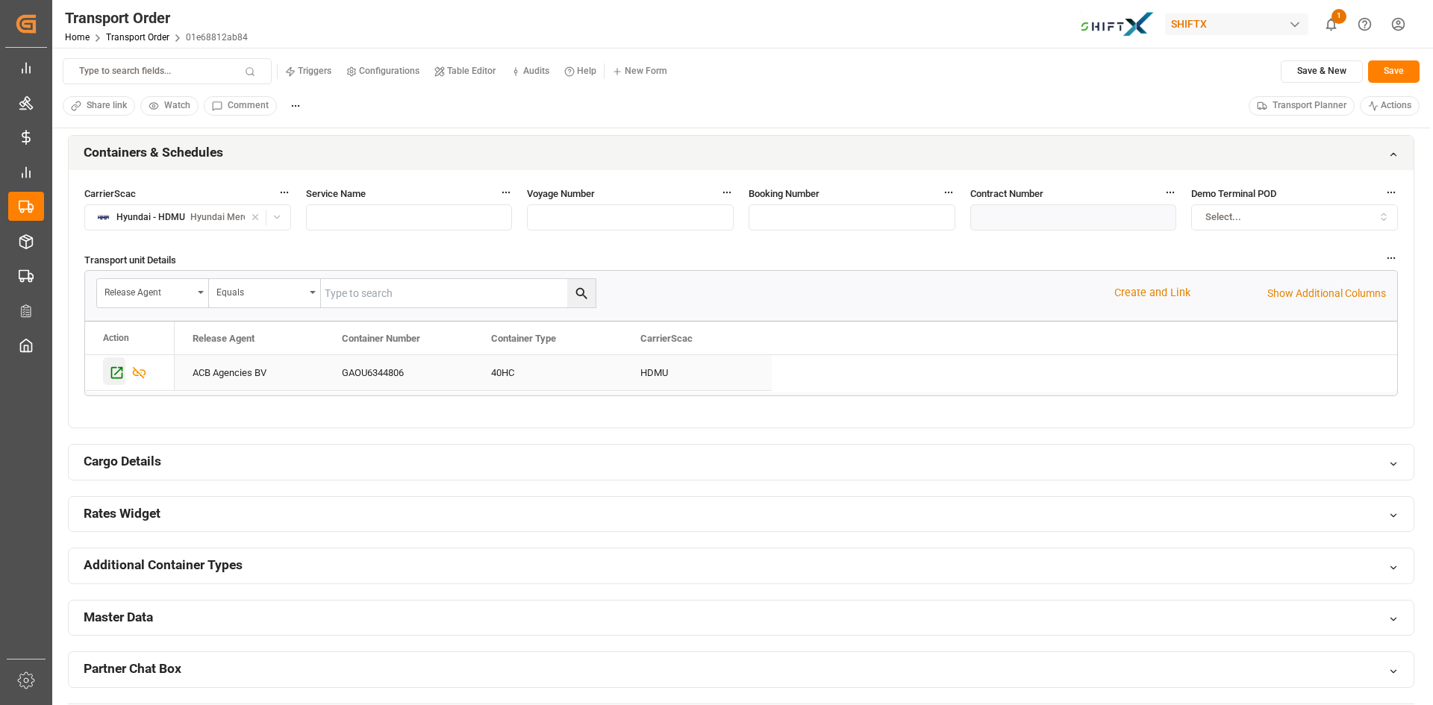
click at [120, 373] on icon "Press SPACE to select this row." at bounding box center [117, 373] width 16 height 16
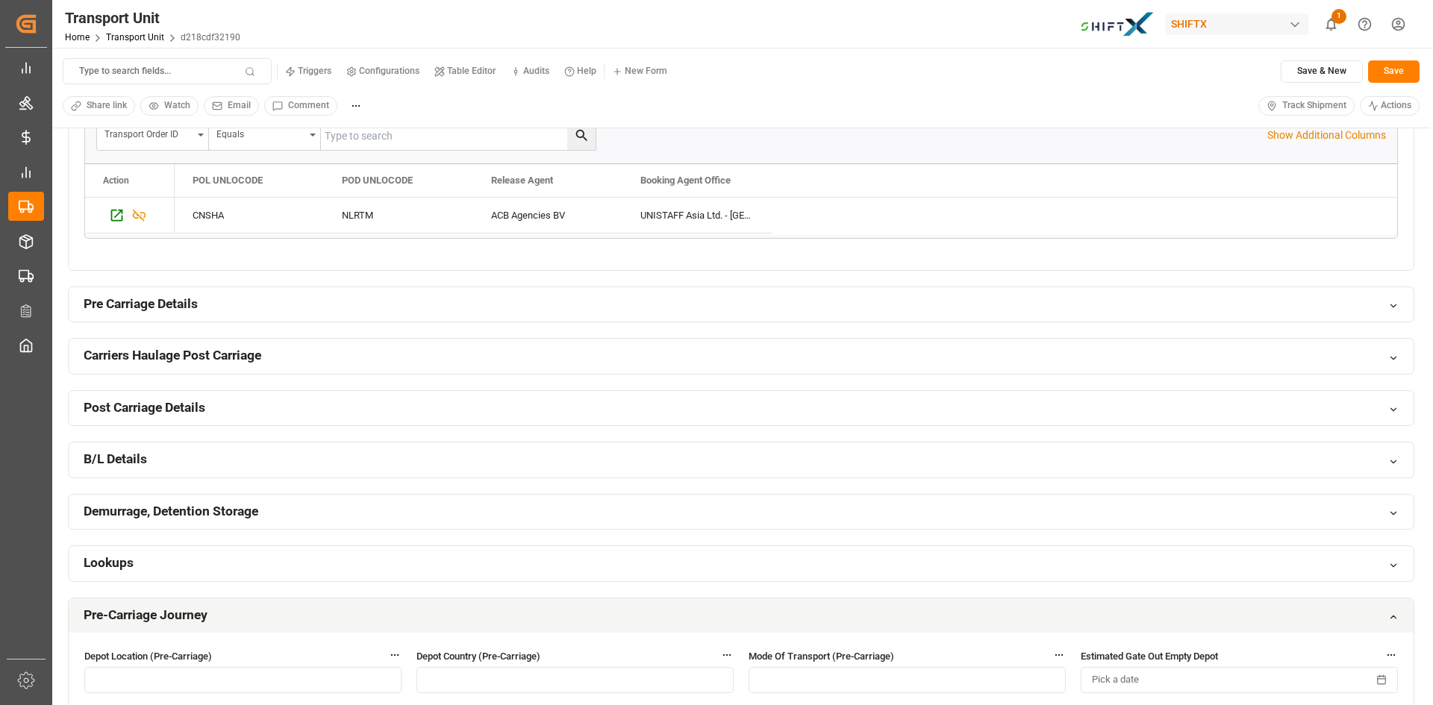
scroll to position [448, 0]
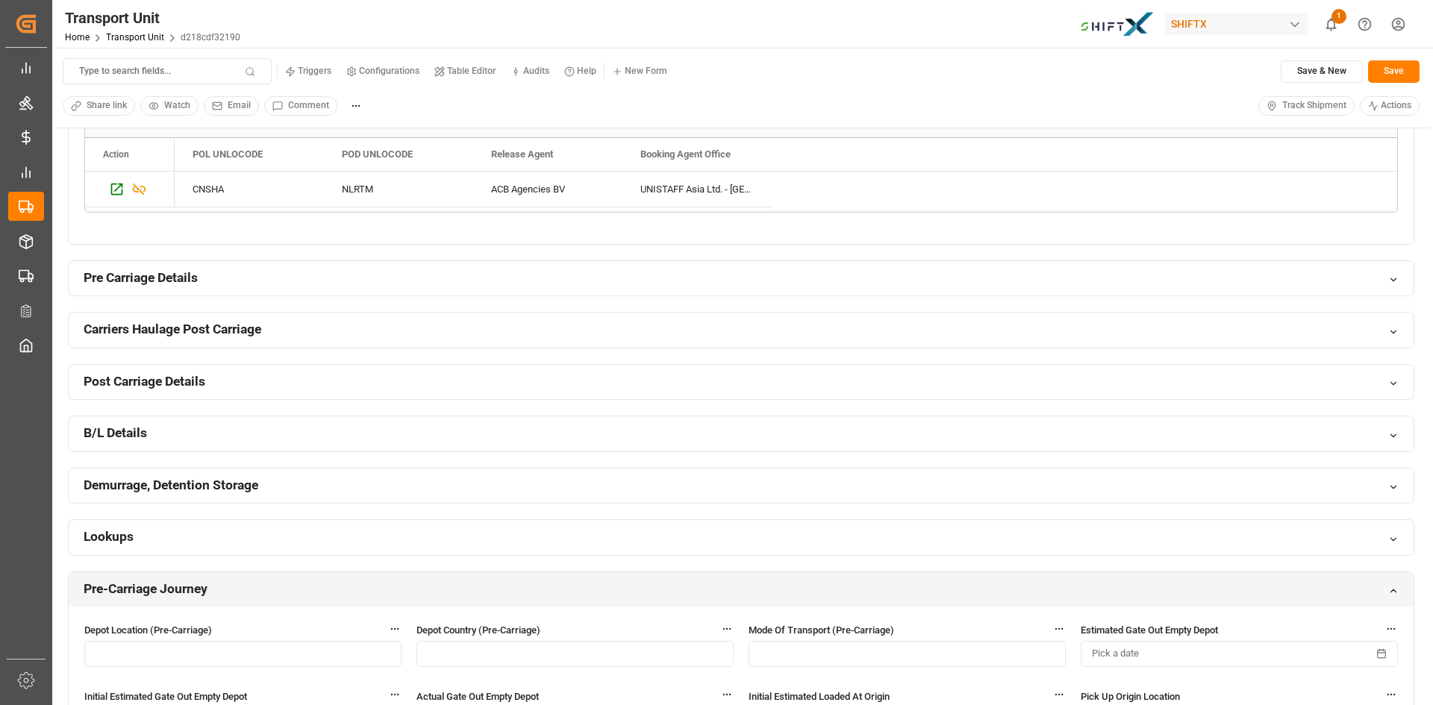
click at [515, 487] on div "Demurrage, Detention Storage" at bounding box center [741, 486] width 1345 height 35
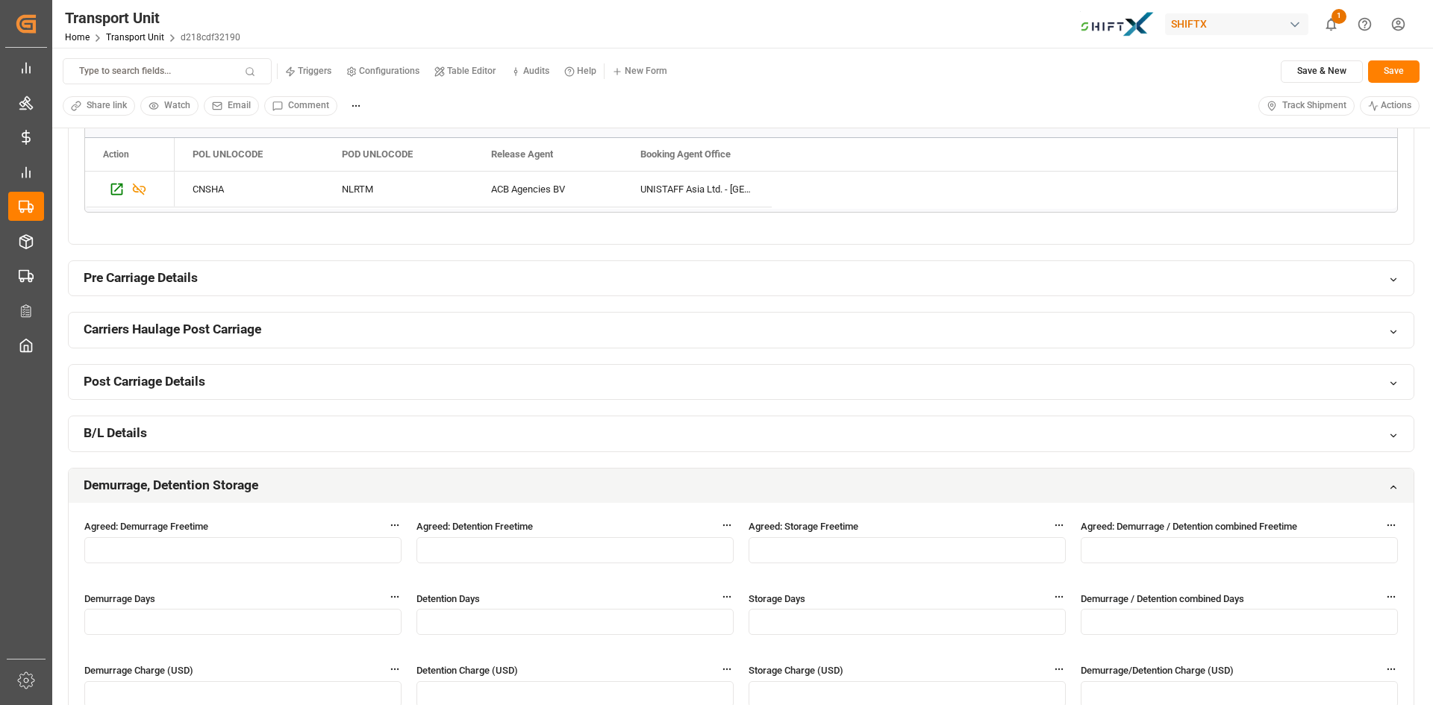
click at [521, 485] on div "Demurrage, Detention Storage" at bounding box center [741, 486] width 1345 height 35
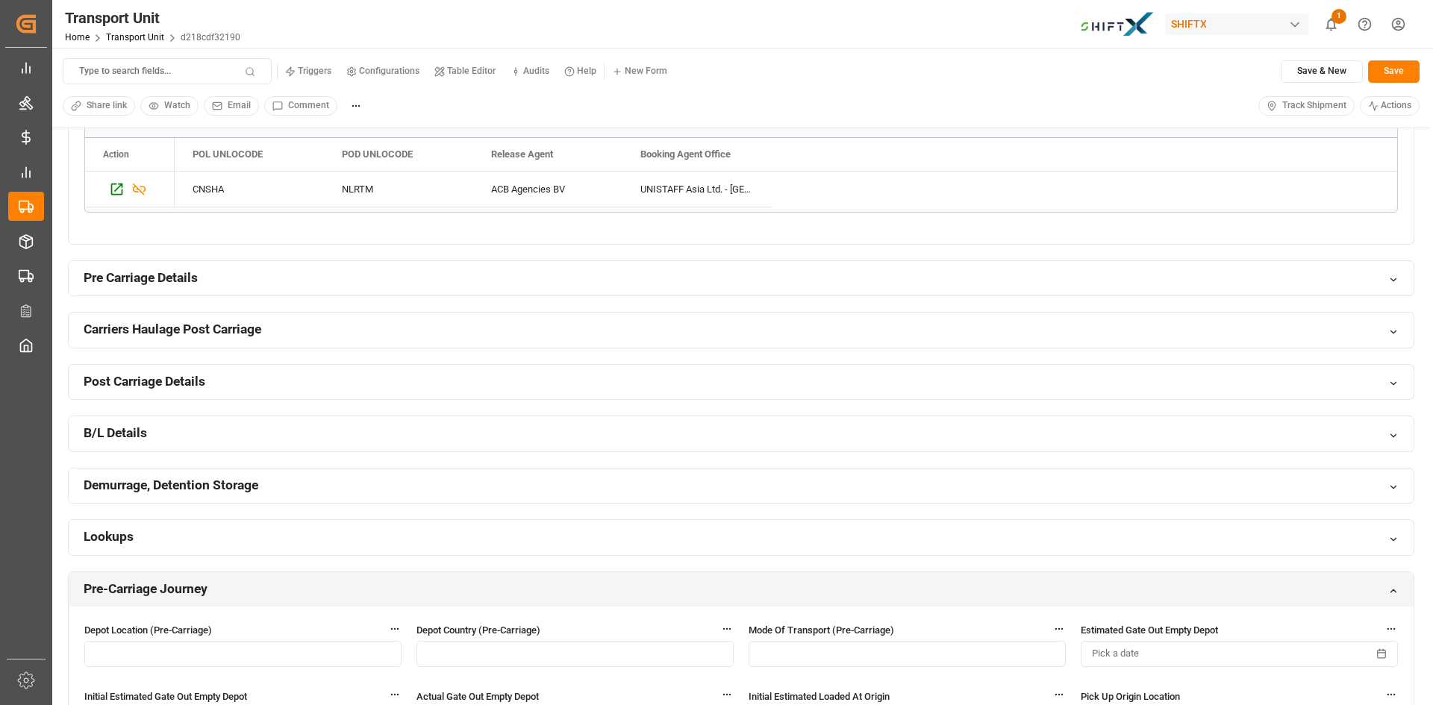
click at [494, 439] on div "B/L Details" at bounding box center [741, 433] width 1345 height 35
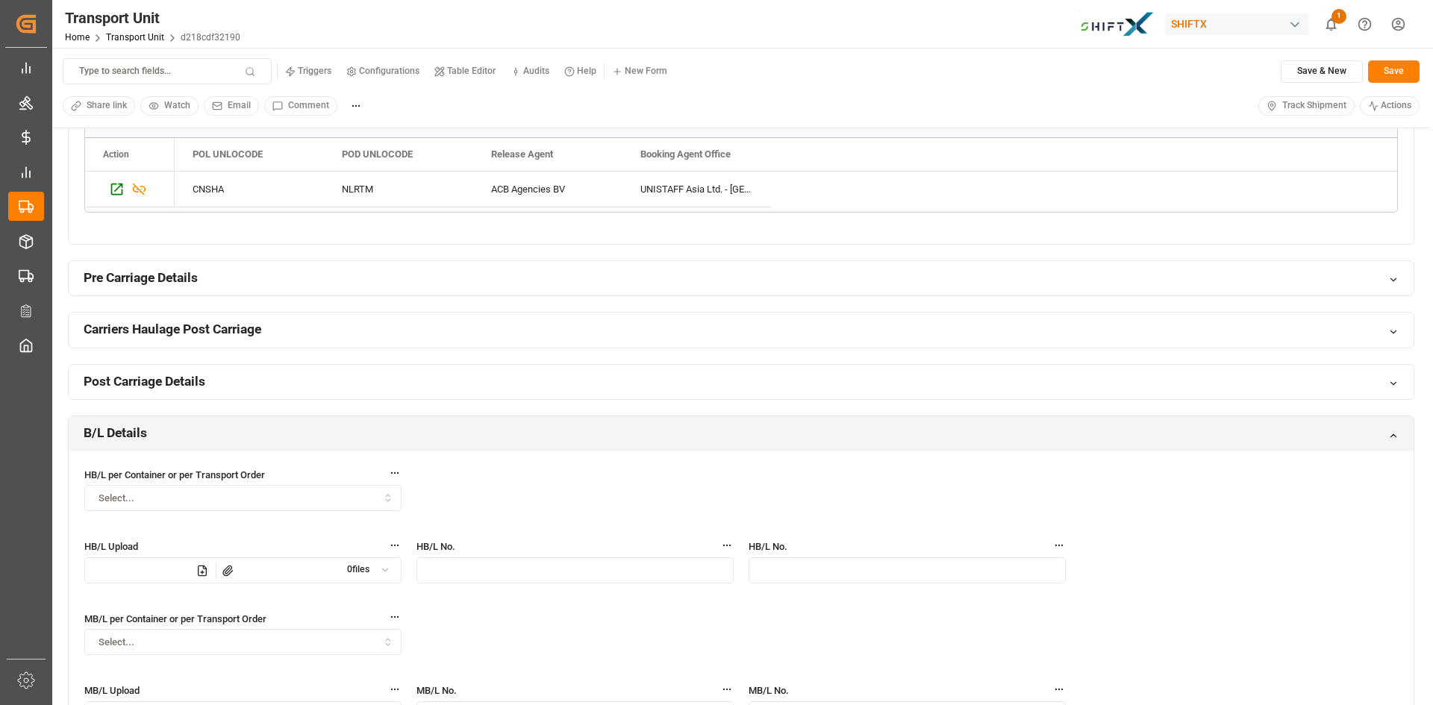
click at [514, 431] on div "B/L Details" at bounding box center [741, 433] width 1345 height 35
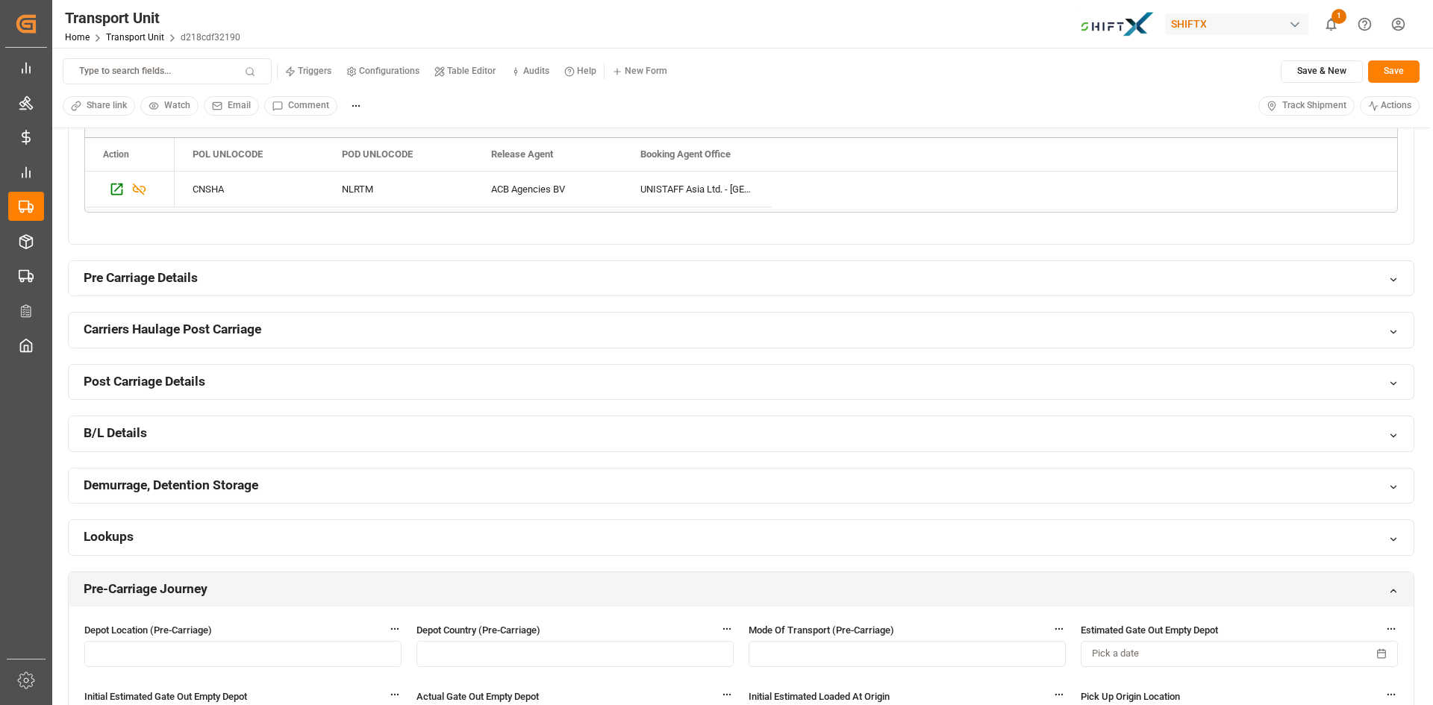
click at [317, 541] on div "Lookups" at bounding box center [741, 537] width 1345 height 35
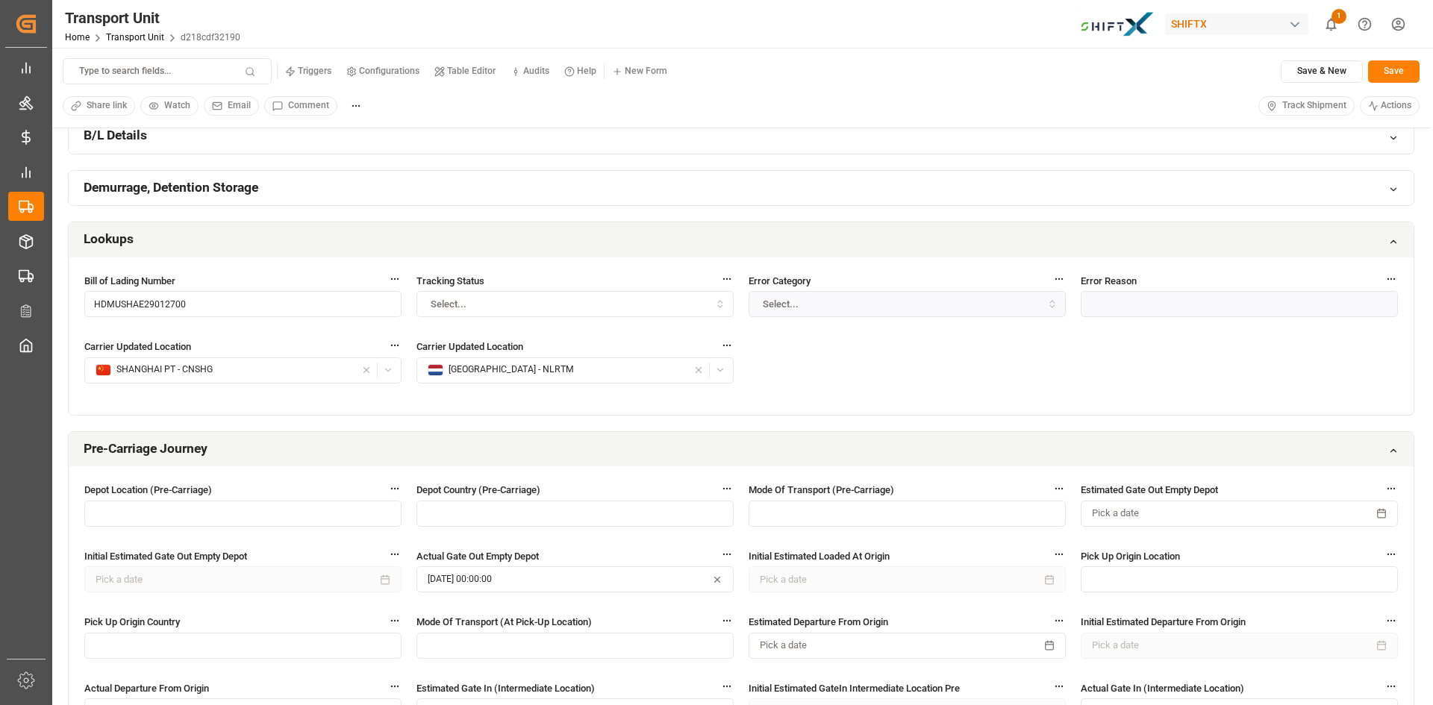
scroll to position [597, 0]
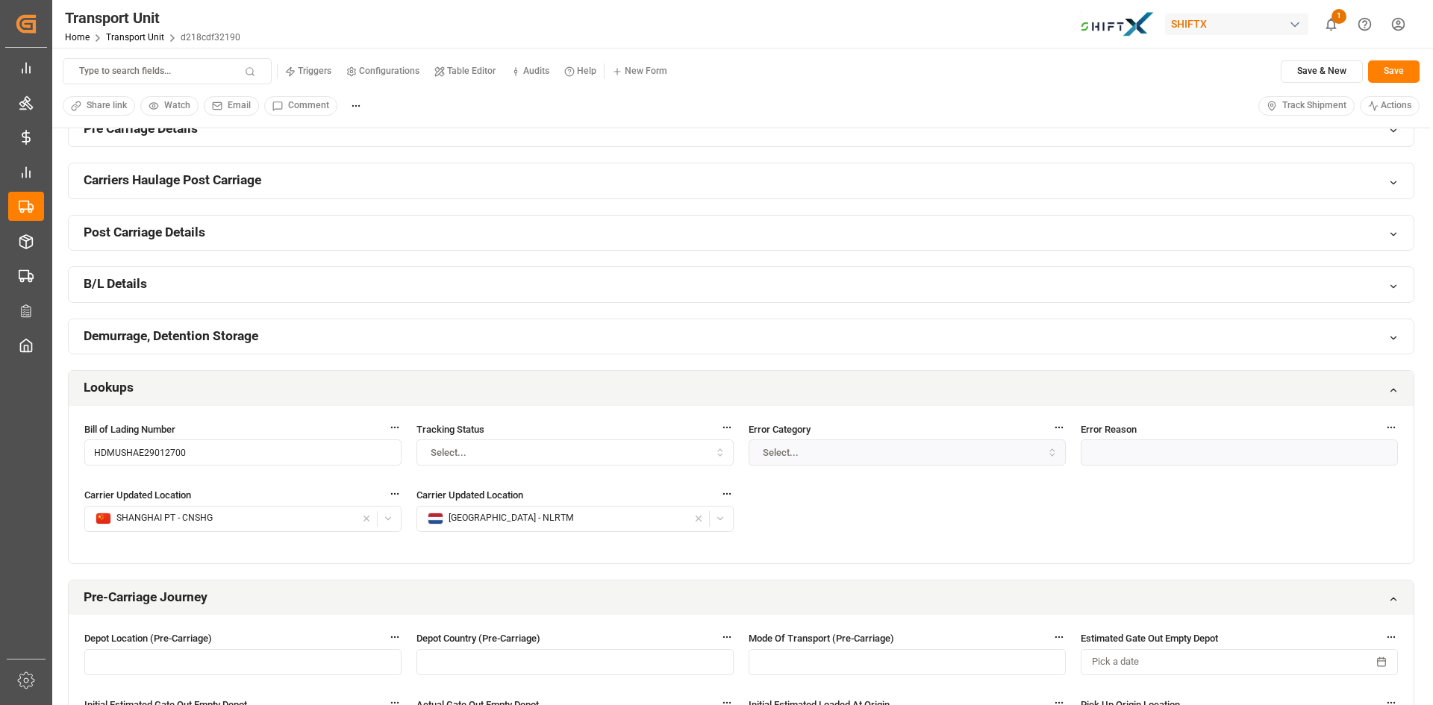
click at [1375, 388] on div "Lookups" at bounding box center [741, 388] width 1345 height 35
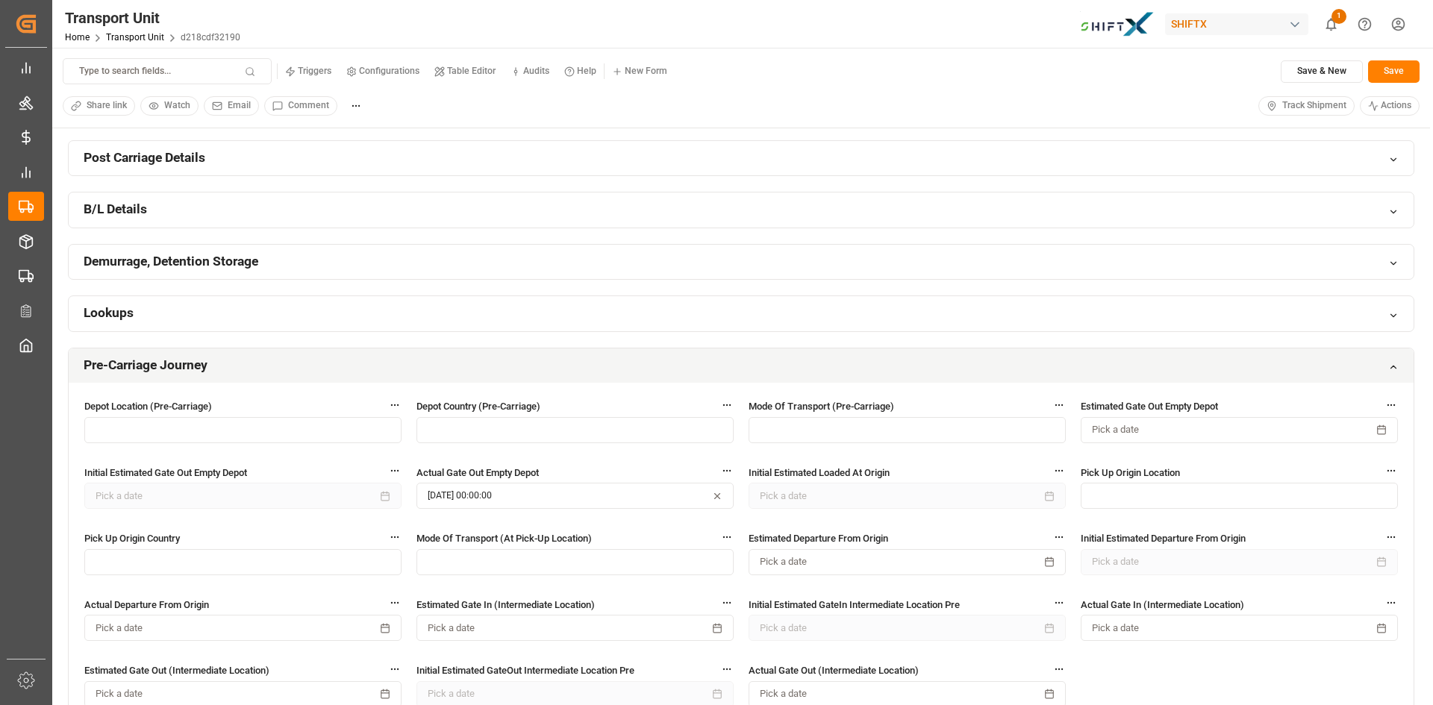
click at [1389, 367] on icon at bounding box center [1393, 367] width 10 height 10
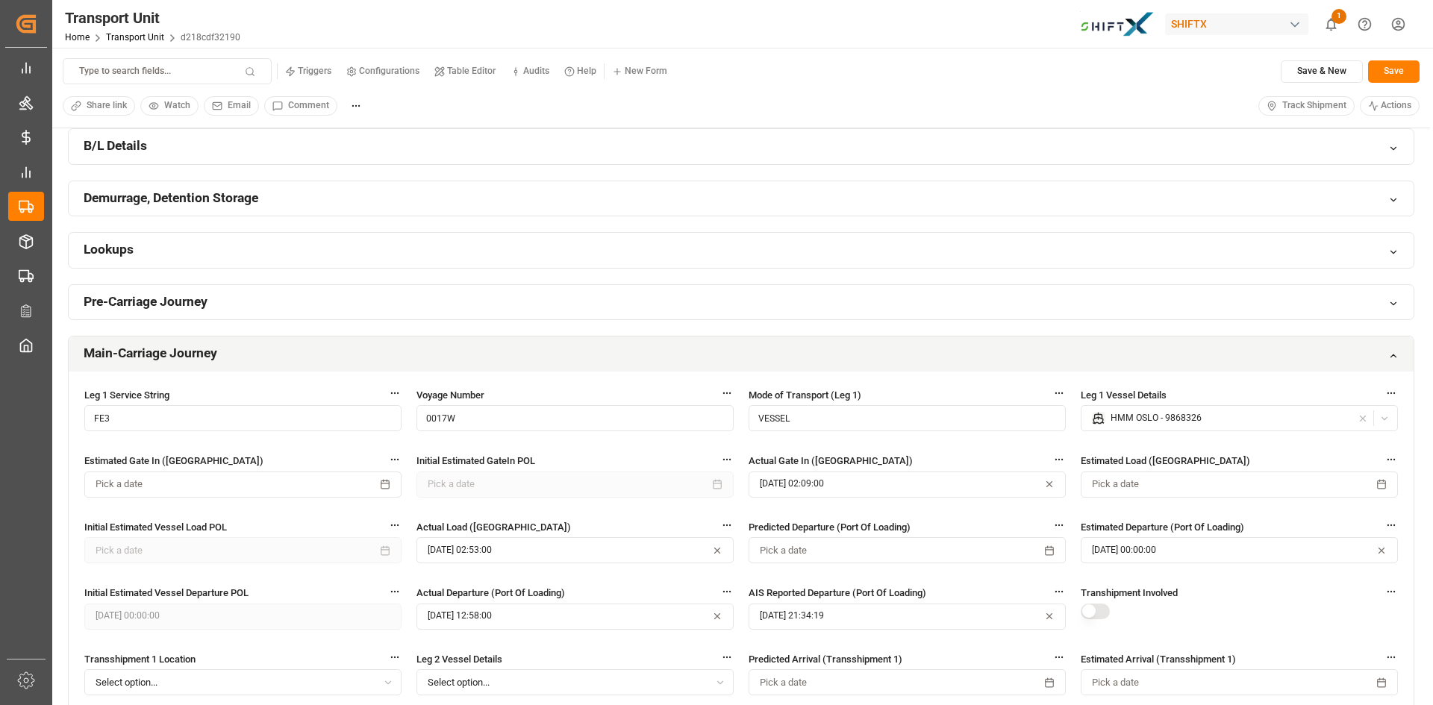
scroll to position [821, 0]
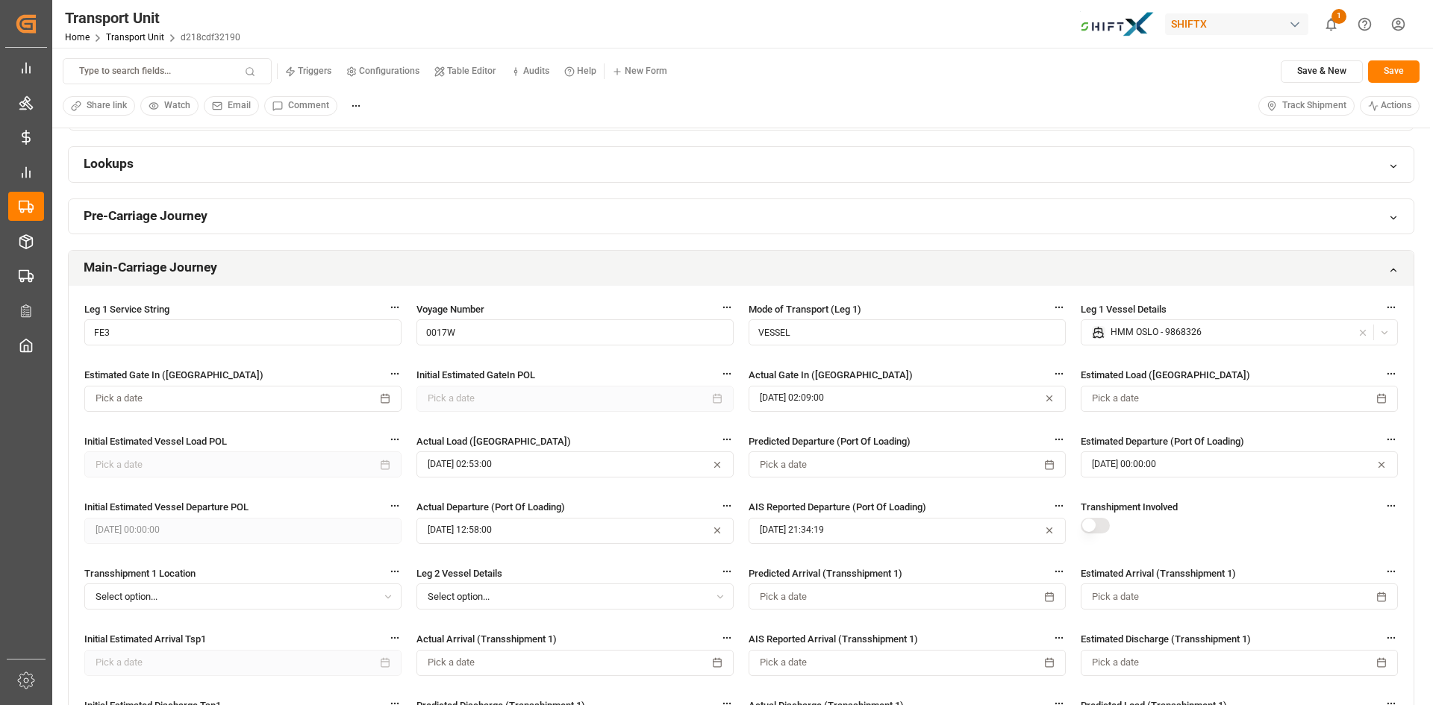
click at [1378, 271] on div "Main-Carriage Journey" at bounding box center [741, 268] width 1345 height 35
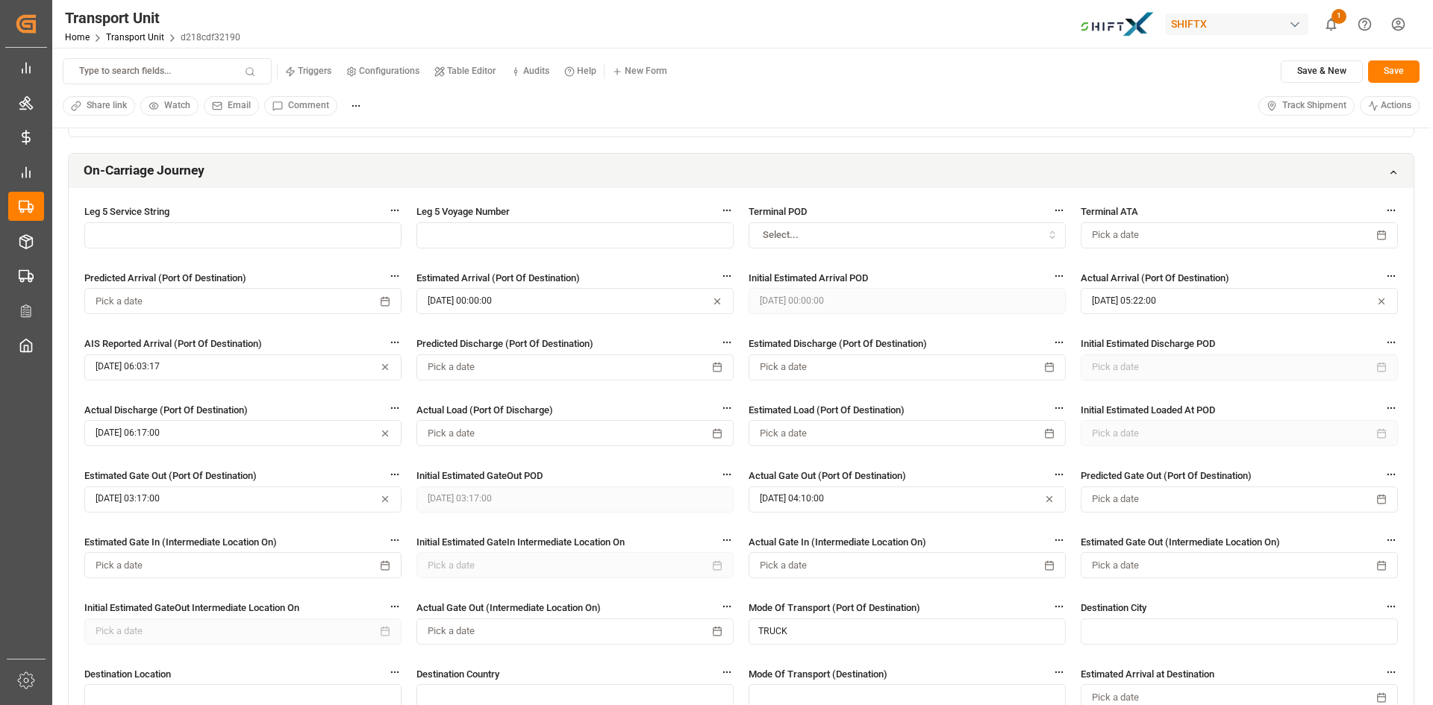
click at [1375, 177] on div "On-Carriage Journey" at bounding box center [741, 171] width 1345 height 35
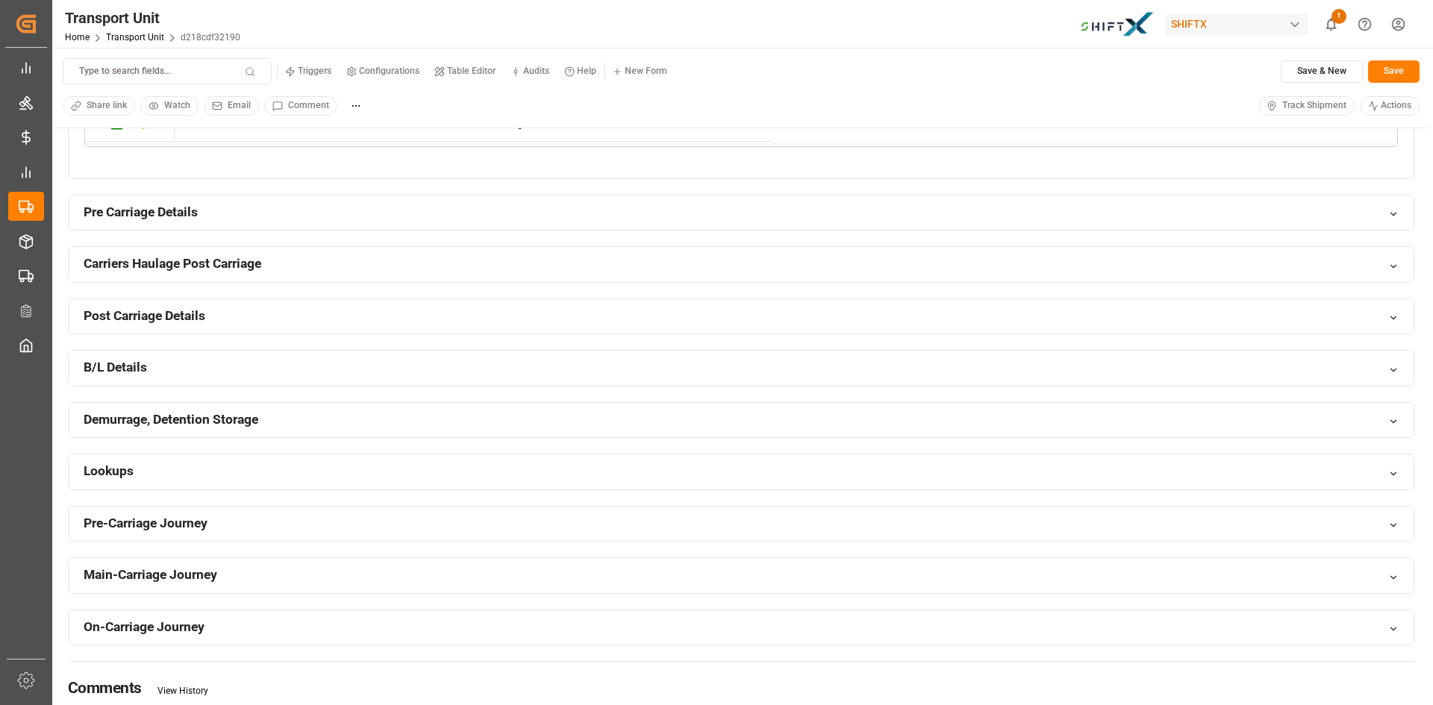
scroll to position [487, 0]
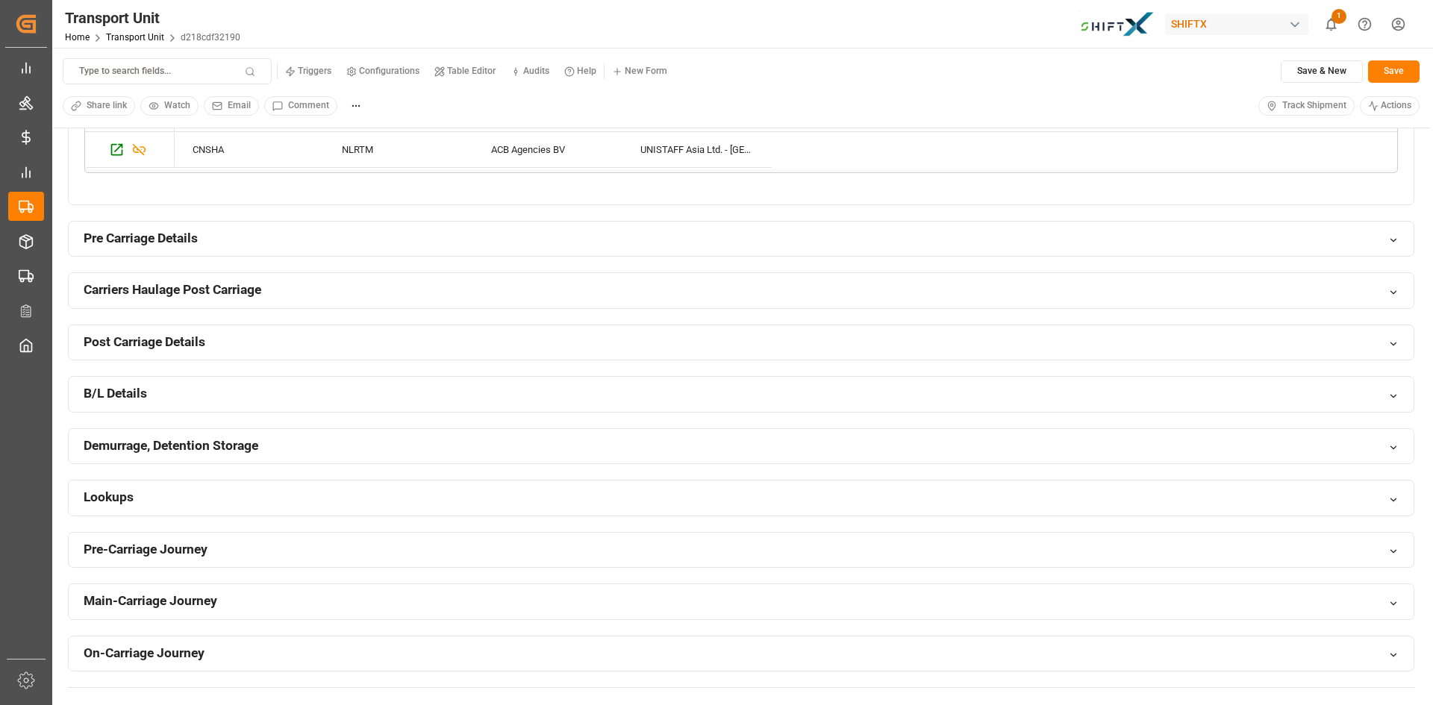
click at [294, 107] on span "Comment" at bounding box center [308, 105] width 41 height 13
click at [238, 106] on span "Email" at bounding box center [239, 105] width 23 height 13
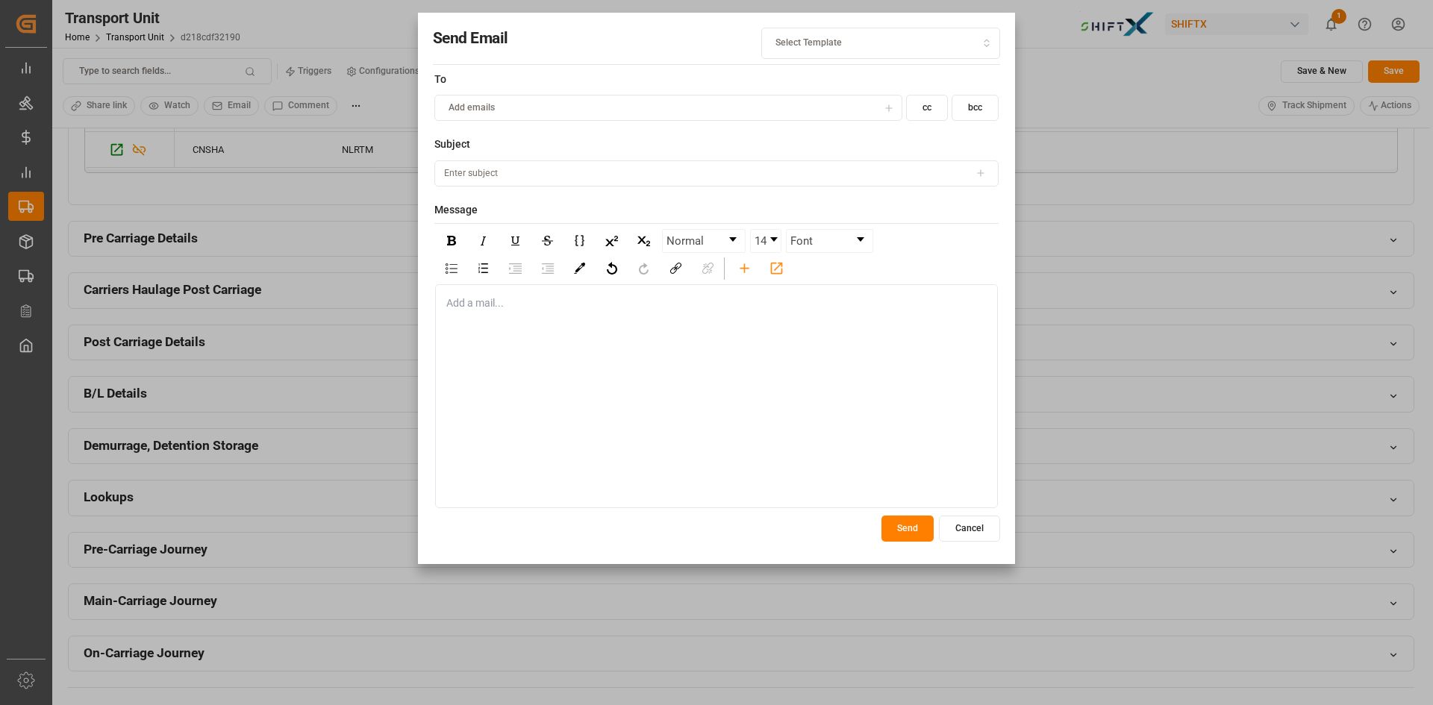
click at [1119, 91] on div "Send Email Select Template To Add emails cc bcc Subject Message Normal 14 Font …" at bounding box center [716, 352] width 1433 height 705
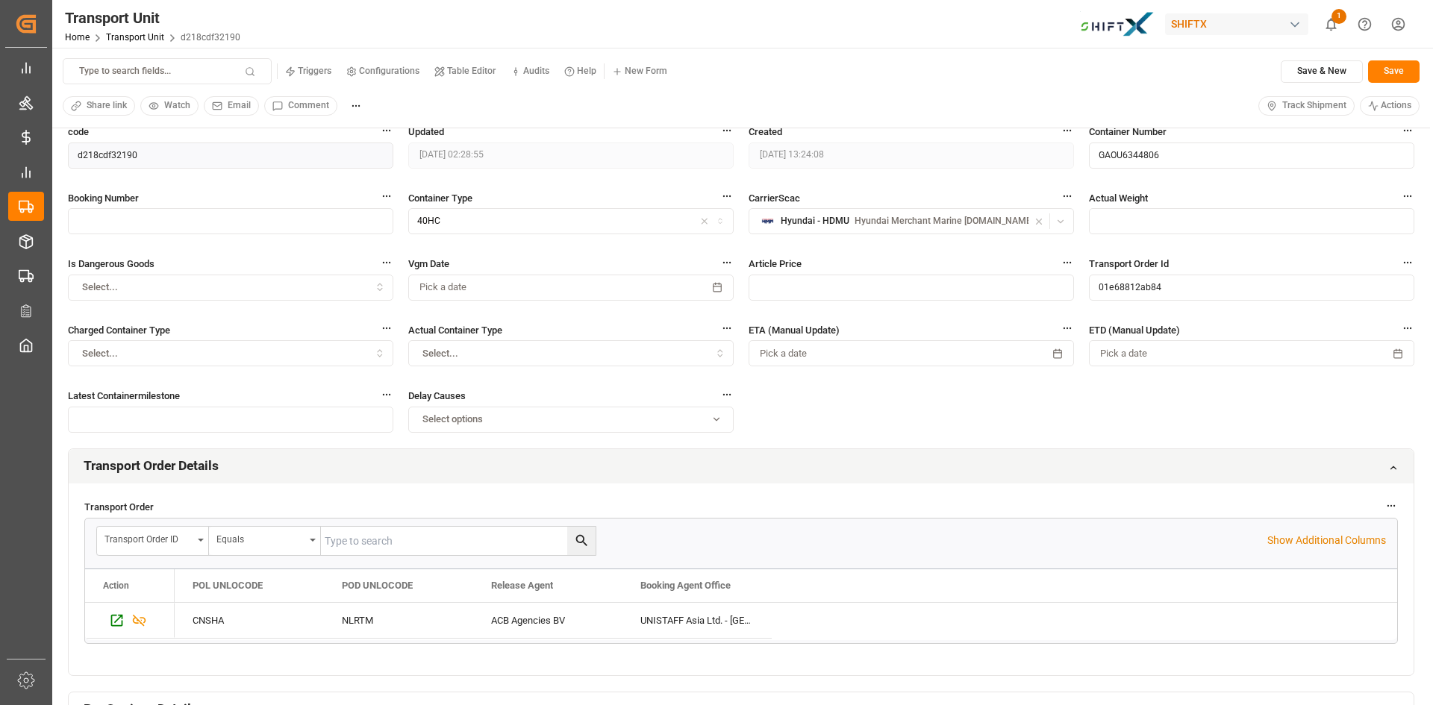
scroll to position [0, 0]
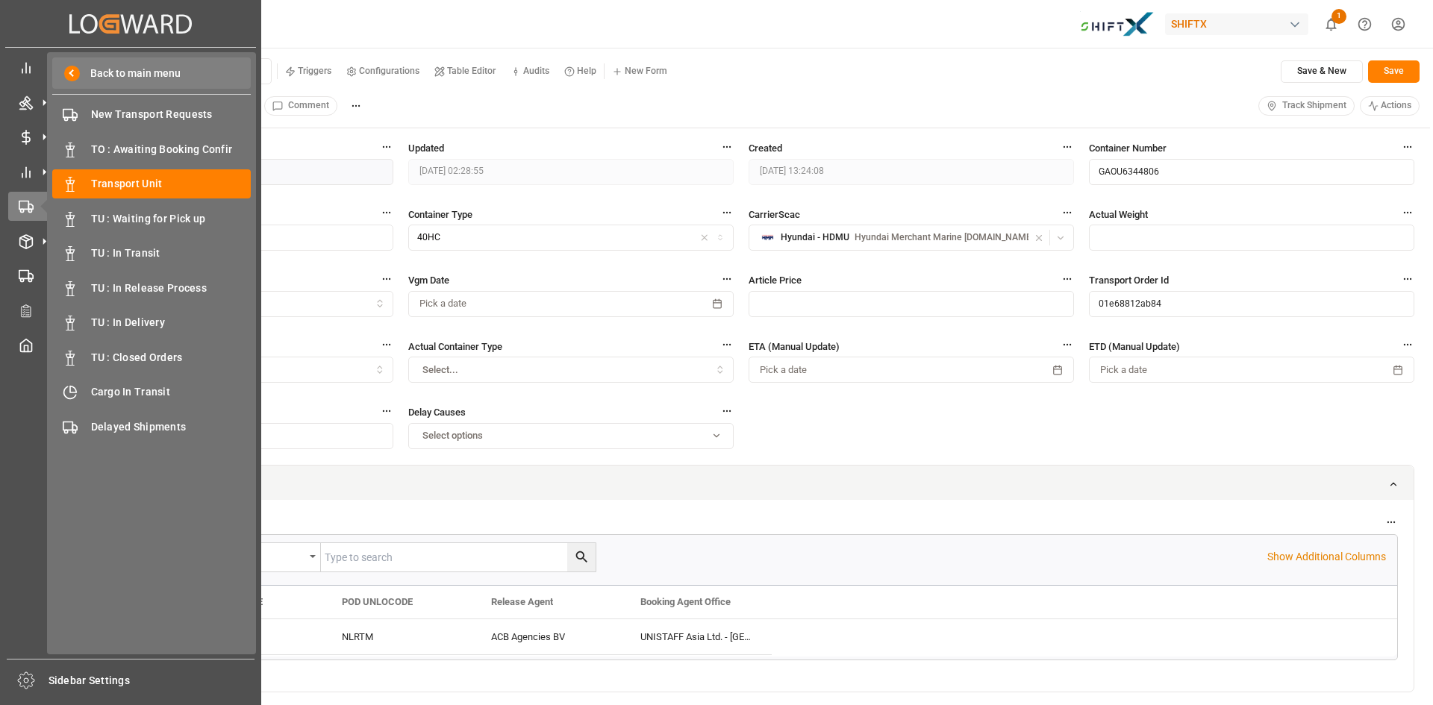
click at [155, 77] on span "Back to main menu" at bounding box center [130, 74] width 101 height 16
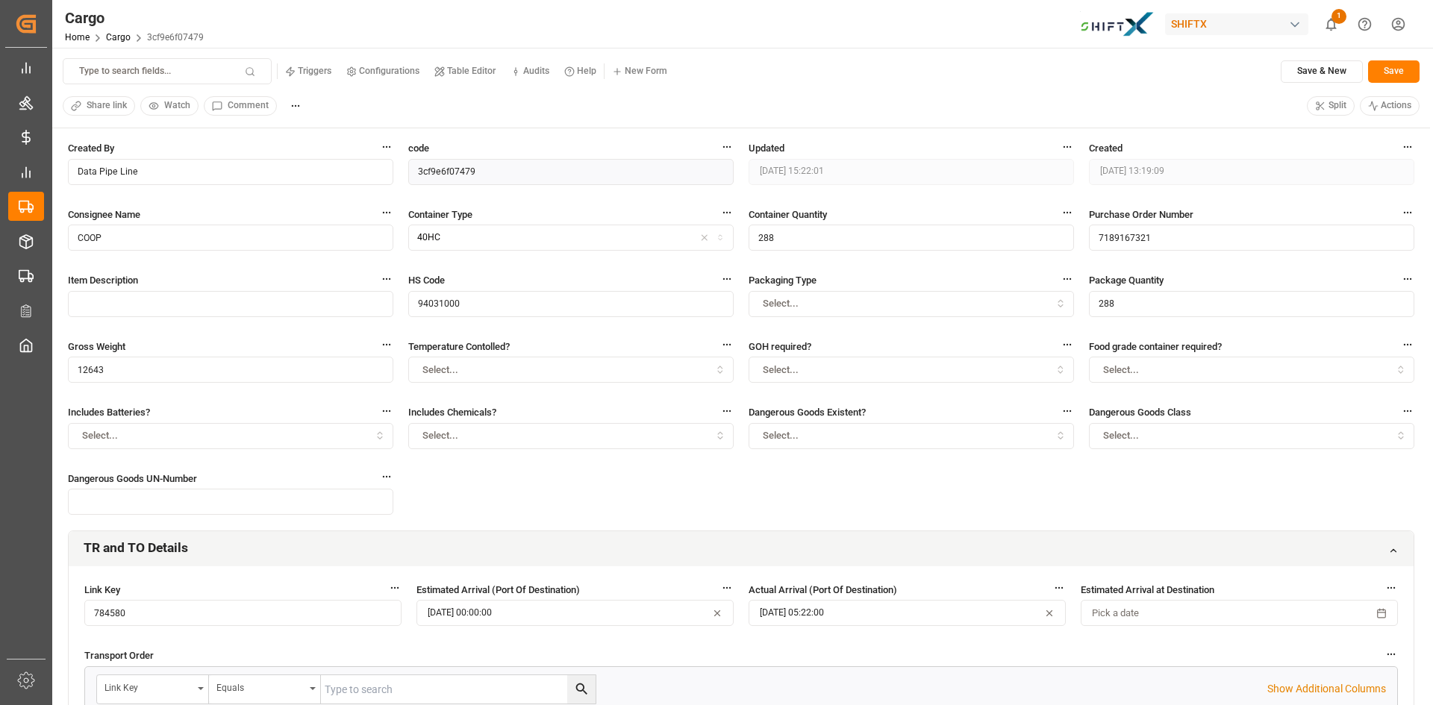
click at [1323, 21] on icon "show 1 new notifications" at bounding box center [1331, 24] width 16 height 16
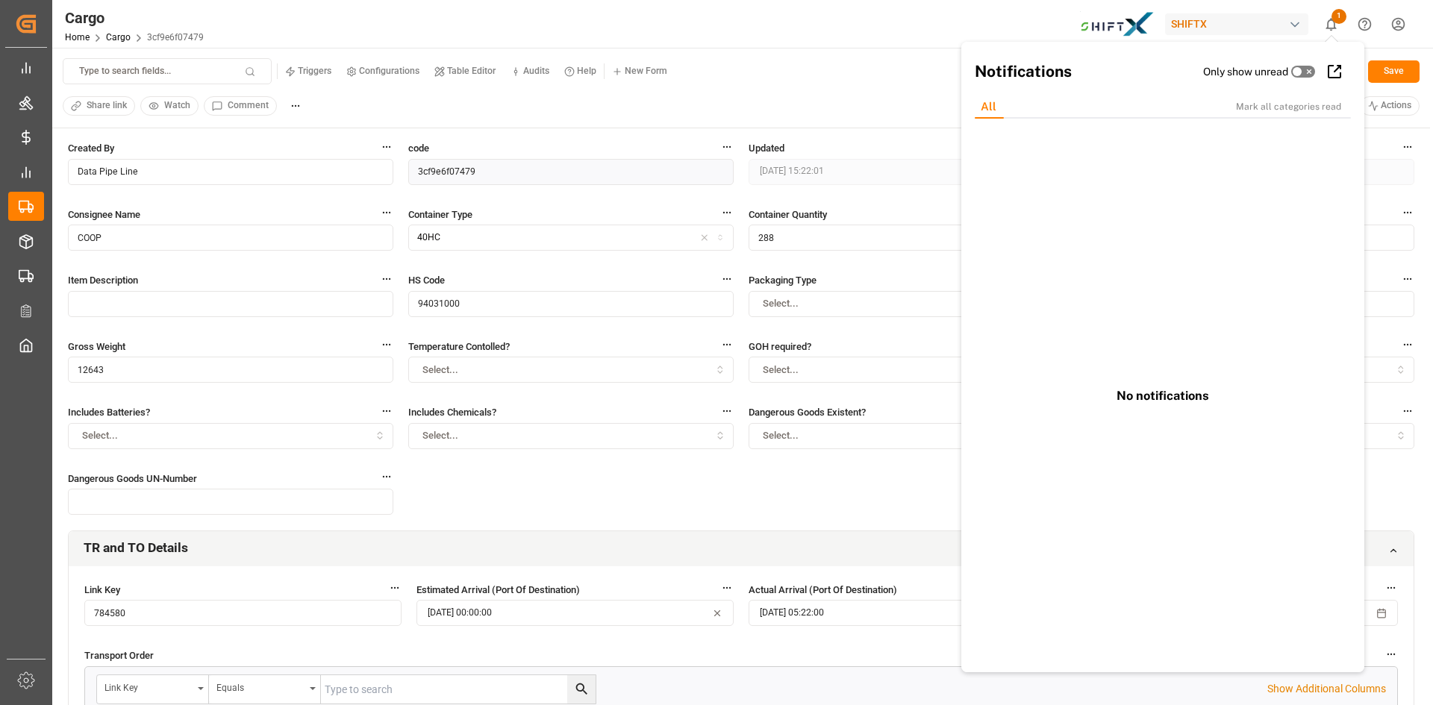
click at [1341, 20] on span "1" at bounding box center [1338, 16] width 15 height 15
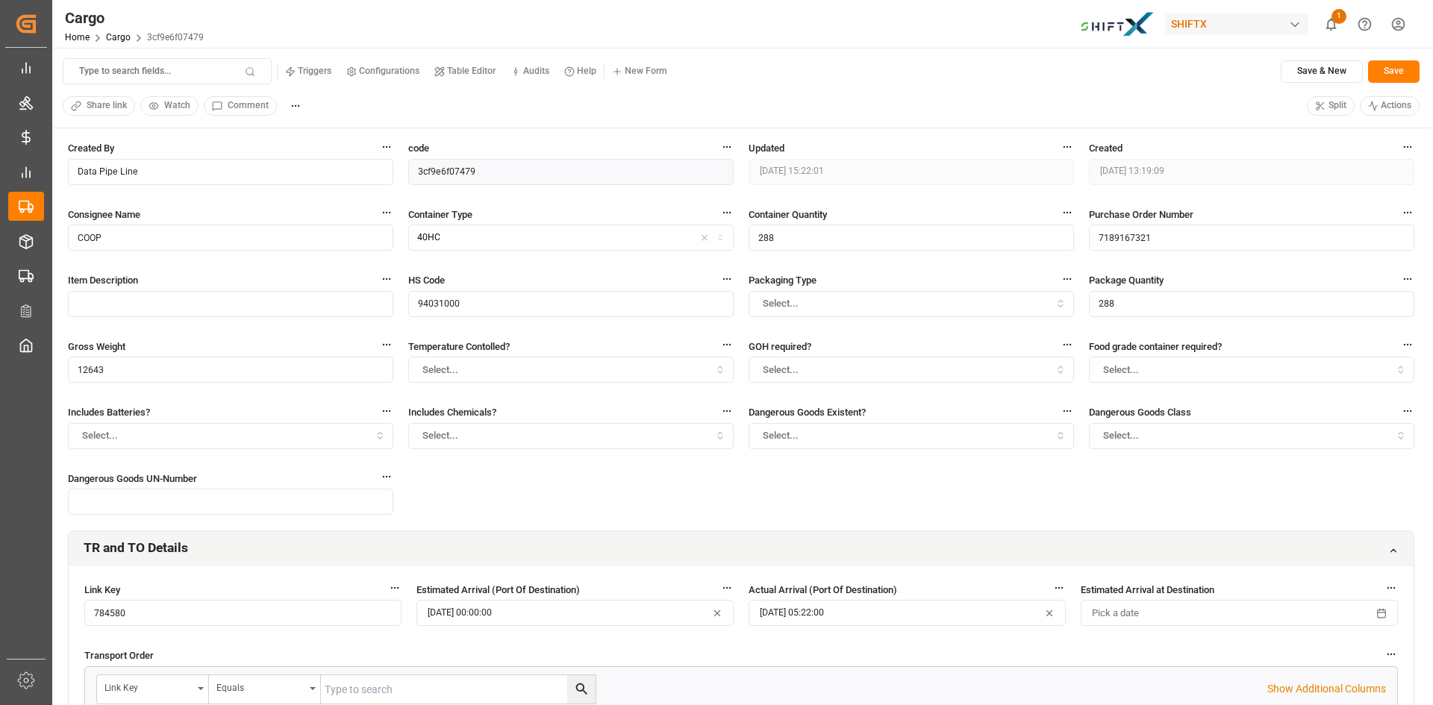
click at [792, 38] on div "Cargo Home Cargo 3cf9e6f07479 SHIFTX 1 Notifications Only show unread All Mark …" at bounding box center [737, 24] width 1391 height 48
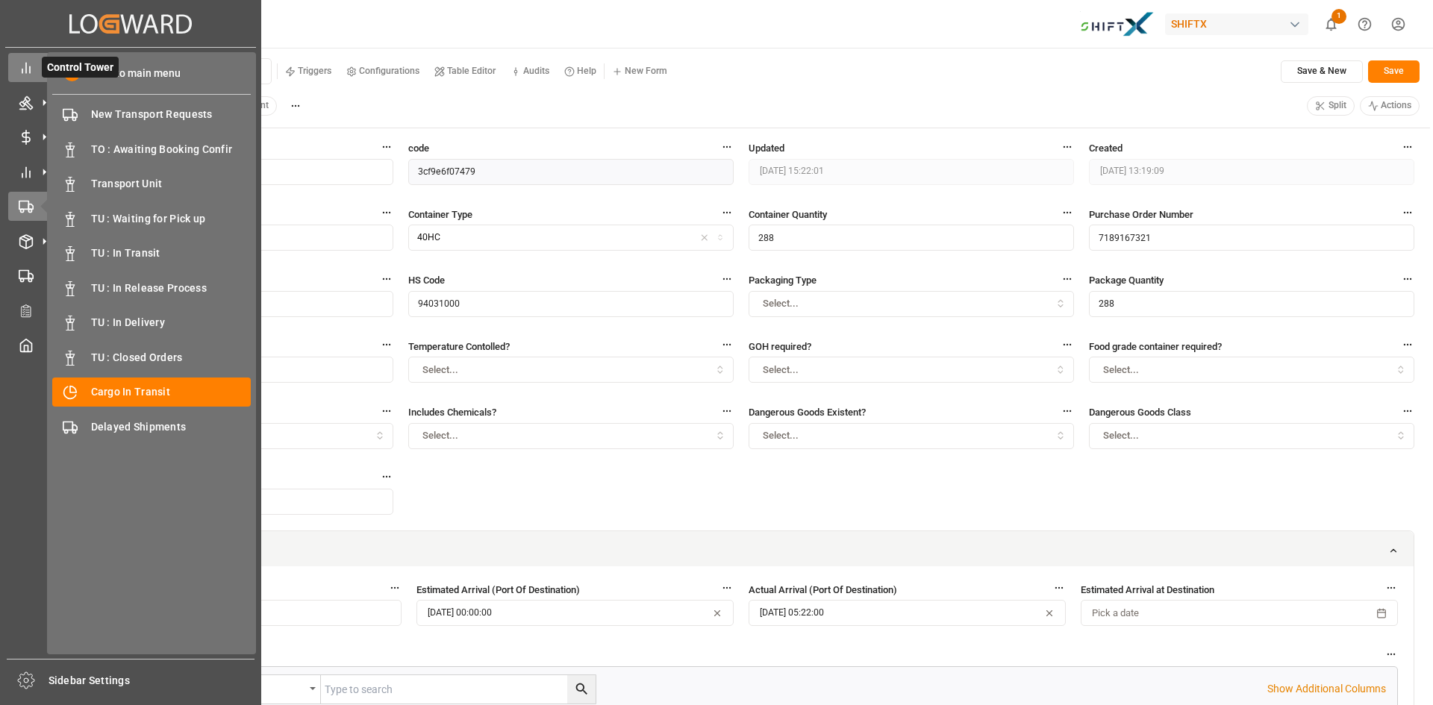
click at [35, 69] on div "Control Tower Control Tower" at bounding box center [130, 67] width 245 height 29
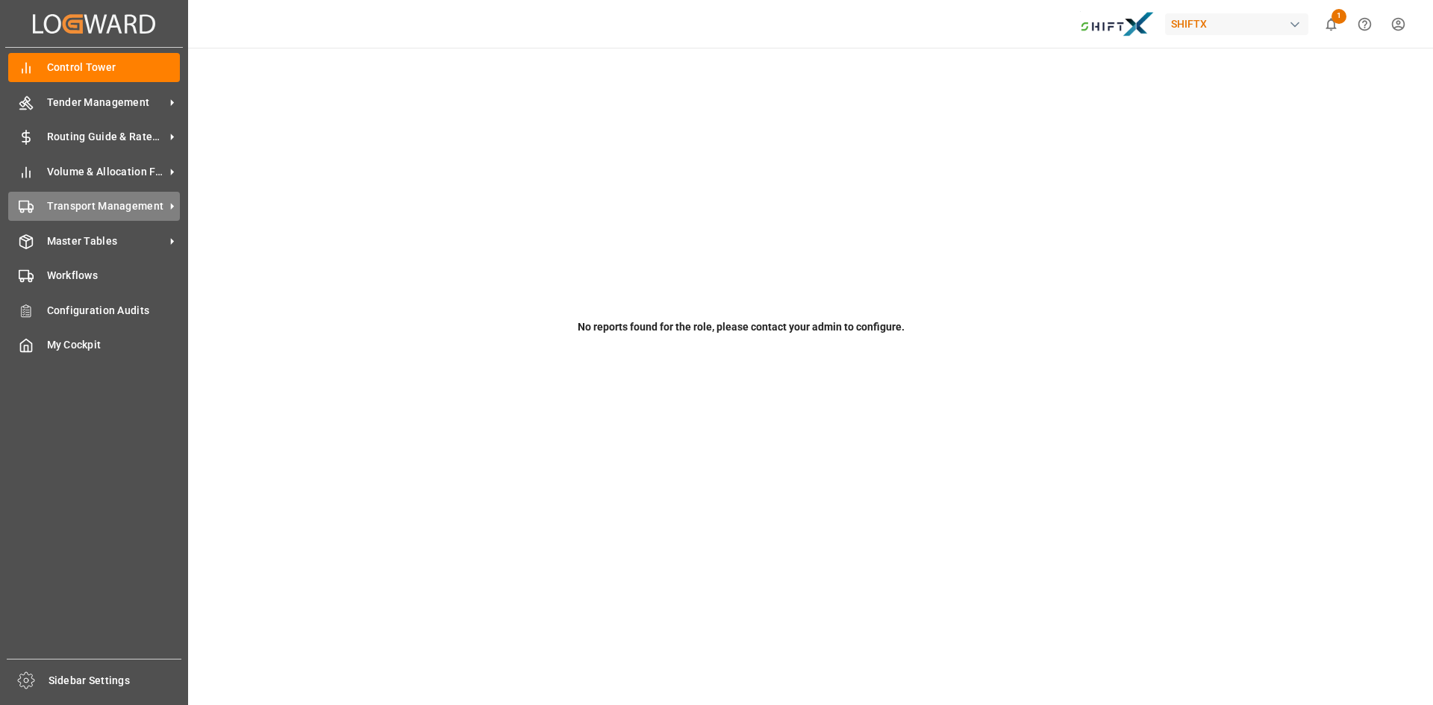
click at [110, 207] on span "Transport Management" at bounding box center [106, 207] width 118 height 16
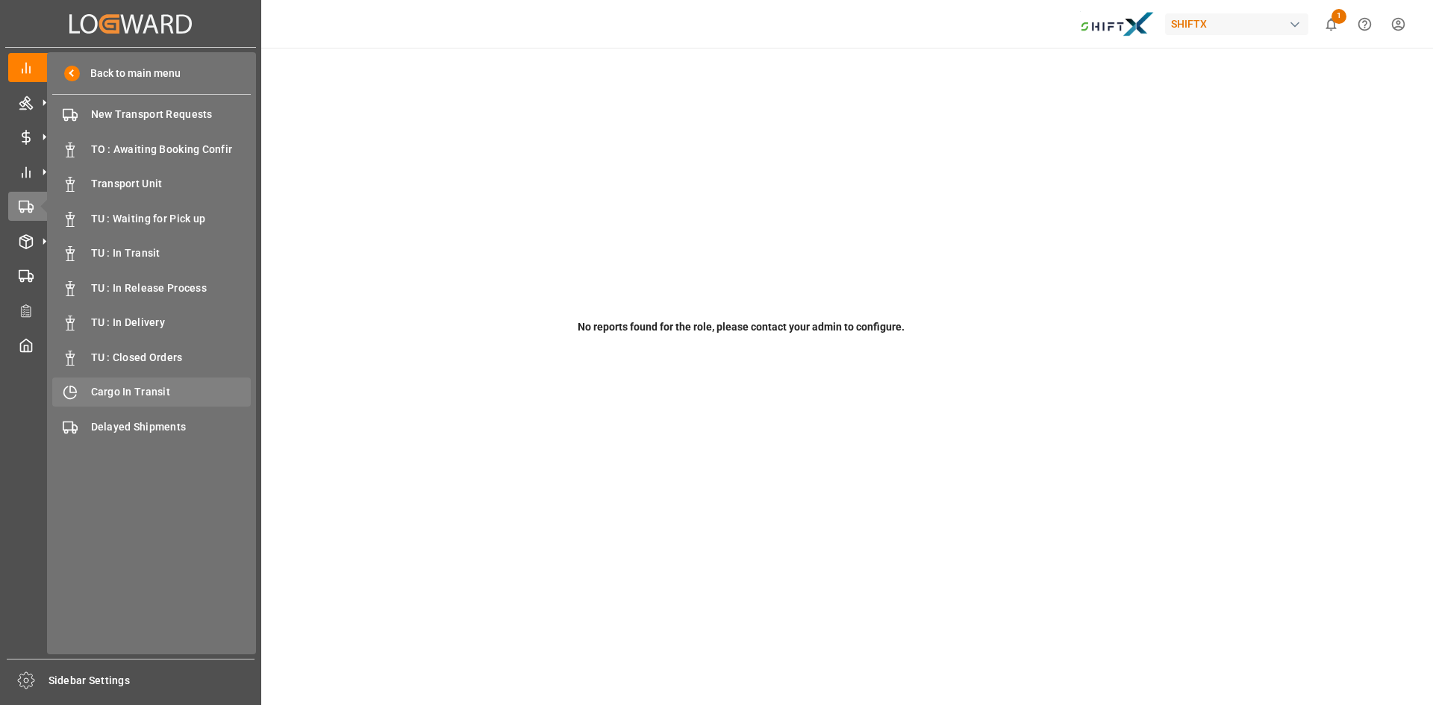
click at [143, 388] on span "Cargo In Transit" at bounding box center [171, 392] width 160 height 16
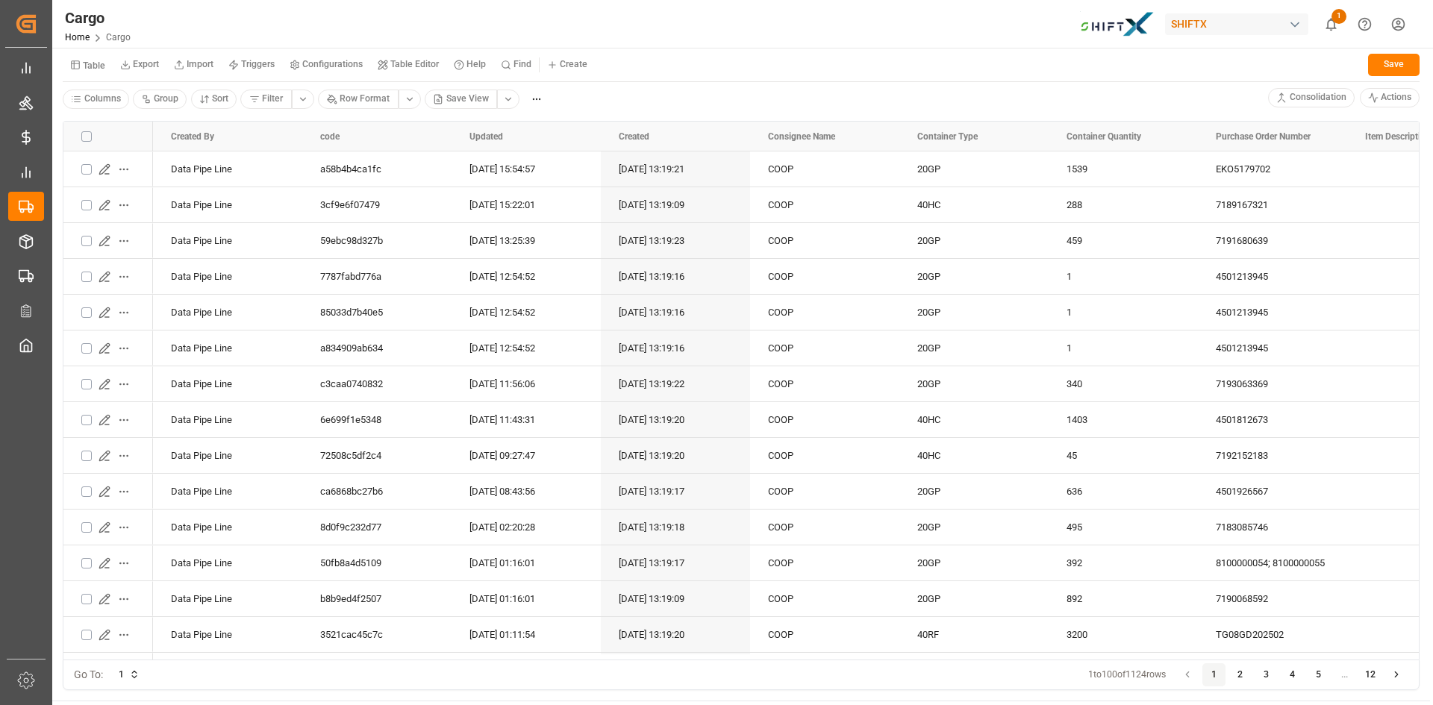
click at [1338, 26] on icon "show 1 new notifications" at bounding box center [1331, 24] width 16 height 16
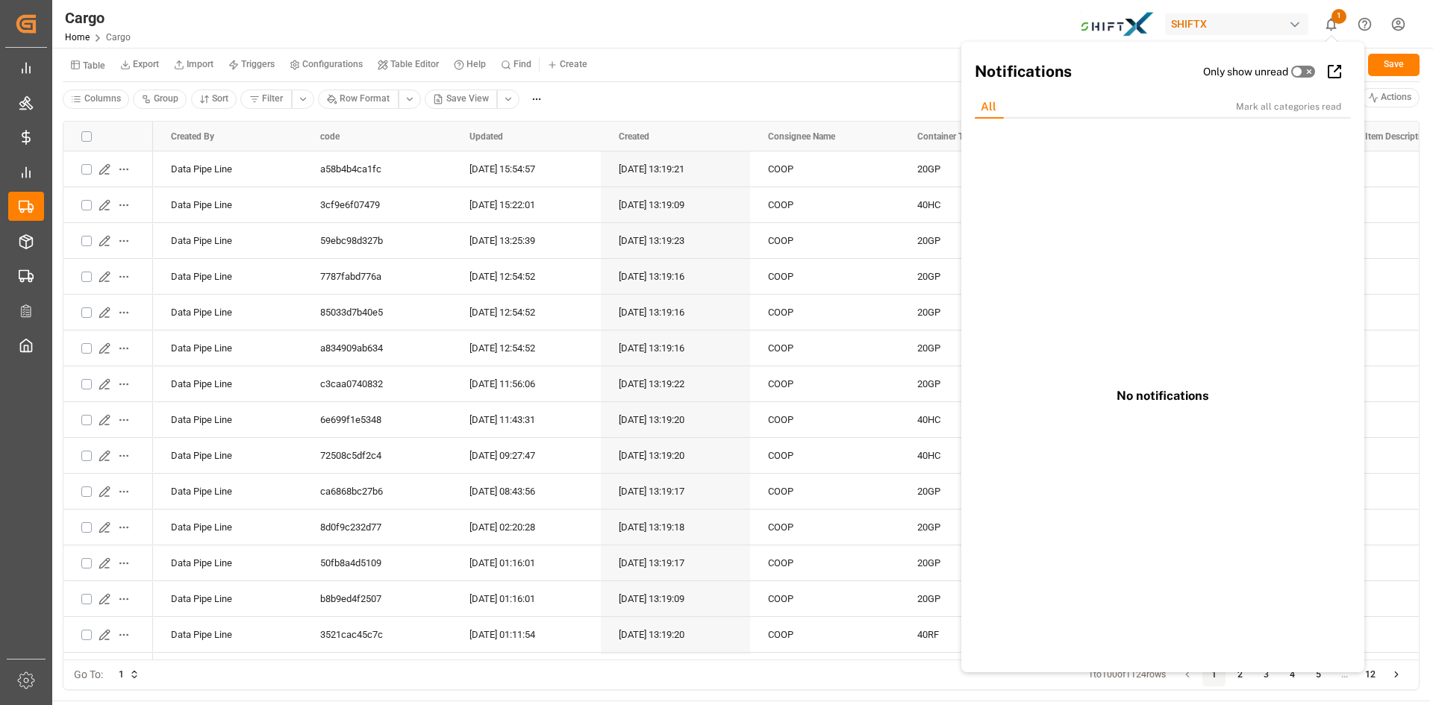
click at [708, 27] on div "Cargo Home Cargo SHIFTX 1 Notifications Only show unread All Mark all categorie…" at bounding box center [737, 24] width 1391 height 48
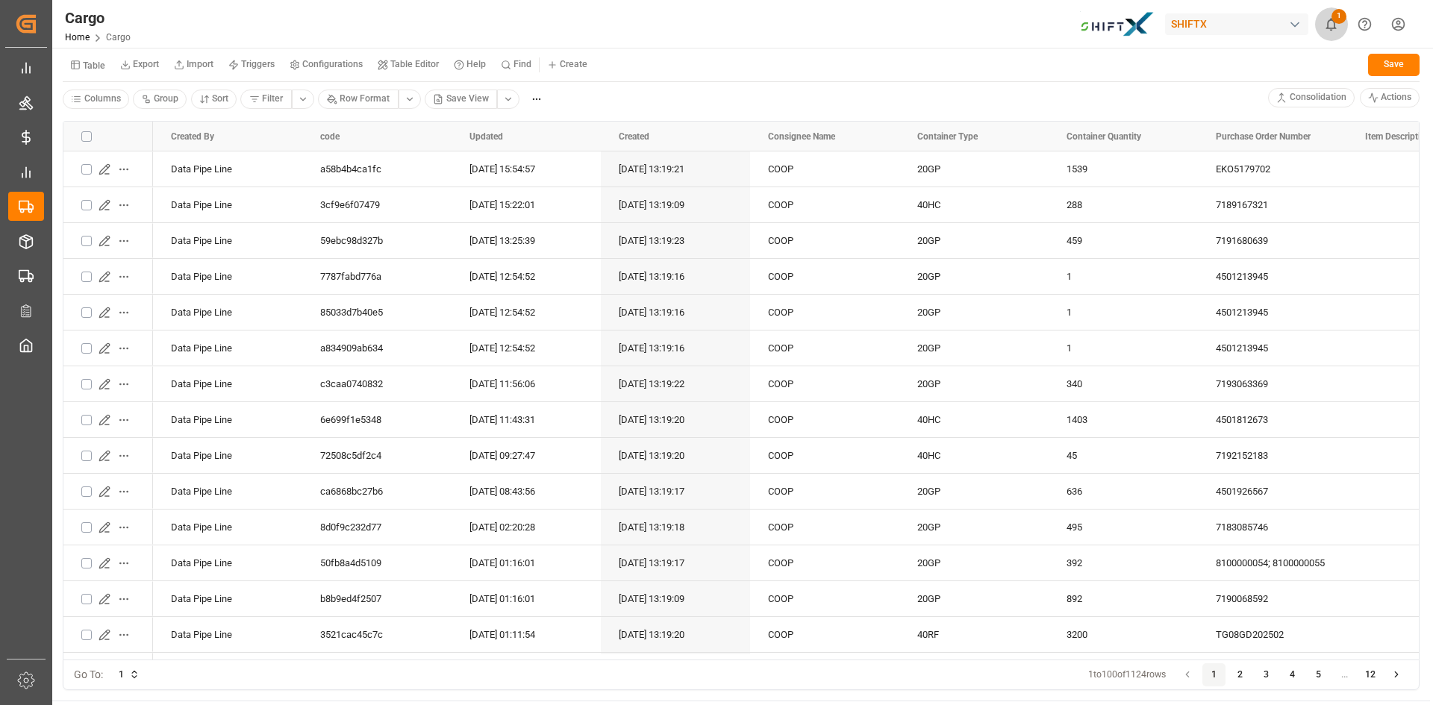
click at [1332, 27] on icon "show 1 new notifications" at bounding box center [1331, 24] width 16 height 16
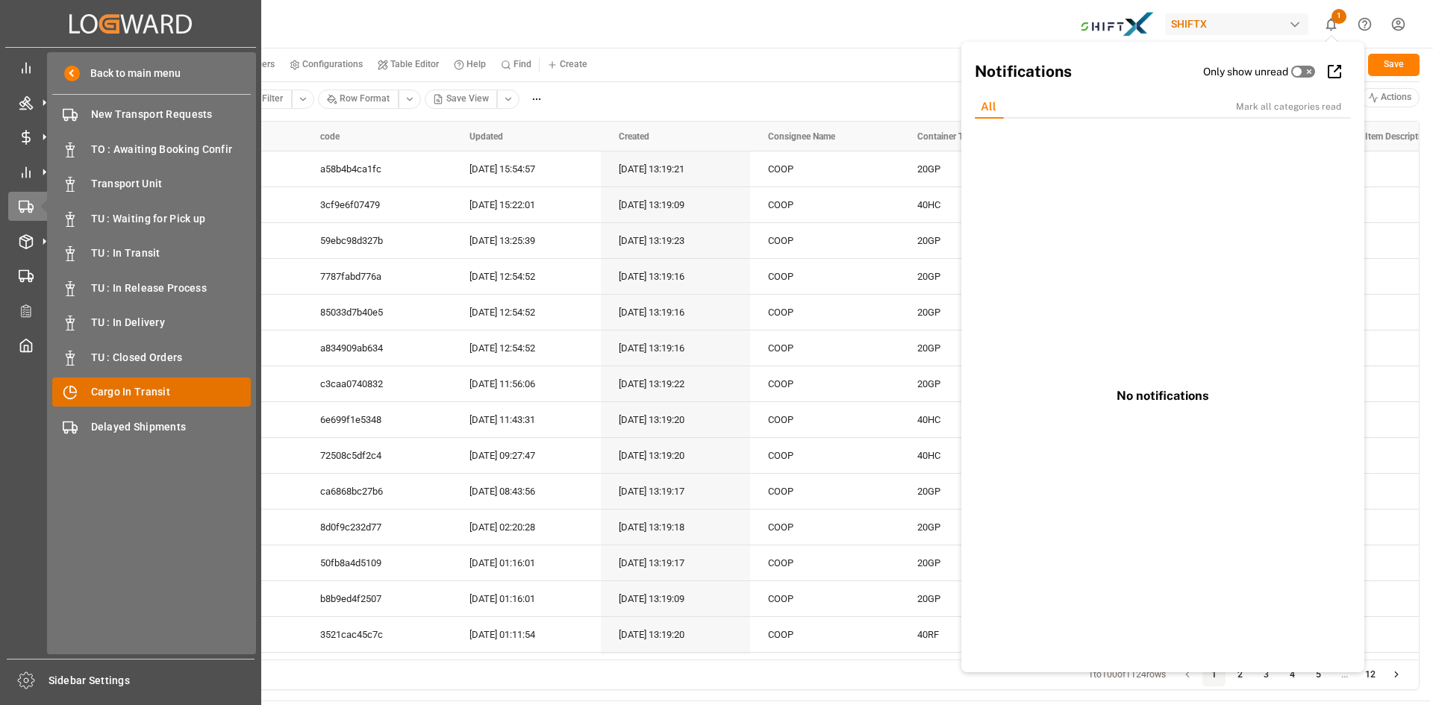
click at [125, 389] on span "Cargo In Transit" at bounding box center [171, 392] width 160 height 16
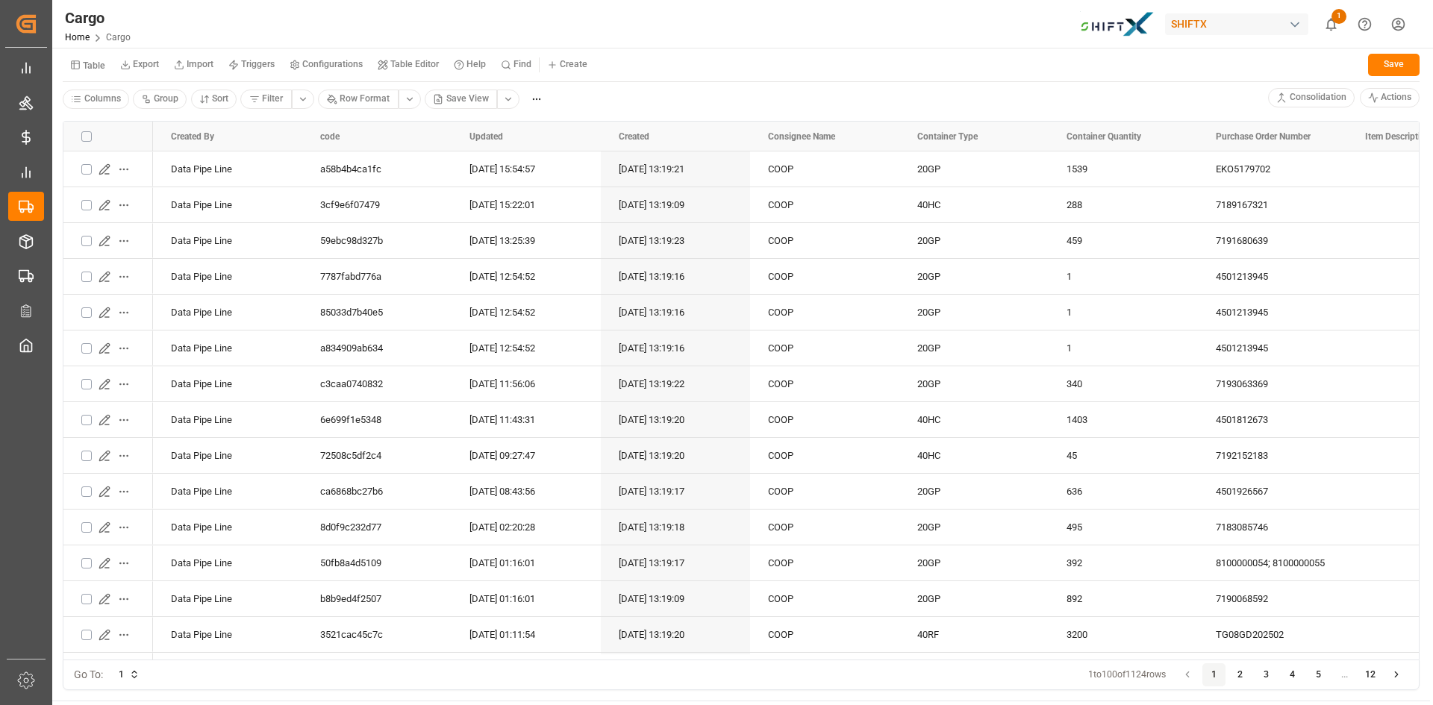
click at [513, 103] on html "Created by potrace 1.15, written by [PERSON_NAME] [DATE]-[DATE] Created by potr…" at bounding box center [716, 352] width 1433 height 705
click at [549, 206] on div "BCO View" at bounding box center [553, 209] width 86 height 21
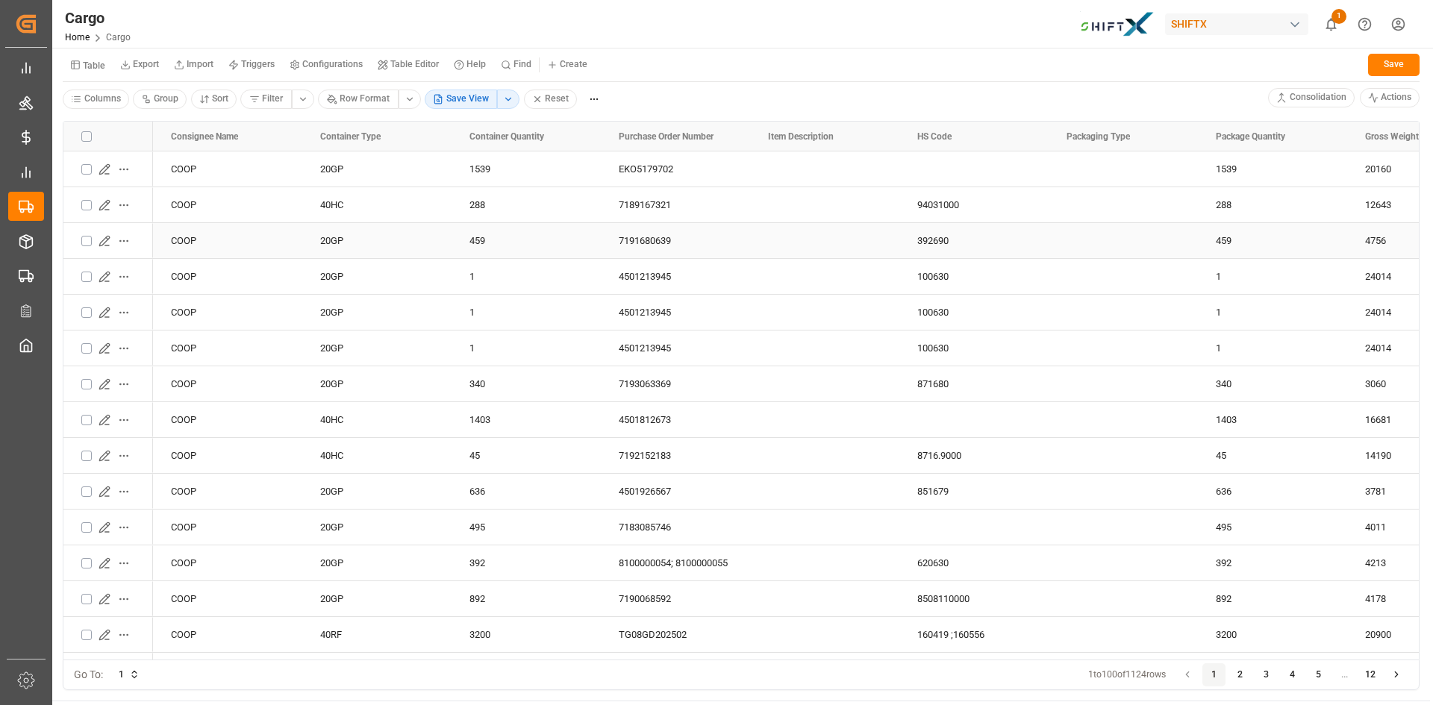
click at [106, 236] on icon "Press SPACE to select this row." at bounding box center [105, 241] width 12 height 12
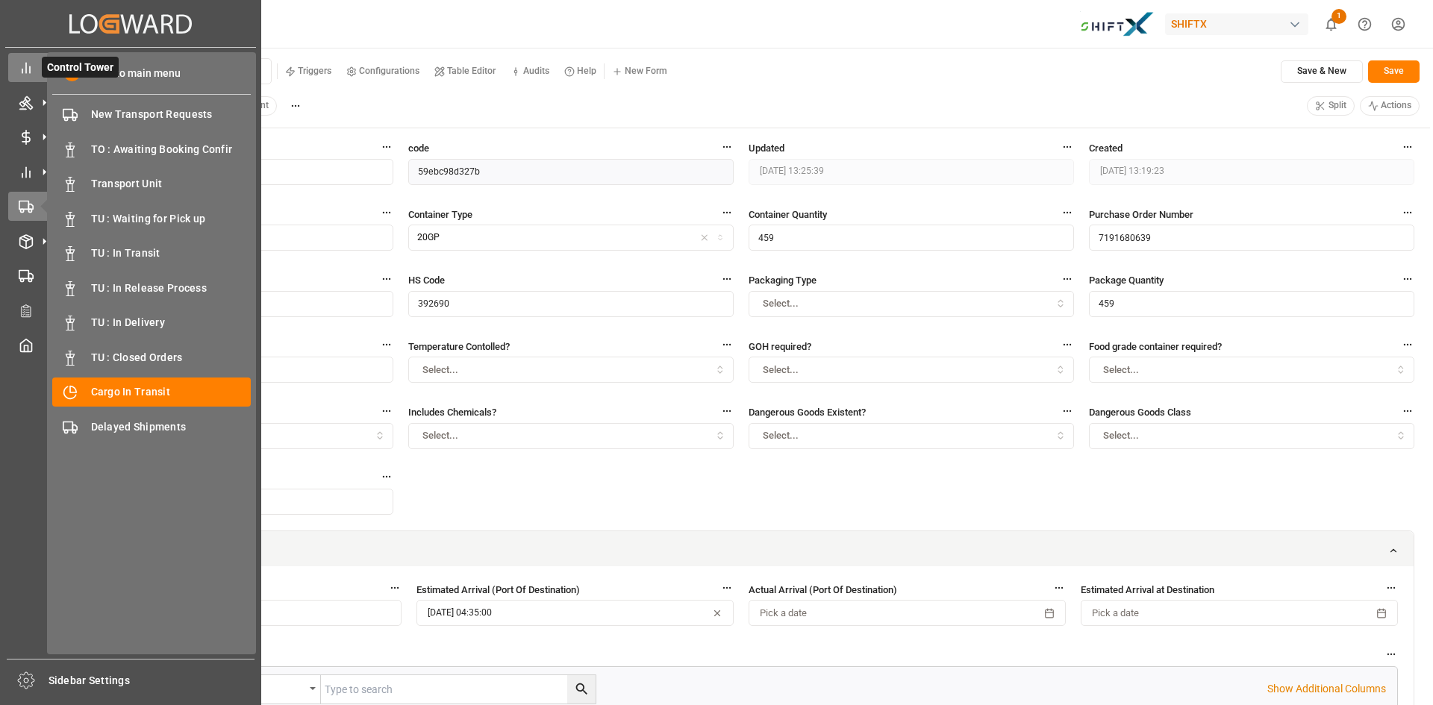
click at [46, 65] on span "Control Tower" at bounding box center [80, 67] width 77 height 21
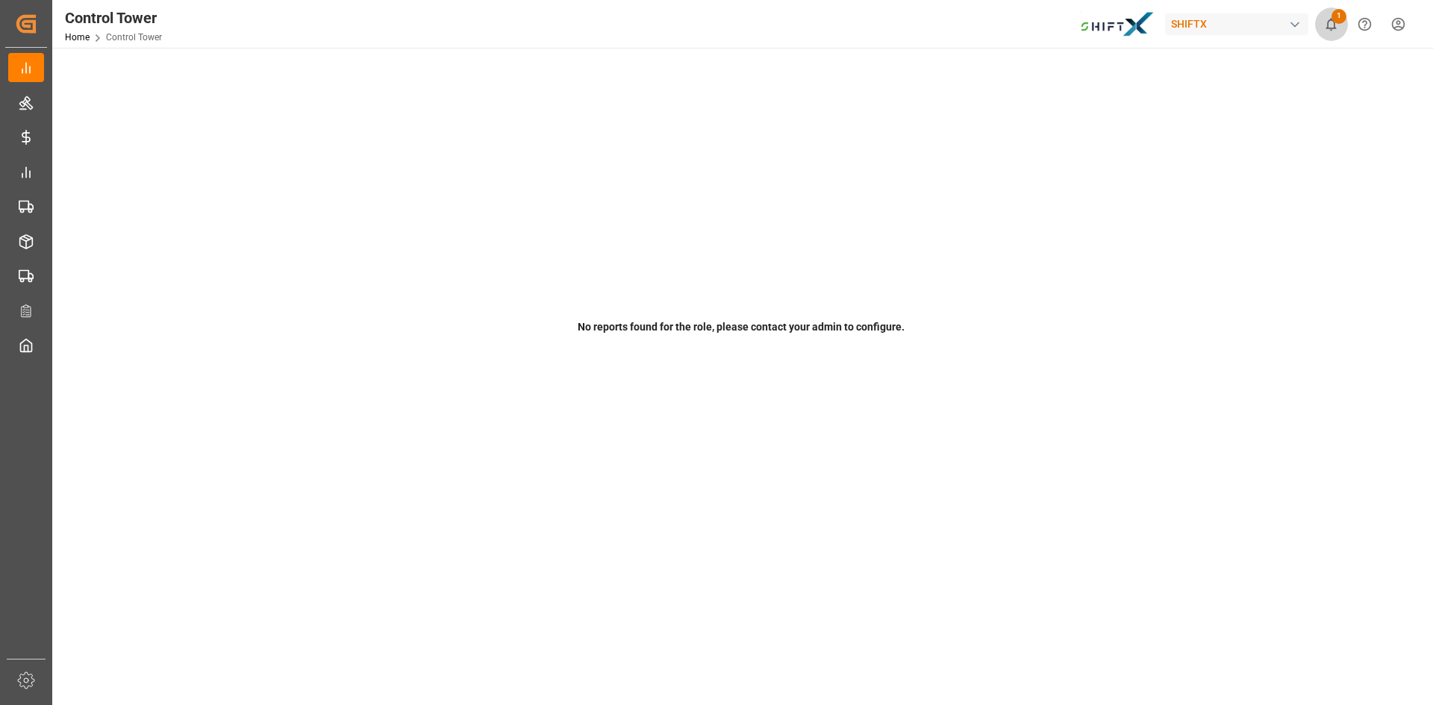
click at [1342, 16] on span "1" at bounding box center [1338, 16] width 15 height 15
click at [1399, 22] on html "Created by potrace 1.15, written by [PERSON_NAME] [DATE]-[DATE] Created by potr…" at bounding box center [716, 352] width 1433 height 705
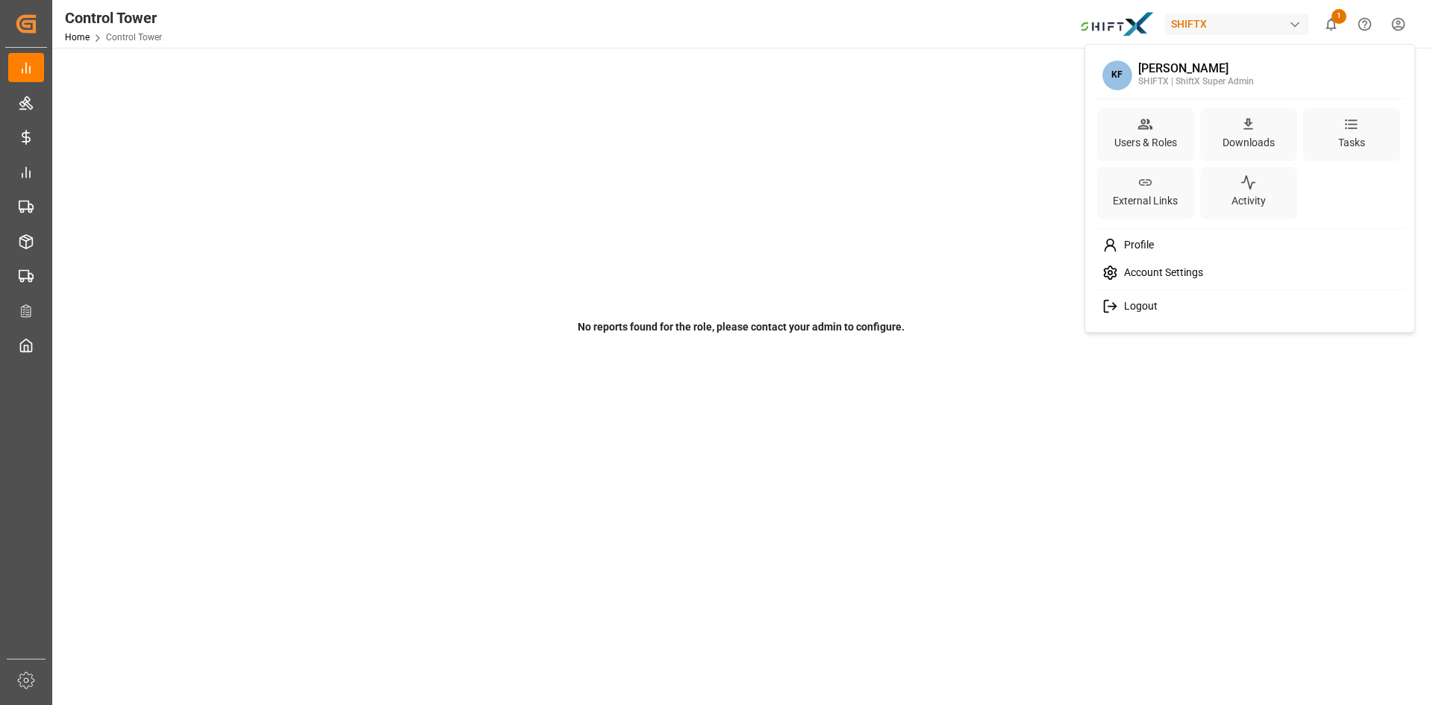
click at [1144, 300] on span "Logout" at bounding box center [1138, 306] width 40 height 13
